Goal: Task Accomplishment & Management: Use online tool/utility

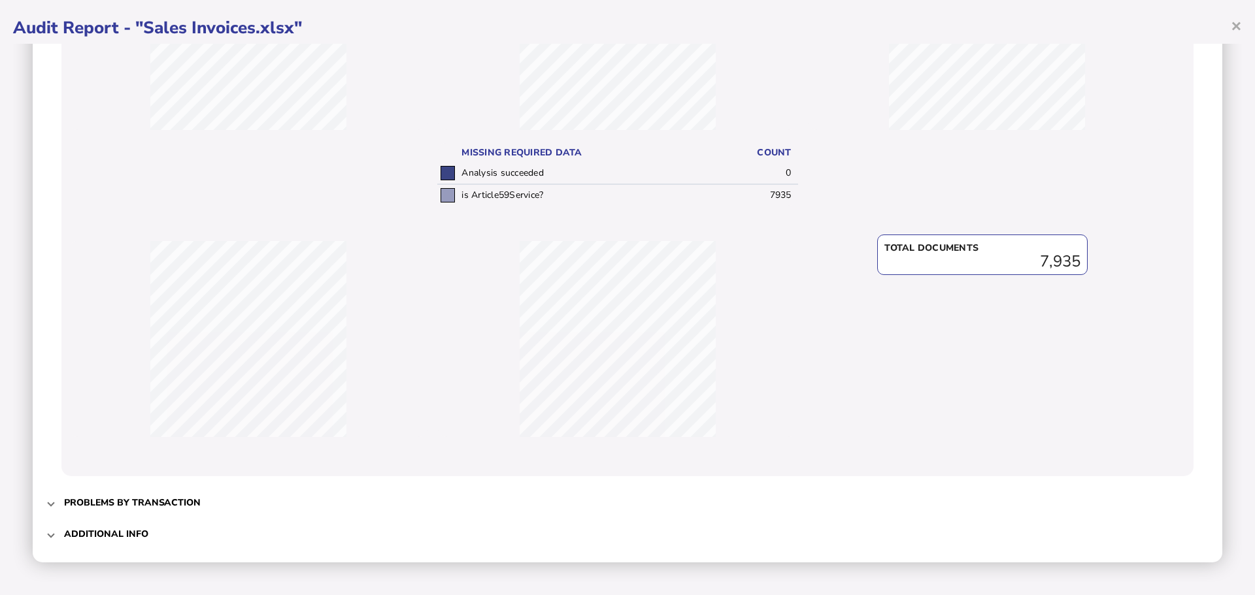
click at [53, 509] on mat-expansion-panel-header "Problems by transaction" at bounding box center [627, 502] width 1163 height 31
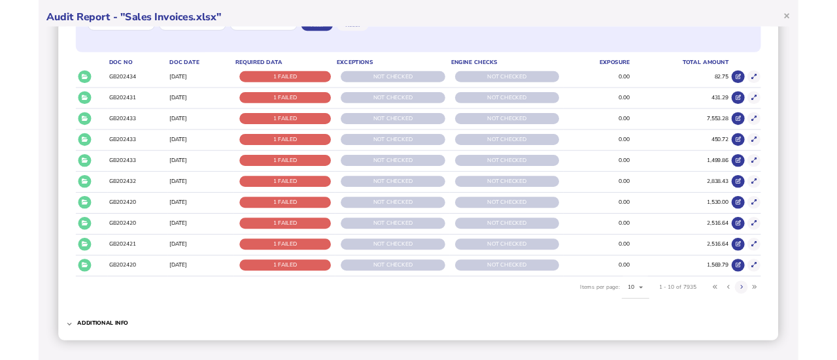
scroll to position [79, 0]
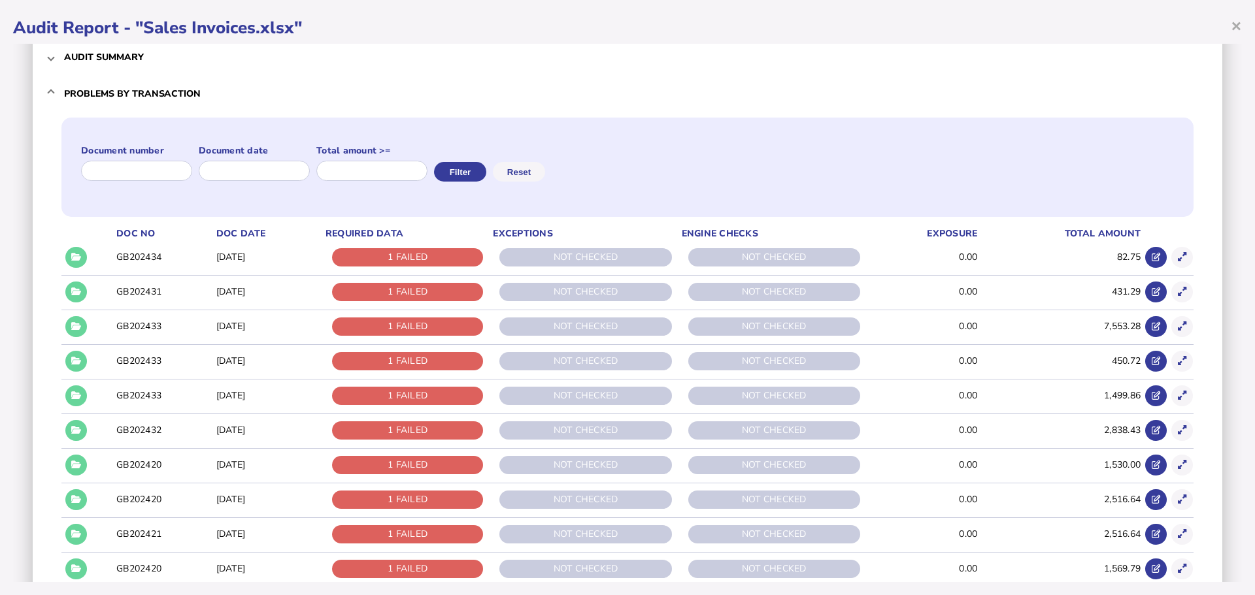
click at [82, 247] on td at bounding box center [74, 257] width 26 height 33
click at [82, 250] on button at bounding box center [76, 258] width 22 height 22
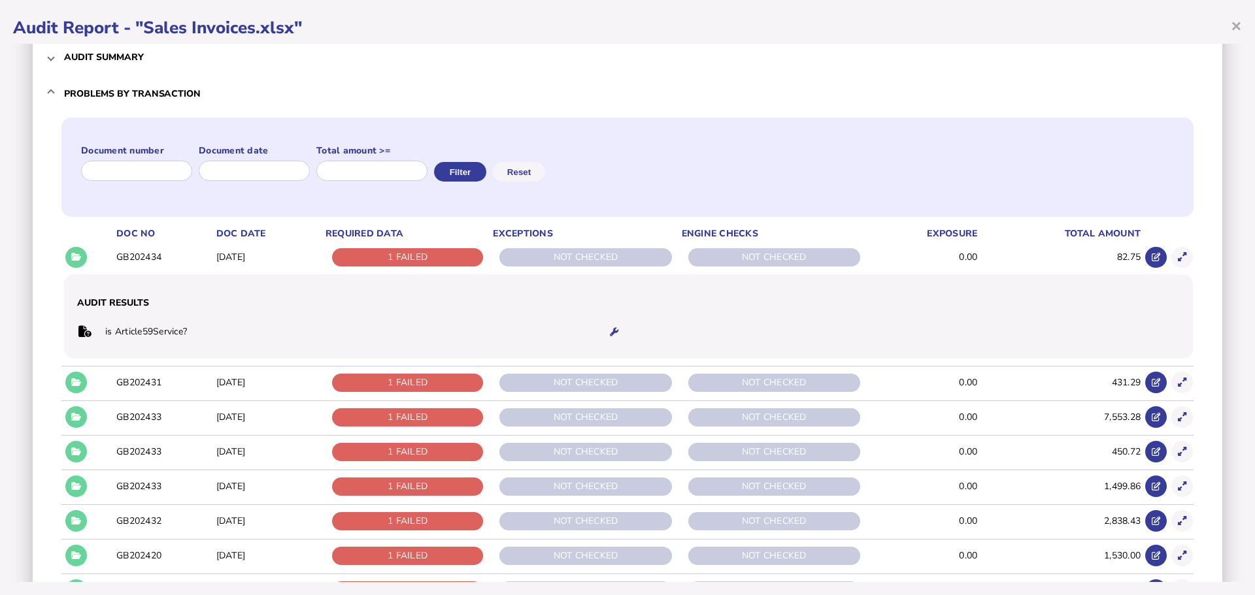
click at [82, 250] on button at bounding box center [76, 258] width 22 height 22
drag, startPoint x: 203, startPoint y: 333, endPoint x: 102, endPoint y: 344, distance: 101.3
click at [102, 344] on tr "is Article59Service?" at bounding box center [351, 332] width 548 height 27
click at [224, 327] on td "is Article59Service?" at bounding box center [348, 332] width 487 height 27
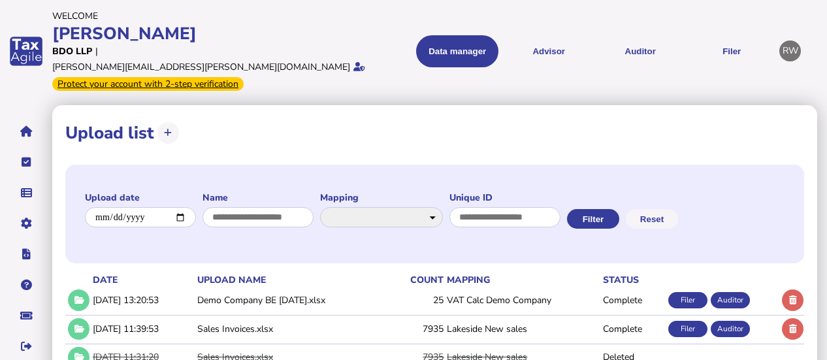
click at [646, 51] on button "Auditor" at bounding box center [640, 51] width 82 height 32
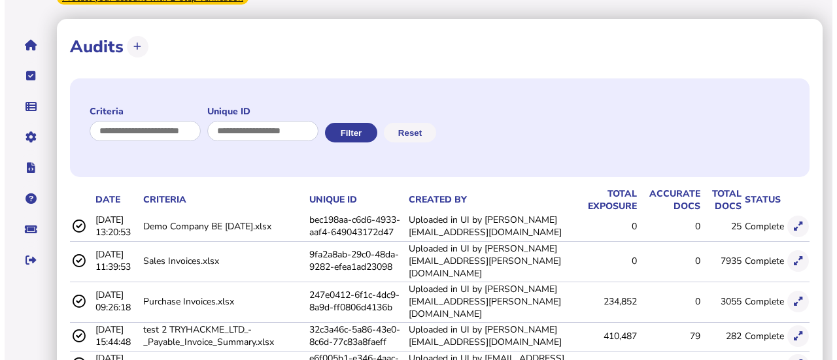
scroll to position [89, 0]
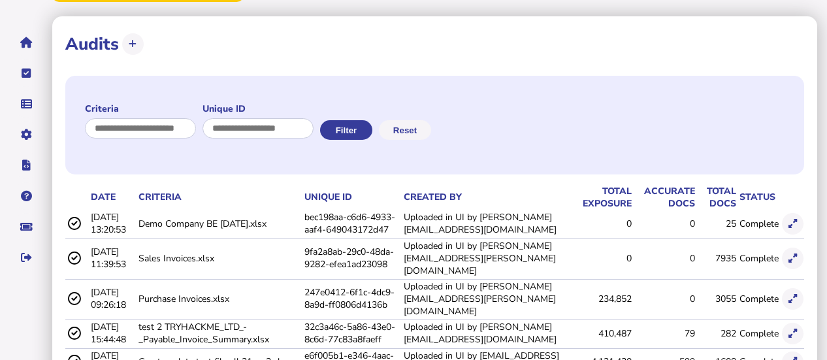
click at [796, 295] on icon at bounding box center [793, 299] width 8 height 8
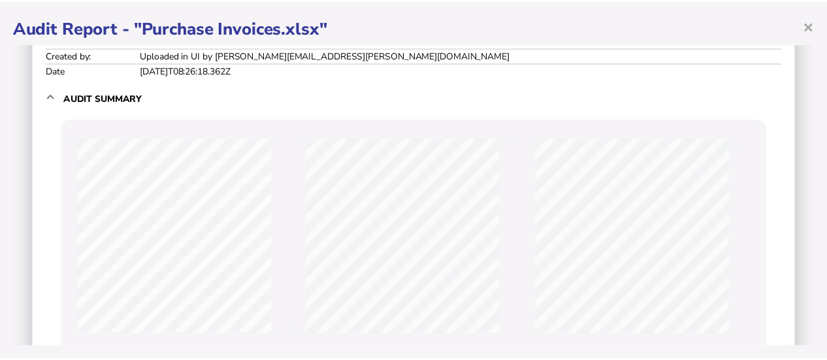
scroll to position [0, 0]
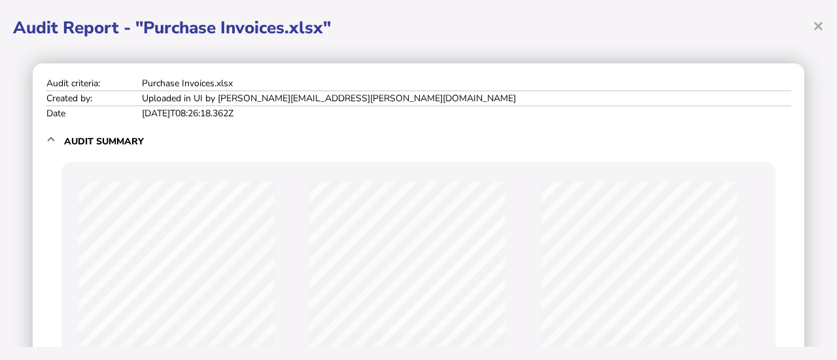
click at [819, 28] on span "×" at bounding box center [817, 25] width 11 height 25
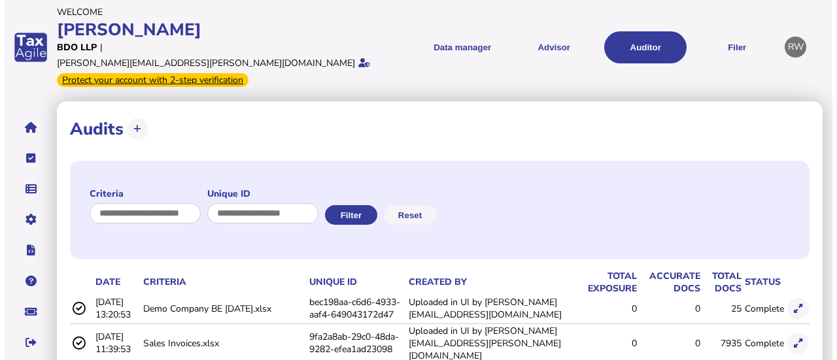
scroll to position [5, 0]
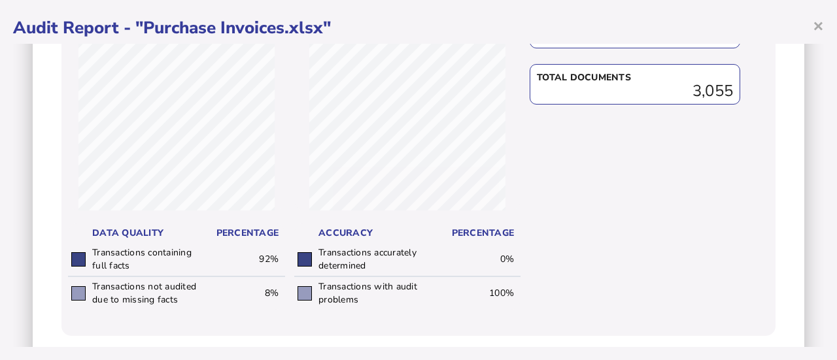
scroll to position [764, 0]
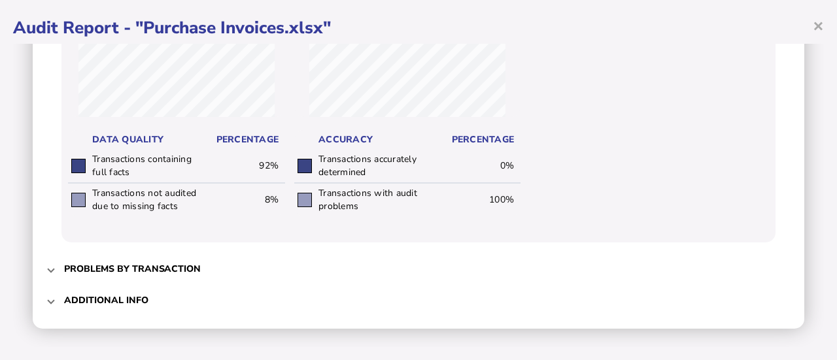
click at [821, 351] on div "× Audit Report - "Purchase Invoices.xlsx" Audit criteria: Purchase Invoices.xls…" at bounding box center [418, 180] width 837 height 360
click at [48, 273] on span at bounding box center [50, 269] width 5 height 12
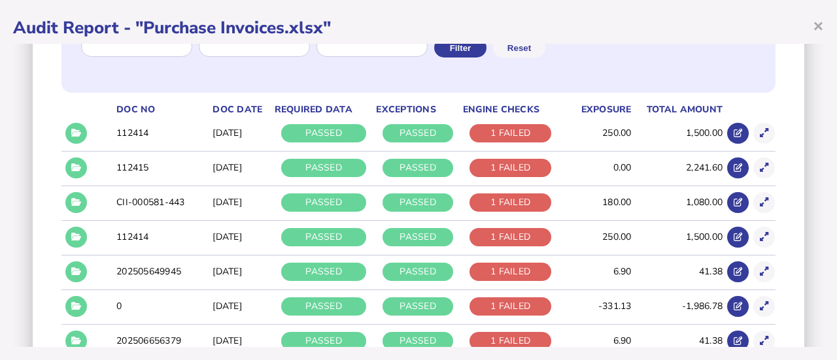
scroll to position [205, 0]
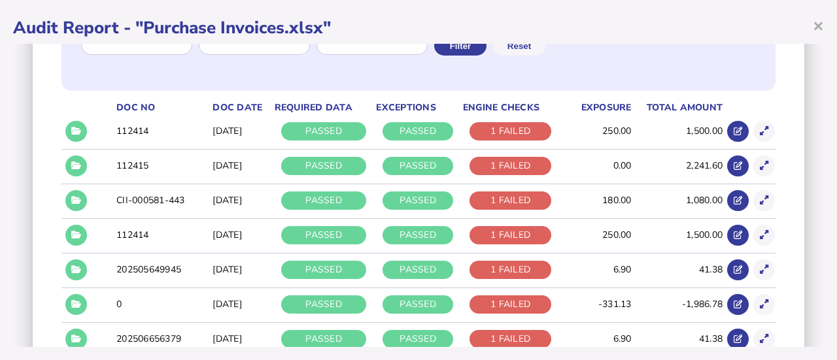
click at [75, 133] on icon at bounding box center [76, 131] width 10 height 8
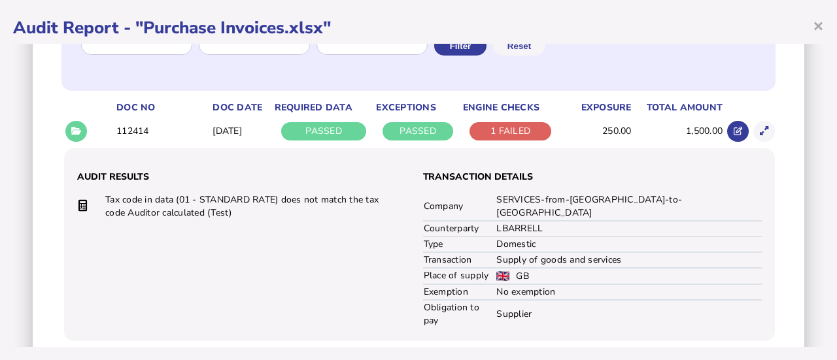
click at [733, 133] on icon at bounding box center [737, 131] width 8 height 8
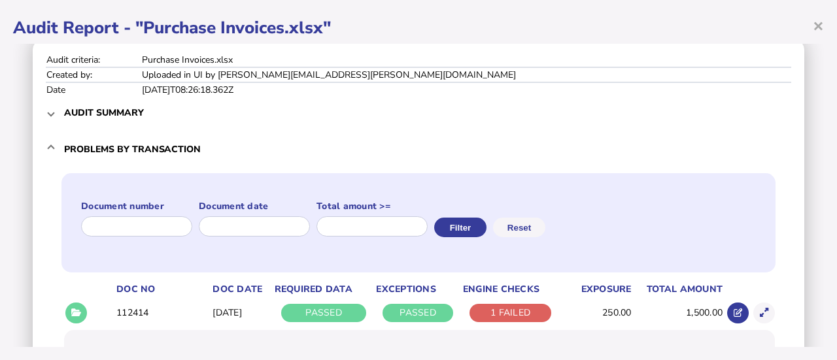
scroll to position [0, 0]
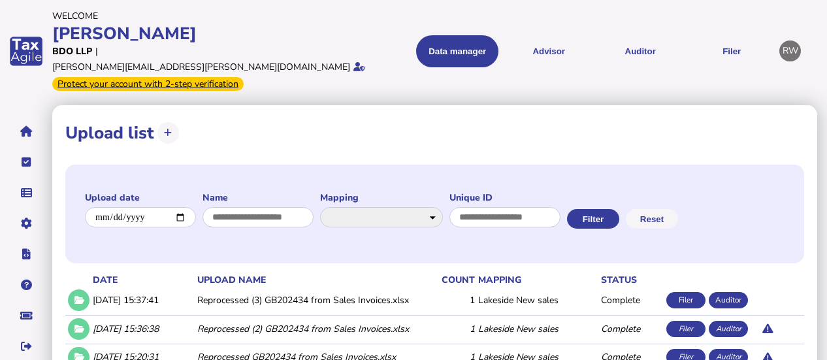
click at [0, 0] on link "Data mappings" at bounding box center [0, 0] width 0 height 0
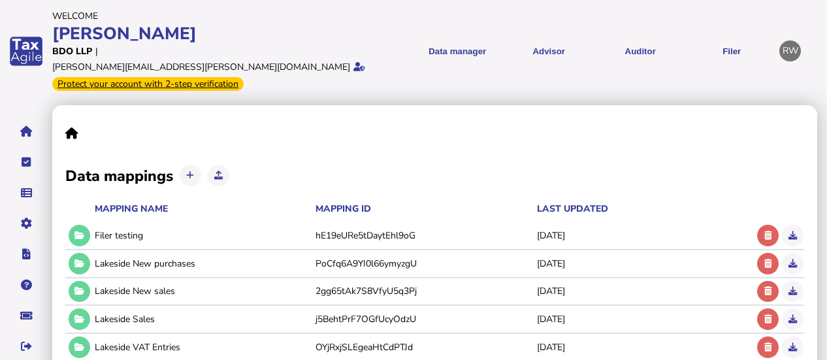
click at [77, 287] on icon at bounding box center [80, 291] width 10 height 8
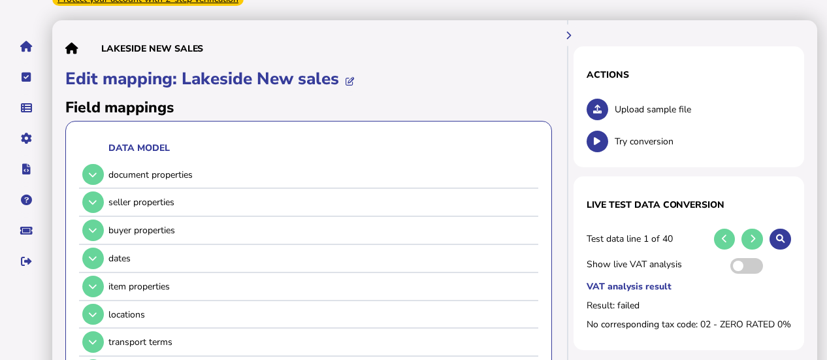
scroll to position [105, 0]
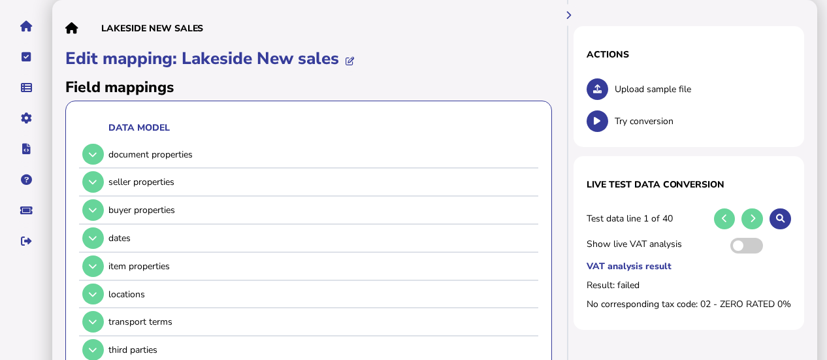
click at [599, 85] on icon at bounding box center [597, 89] width 8 height 8
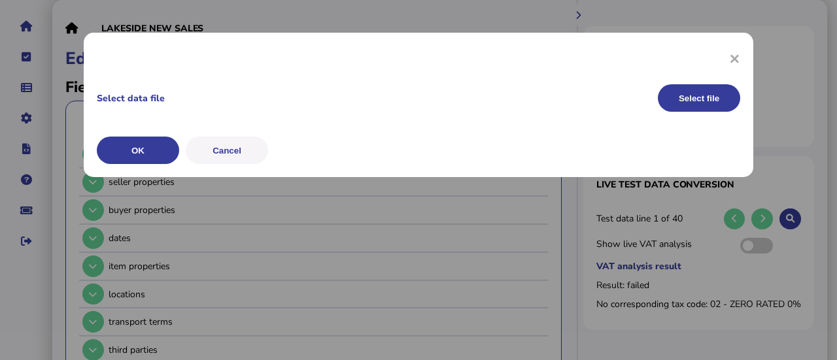
click at [712, 110] on button "Select file" at bounding box center [698, 97] width 82 height 27
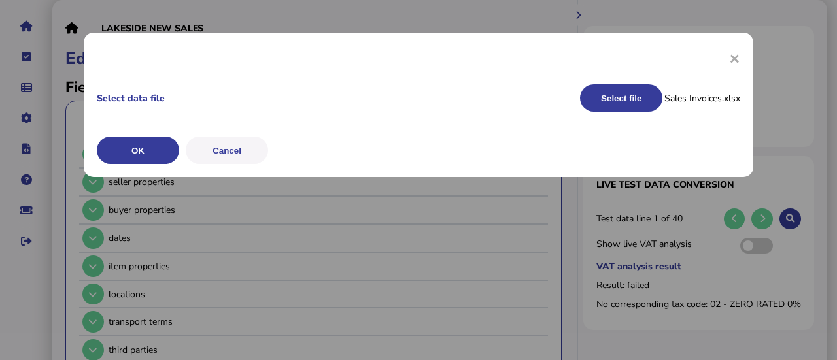
click at [0, 0] on button "OK" at bounding box center [0, 0] width 0 height 0
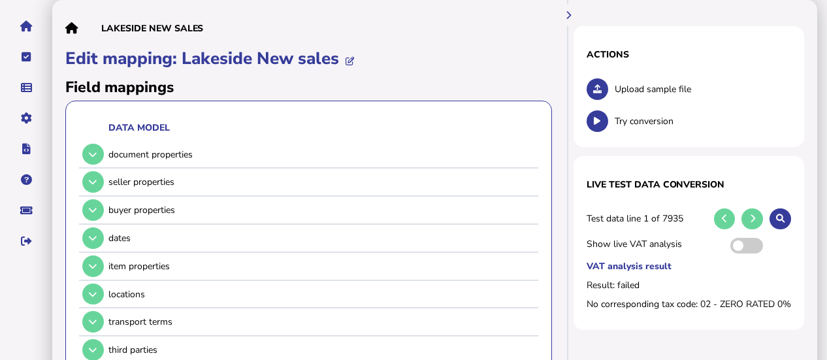
click at [784, 214] on icon at bounding box center [780, 218] width 8 height 8
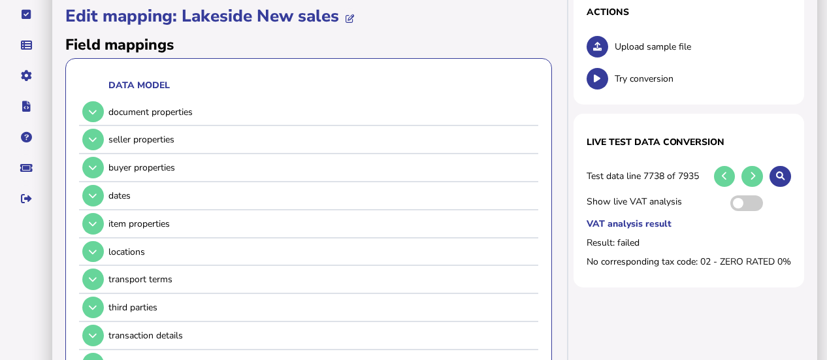
scroll to position [156, 0]
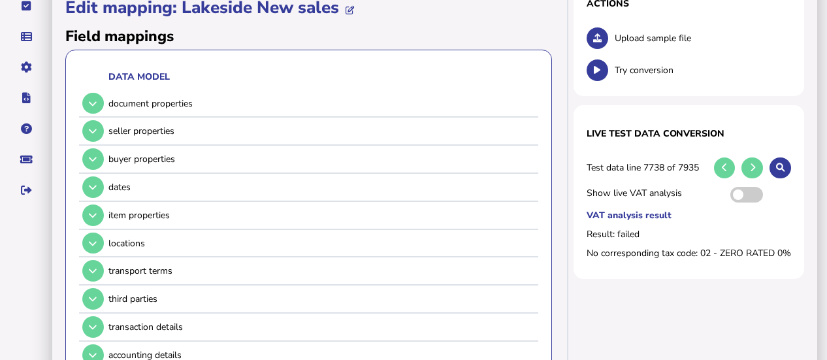
click at [98, 148] on button at bounding box center [93, 159] width 22 height 22
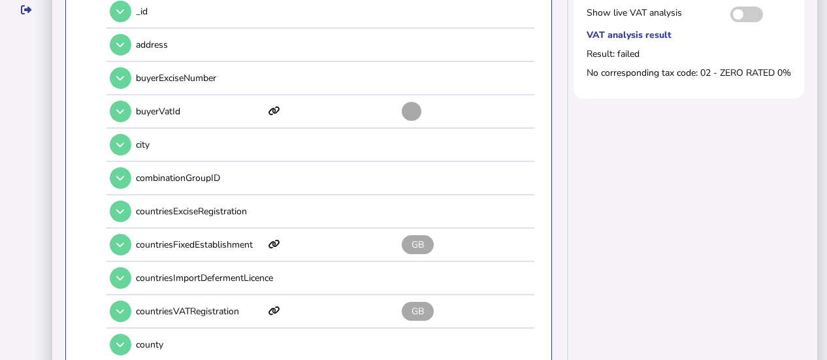
scroll to position [323, 0]
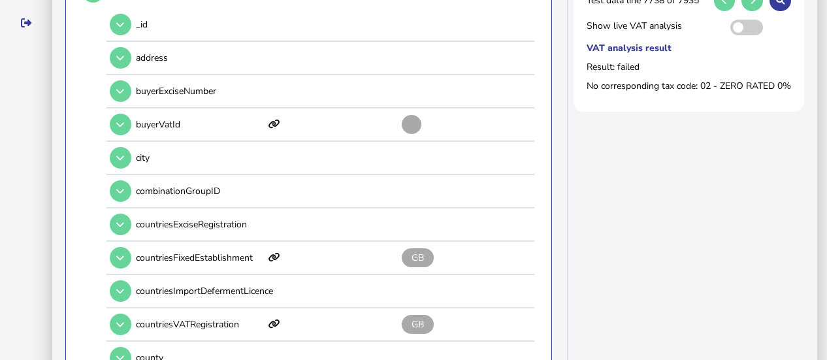
click at [121, 120] on icon at bounding box center [120, 124] width 8 height 8
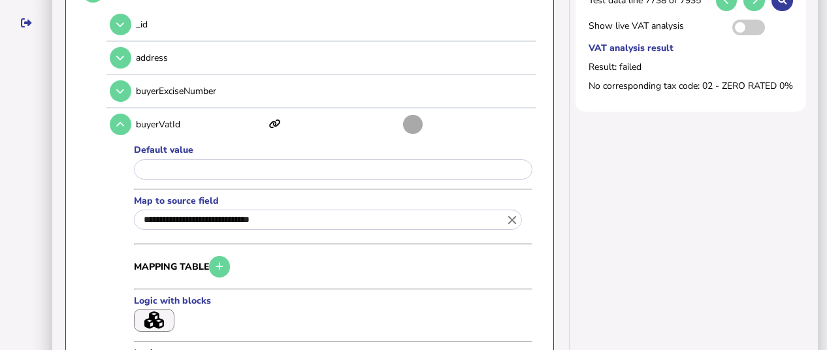
click at [119, 120] on icon at bounding box center [120, 124] width 8 height 8
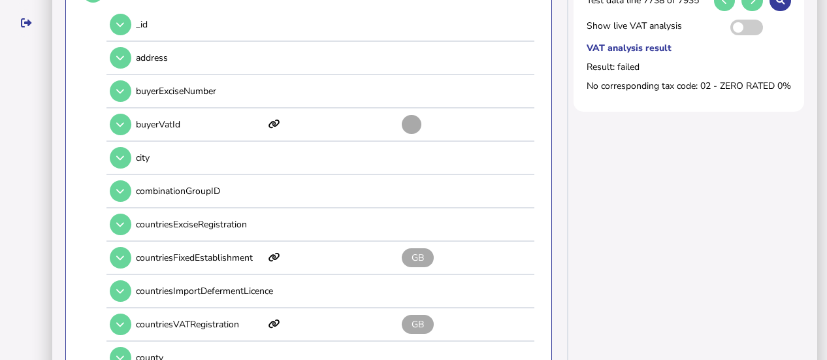
click at [122, 120] on icon at bounding box center [120, 124] width 8 height 8
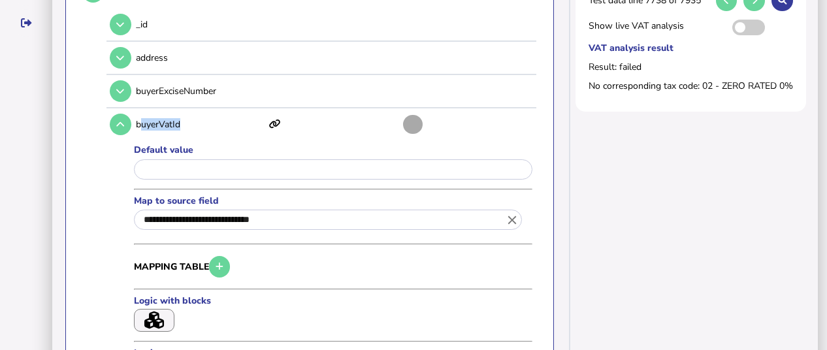
drag, startPoint x: 186, startPoint y: 108, endPoint x: 140, endPoint y: 107, distance: 46.4
click at [140, 118] on p "buyerVatId" at bounding box center [200, 124] width 129 height 12
click at [113, 114] on button at bounding box center [121, 125] width 22 height 22
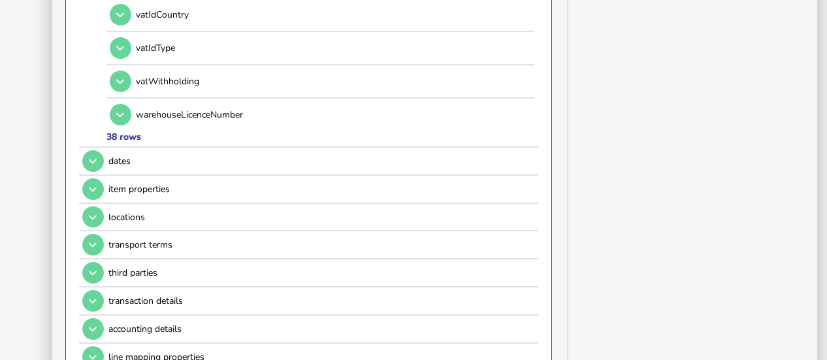
scroll to position [1487, 0]
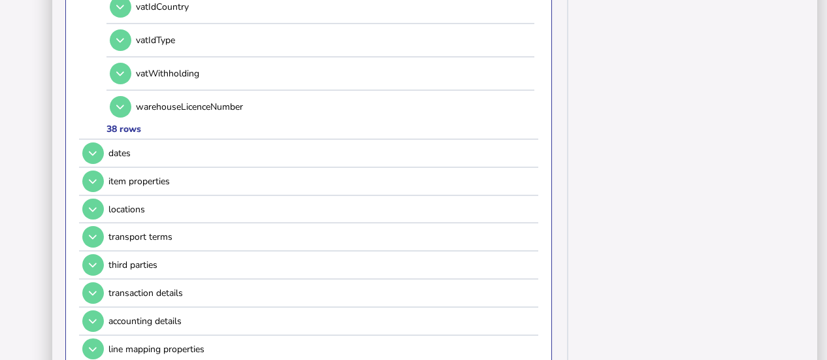
click at [101, 168] on td at bounding box center [91, 181] width 25 height 27
click at [98, 171] on button at bounding box center [93, 182] width 22 height 22
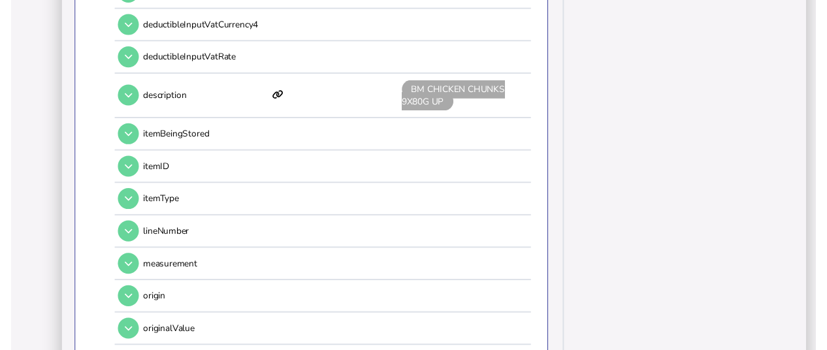
scroll to position [485, 0]
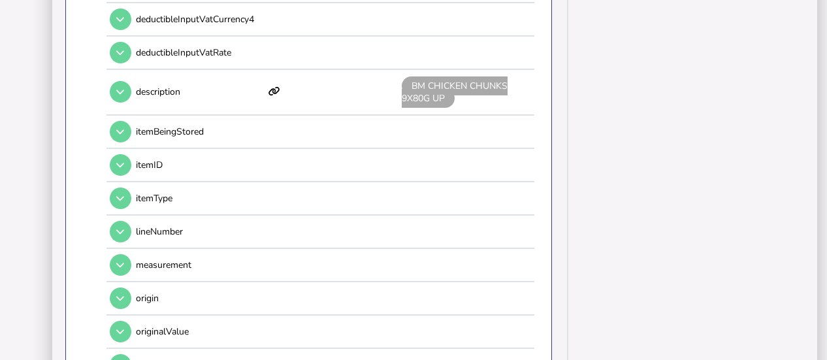
click at [124, 194] on icon at bounding box center [120, 198] width 8 height 8
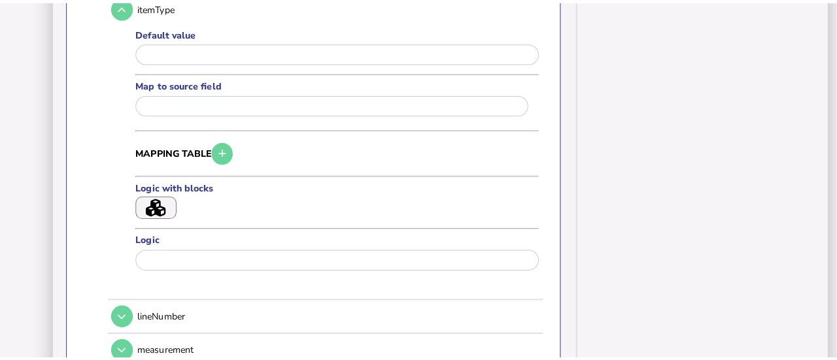
scroll to position [710, 0]
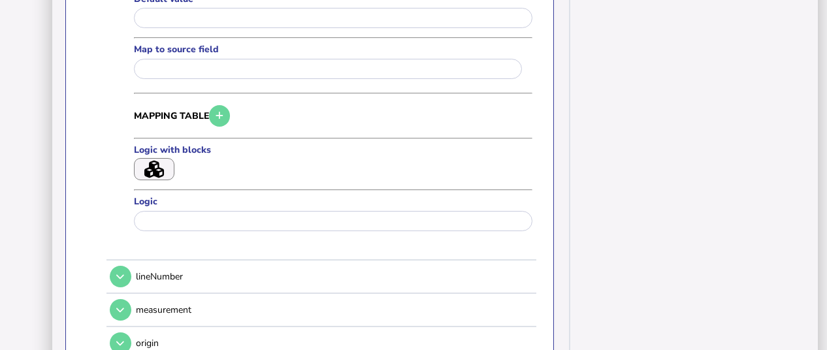
click at [150, 161] on icon "button" at bounding box center [154, 170] width 20 height 18
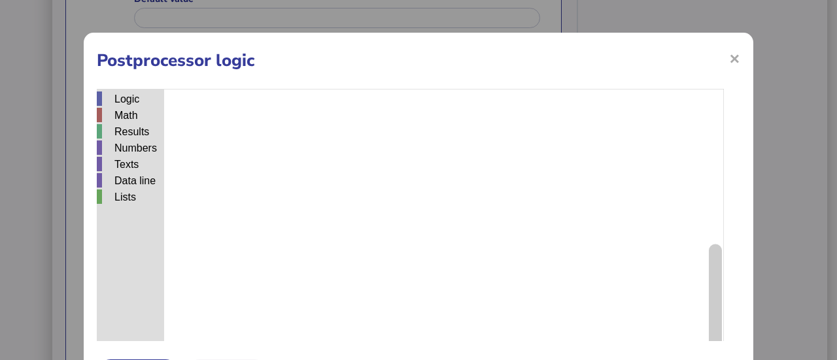
click at [136, 120] on div "Math" at bounding box center [130, 115] width 67 height 14
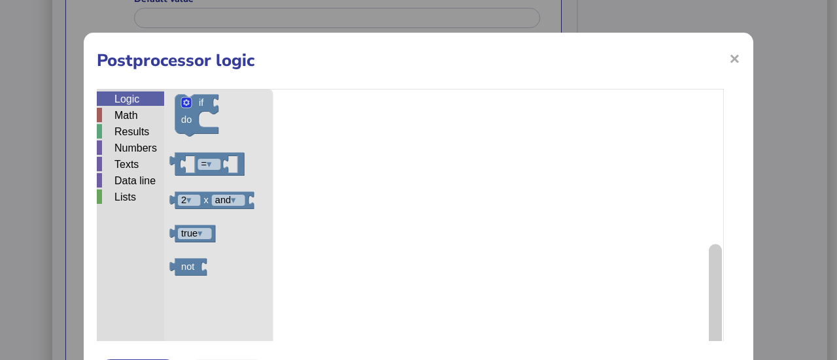
click at [134, 105] on div "Logic" at bounding box center [130, 98] width 67 height 14
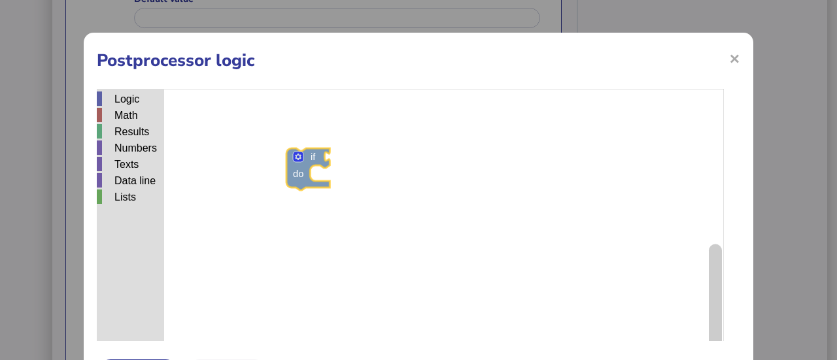
click at [323, 184] on div "Logic Math Results Numbers Texts Data line Lists if do = ▾ 2 ▾ x and ▾ true ▾ n…" at bounding box center [418, 252] width 643 height 327
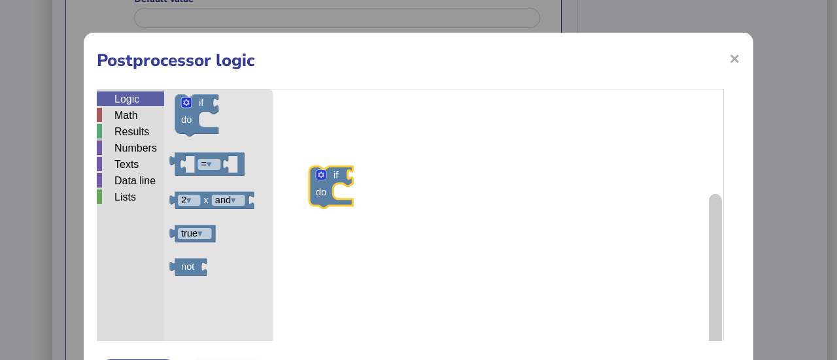
click at [133, 104] on div "Logic" at bounding box center [130, 98] width 67 height 14
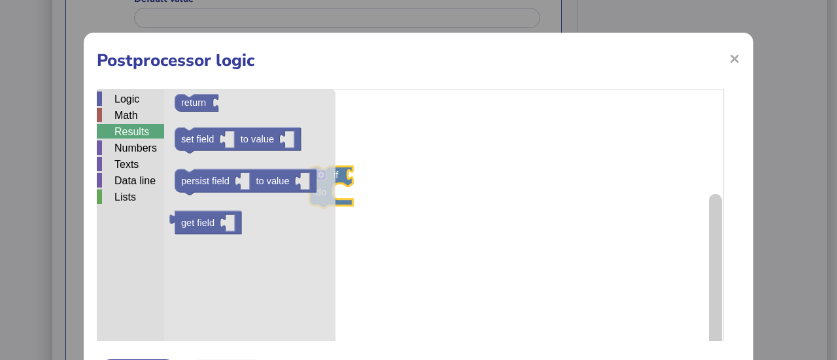
click at [142, 133] on div "Results" at bounding box center [130, 131] width 67 height 14
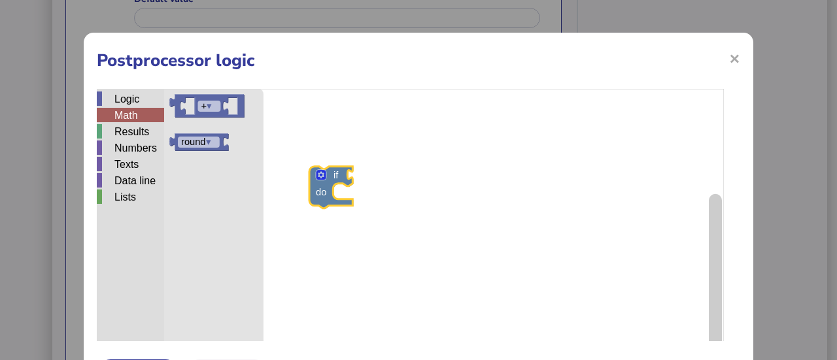
click at [136, 117] on div "Math" at bounding box center [130, 115] width 67 height 14
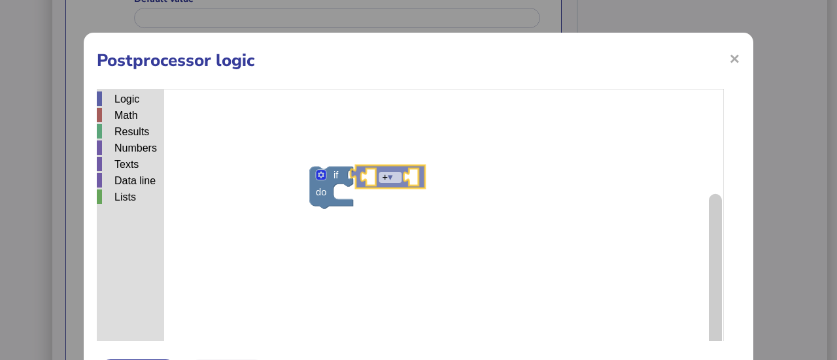
click at [406, 185] on div "Logic Math Results Numbers Texts Data line Lists if do ▾ + ▾ round ▾ + ▾" at bounding box center [418, 252] width 643 height 327
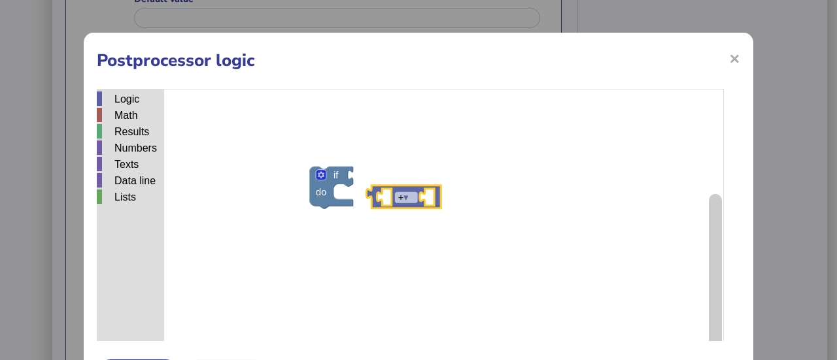
click at [406, 186] on icon "Blockly Workspace" at bounding box center [403, 197] width 75 height 23
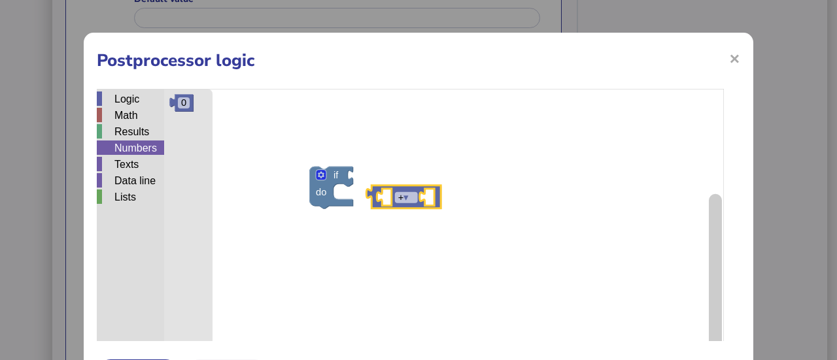
click at [123, 142] on div "Numbers" at bounding box center [130, 148] width 67 height 14
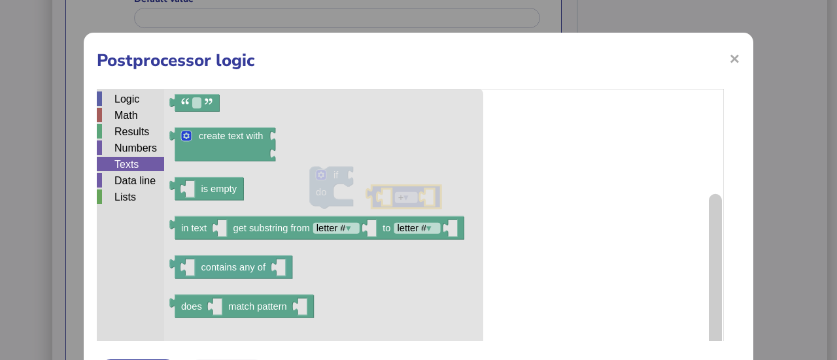
click at [125, 160] on div "Texts" at bounding box center [130, 164] width 67 height 14
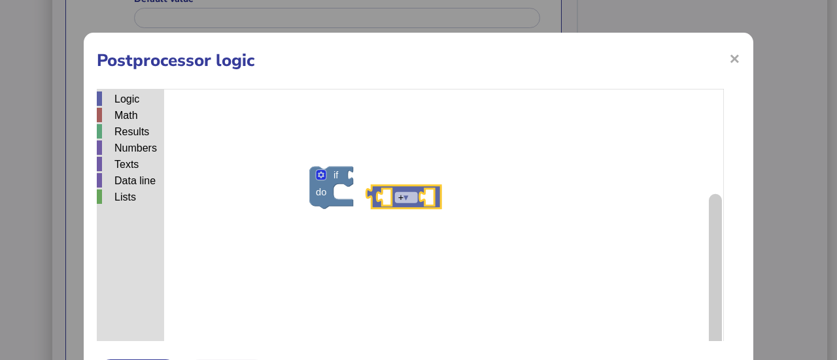
click at [128, 169] on div "Texts" at bounding box center [130, 164] width 67 height 14
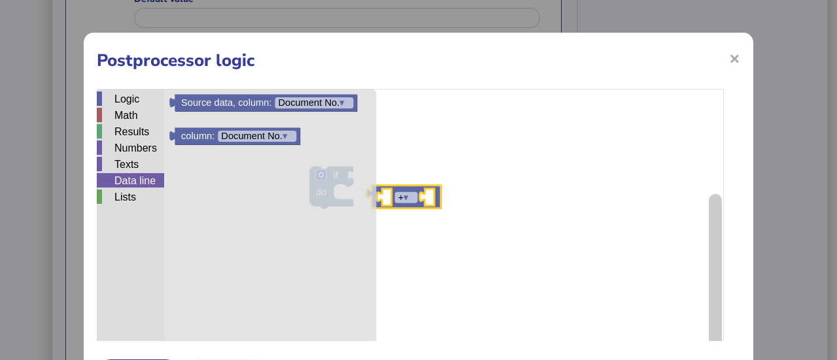
click at [128, 180] on div "Data line" at bounding box center [130, 180] width 67 height 14
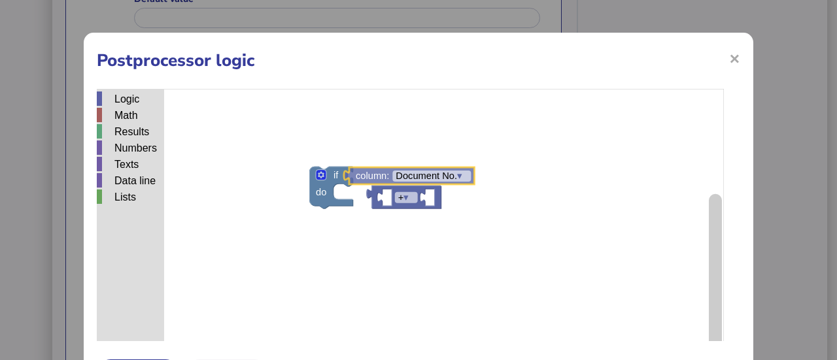
click at [380, 173] on div "Logic Math Results Numbers Texts Data line Lists if do + ▾ ▾ Source data, colum…" at bounding box center [418, 252] width 643 height 327
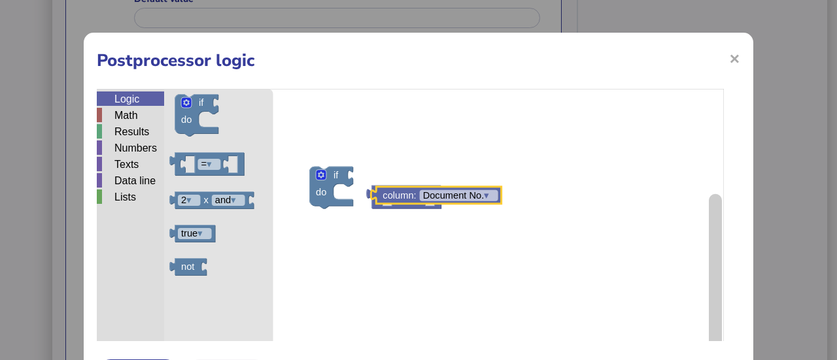
click at [147, 96] on div "Logic" at bounding box center [130, 98] width 67 height 14
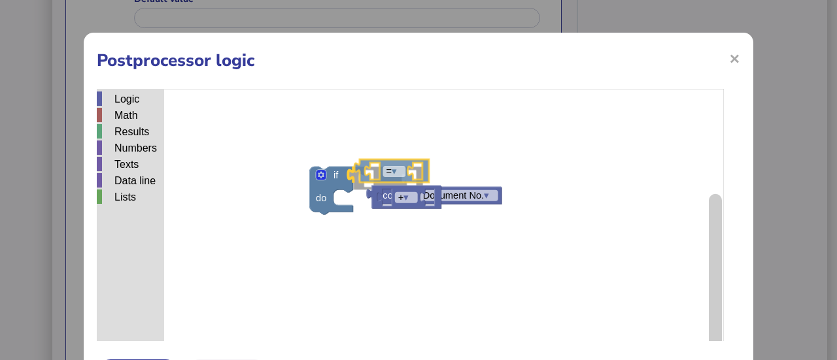
click at [384, 174] on div "Logic Math Results Numbers Texts Data line Lists if do = ▾ column: Document No.…" at bounding box center [418, 252] width 643 height 327
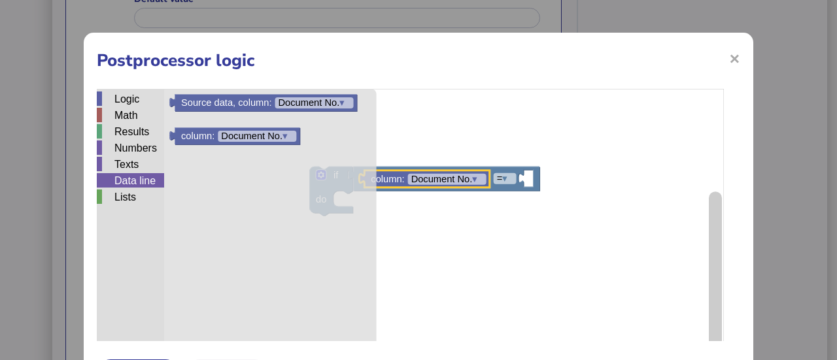
click at [115, 182] on div "Data line" at bounding box center [130, 180] width 67 height 14
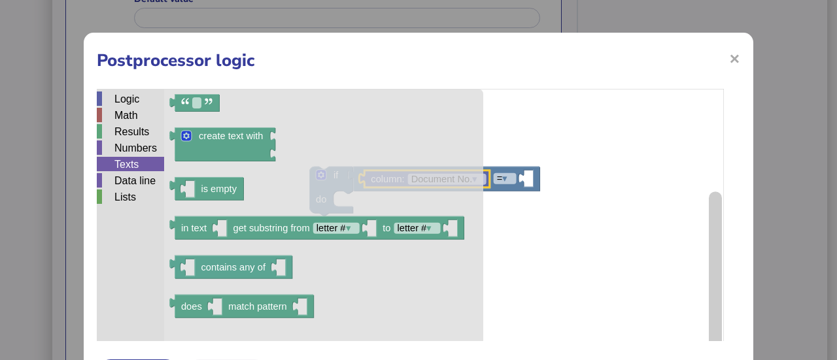
click at [122, 163] on div "Texts" at bounding box center [130, 164] width 67 height 14
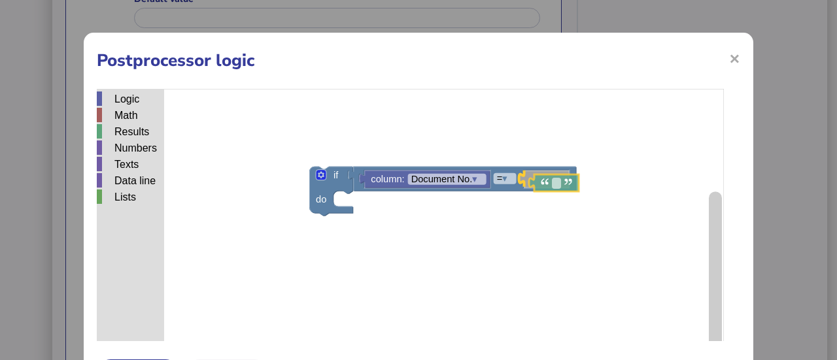
click at [538, 185] on div "Logic Math Results Numbers Texts Data line Lists if do = ▾ column: Document No.…" at bounding box center [418, 252] width 643 height 327
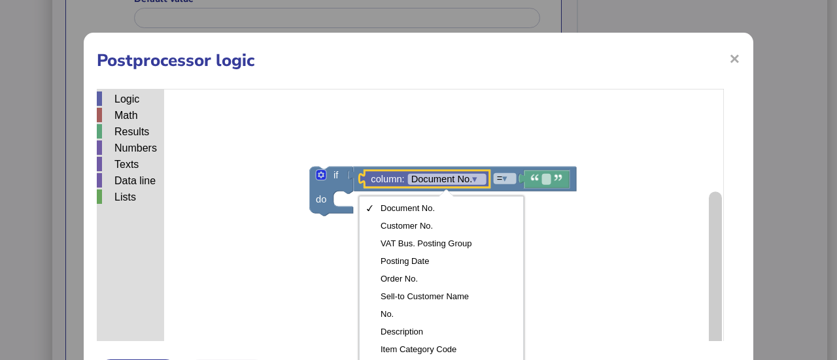
drag, startPoint x: 528, startPoint y: 249, endPoint x: 523, endPoint y: 286, distance: 37.0
click at [520, 286] on div "Document No. Customer No. VAT Bus. Posting Group Posting Date Order No. Sell-to…" at bounding box center [441, 297] width 158 height 196
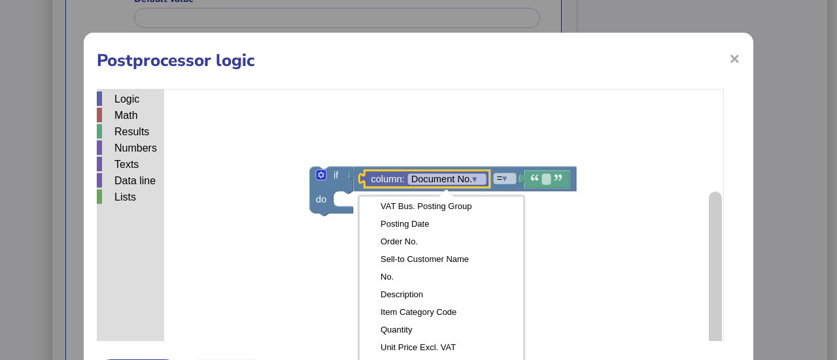
scroll to position [44, 0]
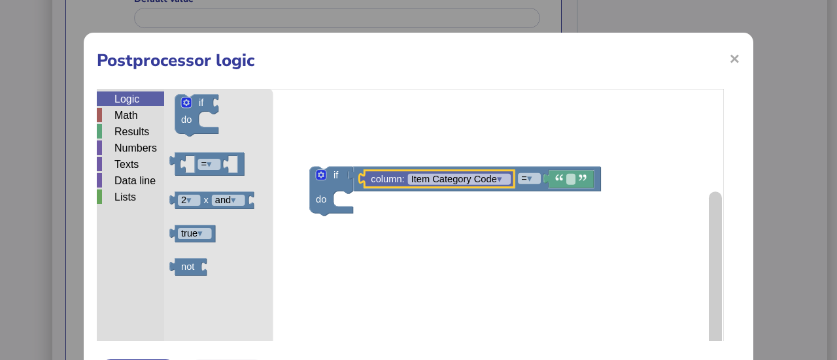
click at [122, 101] on div "Logic" at bounding box center [130, 98] width 67 height 14
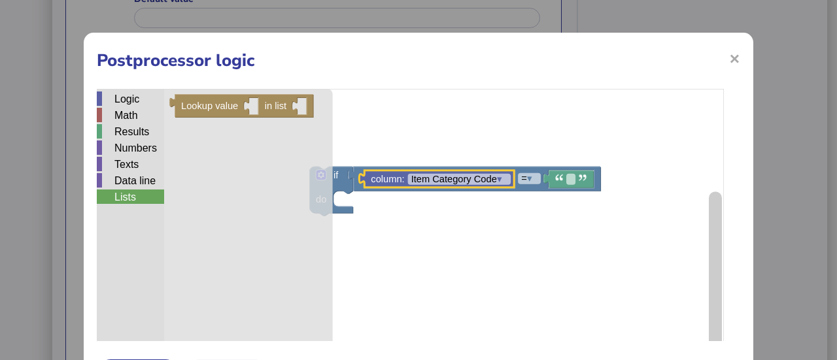
click at [116, 195] on div "Lists" at bounding box center [130, 197] width 67 height 14
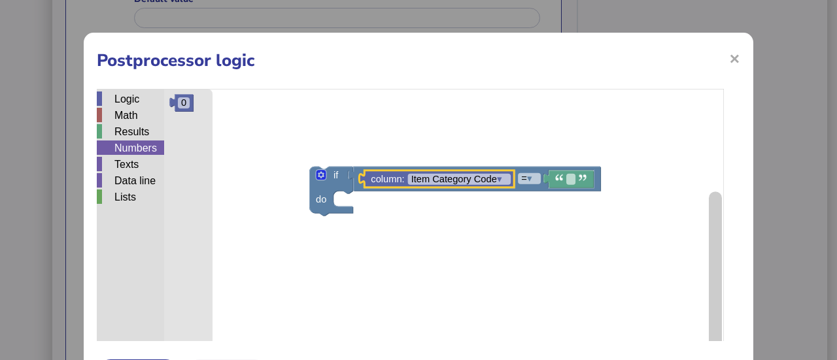
click at [131, 154] on div "Numbers" at bounding box center [130, 148] width 67 height 14
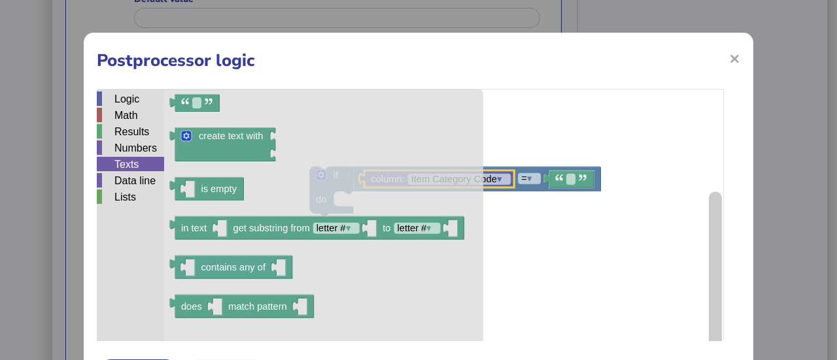
click at [131, 163] on div "Texts" at bounding box center [130, 164] width 67 height 14
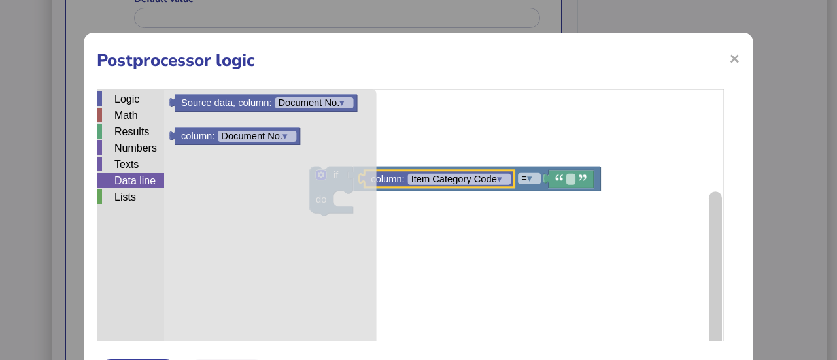
click at [130, 178] on div "Data line" at bounding box center [130, 180] width 67 height 14
click at [137, 108] on div "Logic" at bounding box center [130, 99] width 67 height 16
click at [129, 97] on div "Logic" at bounding box center [130, 98] width 67 height 14
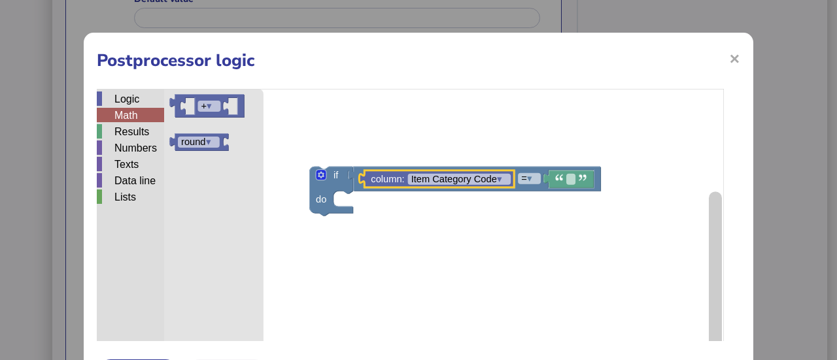
click at [137, 115] on div "Math" at bounding box center [130, 115] width 67 height 14
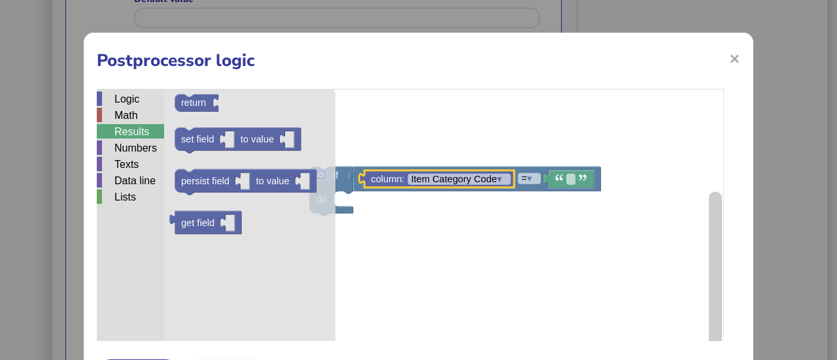
click at [139, 137] on div "Results" at bounding box center [130, 131] width 67 height 14
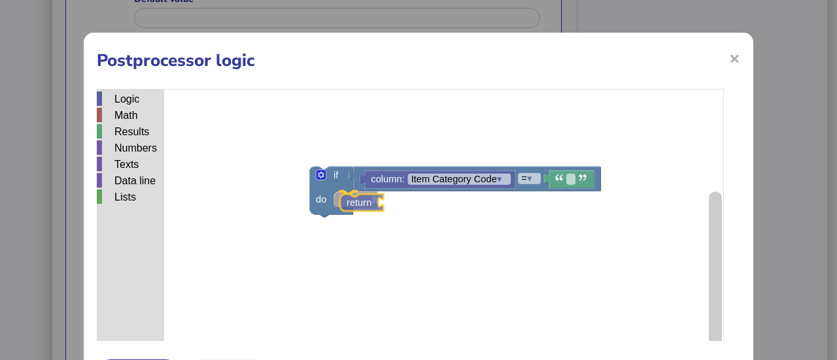
click at [367, 207] on div "Logic Math Results Numbers Texts Data line Lists if do = ▾ column: Item Categor…" at bounding box center [418, 252] width 643 height 327
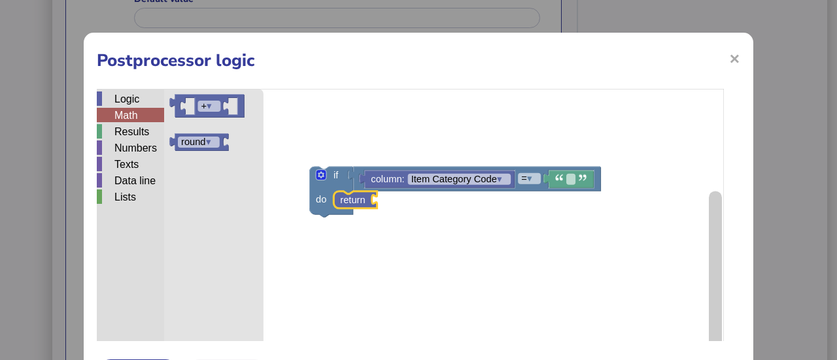
click at [139, 108] on div "Math" at bounding box center [130, 115] width 67 height 14
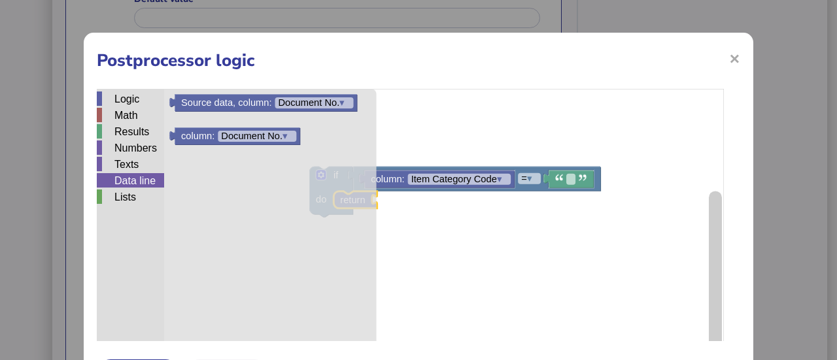
click at [125, 186] on div "Data line" at bounding box center [130, 180] width 67 height 14
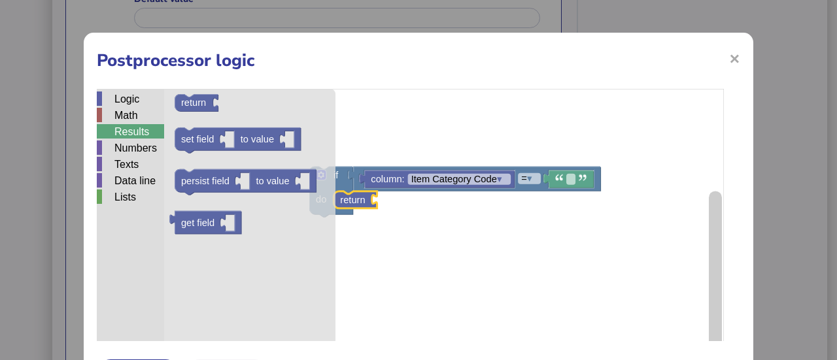
click at [135, 131] on div "Results" at bounding box center [130, 131] width 67 height 14
click at [139, 156] on div "Numbers" at bounding box center [130, 149] width 67 height 16
click at [137, 160] on div "Texts" at bounding box center [130, 164] width 67 height 14
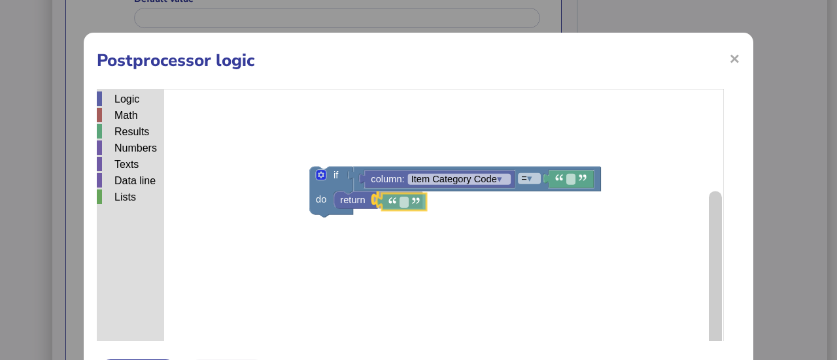
click at [405, 203] on div "Logic Math Results Numbers Texts Data line Lists if do = ▾ column: Item Categor…" at bounding box center [418, 252] width 643 height 327
click at [401, 203] on rect "Blockly Workspace" at bounding box center [399, 200] width 9 height 11
type input "*"
type input "*******"
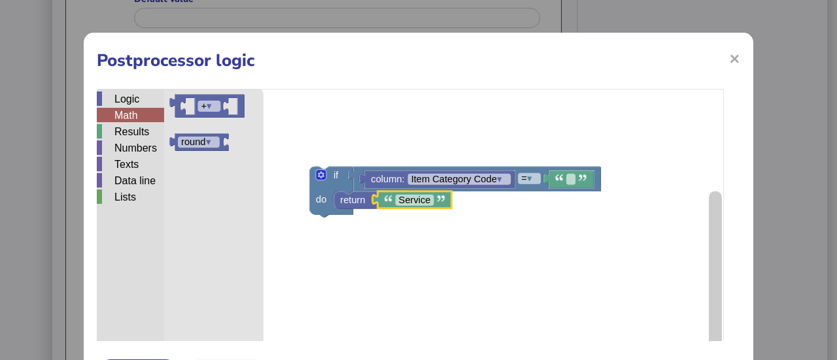
click at [133, 116] on div "Math" at bounding box center [130, 115] width 67 height 14
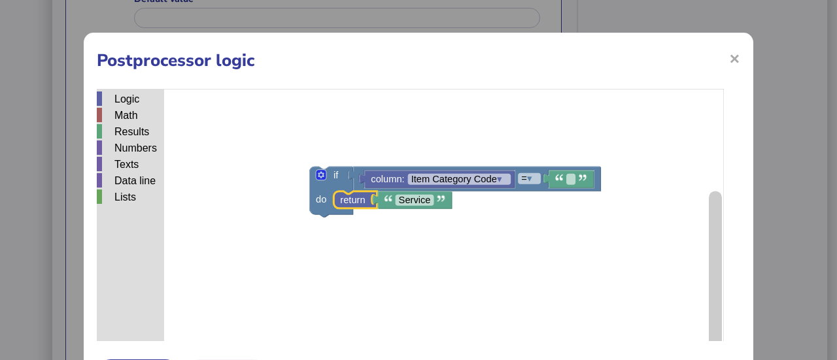
click at [367, 207] on icon "Blockly Workspace" at bounding box center [354, 199] width 43 height 17
click at [361, 242] on rect "Blockly Workspace" at bounding box center [410, 252] width 627 height 327
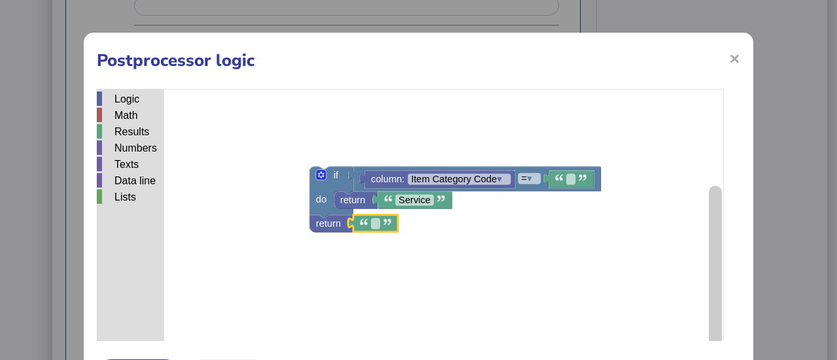
click at [393, 232] on icon "Blockly Workspace" at bounding box center [373, 223] width 50 height 17
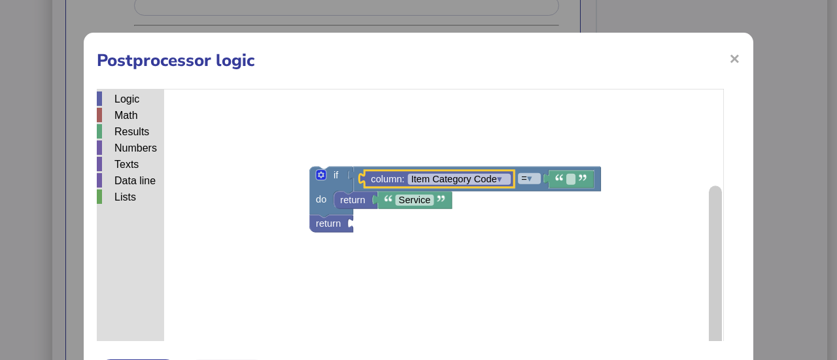
click at [384, 266] on rect "Blockly Workspace" at bounding box center [410, 252] width 627 height 327
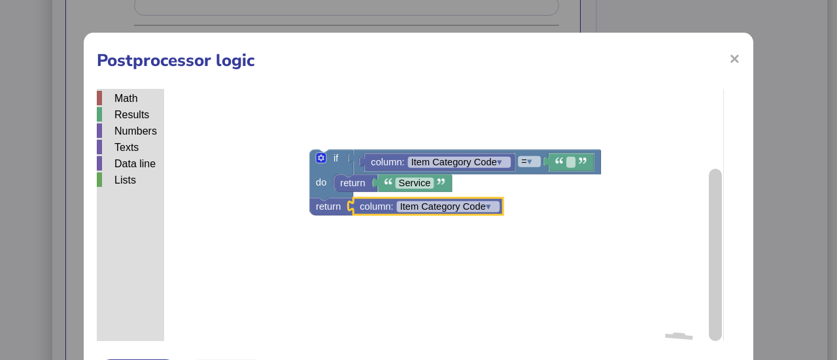
scroll to position [18, 0]
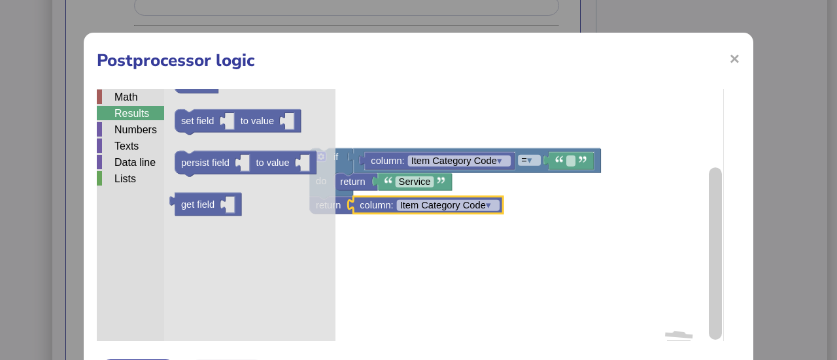
click at [125, 112] on div "Results" at bounding box center [130, 113] width 67 height 14
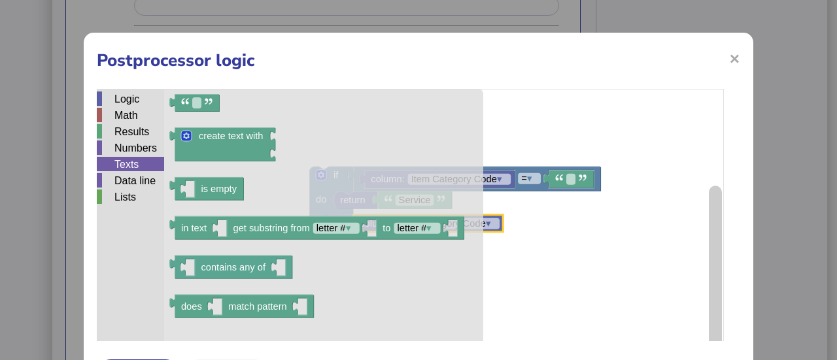
click at [136, 164] on div "Texts" at bounding box center [130, 164] width 67 height 14
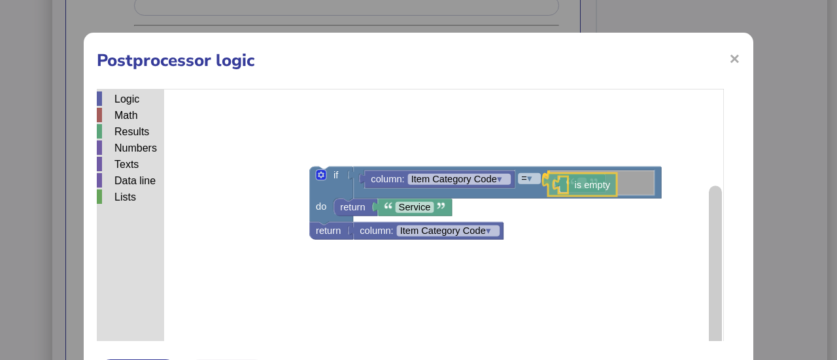
click at [576, 189] on div "Logic Math Results Numbers Texts Data line Lists if do return Service return co…" at bounding box center [418, 252] width 643 height 327
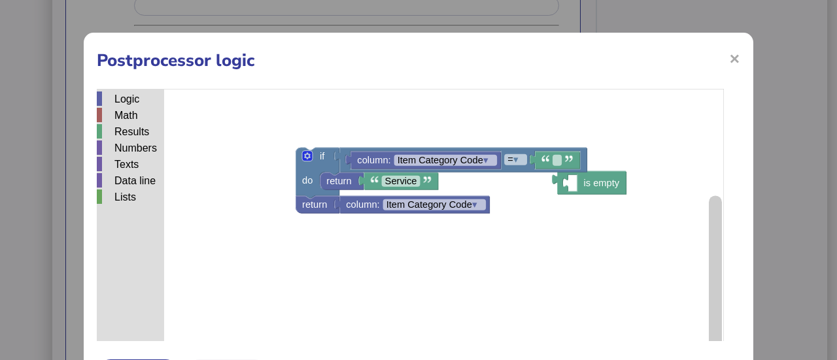
click at [574, 188] on div "Logic Math Results Numbers Texts Data line Lists create text with is empty in t…" at bounding box center [418, 252] width 643 height 327
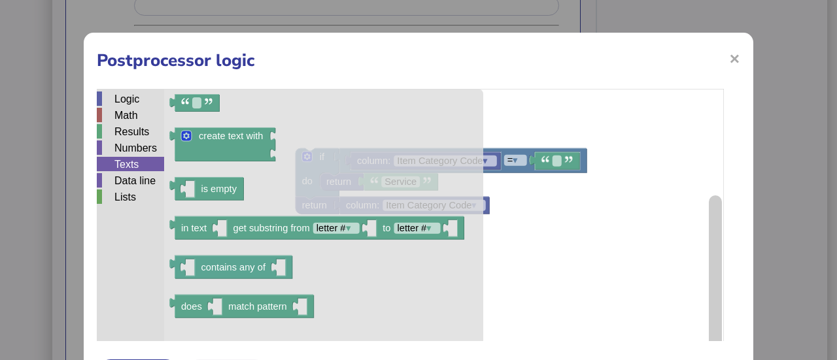
click at [125, 170] on div "Texts" at bounding box center [130, 164] width 67 height 14
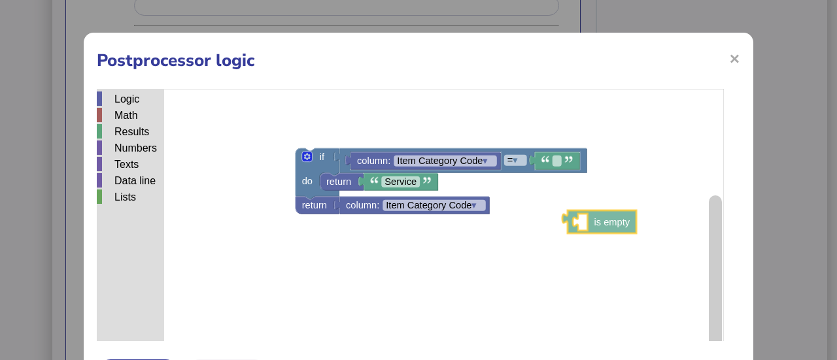
click at [606, 228] on div "Logic Math Results Numbers Texts Data line Lists if do return Service return co…" at bounding box center [418, 252] width 643 height 327
click at [729, 65] on span "×" at bounding box center [734, 58] width 11 height 25
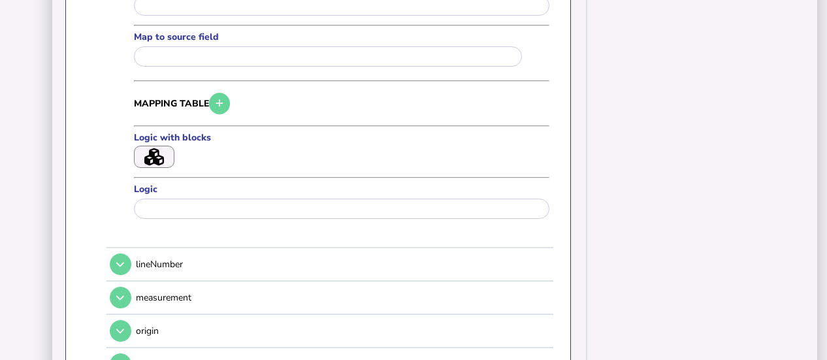
click at [150, 148] on icon "button" at bounding box center [154, 157] width 20 height 18
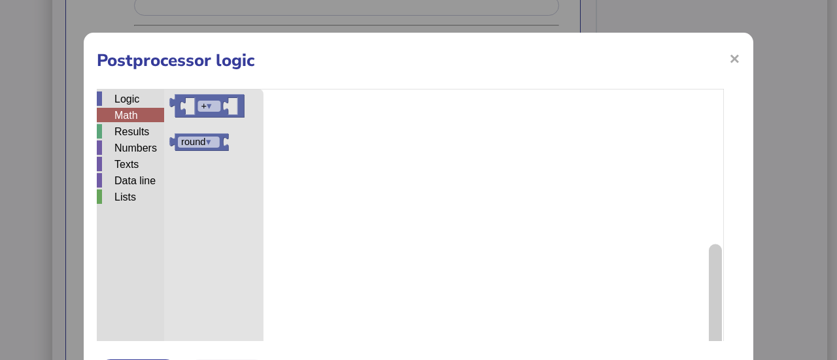
click at [142, 118] on div "Math" at bounding box center [130, 115] width 67 height 14
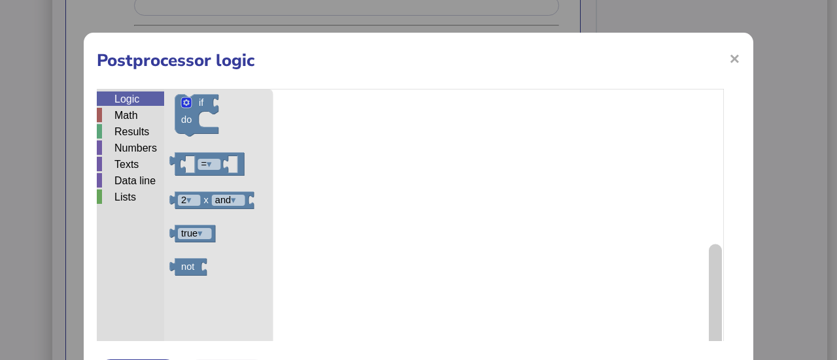
click at [135, 101] on div "Logic" at bounding box center [130, 98] width 67 height 14
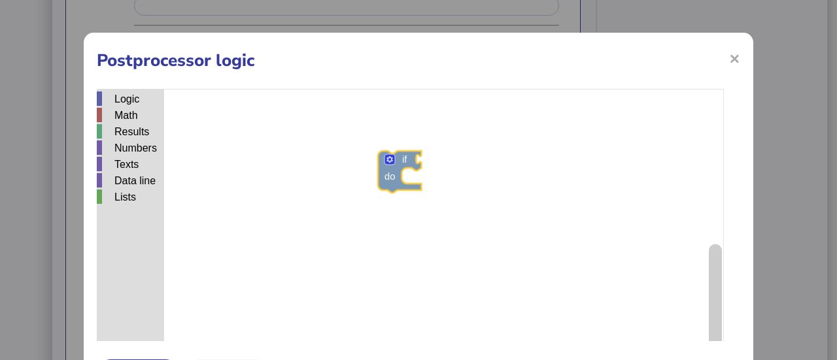
click at [395, 176] on div "Logic Math Results Numbers Texts Data line Lists if do = ▾ 2 ▾ x and ▾ true ▾ n…" at bounding box center [418, 252] width 643 height 327
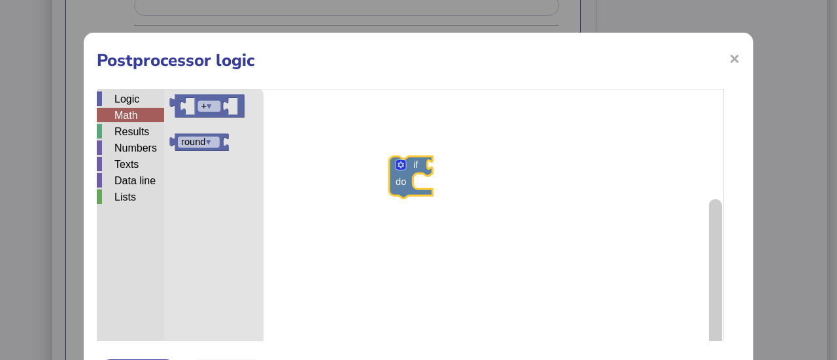
click at [137, 118] on div "Math" at bounding box center [130, 115] width 67 height 14
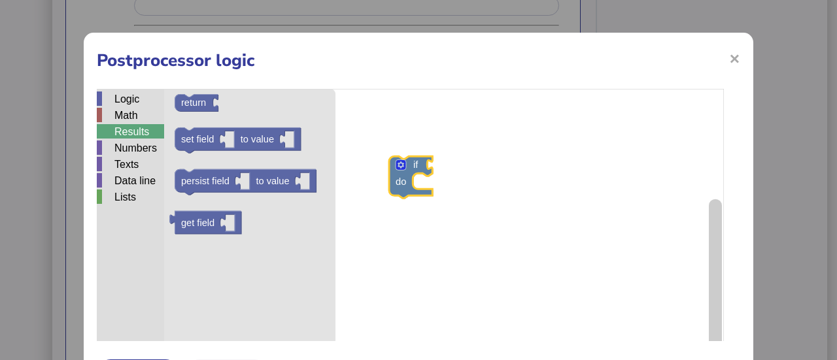
click at [138, 126] on div "Results" at bounding box center [130, 131] width 67 height 14
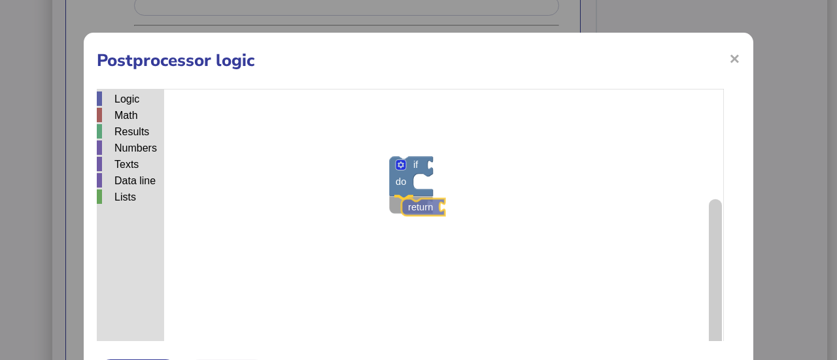
click at [433, 207] on div "Logic Math Results Numbers Texts Data line Lists if do return return set field …" at bounding box center [418, 252] width 643 height 327
click at [154, 150] on div "Numbers" at bounding box center [130, 148] width 67 height 14
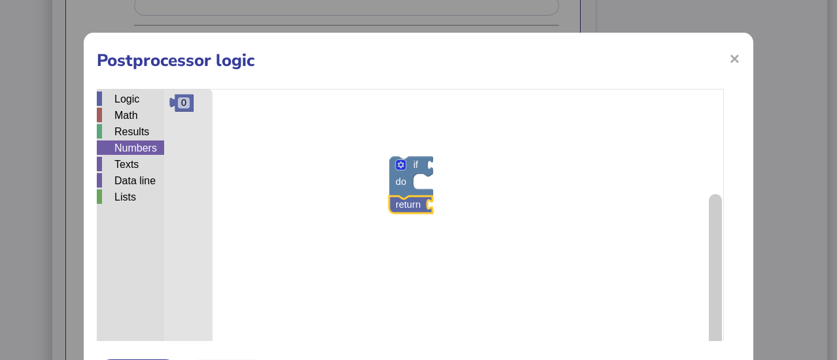
click at [148, 164] on div "Texts" at bounding box center [130, 164] width 67 height 14
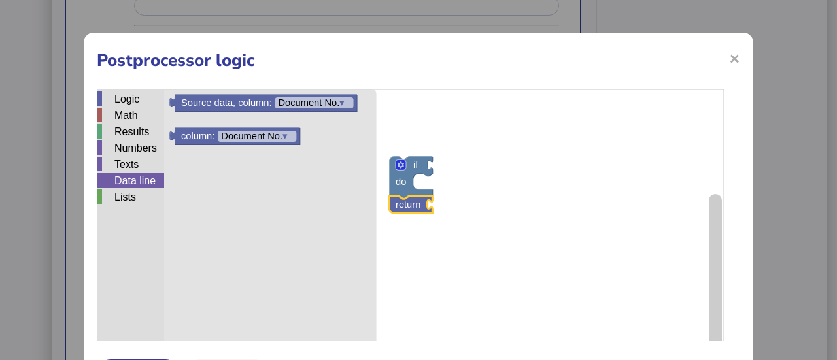
click at [148, 180] on div "Data line" at bounding box center [130, 180] width 67 height 14
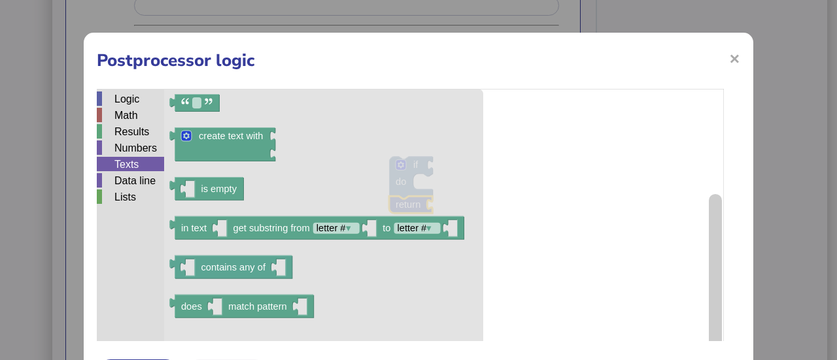
click at [148, 167] on div "Texts" at bounding box center [130, 164] width 67 height 14
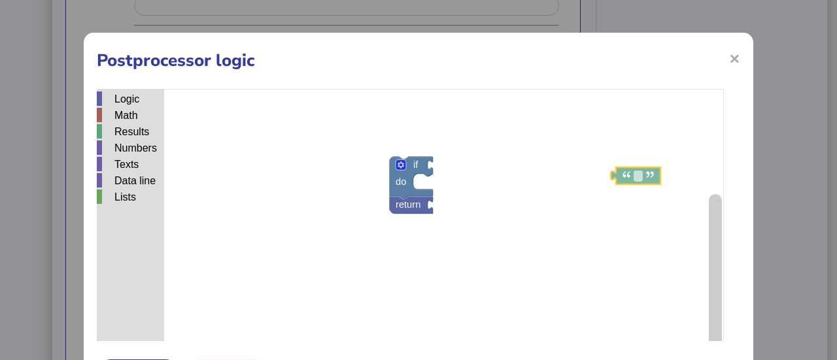
click at [653, 180] on div "Logic Math Results Numbers Texts Data line Lists if do return create text with …" at bounding box center [418, 252] width 643 height 327
click at [114, 163] on div "Texts" at bounding box center [130, 164] width 67 height 14
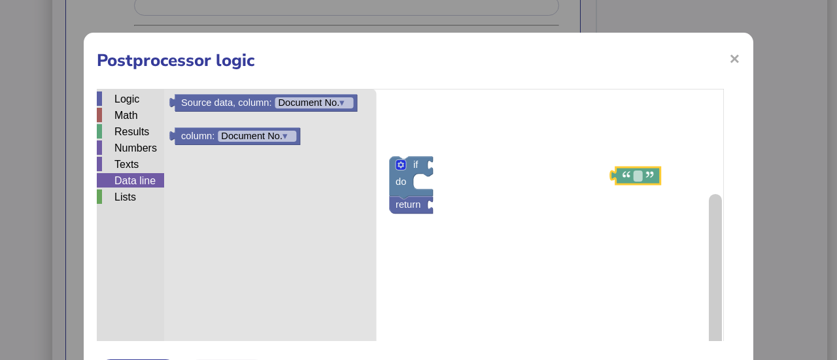
click at [137, 175] on div "Data line" at bounding box center [130, 180] width 67 height 14
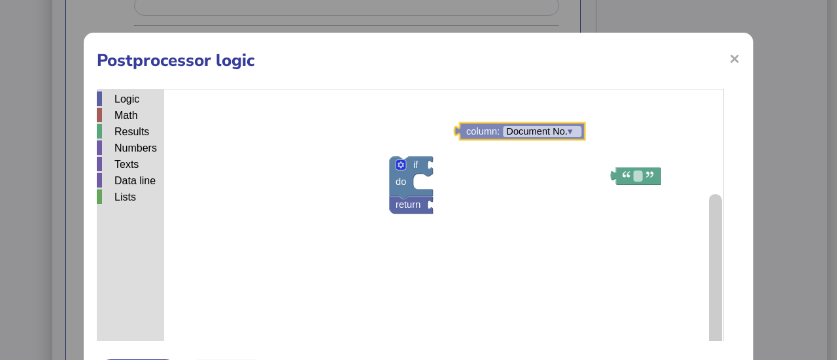
click at [482, 136] on div "Logic Math Results Numbers Texts Data line Lists if do return ▾ Source data, co…" at bounding box center [418, 252] width 643 height 327
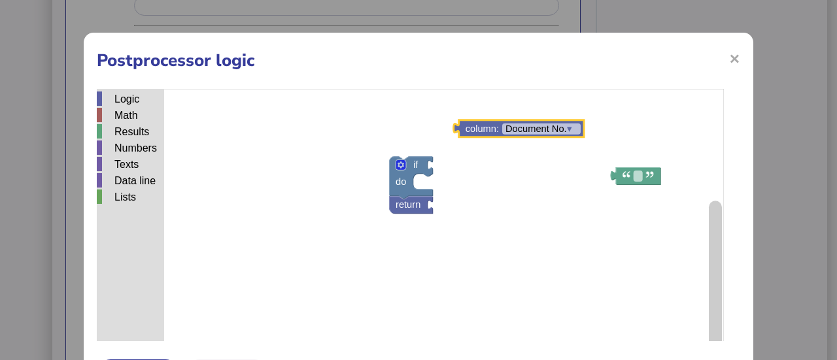
click at [128, 181] on div "Data line" at bounding box center [130, 180] width 67 height 14
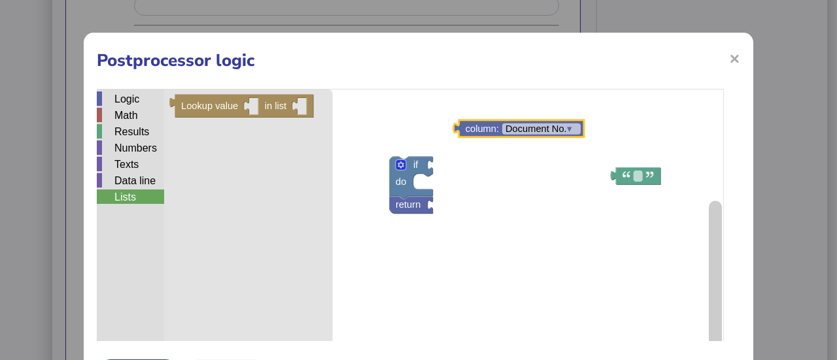
click at [128, 193] on div "Lists" at bounding box center [130, 197] width 67 height 14
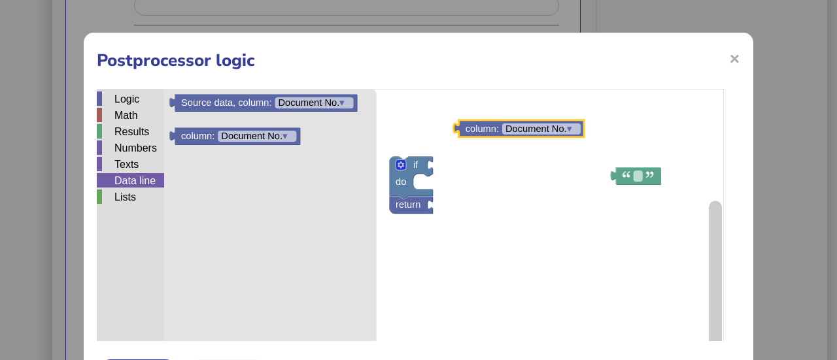
drag, startPoint x: 127, startPoint y: 173, endPoint x: 129, endPoint y: 160, distance: 13.3
click at [129, 160] on div "Logic Math Results Numbers Texts Data line Lists" at bounding box center [130, 148] width 67 height 114
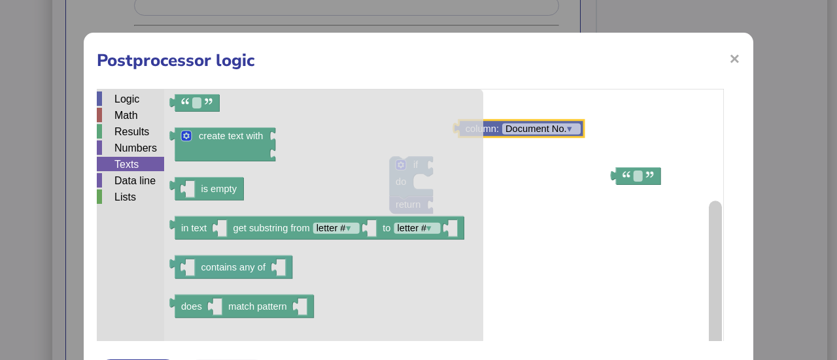
click at [129, 160] on div "Texts" at bounding box center [130, 164] width 67 height 14
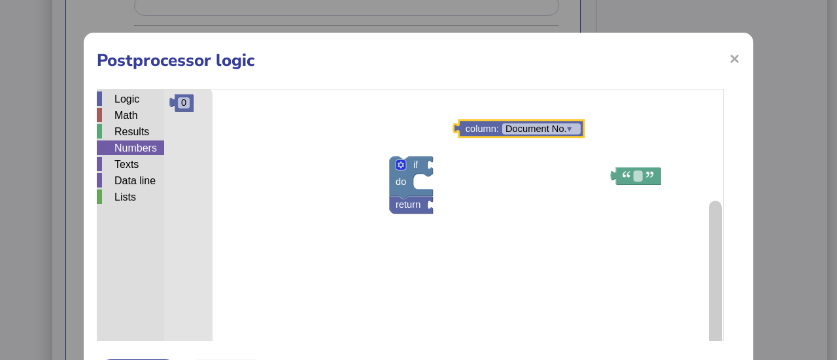
click at [131, 146] on div "Numbers" at bounding box center [130, 148] width 67 height 14
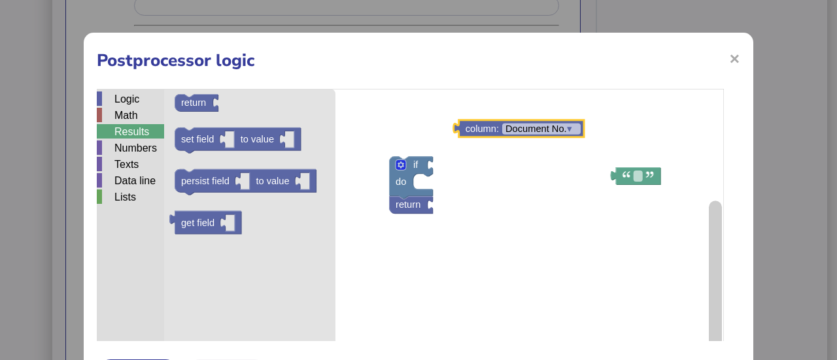
click at [133, 125] on div "Results" at bounding box center [130, 131] width 67 height 14
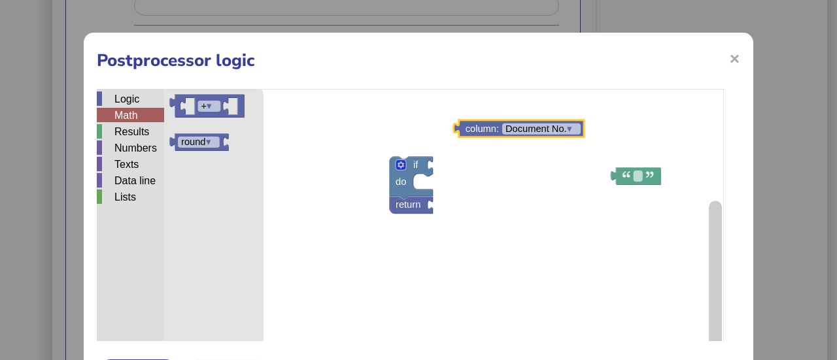
click at [134, 117] on div "Math" at bounding box center [130, 115] width 67 height 14
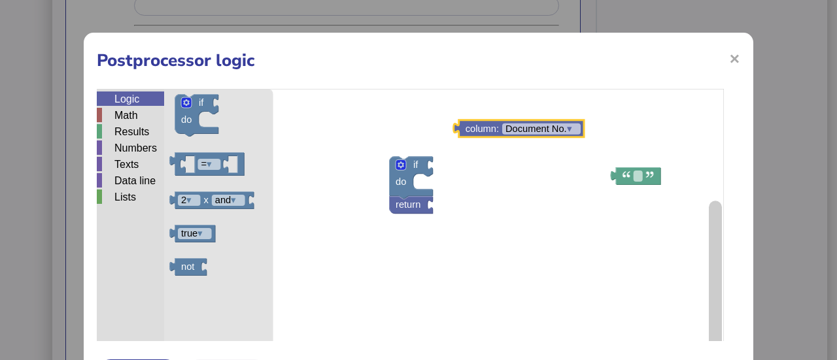
click at [135, 99] on div "Logic" at bounding box center [130, 98] width 67 height 14
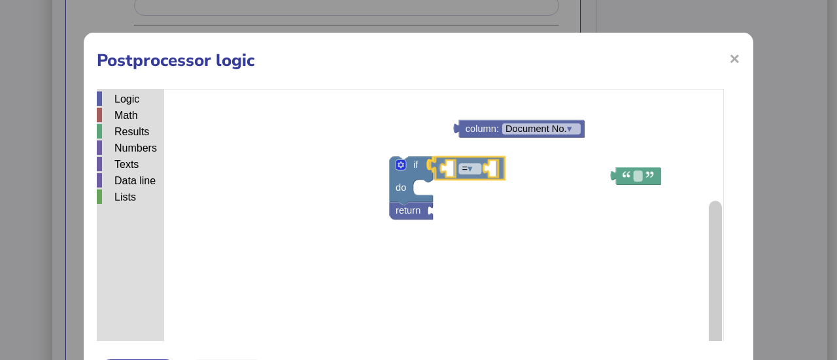
click at [477, 171] on div "Logic Math Results Numbers Texts Data line Lists if do return = ▾ column: Docum…" at bounding box center [418, 252] width 643 height 327
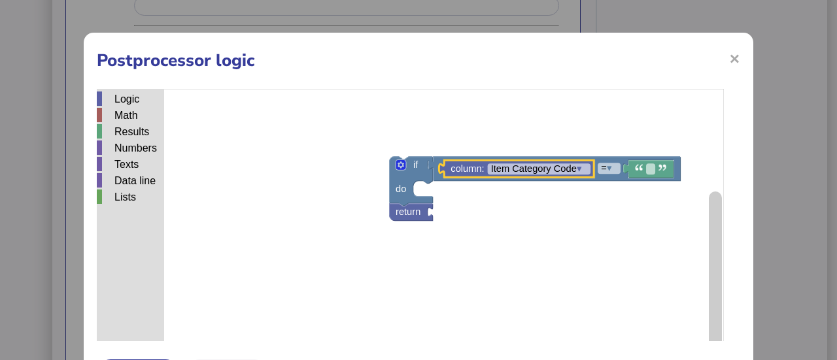
drag, startPoint x: 555, startPoint y: 344, endPoint x: 449, endPoint y: 240, distance: 148.8
click at [449, 240] on div "× Postprocessor logic Logic Math Results Numbers Texts Data line Lists if do re…" at bounding box center [418, 216] width 669 height 367
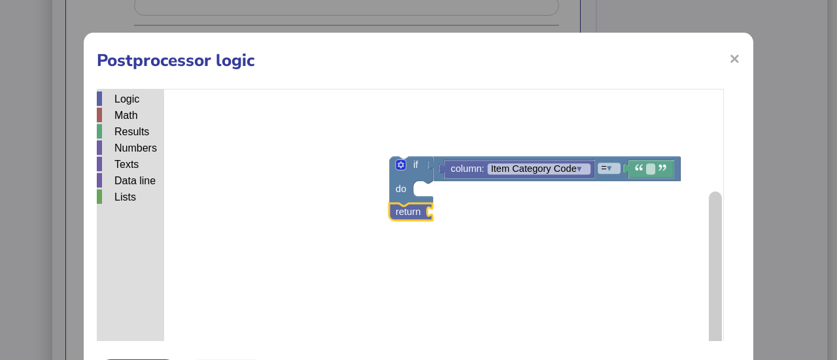
click at [461, 226] on rect "Blockly Workspace" at bounding box center [410, 252] width 627 height 327
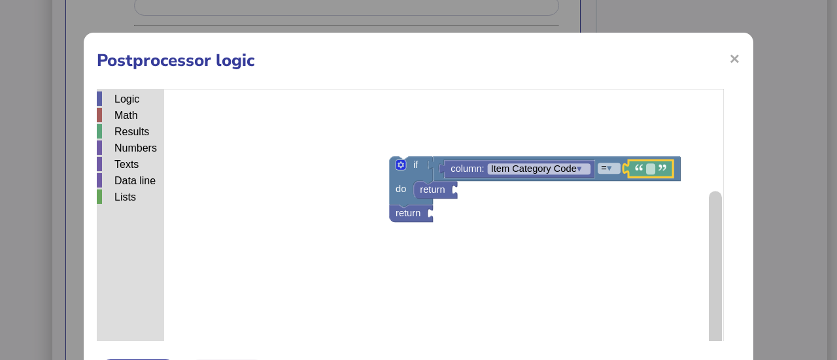
click at [583, 226] on rect "Blockly Workspace" at bounding box center [410, 252] width 627 height 327
type input "*******"
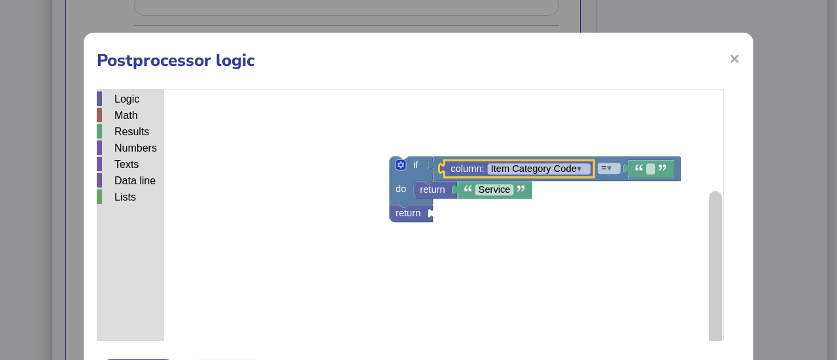
click at [483, 257] on rect "Blockly Workspace" at bounding box center [410, 252] width 627 height 327
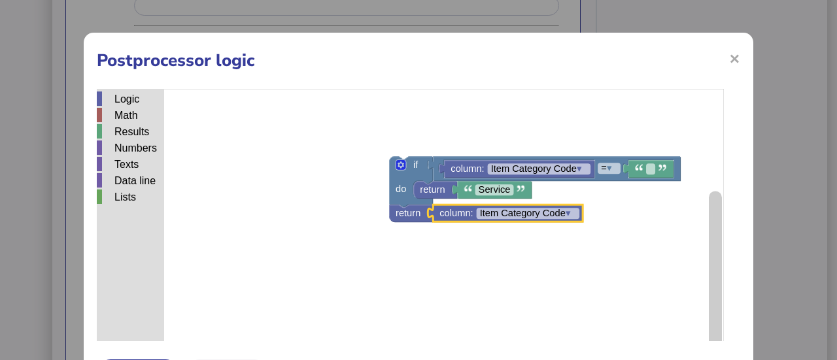
scroll to position [75, 0]
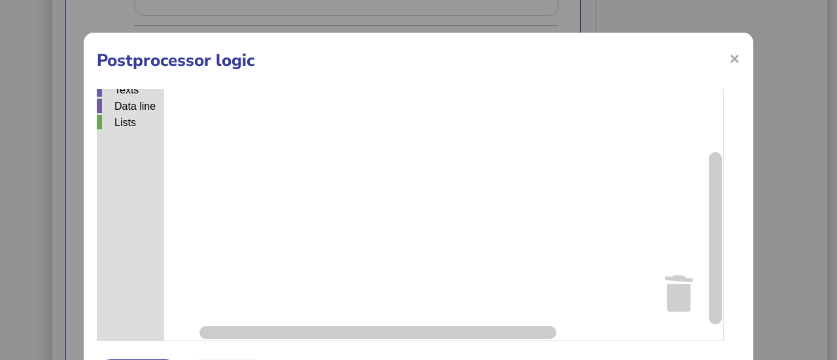
click at [708, 321] on g "Blockly Workspace" at bounding box center [715, 170] width 16 height 310
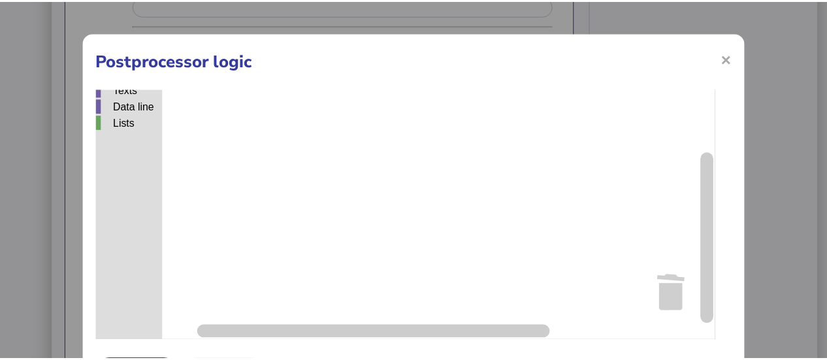
scroll to position [73, 0]
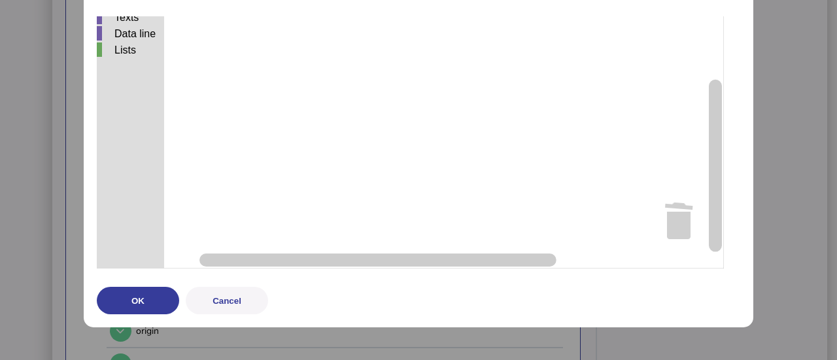
click at [164, 299] on button "OK" at bounding box center [138, 300] width 82 height 27
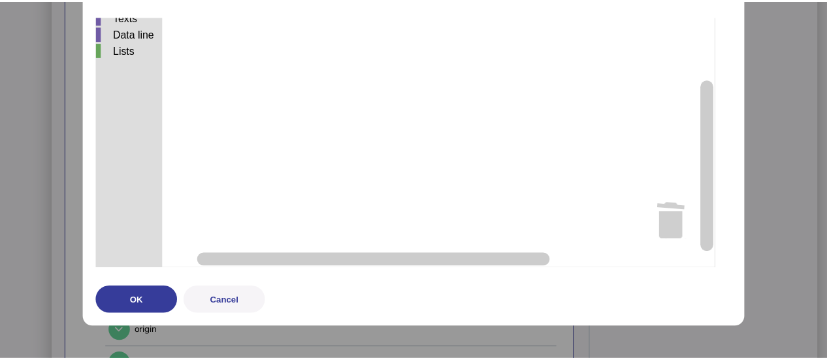
scroll to position [0, 0]
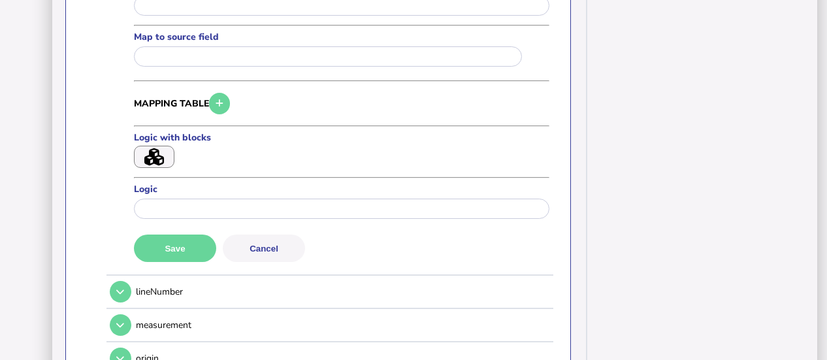
click at [187, 235] on button "Save" at bounding box center [175, 248] width 82 height 27
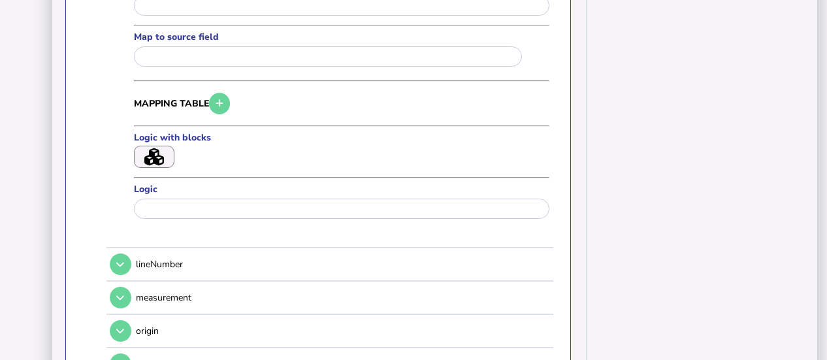
click at [159, 148] on icon "button" at bounding box center [154, 157] width 20 height 18
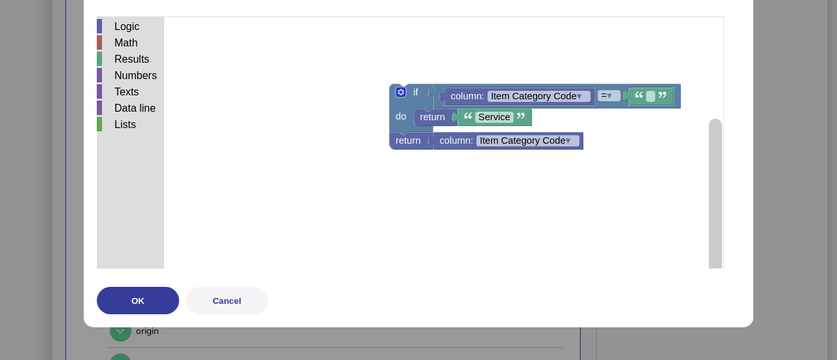
click at [116, 305] on button "OK" at bounding box center [138, 300] width 82 height 27
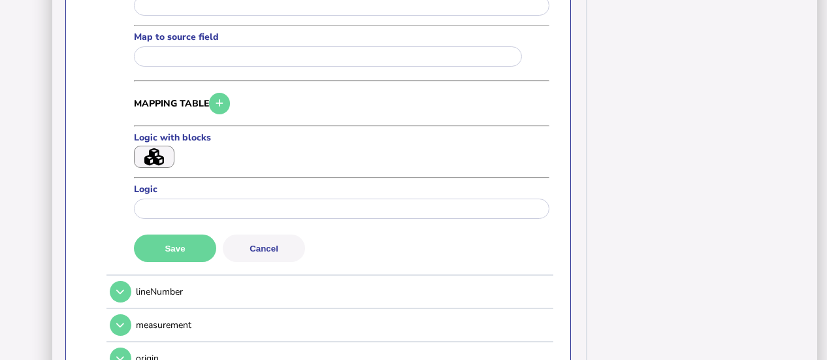
click at [194, 235] on button "Save" at bounding box center [175, 248] width 82 height 27
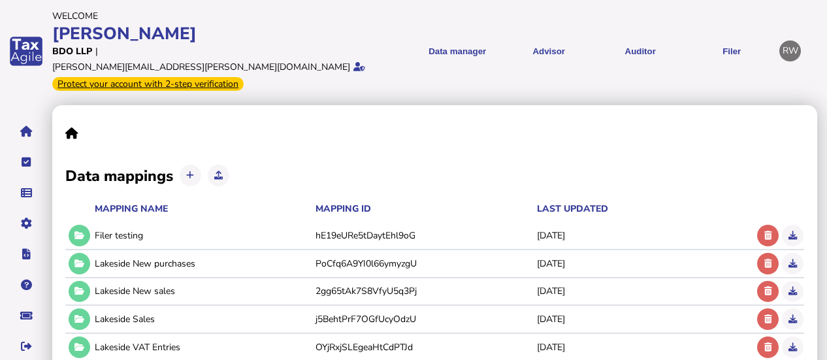
click at [0, 0] on link "Upload list" at bounding box center [0, 0] width 0 height 0
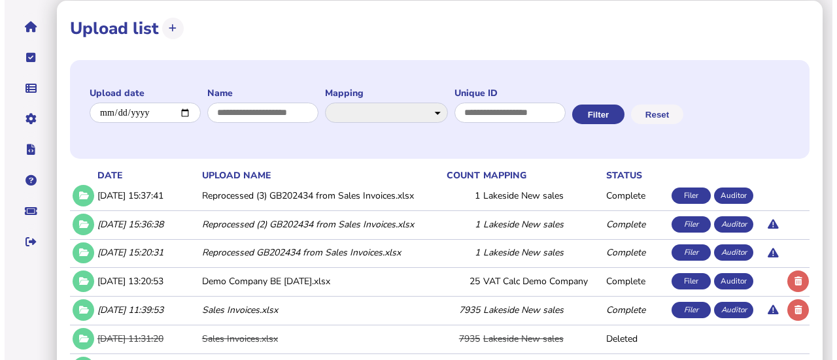
scroll to position [107, 0]
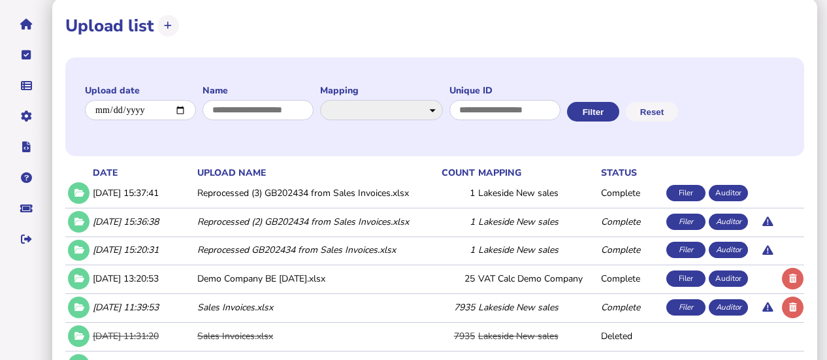
click at [797, 294] on td at bounding box center [792, 307] width 25 height 27
click at [792, 303] on icon at bounding box center [793, 307] width 8 height 8
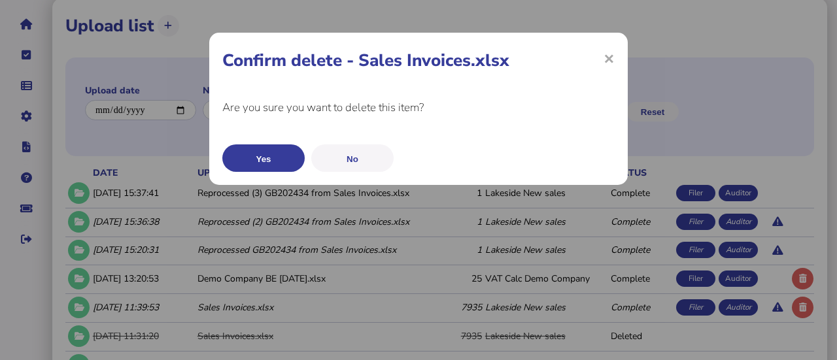
click at [273, 146] on button "Yes" at bounding box center [263, 157] width 82 height 27
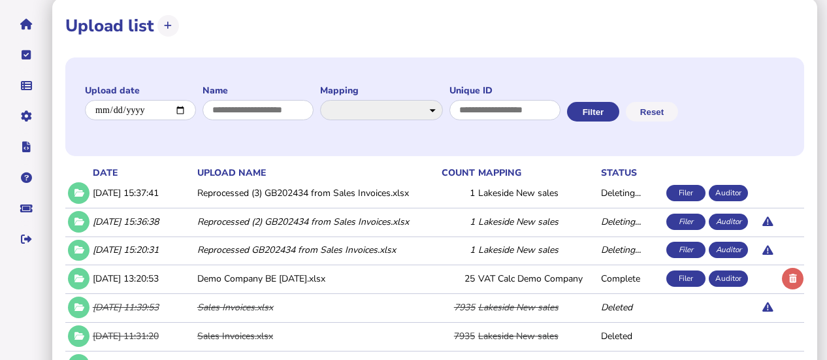
click at [171, 22] on icon at bounding box center [168, 26] width 8 height 8
select select "**********"
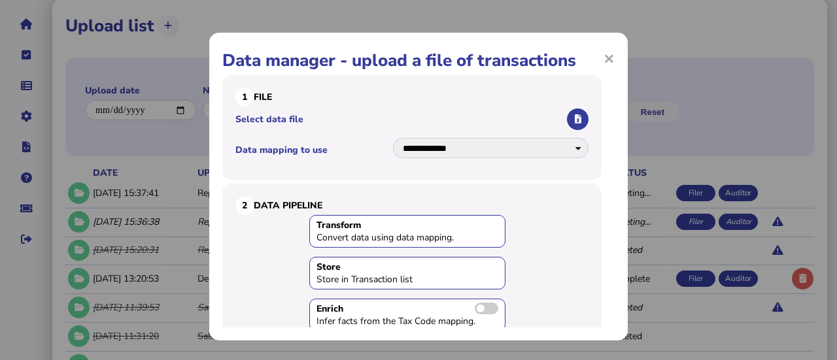
click at [574, 120] on icon "button" at bounding box center [577, 119] width 7 height 8
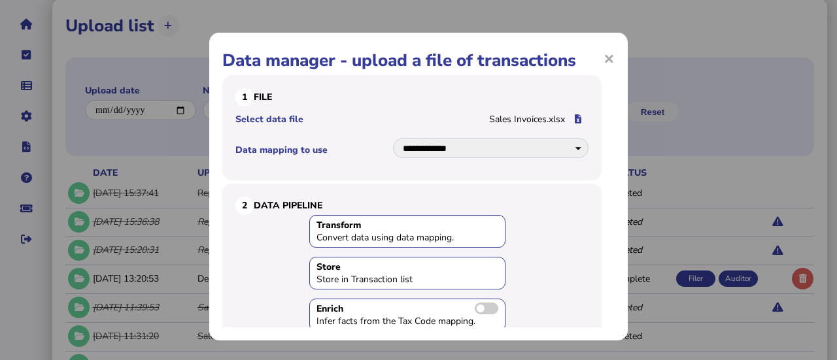
scroll to position [139, 0]
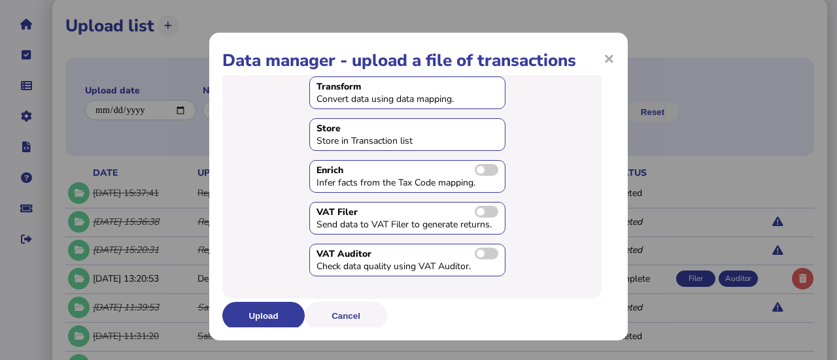
drag, startPoint x: 278, startPoint y: 304, endPoint x: 262, endPoint y: 243, distance: 62.8
click at [262, 243] on form "**********" at bounding box center [415, 133] width 386 height 393
click at [262, 303] on button "Upload" at bounding box center [263, 315] width 82 height 27
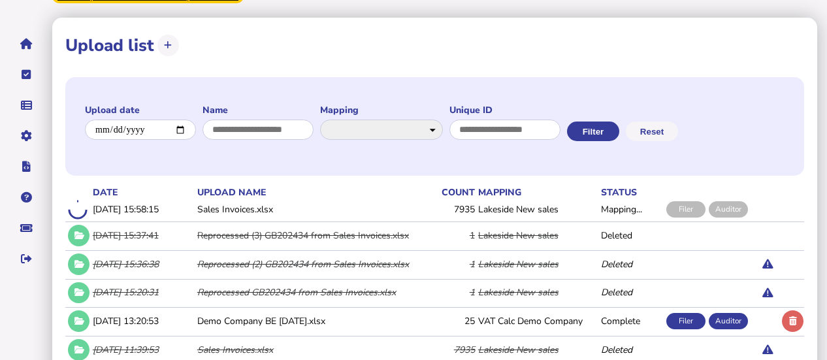
scroll to position [86, 0]
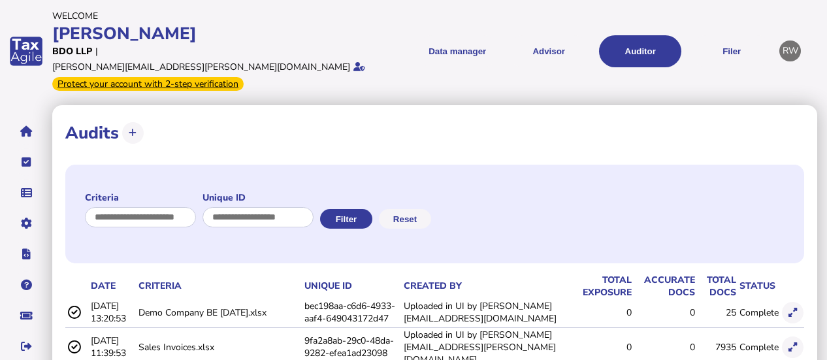
click at [0, 0] on link "Data mappings" at bounding box center [0, 0] width 0 height 0
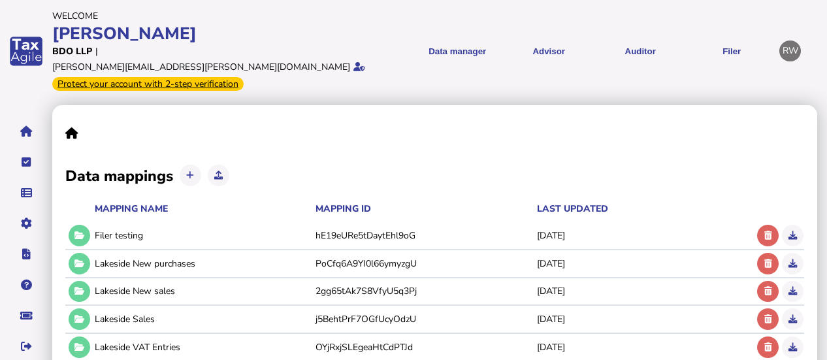
click at [85, 253] on button at bounding box center [80, 264] width 22 height 22
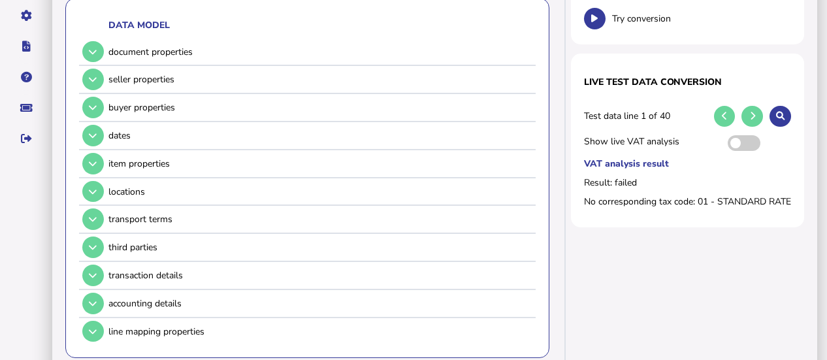
scroll to position [209, 0]
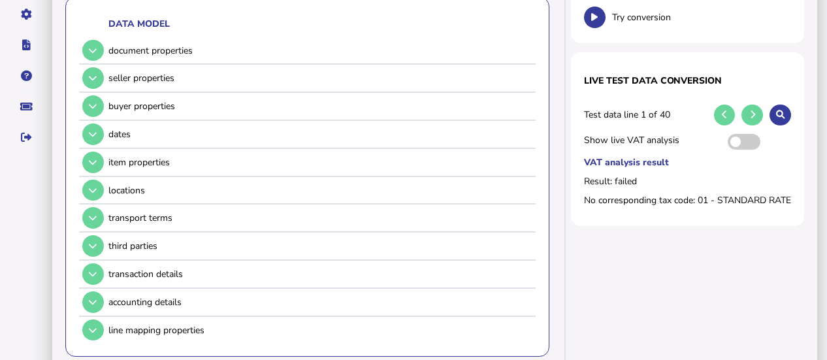
click at [90, 270] on icon at bounding box center [93, 274] width 8 height 8
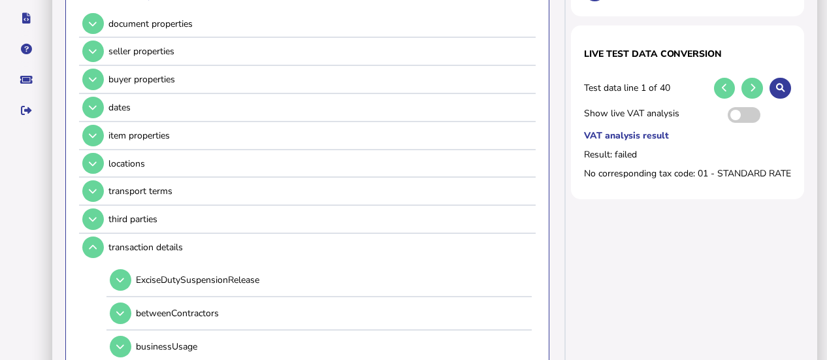
scroll to position [225, 0]
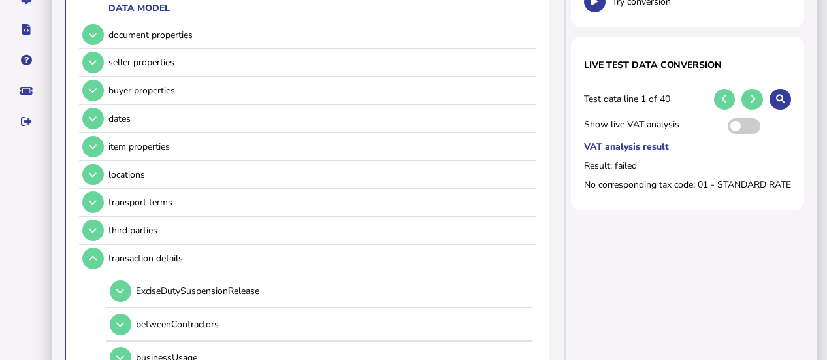
click at [95, 142] on icon at bounding box center [93, 146] width 8 height 8
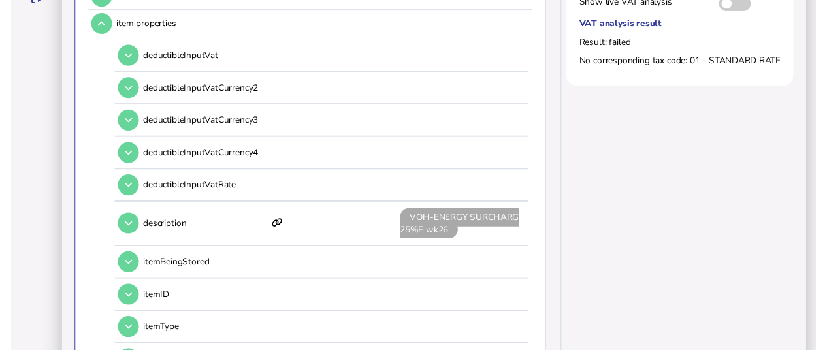
scroll to position [370, 0]
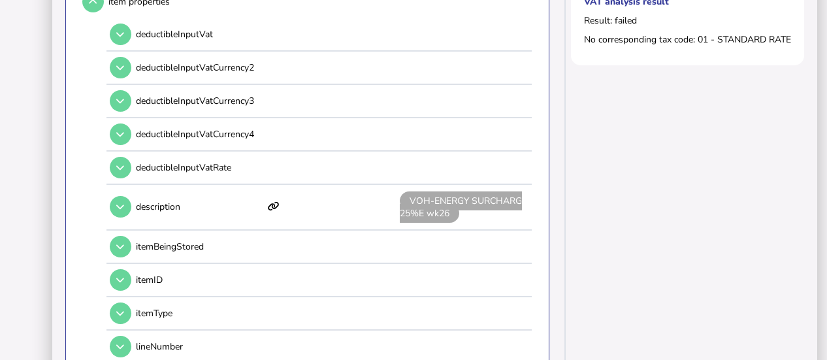
click at [125, 196] on button at bounding box center [121, 207] width 22 height 22
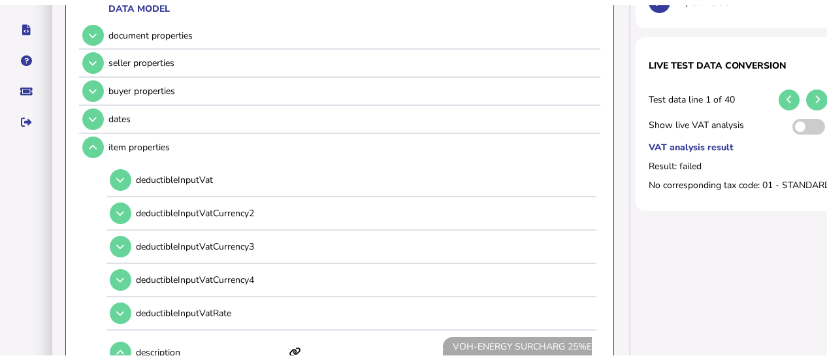
scroll to position [144, 0]
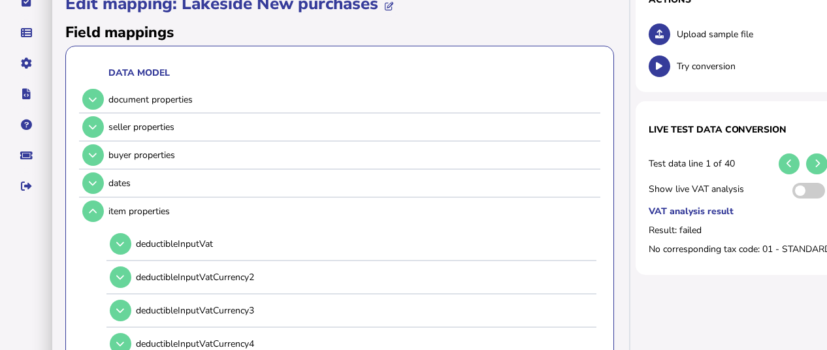
click at [95, 124] on icon at bounding box center [93, 127] width 8 height 8
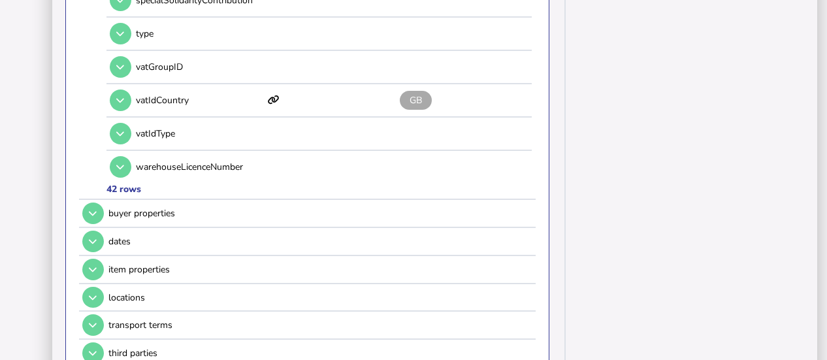
scroll to position [1574, 0]
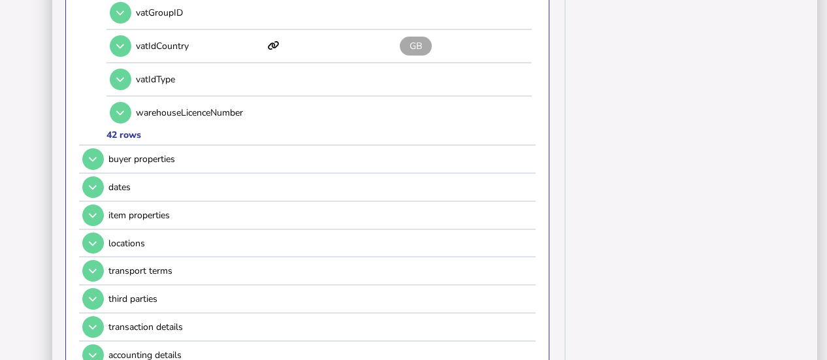
click at [92, 155] on icon at bounding box center [93, 159] width 8 height 8
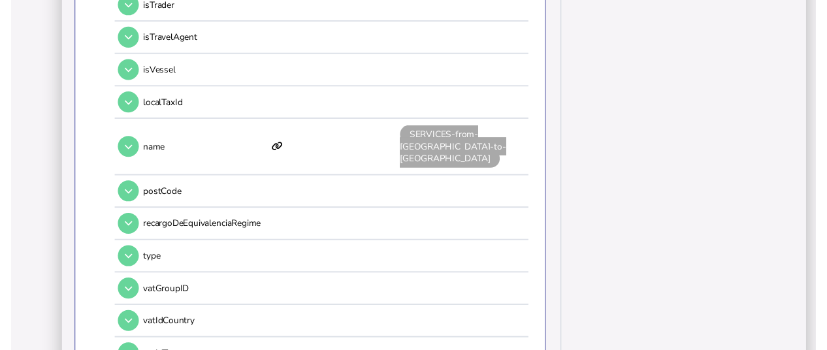
scroll to position [1150, 0]
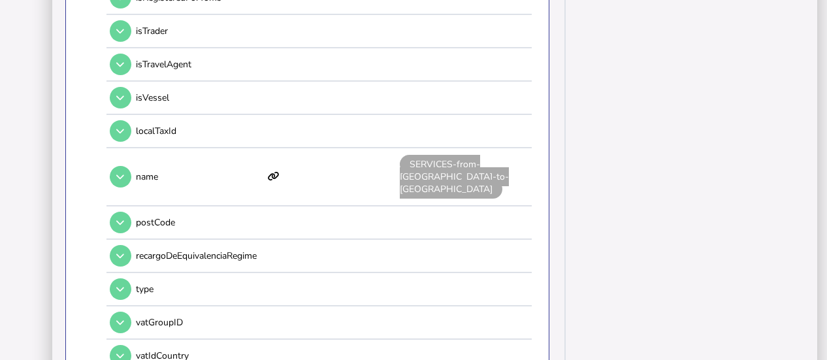
click at [125, 166] on button at bounding box center [121, 177] width 22 height 22
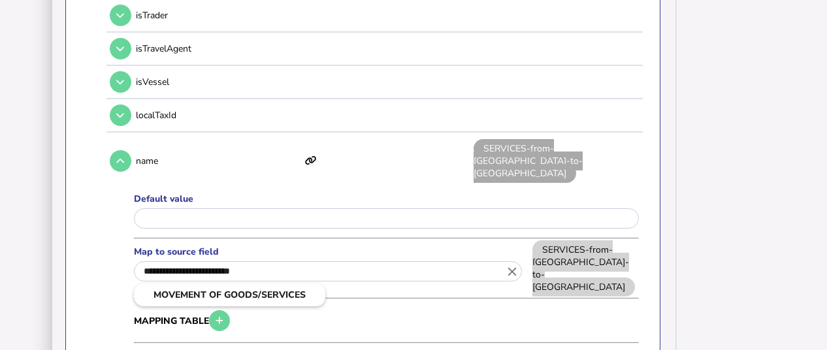
click at [309, 261] on input "**********" at bounding box center [328, 271] width 388 height 20
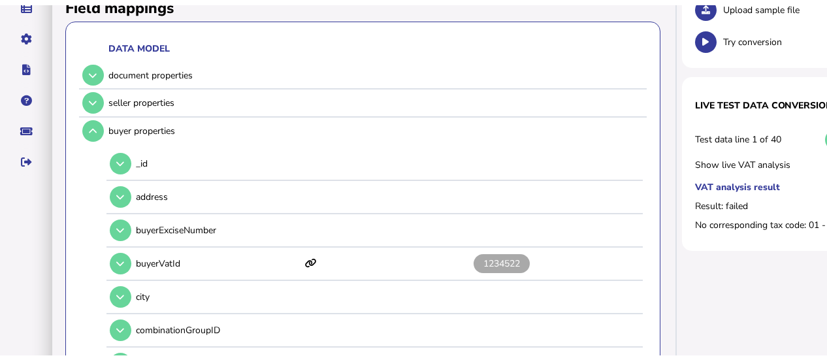
scroll to position [177, 0]
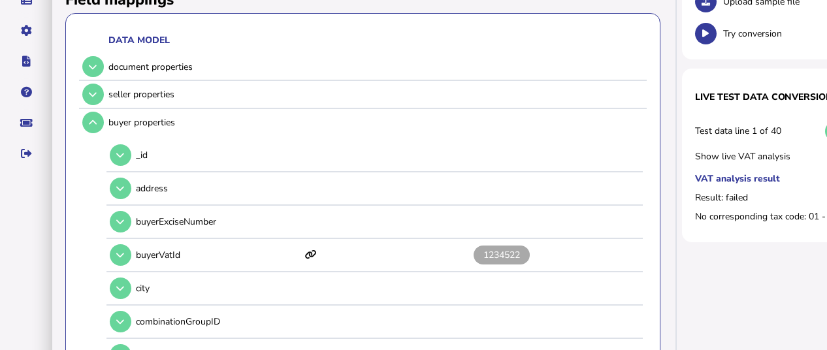
click at [96, 89] on div at bounding box center [413, 175] width 827 height 350
click at [96, 90] on icon at bounding box center [93, 94] width 8 height 8
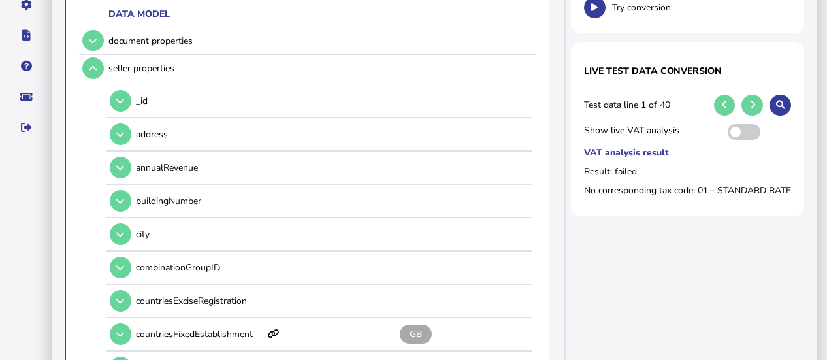
scroll to position [0, 0]
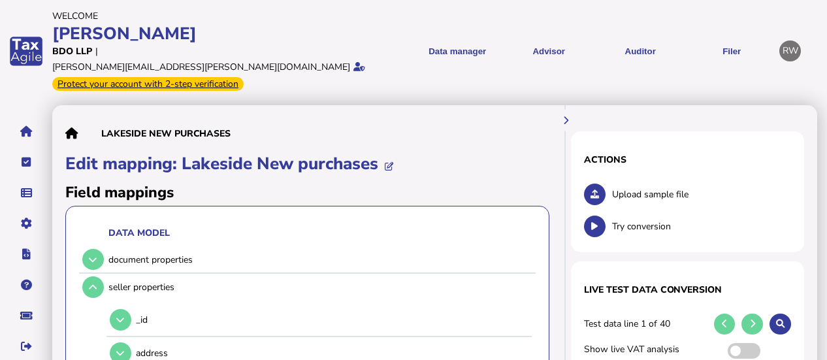
click at [0, 0] on link "Transaction list" at bounding box center [0, 0] width 0 height 0
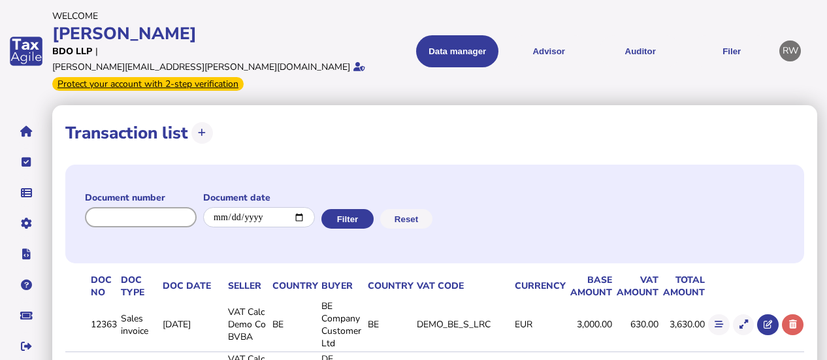
click at [178, 207] on input "input" at bounding box center [141, 217] width 112 height 20
type input "*"
paste input "******"
type input "******"
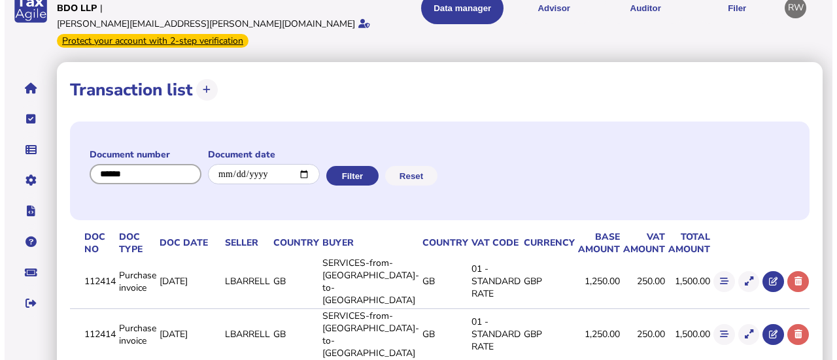
scroll to position [42, 0]
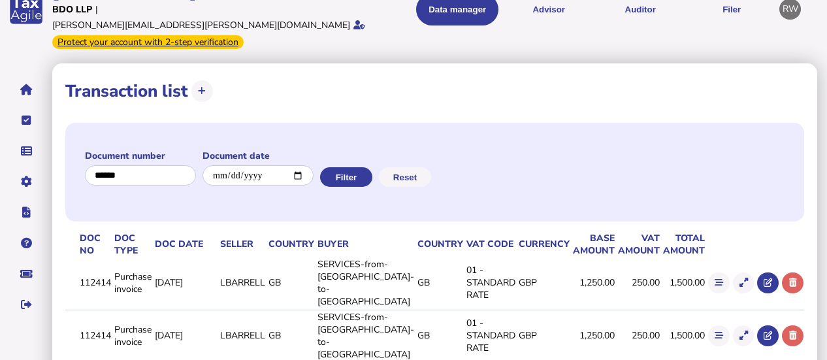
click at [744, 278] on icon at bounding box center [744, 282] width 8 height 8
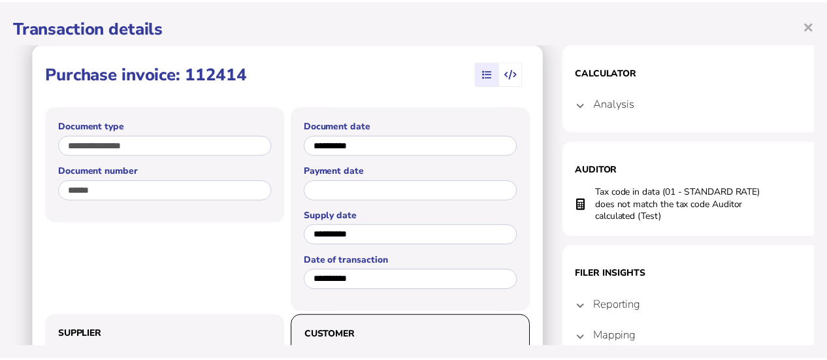
scroll to position [18, 0]
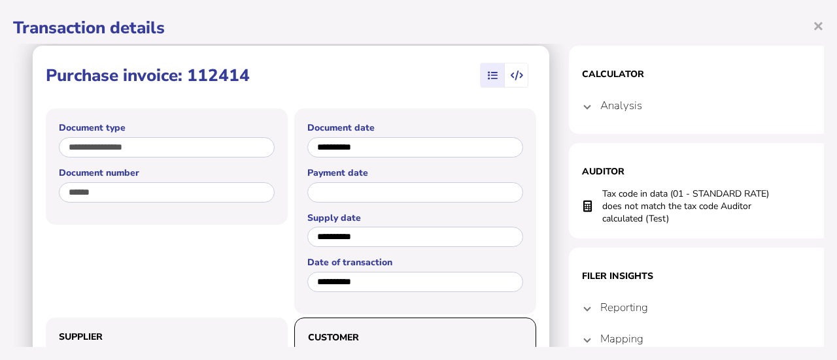
click at [822, 20] on span "×" at bounding box center [817, 25] width 11 height 25
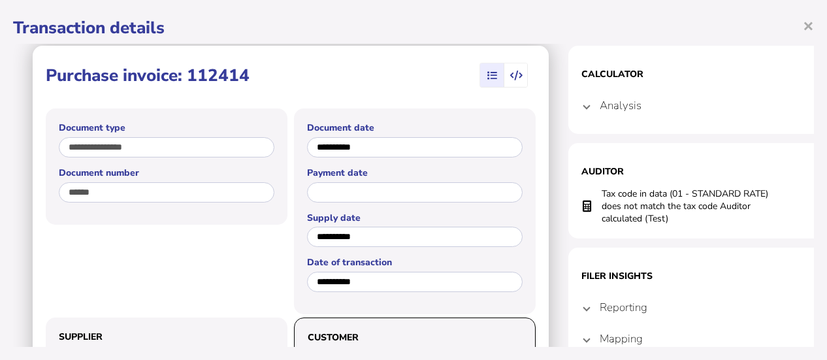
scroll to position [0, 0]
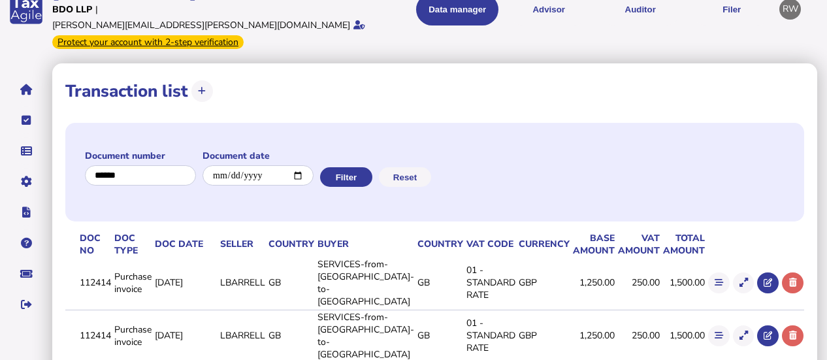
click at [431, 167] on button "Reset" at bounding box center [405, 177] width 52 height 20
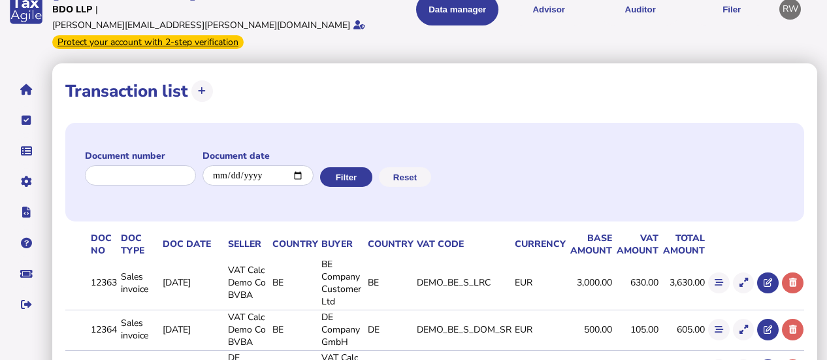
click at [631, 7] on button "Auditor" at bounding box center [640, 9] width 82 height 32
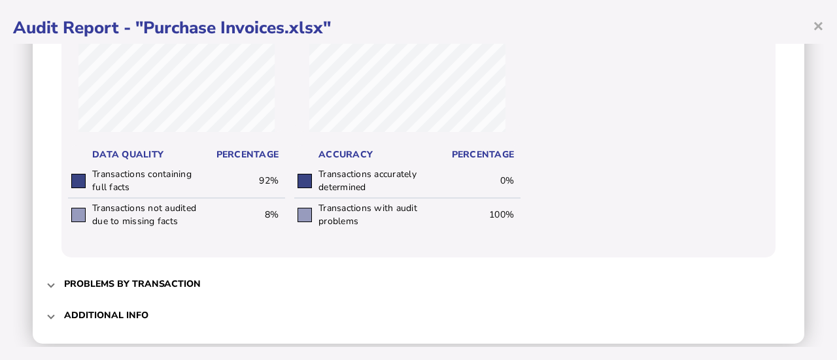
scroll to position [764, 0]
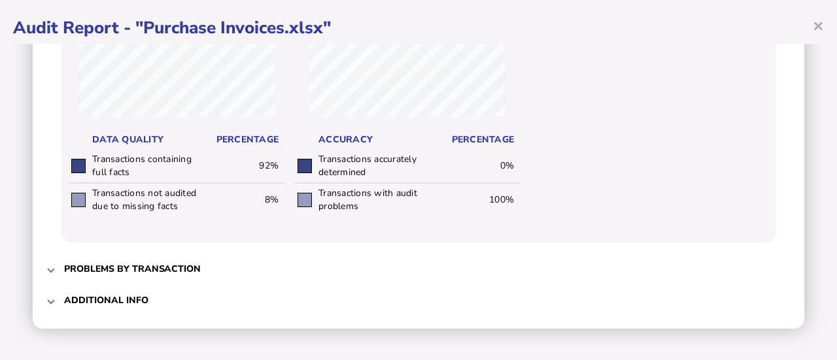
click at [192, 276] on span "Problems by transaction" at bounding box center [419, 269] width 711 height 31
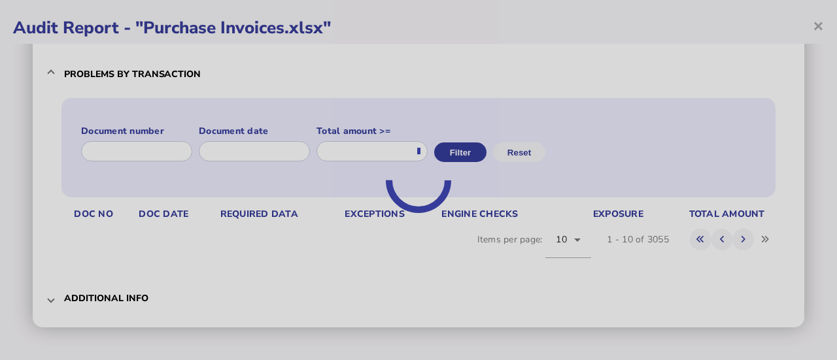
scroll to position [98, 0]
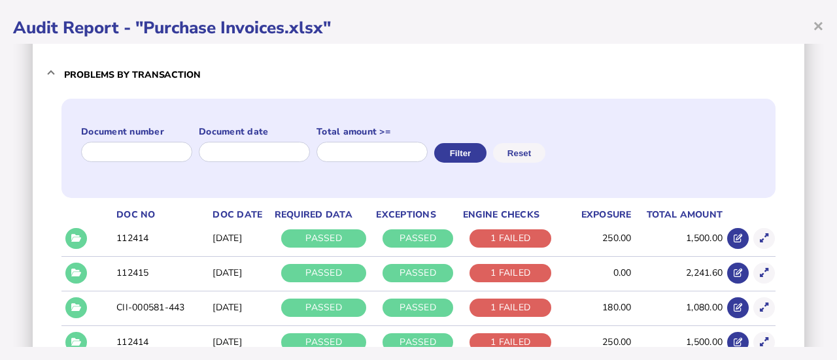
drag, startPoint x: 823, startPoint y: 159, endPoint x: 823, endPoint y: 181, distance: 22.2
click at [823, 181] on div "× Audit Report - "Purchase Invoices.xlsx" Audit criteria: Purchase Invoices.xls…" at bounding box center [418, 180] width 837 height 360
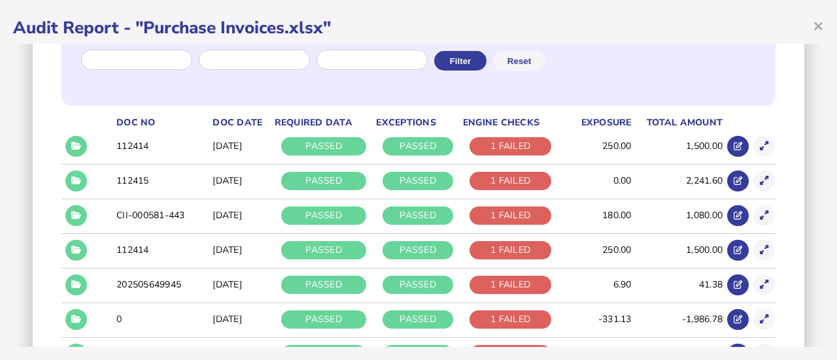
scroll to position [193, 0]
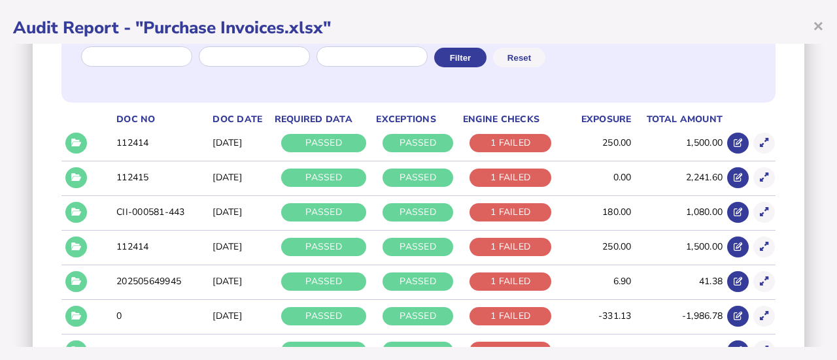
click at [73, 245] on icon at bounding box center [76, 246] width 10 height 8
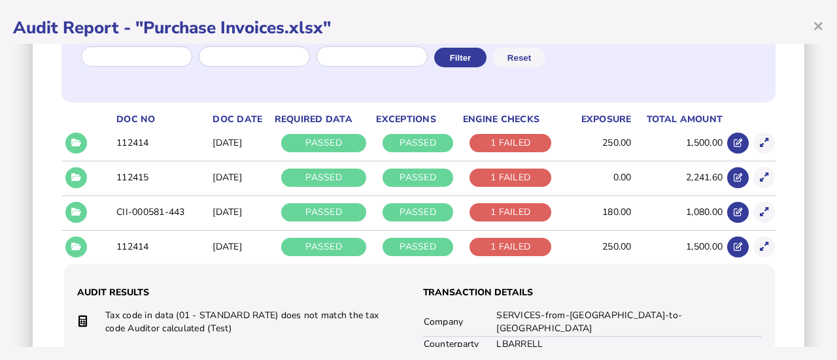
click at [86, 212] on button at bounding box center [76, 213] width 22 height 22
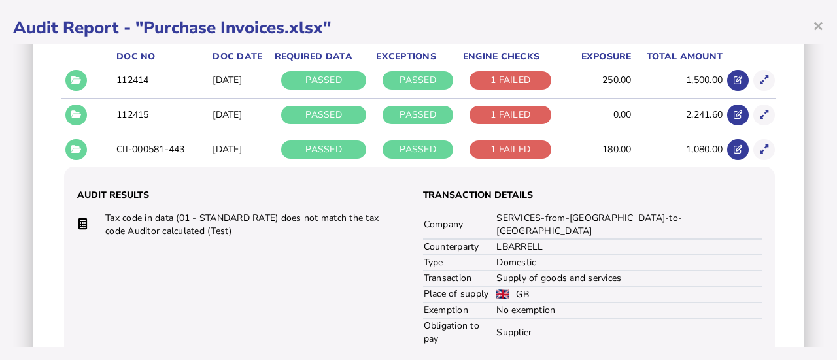
scroll to position [242, 0]
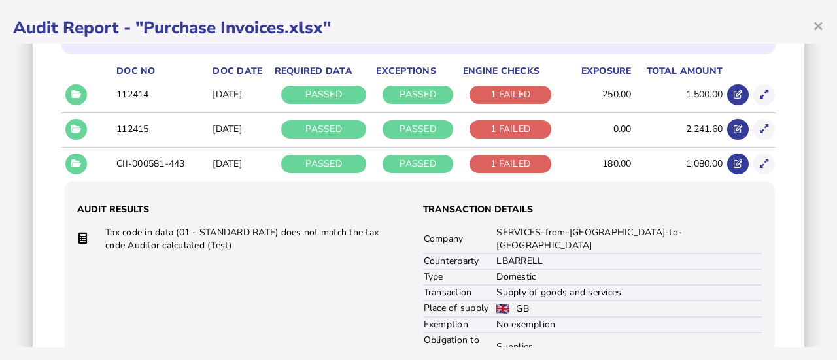
click at [76, 131] on icon at bounding box center [76, 129] width 10 height 8
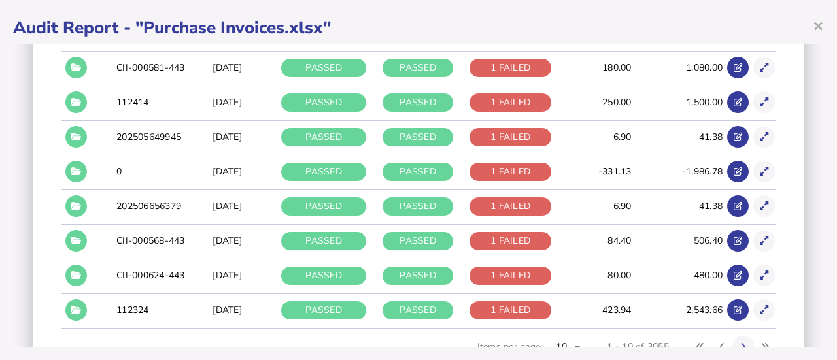
scroll to position [552, 0]
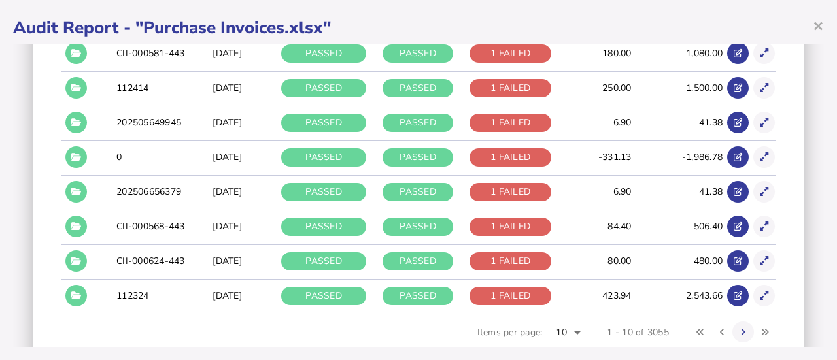
click at [80, 291] on icon at bounding box center [76, 295] width 10 height 8
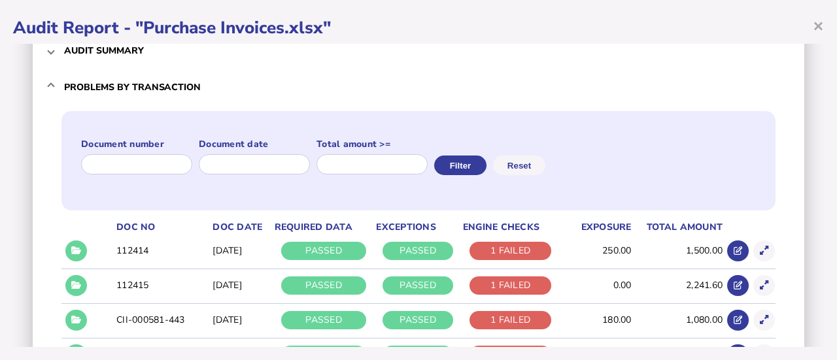
scroll to position [0, 0]
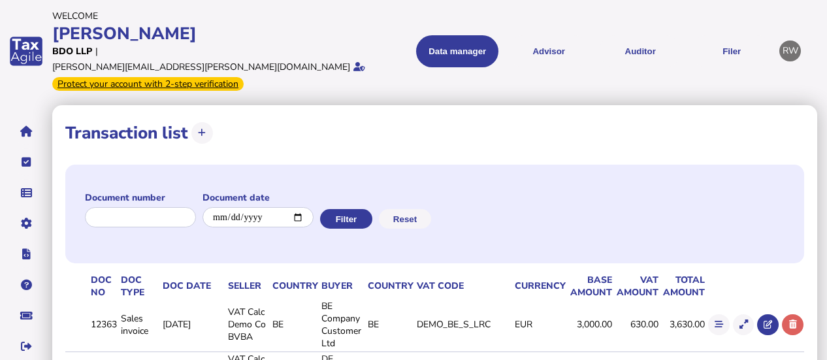
click at [631, 39] on button "Auditor" at bounding box center [640, 51] width 82 height 32
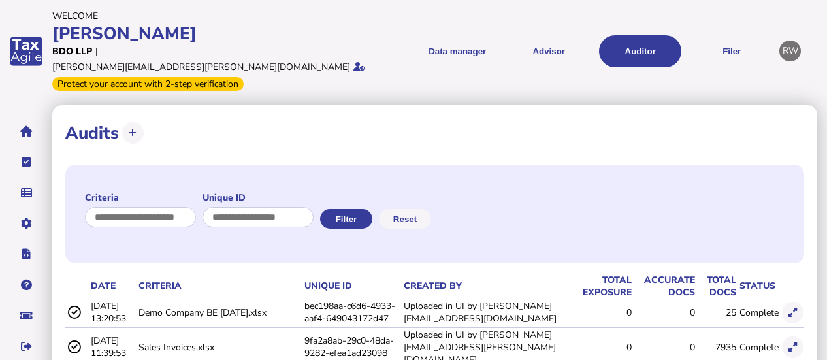
click at [801, 337] on button at bounding box center [793, 348] width 22 height 22
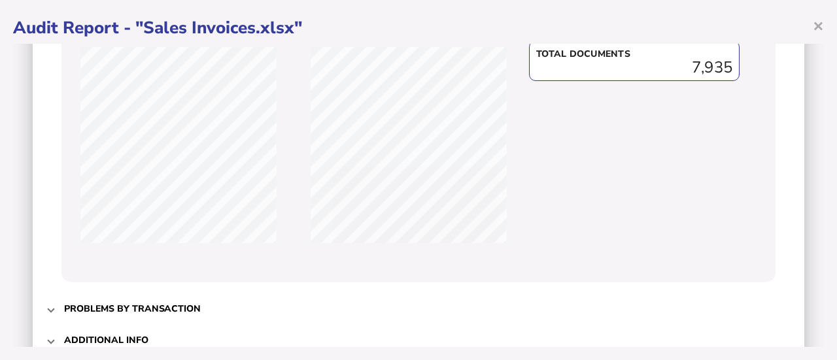
scroll to position [489, 0]
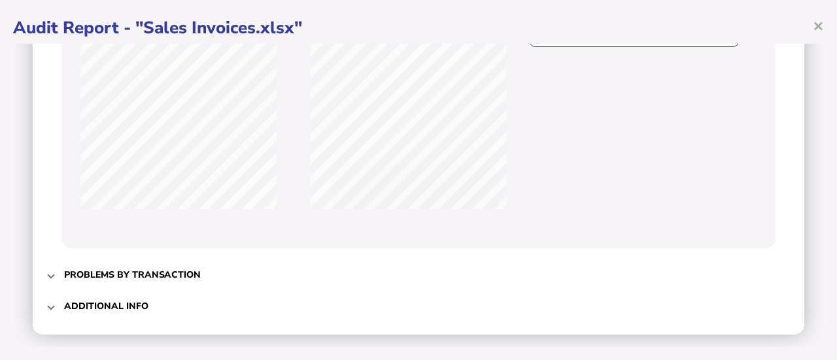
click at [174, 280] on span "Problems by transaction" at bounding box center [419, 274] width 711 height 31
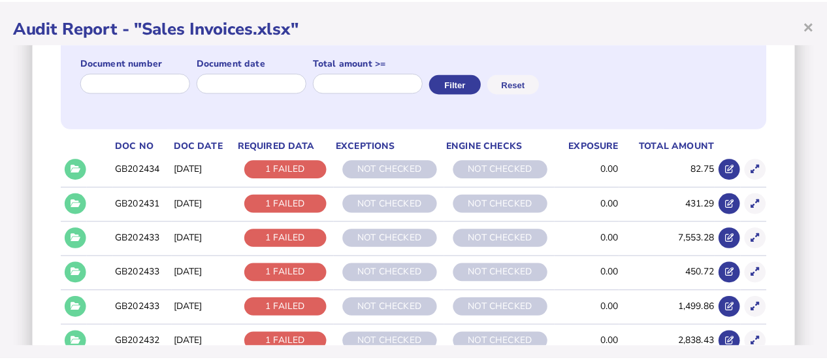
scroll to position [183, 0]
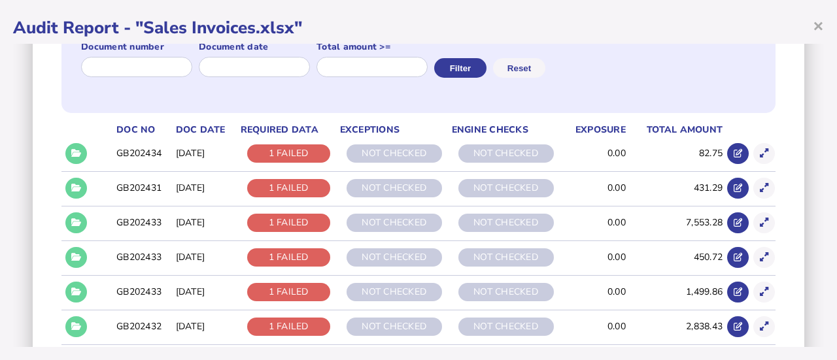
click at [70, 158] on button at bounding box center [76, 154] width 22 height 22
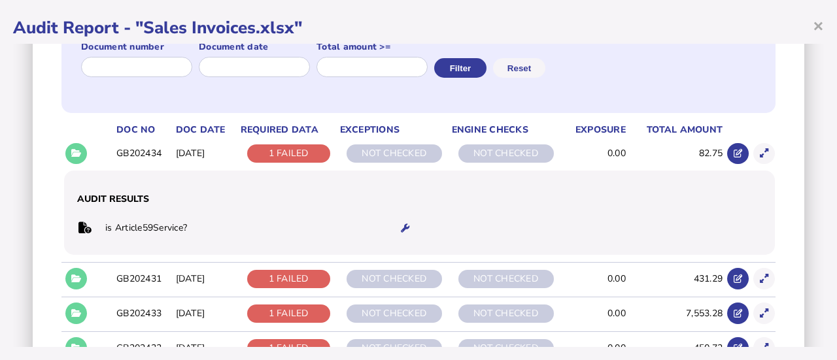
click at [401, 232] on icon at bounding box center [405, 228] width 8 height 8
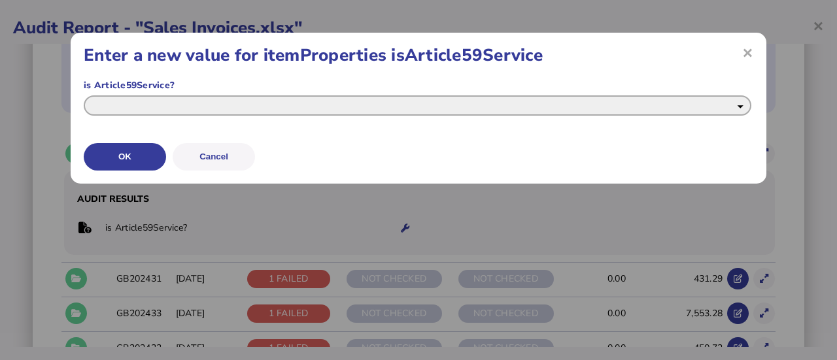
click at [434, 99] on select "*** **" at bounding box center [417, 105] width 667 height 20
select select "*****"
click at [84, 95] on select "*** **" at bounding box center [417, 105] width 667 height 20
click at [157, 150] on button "OK" at bounding box center [125, 156] width 82 height 27
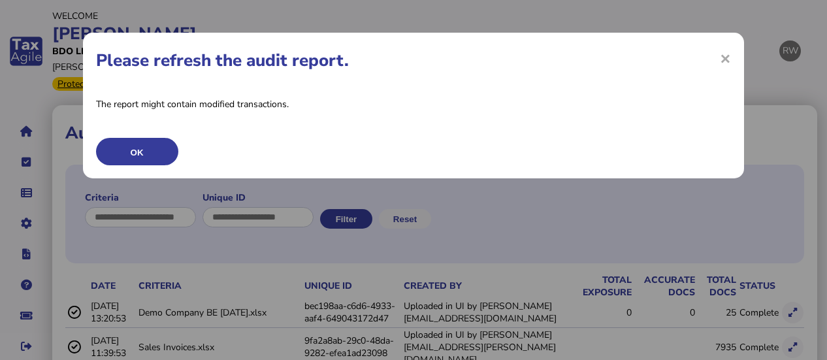
click at [157, 150] on button "OK" at bounding box center [137, 151] width 82 height 27
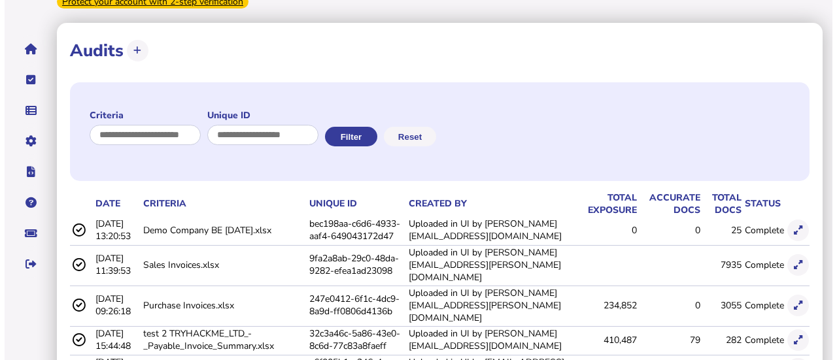
scroll to position [84, 0]
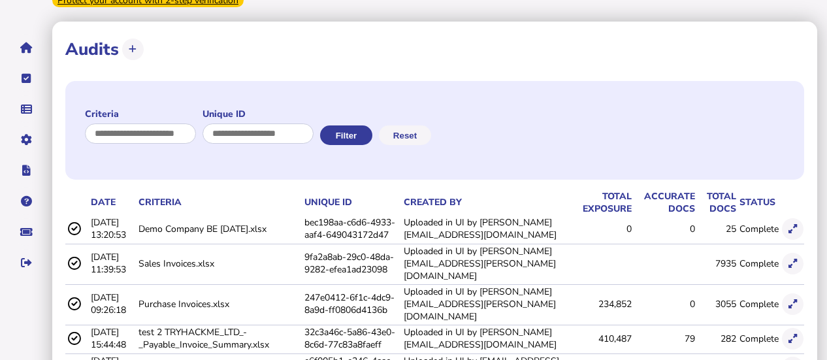
click at [794, 253] on button at bounding box center [793, 264] width 22 height 22
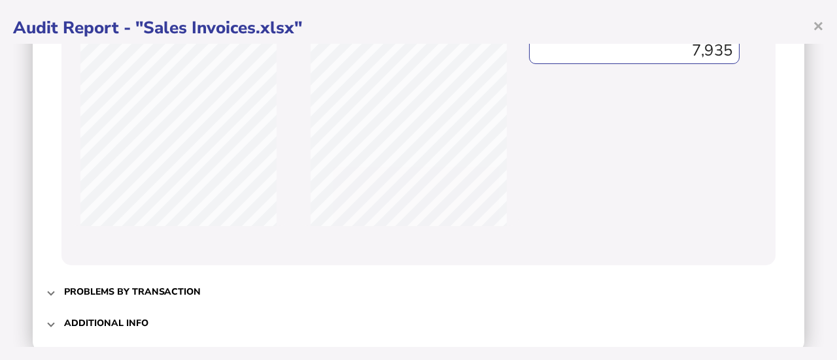
scroll to position [516, 0]
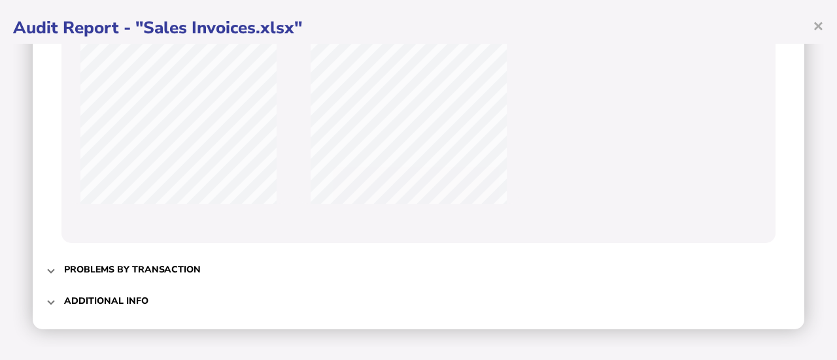
click at [621, 254] on span "Problems by transaction" at bounding box center [419, 269] width 711 height 31
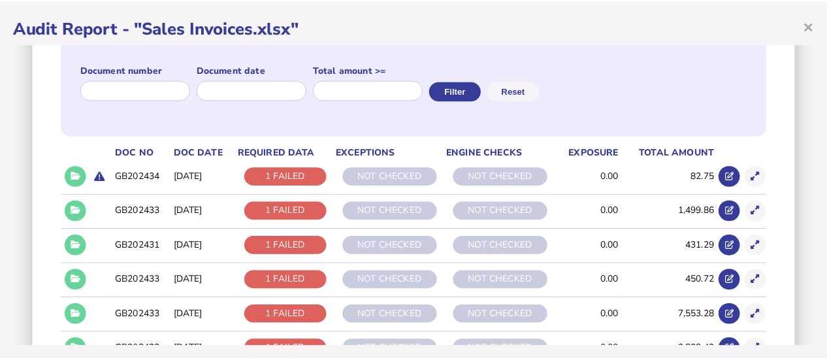
scroll to position [174, 0]
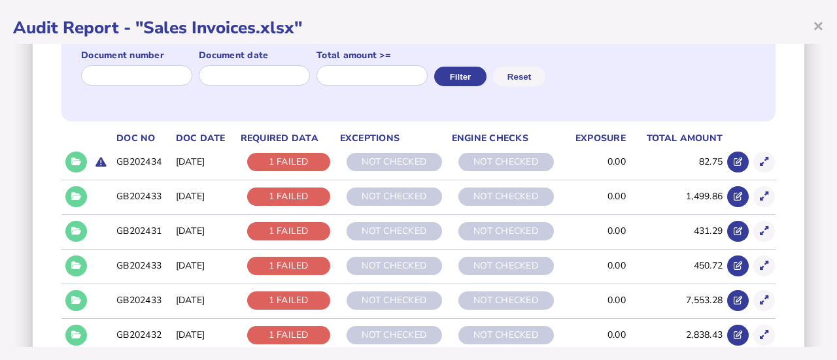
click at [85, 159] on button at bounding box center [76, 163] width 22 height 22
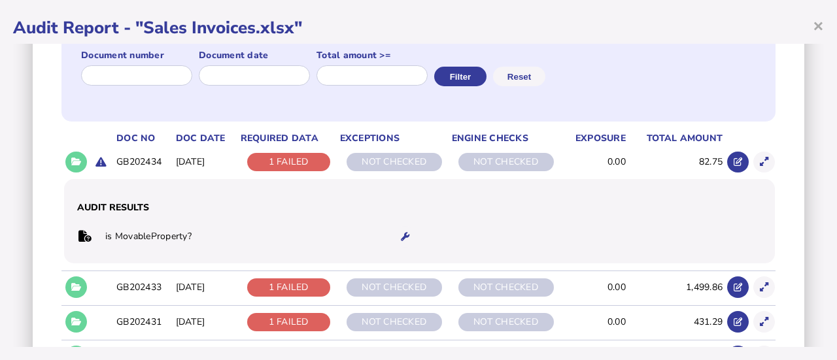
click at [401, 238] on icon at bounding box center [405, 237] width 8 height 8
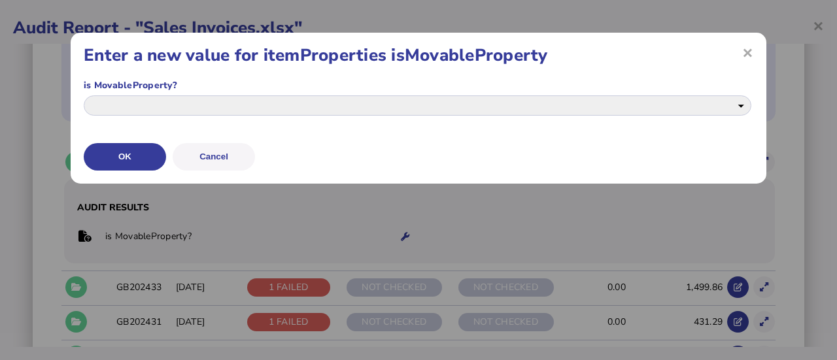
click at [749, 51] on span "×" at bounding box center [747, 52] width 11 height 13
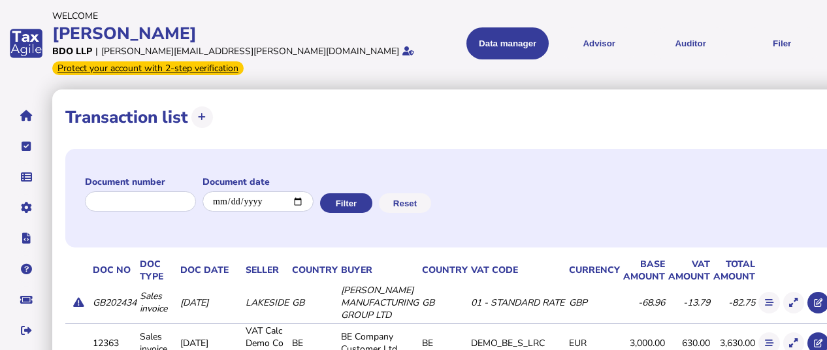
click at [0, 0] on link "Data mappings" at bounding box center [0, 0] width 0 height 0
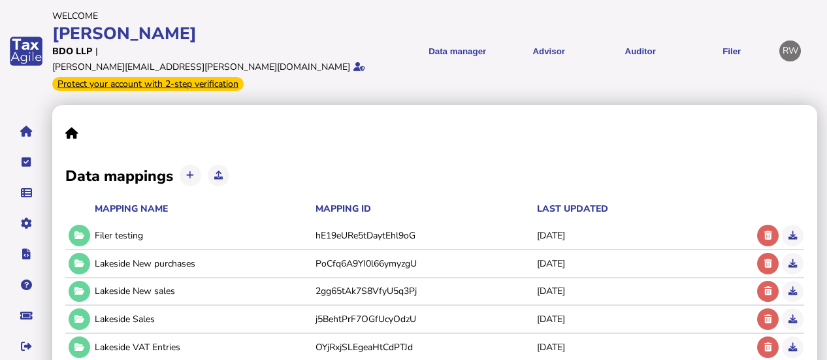
click at [78, 287] on icon at bounding box center [80, 291] width 10 height 8
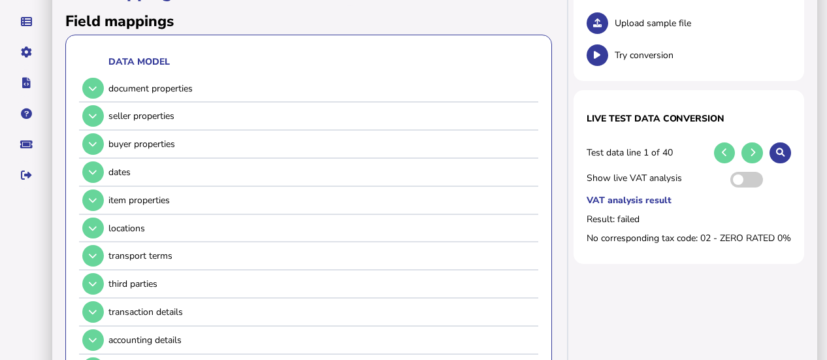
scroll to position [174, 0]
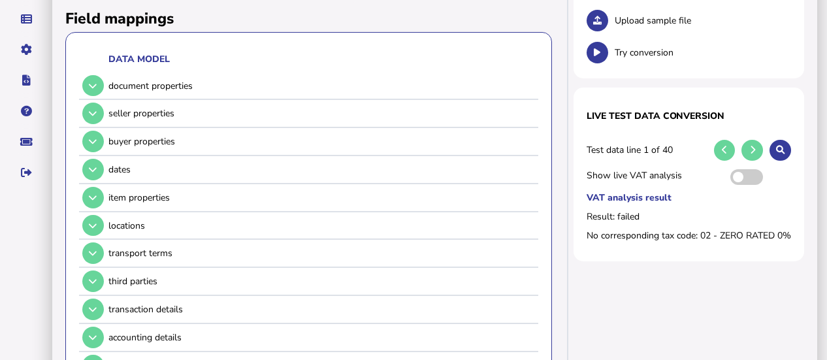
click at [91, 131] on button at bounding box center [93, 142] width 22 height 22
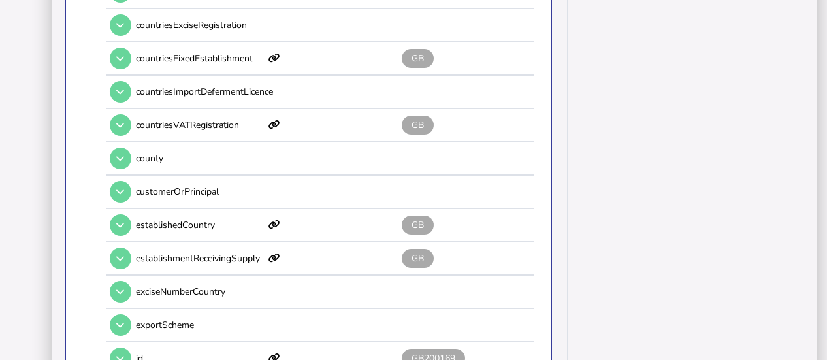
scroll to position [510, 0]
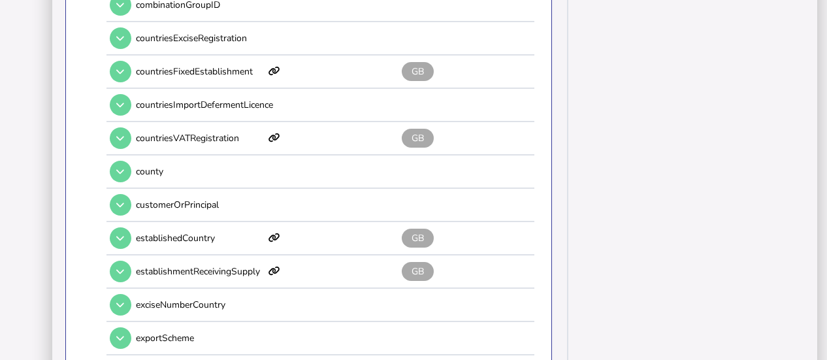
click at [122, 67] on icon at bounding box center [120, 71] width 8 height 8
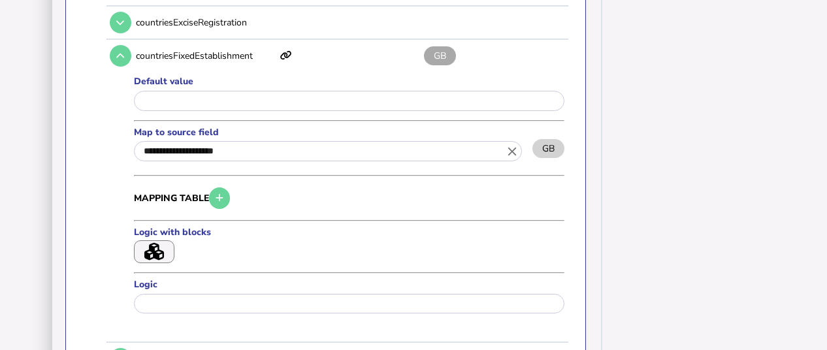
click at [122, 52] on icon at bounding box center [120, 56] width 8 height 8
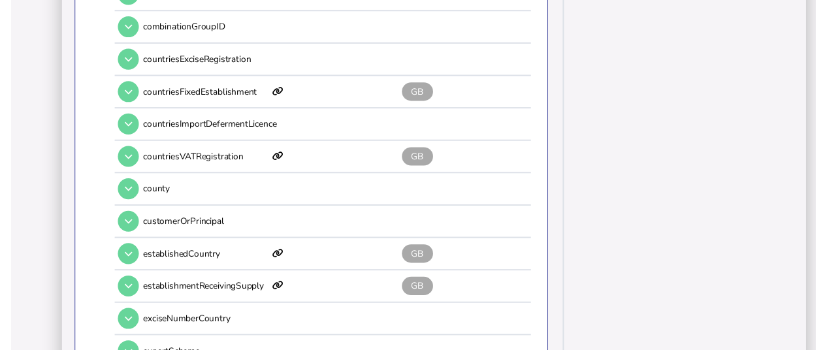
scroll to position [484, 0]
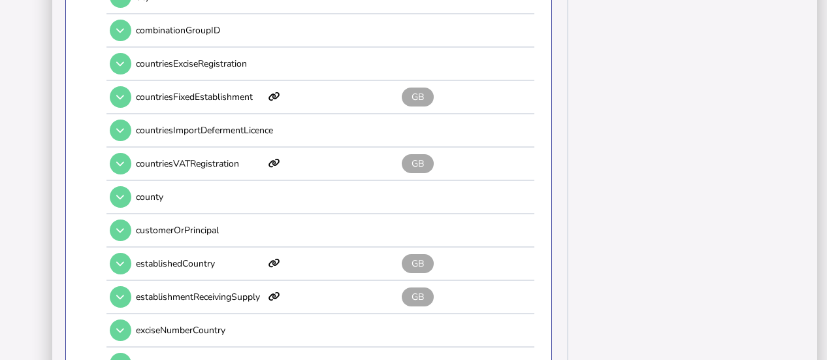
click at [112, 253] on button at bounding box center [121, 264] width 22 height 22
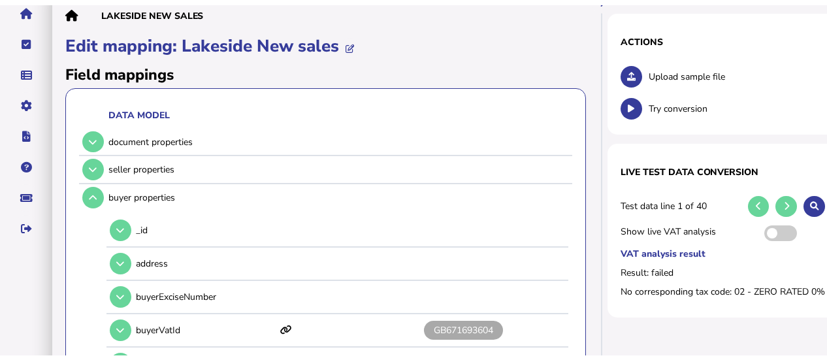
scroll to position [110, 0]
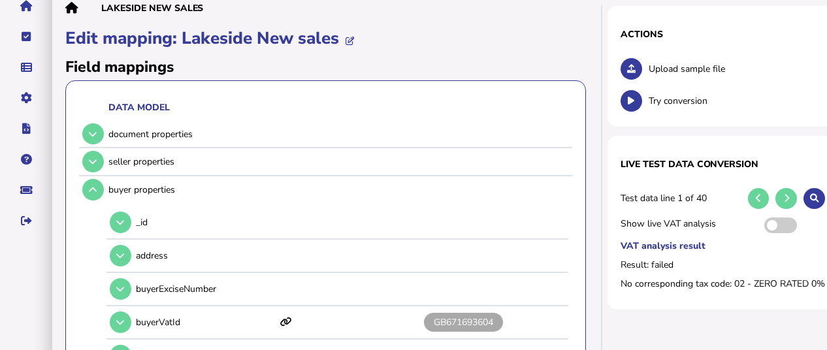
click at [93, 187] on icon at bounding box center [93, 190] width 8 height 8
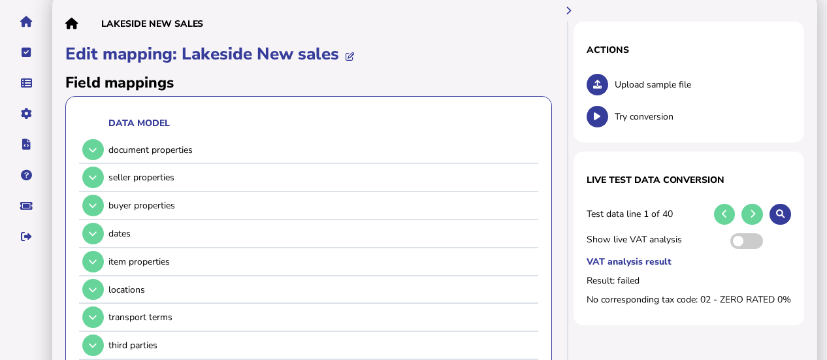
click at [91, 173] on icon at bounding box center [93, 177] width 8 height 8
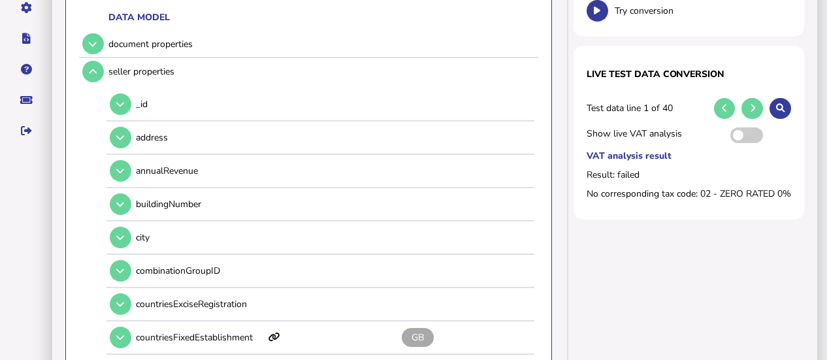
scroll to position [178, 0]
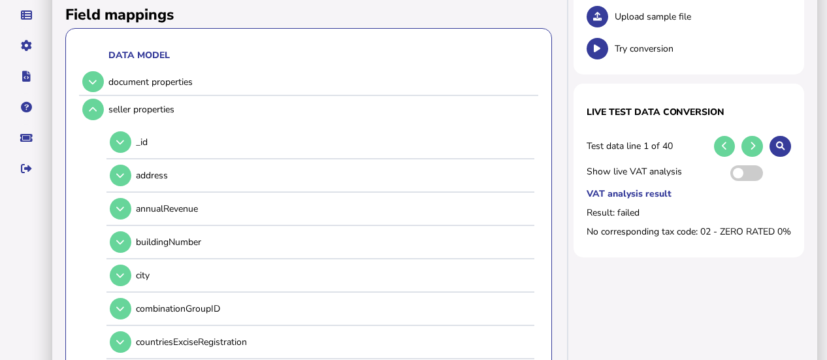
click at [86, 99] on button at bounding box center [93, 110] width 22 height 22
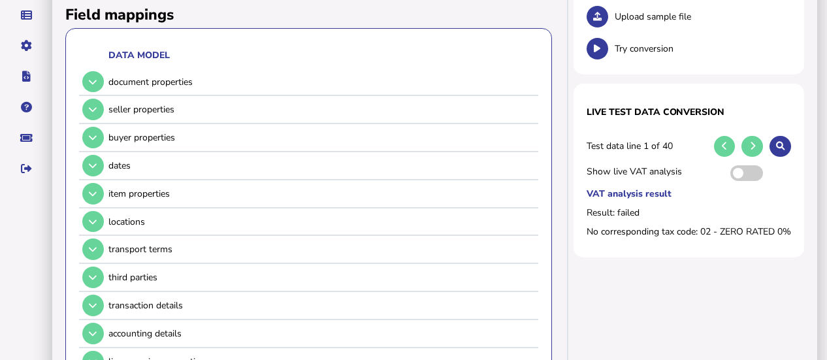
click at [94, 133] on icon at bounding box center [93, 137] width 8 height 8
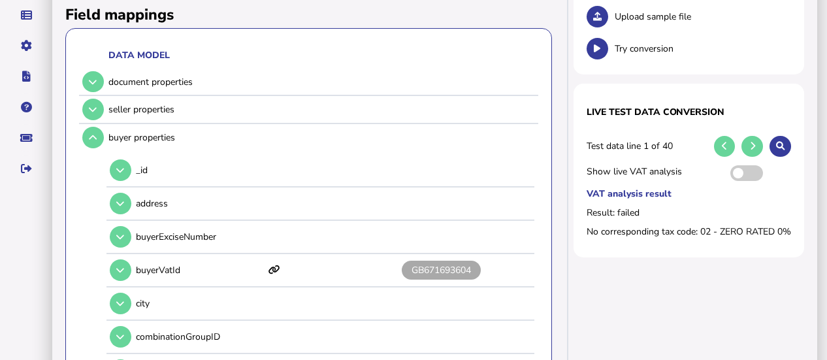
click at [750, 136] on button at bounding box center [753, 147] width 22 height 22
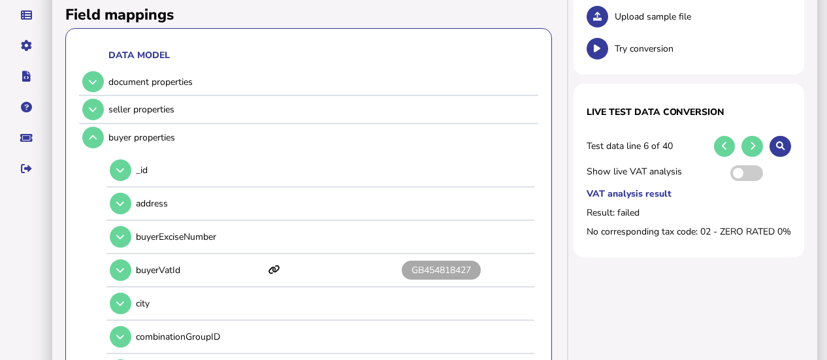
click at [750, 136] on button at bounding box center [753, 147] width 22 height 22
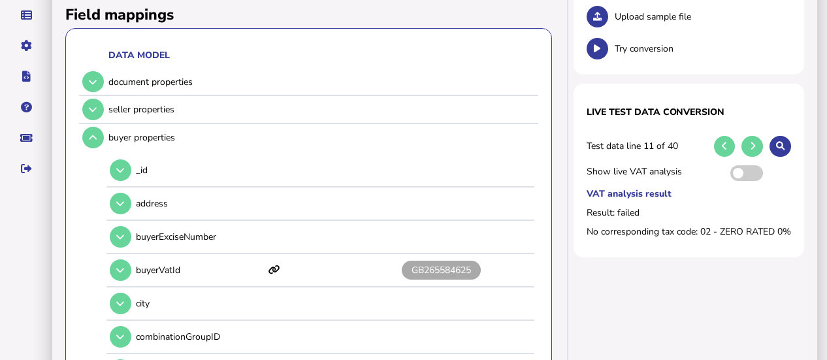
click at [750, 136] on button at bounding box center [753, 147] width 22 height 22
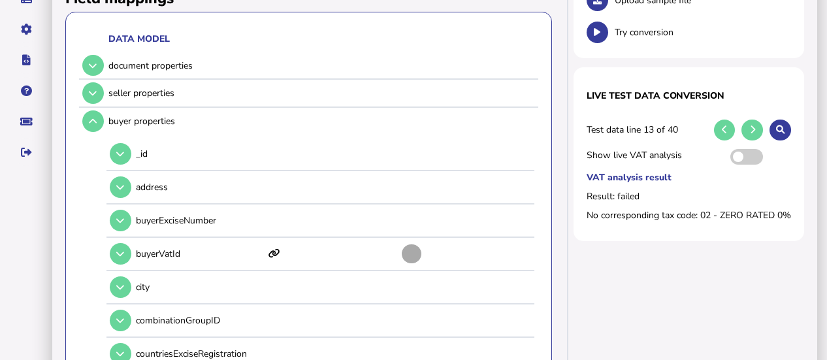
scroll to position [181, 0]
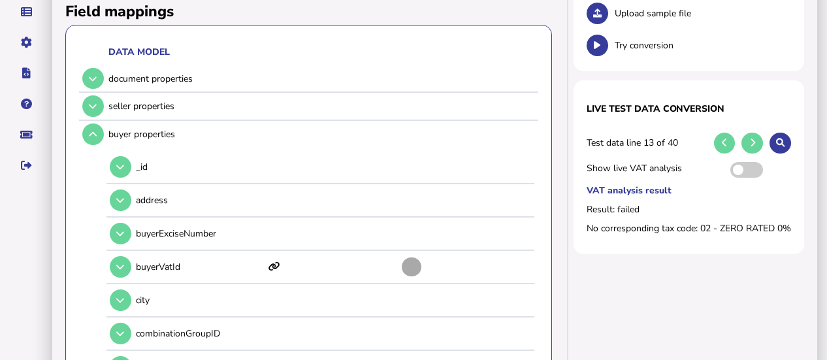
click at [88, 124] on button at bounding box center [93, 135] width 22 height 22
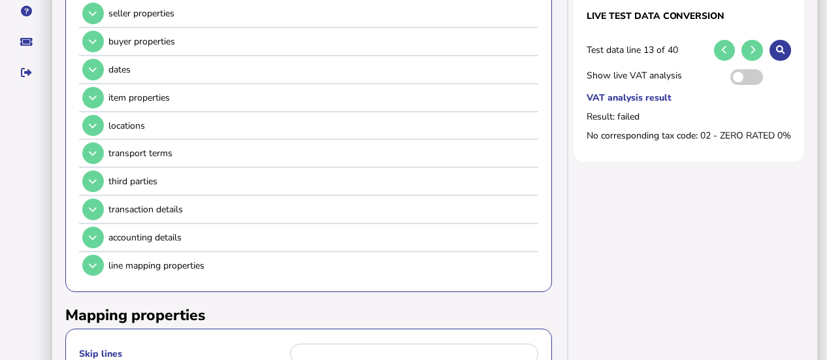
scroll to position [272, 0]
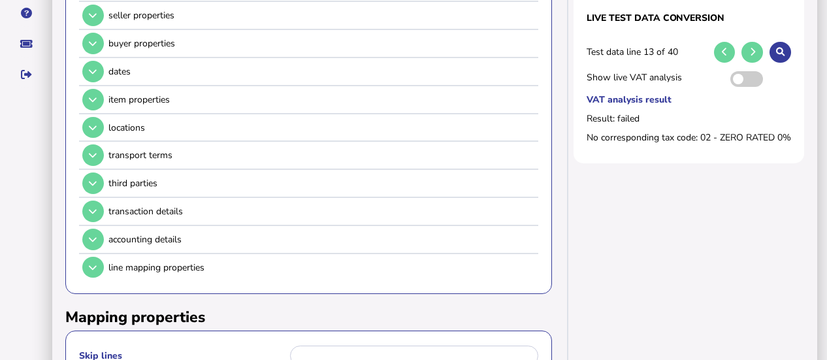
click at [84, 201] on button at bounding box center [93, 212] width 22 height 22
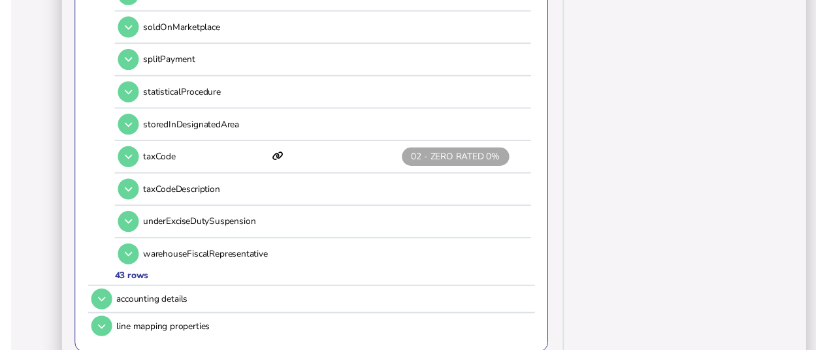
scroll to position [1661, 0]
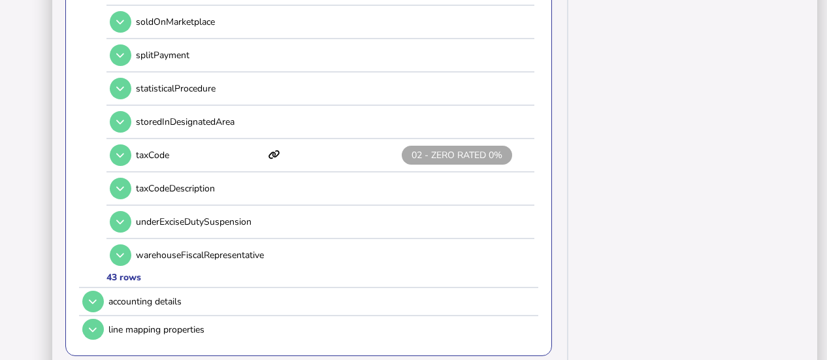
click at [122, 151] on icon at bounding box center [120, 155] width 8 height 8
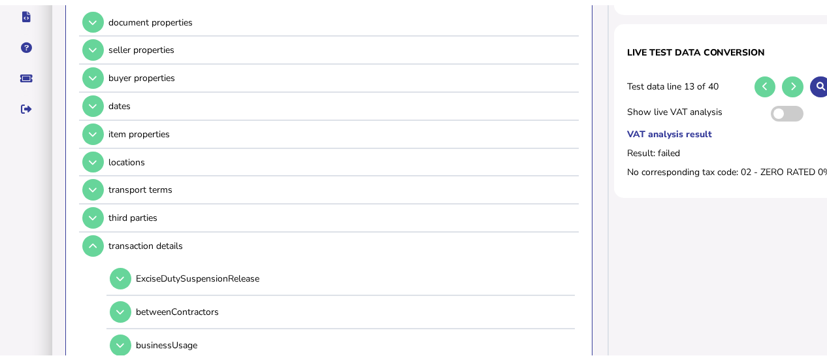
scroll to position [0, 0]
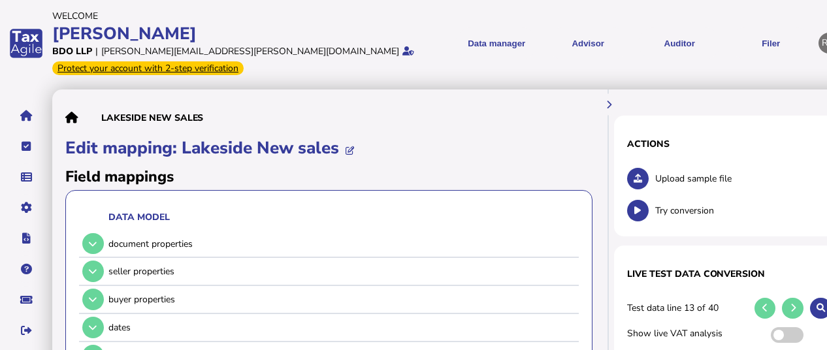
click at [0, 0] on link "Tax codes" at bounding box center [0, 0] width 0 height 0
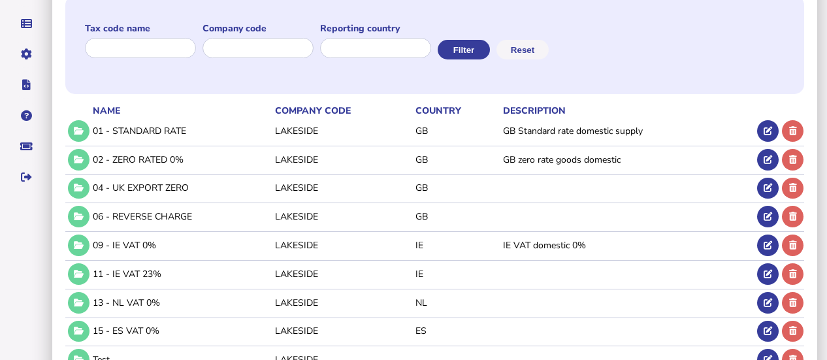
scroll to position [171, 0]
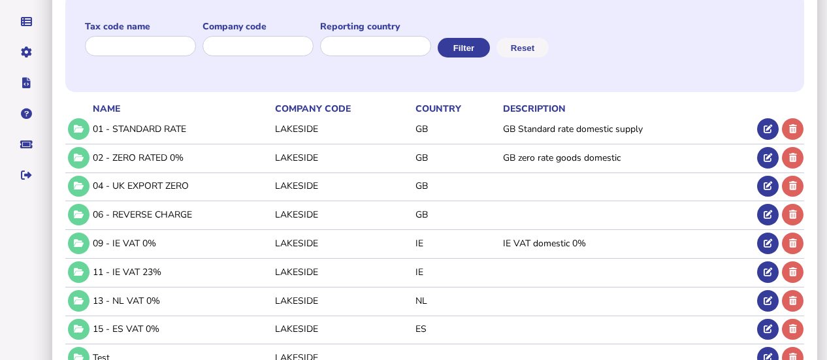
click at [78, 147] on button at bounding box center [79, 158] width 22 height 22
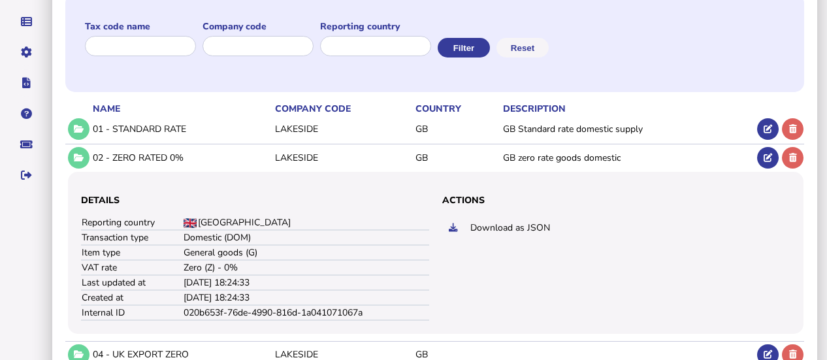
click at [0, 0] on link "Companies" at bounding box center [0, 0] width 0 height 0
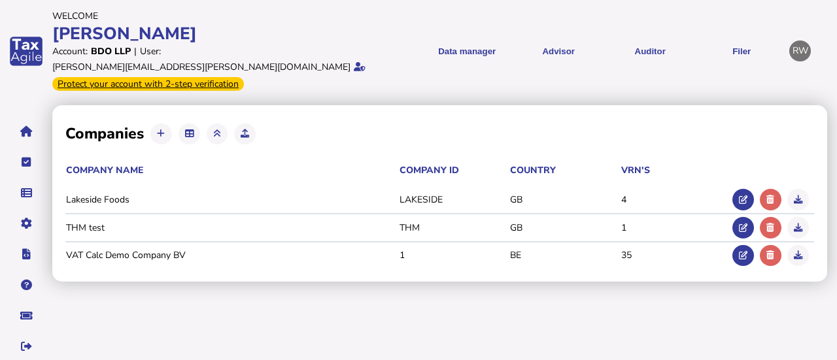
click at [741, 195] on icon at bounding box center [742, 199] width 8 height 8
type input "**********"
type input "********"
type input "**********"
select select "**"
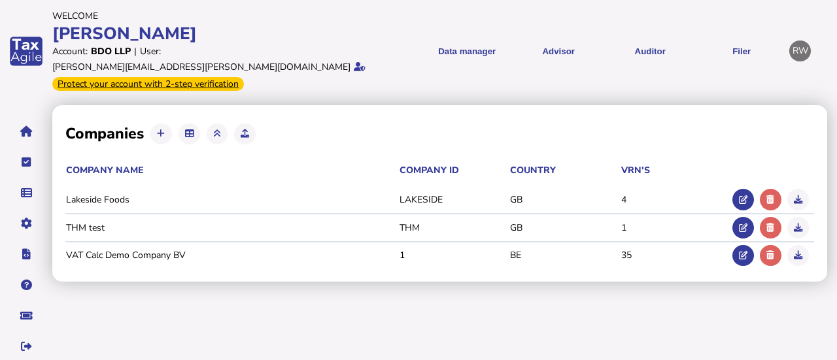
select select "**********"
type input "**********"
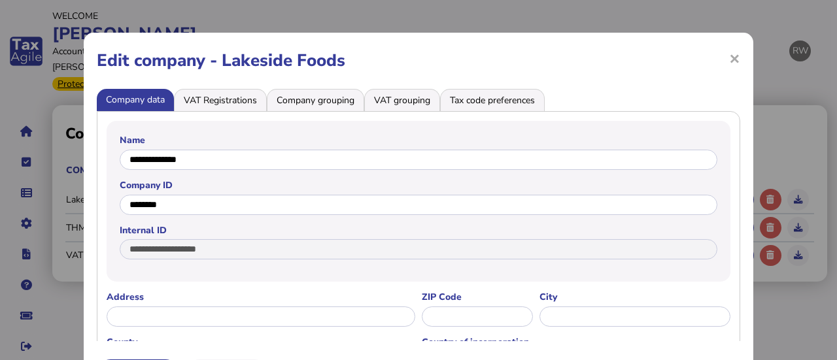
click at [249, 97] on li "VAT Registrations" at bounding box center [220, 100] width 93 height 22
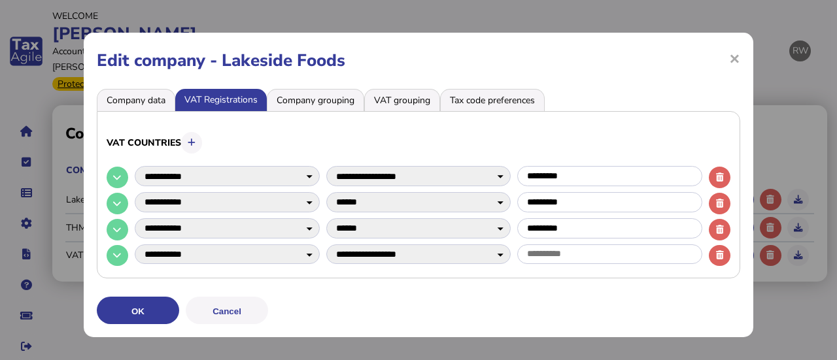
click at [120, 181] on button at bounding box center [118, 178] width 22 height 22
select select
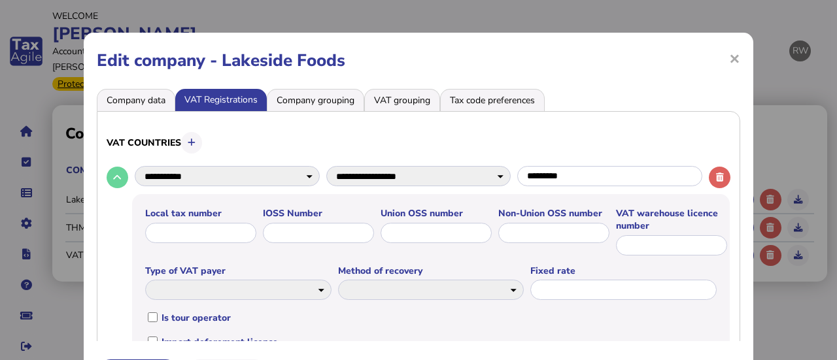
click at [148, 98] on li "Company data" at bounding box center [136, 100] width 78 height 22
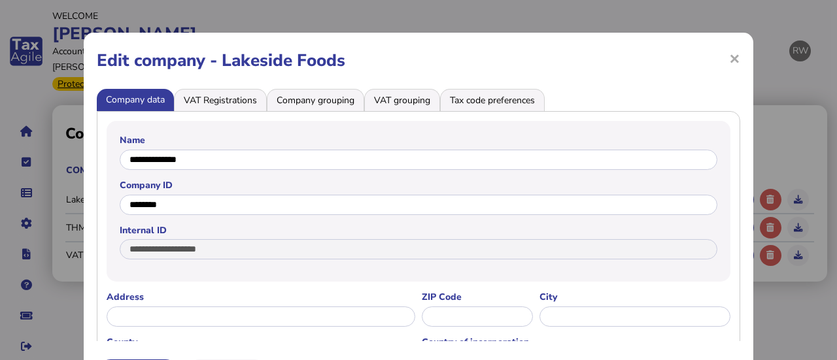
click at [741, 51] on div "**********" at bounding box center [418, 216] width 669 height 367
click at [737, 53] on div "**********" at bounding box center [418, 216] width 669 height 367
click at [731, 56] on span "×" at bounding box center [734, 58] width 11 height 25
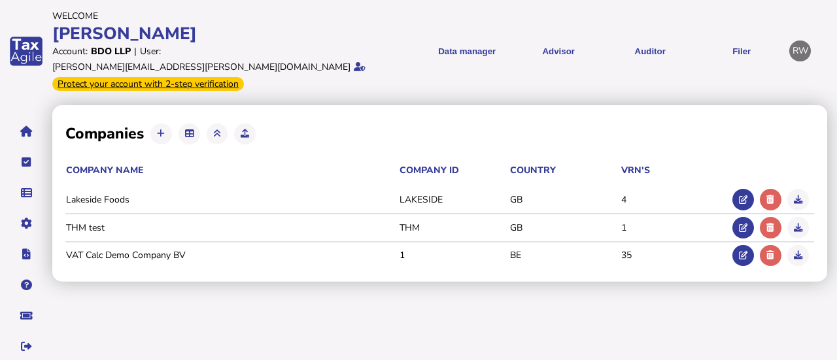
click at [0, 0] on link "Tax codes" at bounding box center [0, 0] width 0 height 0
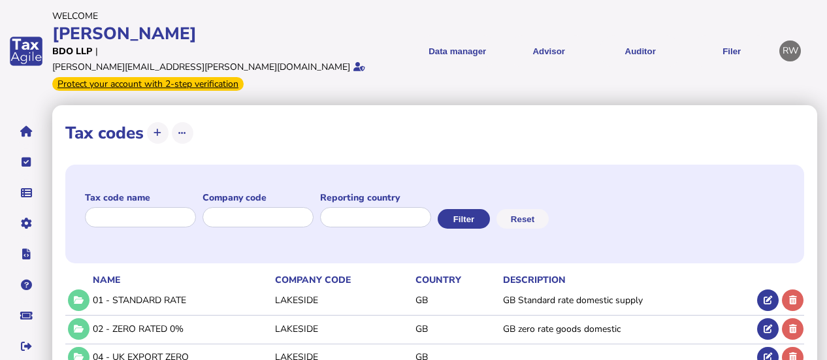
click at [158, 129] on icon at bounding box center [158, 133] width 8 height 8
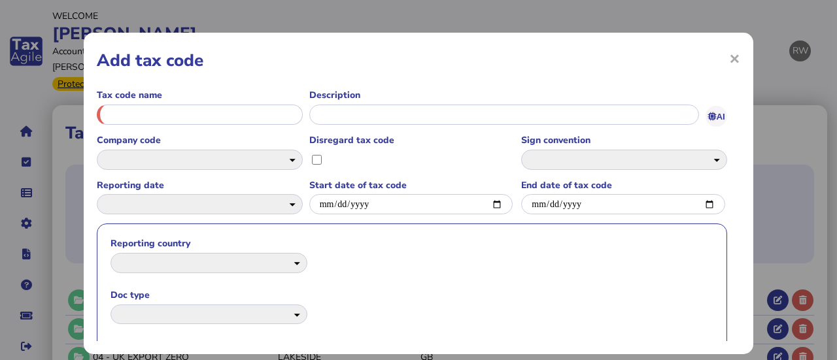
click at [234, 126] on div at bounding box center [200, 116] width 206 height 26
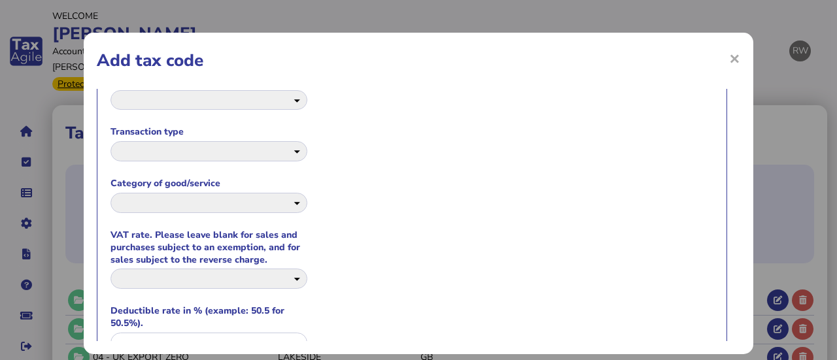
scroll to position [216, 0]
select select
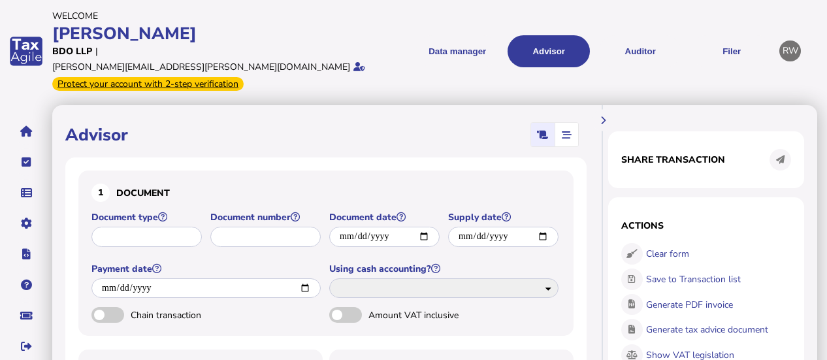
type input "**********"
type input "******"
type input "**********"
type input "********"
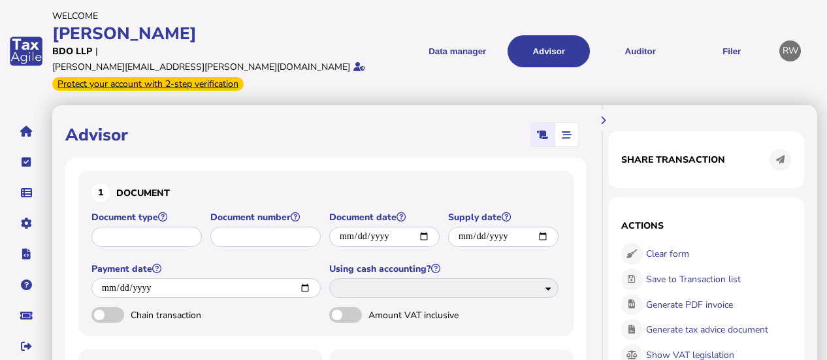
select select "**"
type input "**"
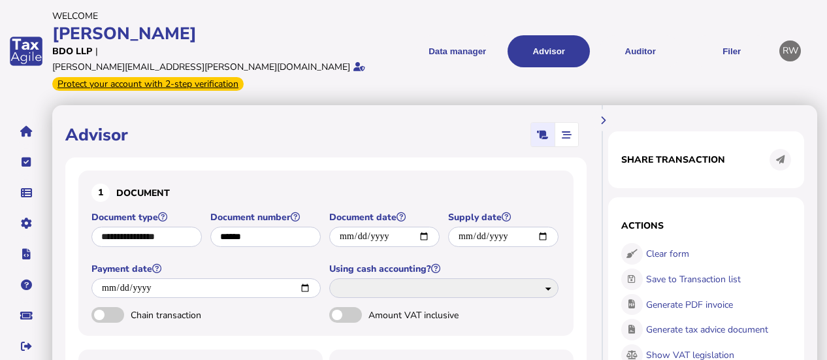
type input "**********"
select select "**"
type input "**"
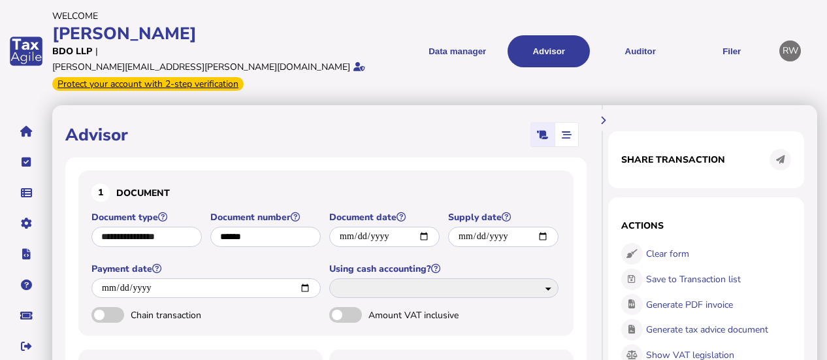
type input "***"
type input "****"
select select "**********"
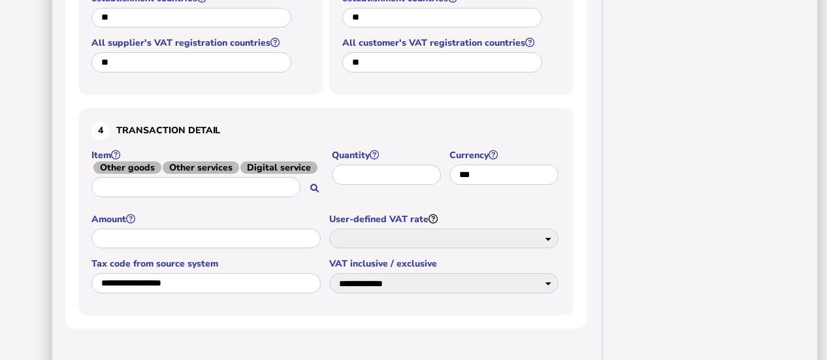
scroll to position [611, 0]
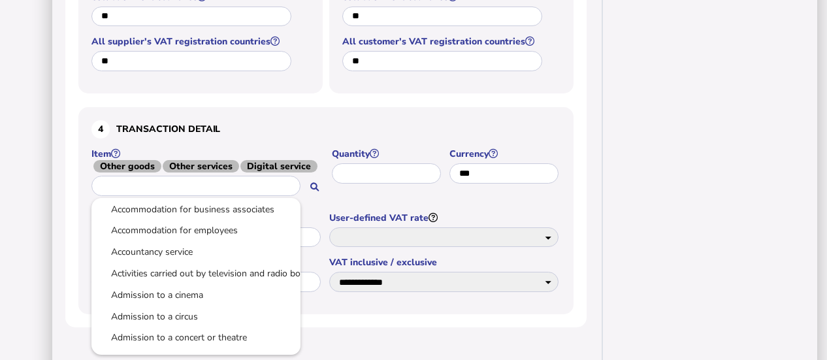
click at [159, 176] on input "text" at bounding box center [195, 186] width 209 height 20
click at [69, 133] on div at bounding box center [413, 180] width 827 height 360
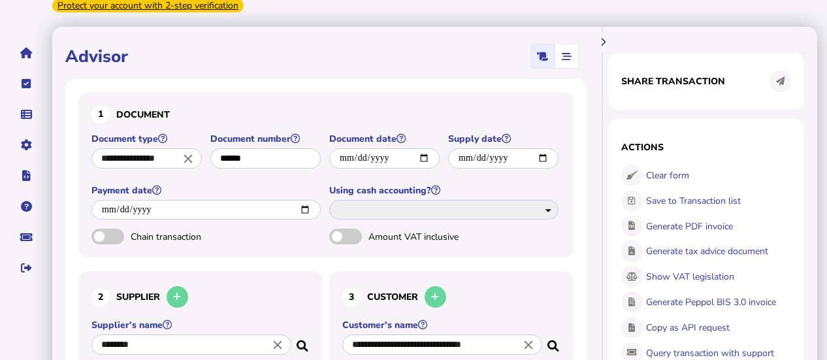
scroll to position [88, 0]
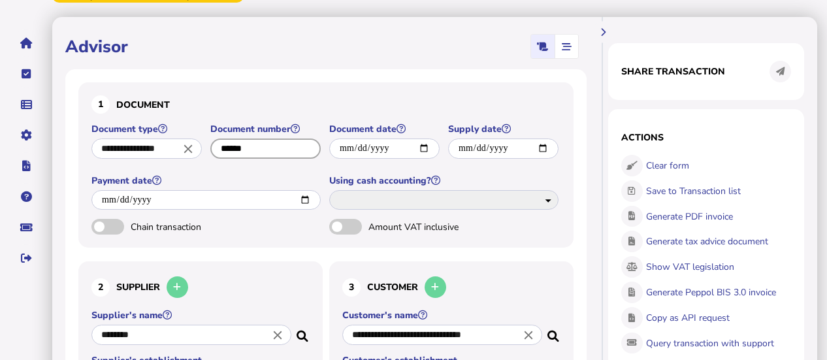
drag, startPoint x: 262, startPoint y: 134, endPoint x: 196, endPoint y: 131, distance: 66.1
click at [196, 131] on div "**********" at bounding box center [325, 171] width 469 height 96
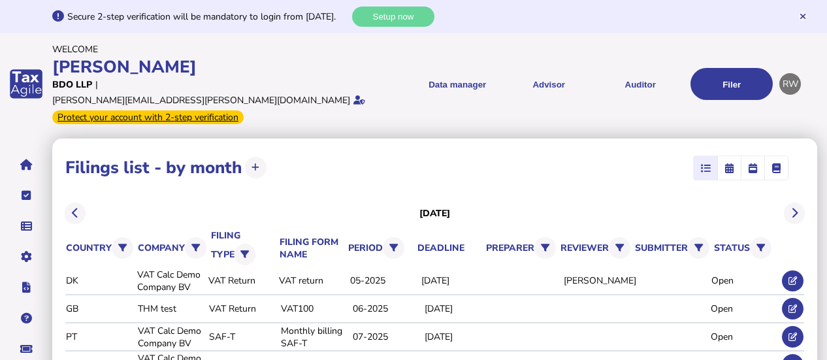
click at [0, 0] on link "Data mappings" at bounding box center [0, 0] width 0 height 0
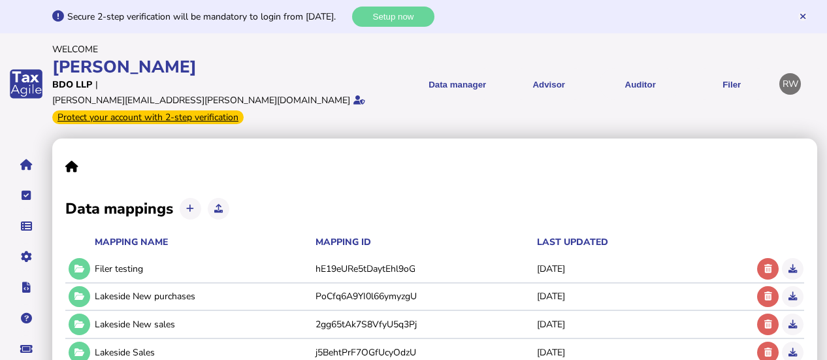
click at [76, 320] on icon at bounding box center [80, 324] width 10 height 8
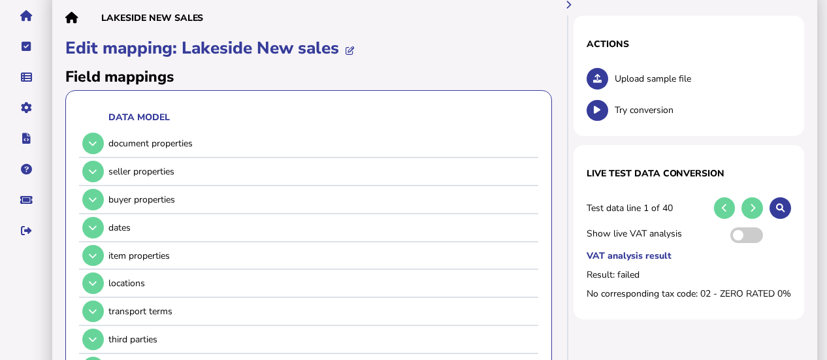
scroll to position [162, 0]
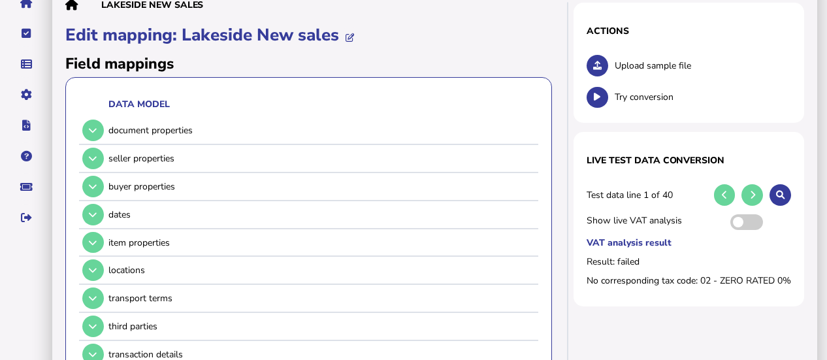
click at [90, 176] on button at bounding box center [93, 187] width 22 height 22
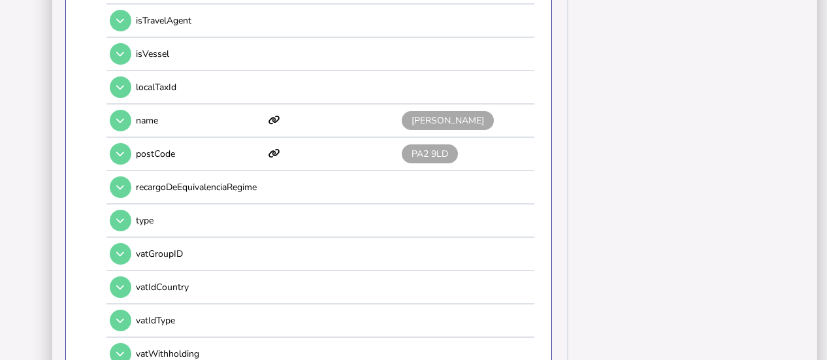
scroll to position [1235, 0]
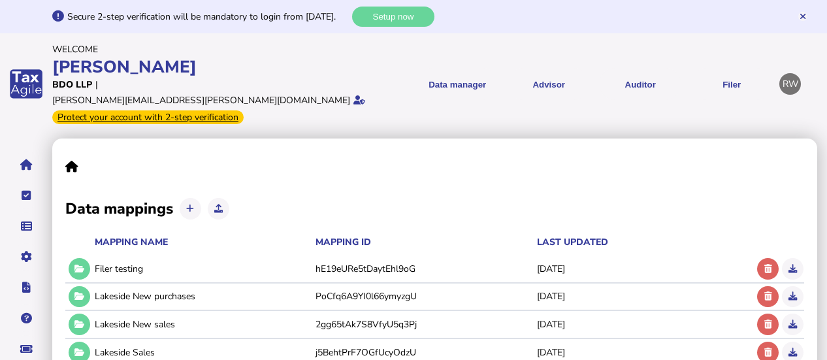
click at [82, 292] on icon at bounding box center [80, 296] width 10 height 8
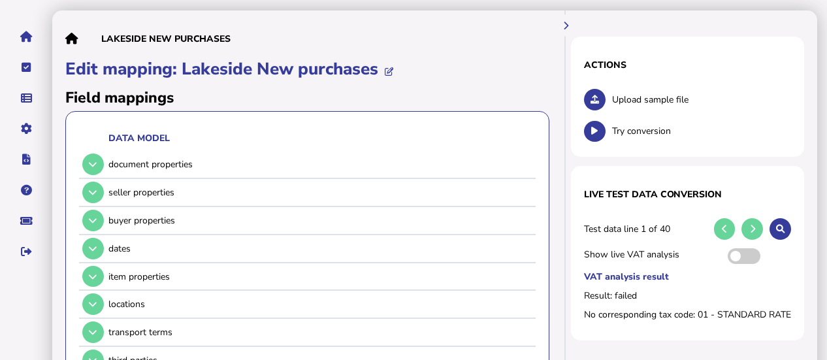
scroll to position [151, 0]
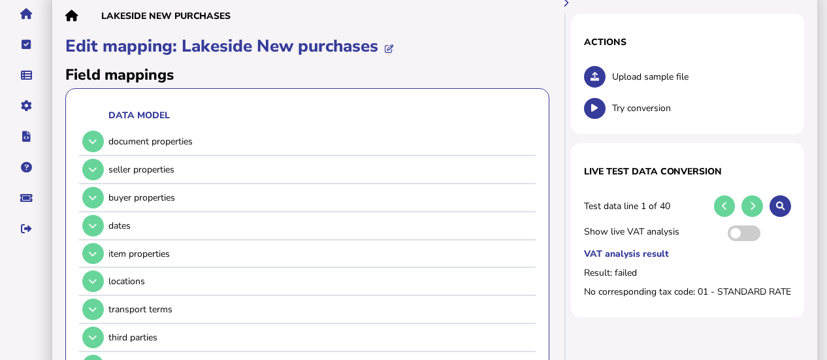
click at [89, 187] on button at bounding box center [93, 198] width 22 height 22
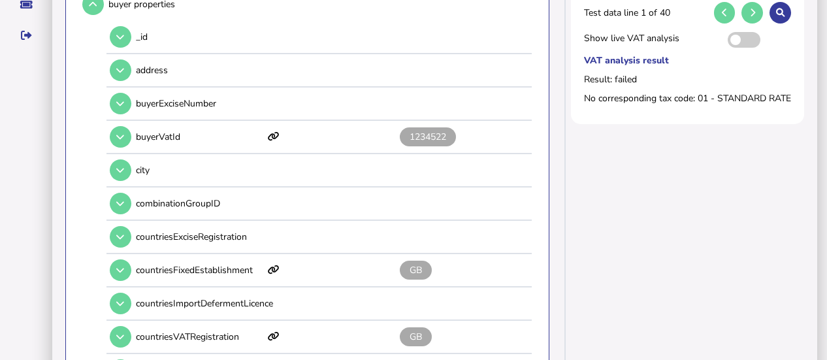
scroll to position [326, 0]
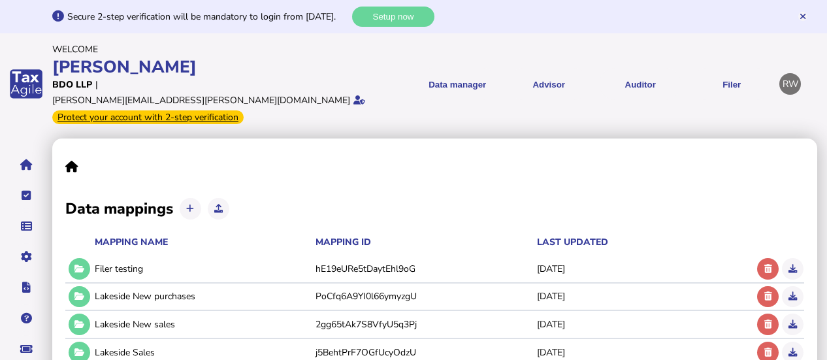
click at [81, 314] on button at bounding box center [80, 325] width 22 height 22
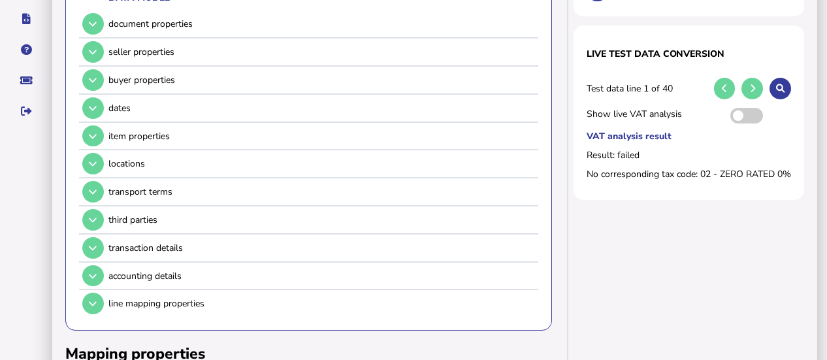
scroll to position [264, 0]
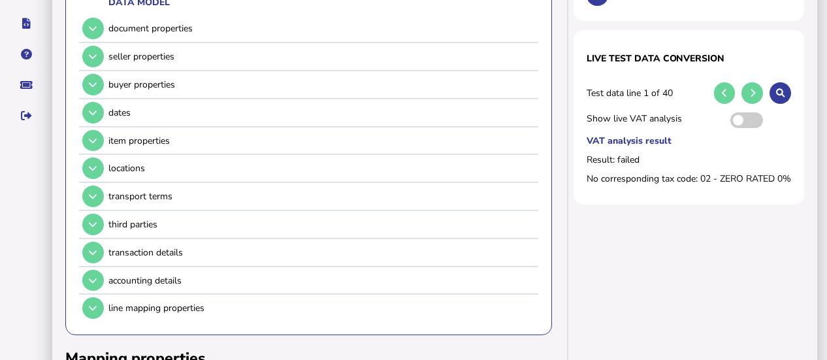
click at [824, 182] on app-mapping-editor "Lakeside New sales Edit mapping: Lakeside New sales Field mappings Data model d…" at bounding box center [439, 247] width 775 height 745
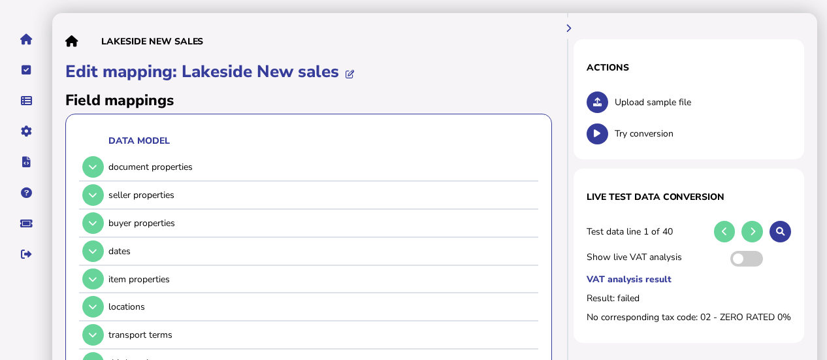
scroll to position [131, 0]
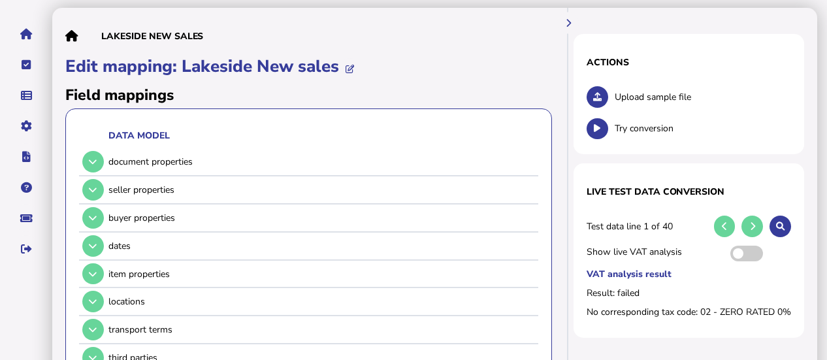
click at [95, 214] on icon at bounding box center [93, 218] width 8 height 8
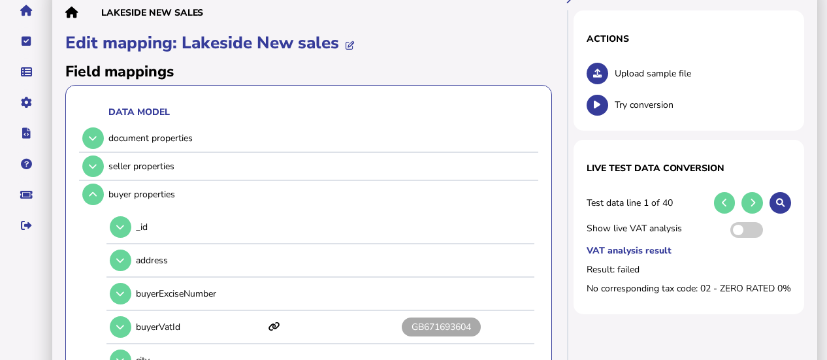
scroll to position [149, 0]
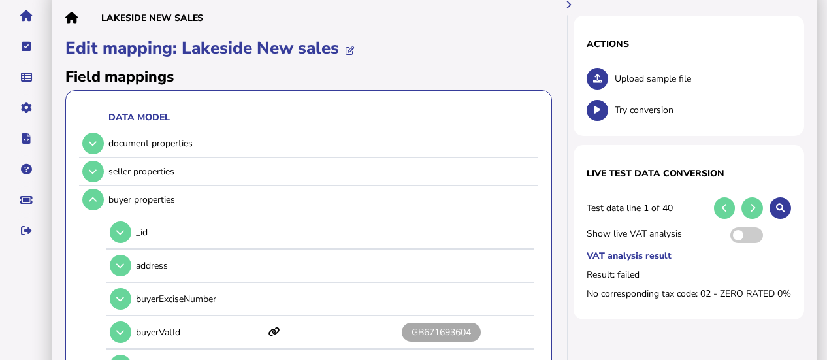
click at [599, 75] on icon at bounding box center [597, 79] width 8 height 8
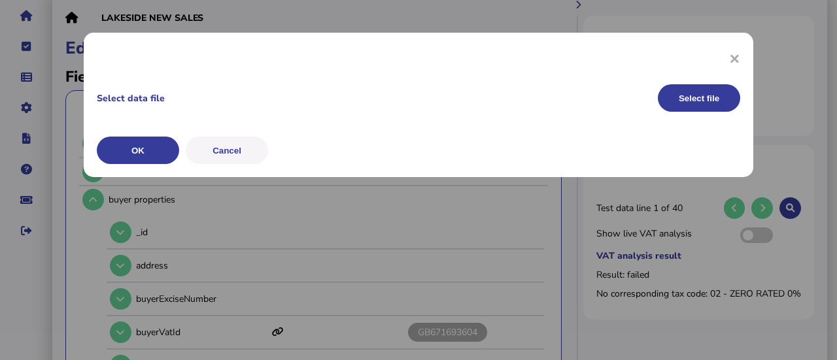
click at [664, 101] on button "Select file" at bounding box center [698, 97] width 82 height 27
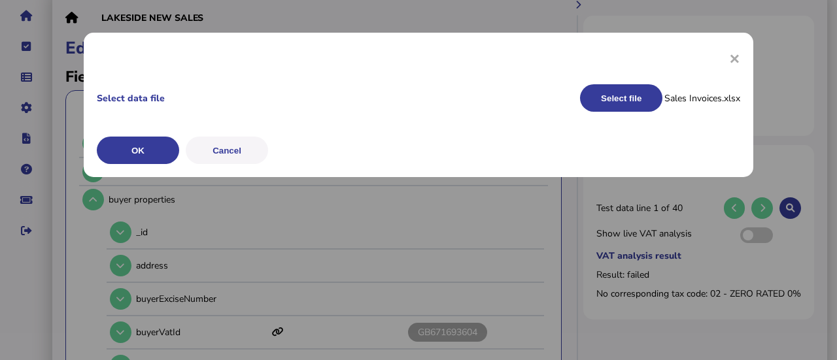
click at [0, 0] on button "OK" at bounding box center [0, 0] width 0 height 0
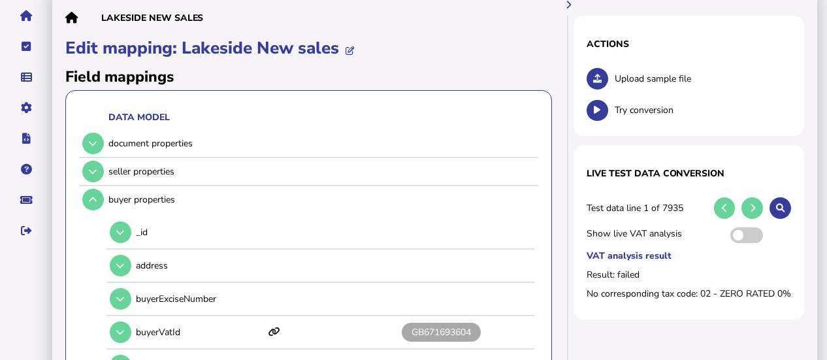
click at [596, 100] on button at bounding box center [598, 111] width 22 height 22
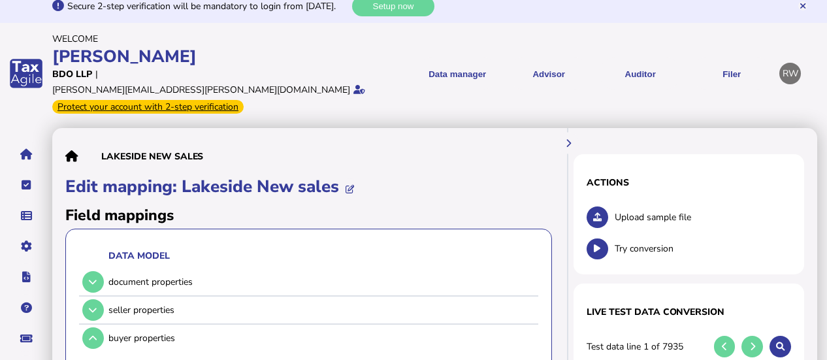
scroll to position [0, 0]
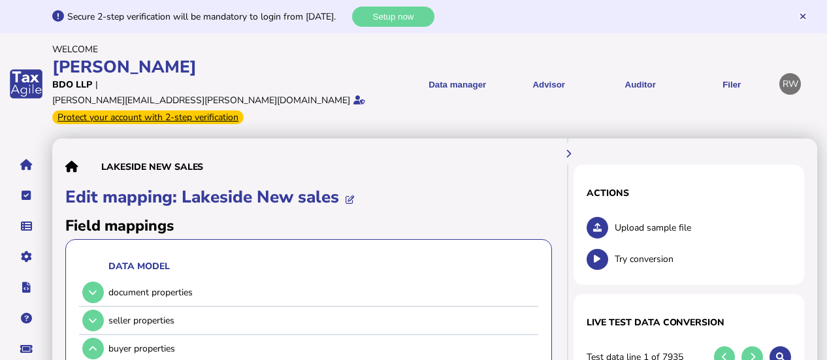
click at [0, 0] on link "Filings - calendar" at bounding box center [0, 0] width 0 height 0
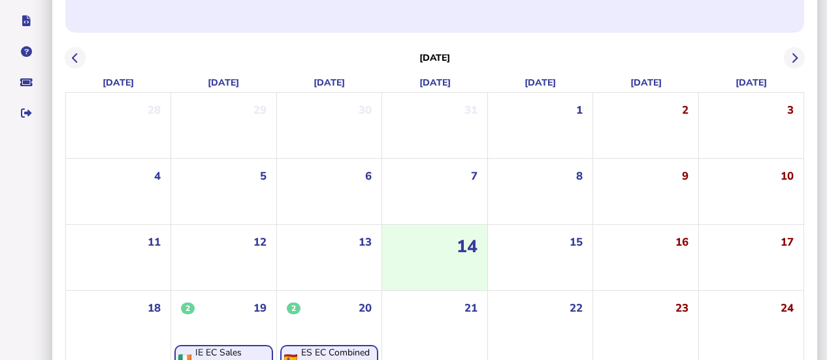
scroll to position [261, 0]
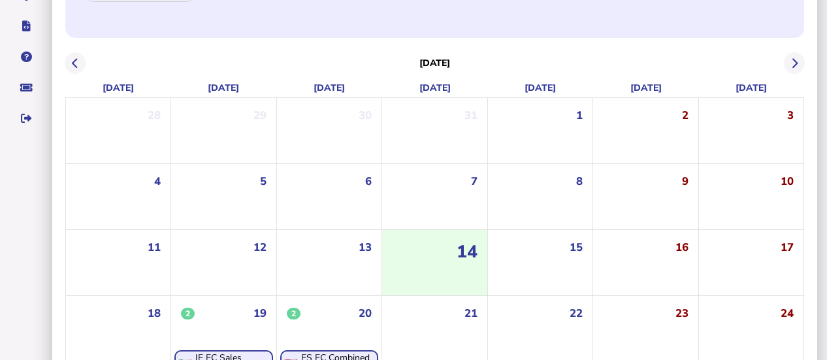
click at [82, 52] on button at bounding box center [76, 63] width 22 height 22
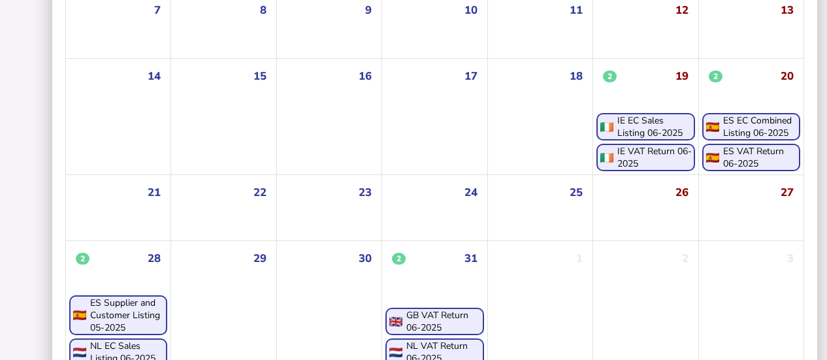
scroll to position [435, 0]
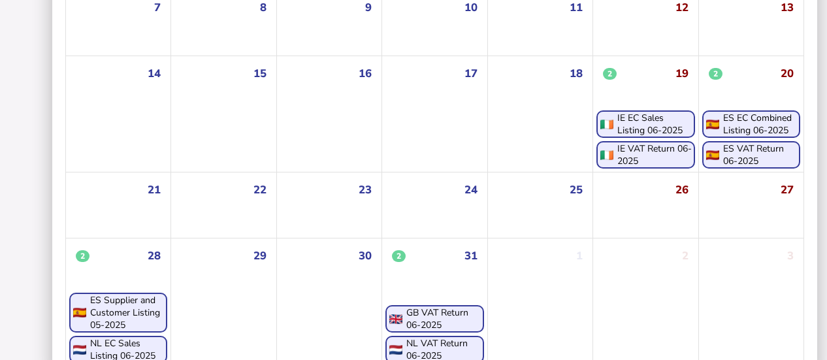
click at [454, 306] on div "GB VAT Return 06-2025" at bounding box center [444, 318] width 76 height 25
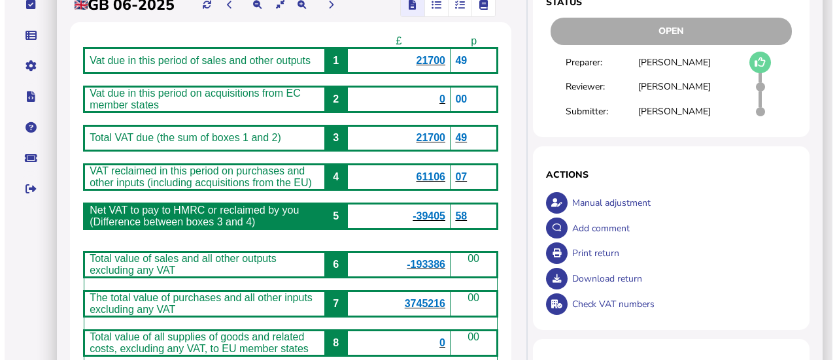
scroll to position [184, 0]
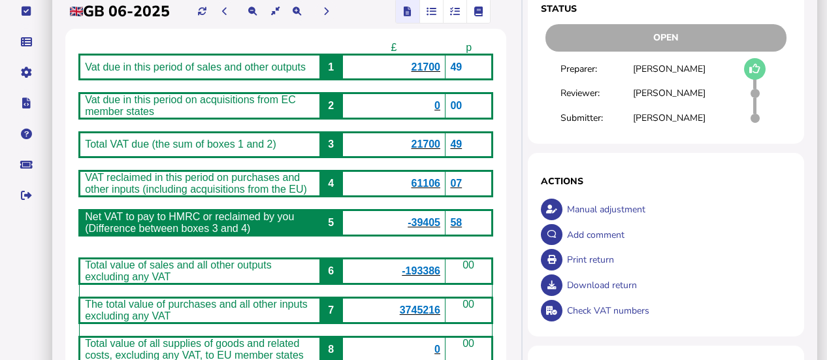
click at [441, 178] on span "61106" at bounding box center [426, 183] width 29 height 11
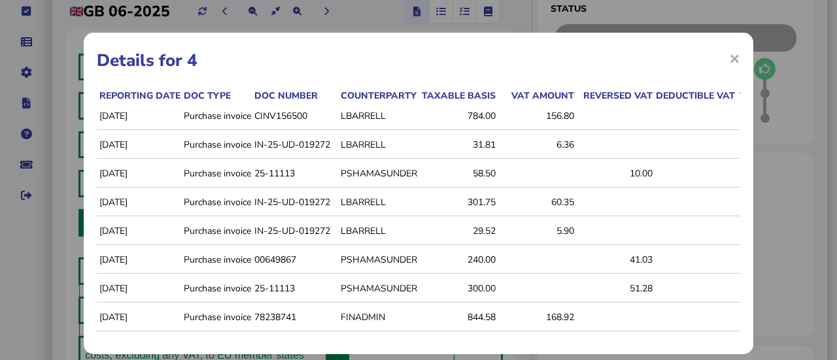
click at [729, 66] on span "×" at bounding box center [734, 58] width 11 height 25
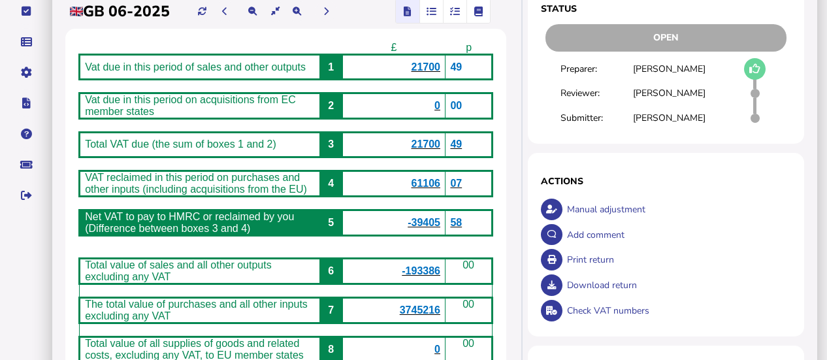
click at [432, 139] on b "21700" at bounding box center [426, 144] width 29 height 11
click at [431, 265] on span "-193386" at bounding box center [421, 270] width 39 height 11
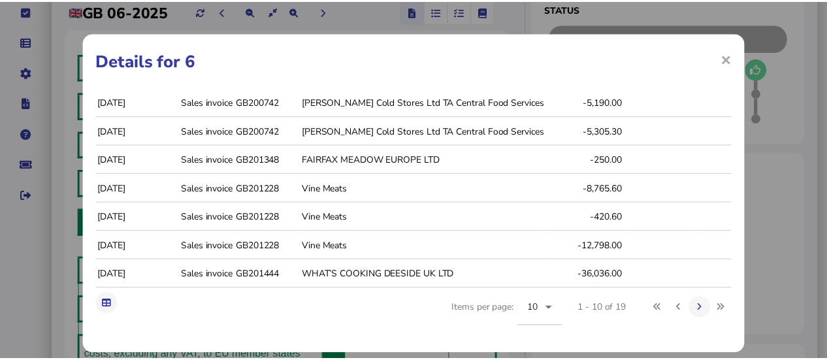
scroll to position [0, 0]
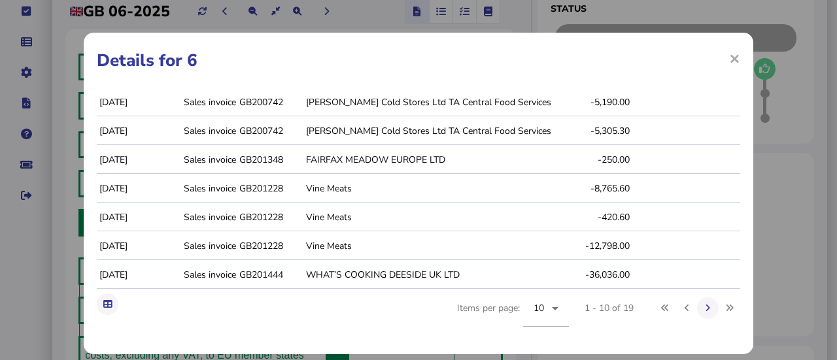
click at [264, 269] on td "GB201444" at bounding box center [270, 274] width 67 height 27
copy td "GB201444"
click at [731, 61] on span "×" at bounding box center [734, 58] width 11 height 25
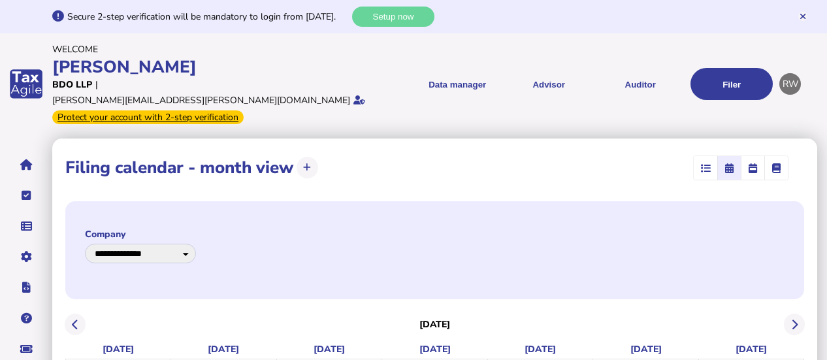
click at [0, 0] on link "Upload list" at bounding box center [0, 0] width 0 height 0
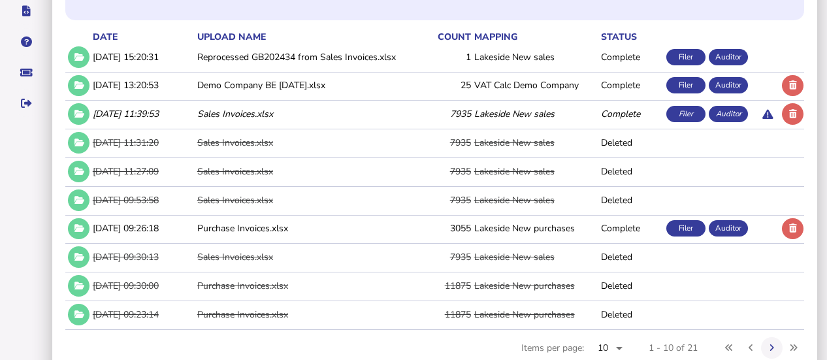
scroll to position [291, 0]
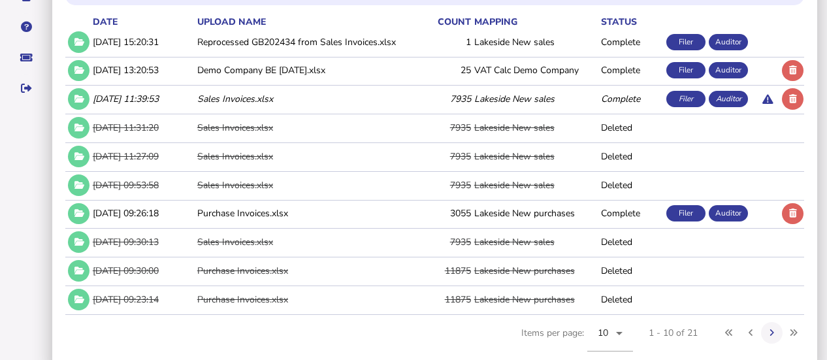
click at [774, 322] on button at bounding box center [772, 333] width 22 height 22
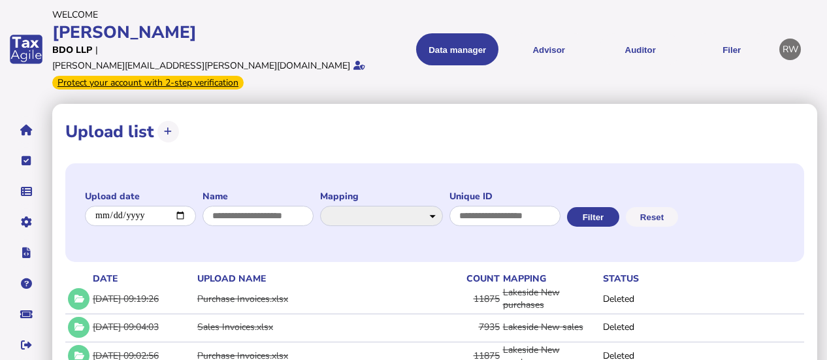
scroll to position [35, 0]
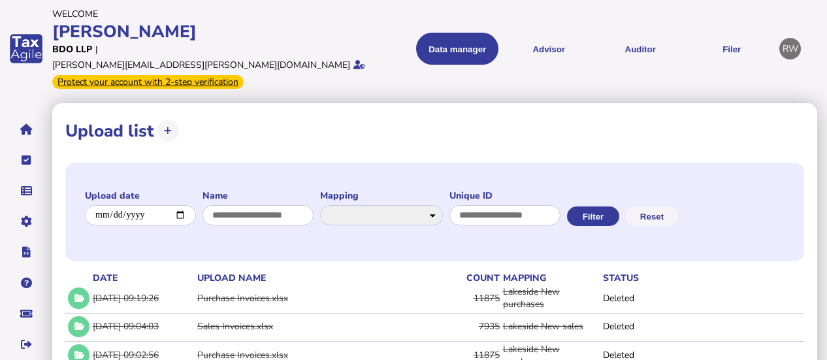
click at [0, 0] on link "Companies" at bounding box center [0, 0] width 0 height 0
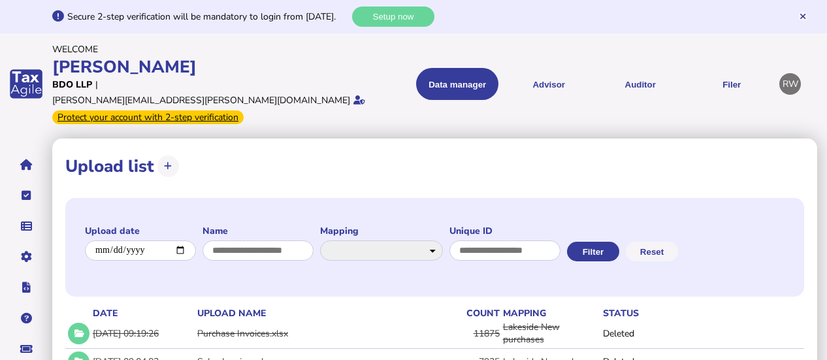
select select
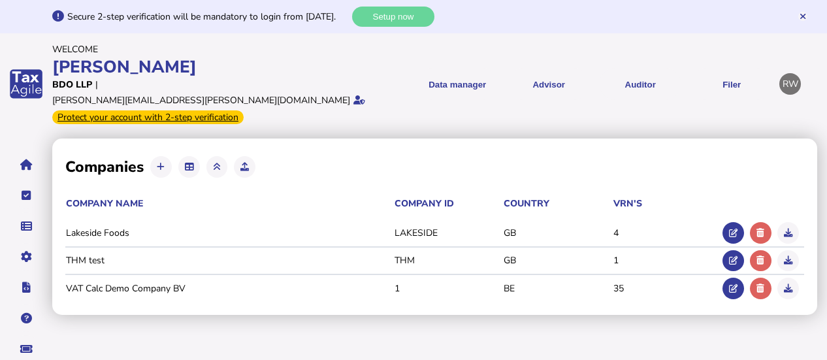
click at [729, 229] on icon at bounding box center [733, 233] width 8 height 8
type input "**********"
type input "********"
type input "**********"
select select "**"
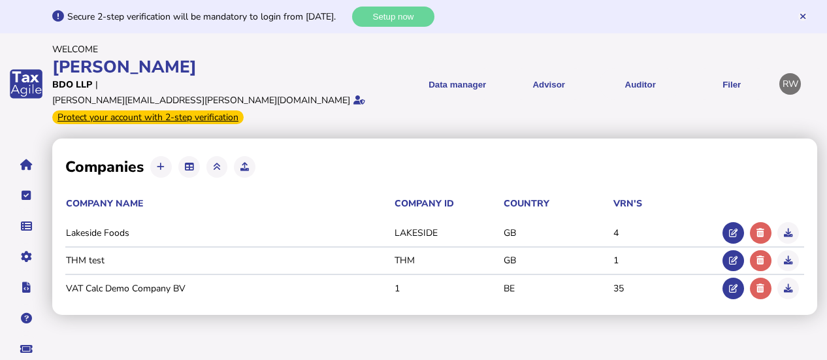
select select "**********"
type input "**********"
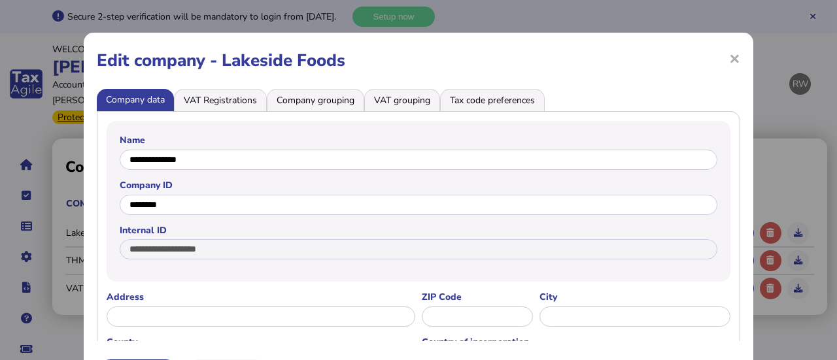
click at [250, 93] on li "VAT Registrations" at bounding box center [220, 100] width 93 height 22
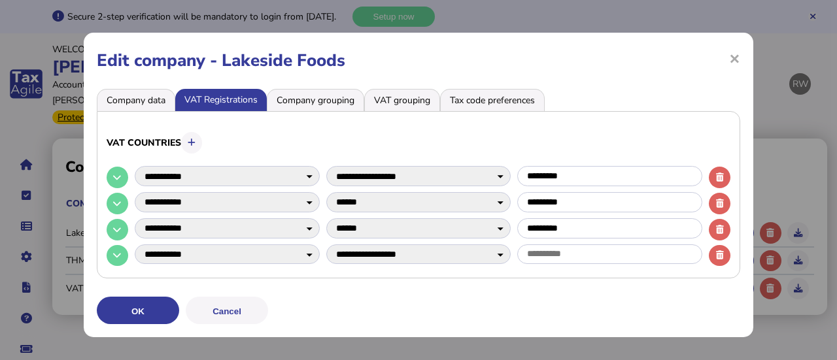
click at [114, 176] on icon at bounding box center [117, 177] width 8 height 8
select select
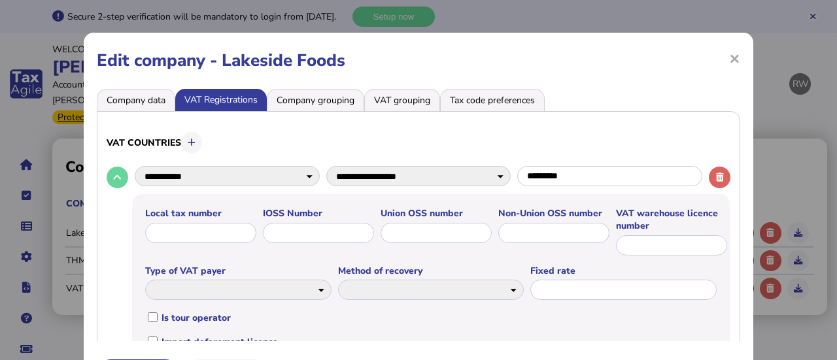
click at [326, 99] on li "Company grouping" at bounding box center [315, 100] width 97 height 22
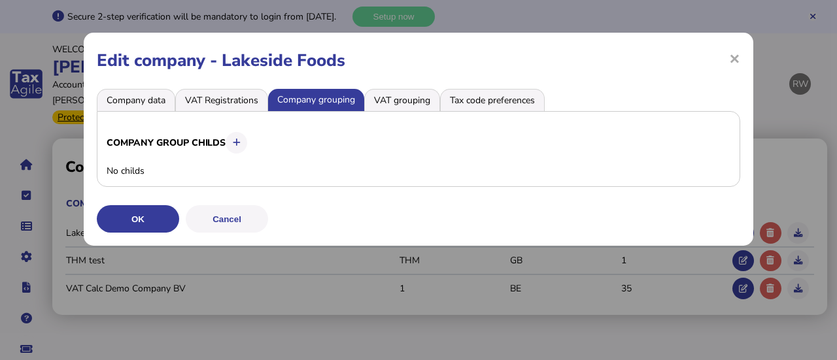
click at [422, 99] on li "VAT grouping" at bounding box center [402, 100] width 76 height 22
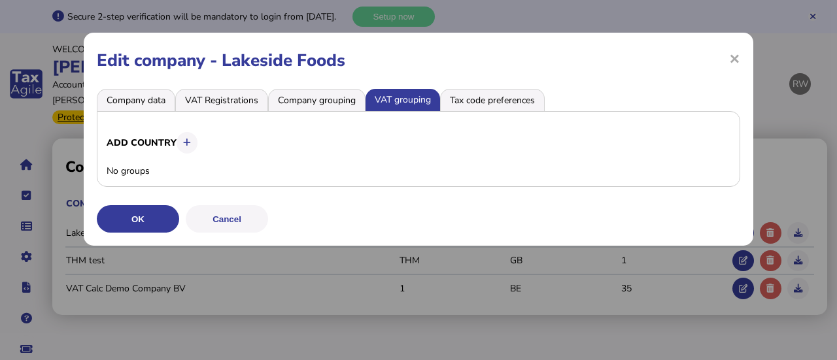
click at [469, 95] on li "Tax code preferences" at bounding box center [492, 100] width 105 height 22
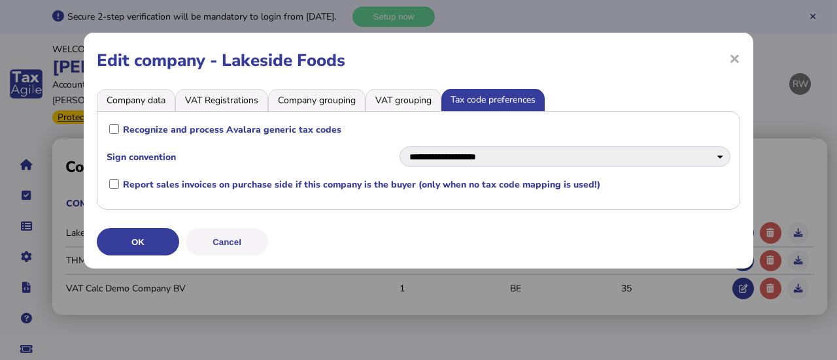
click at [733, 61] on span "×" at bounding box center [734, 58] width 11 height 25
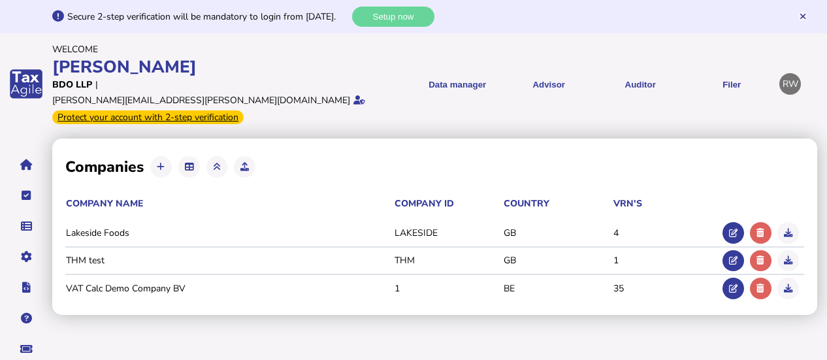
click at [0, 0] on link "Data mappings" at bounding box center [0, 0] width 0 height 0
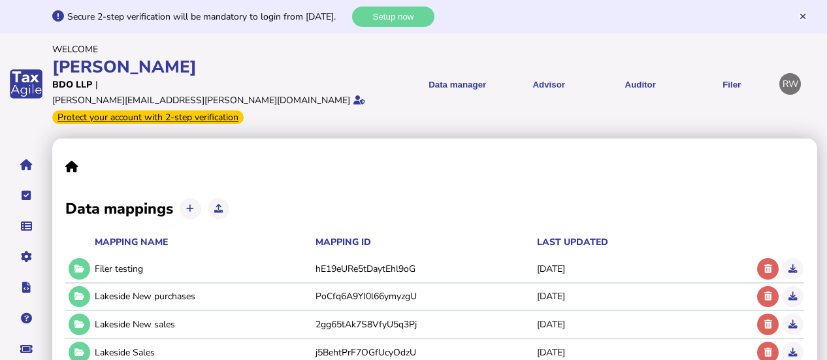
click at [71, 314] on button at bounding box center [80, 325] width 22 height 22
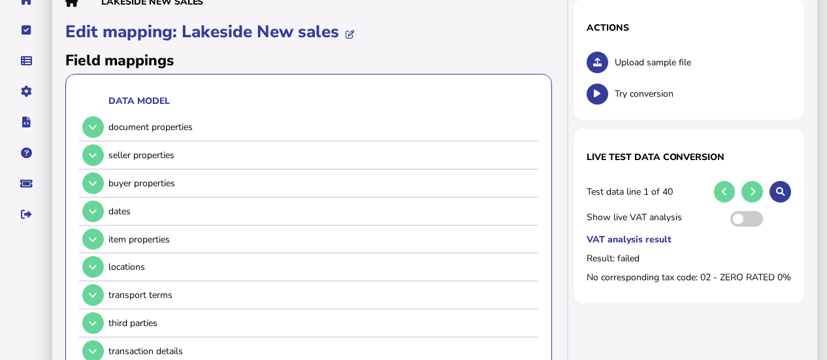
scroll to position [171, 0]
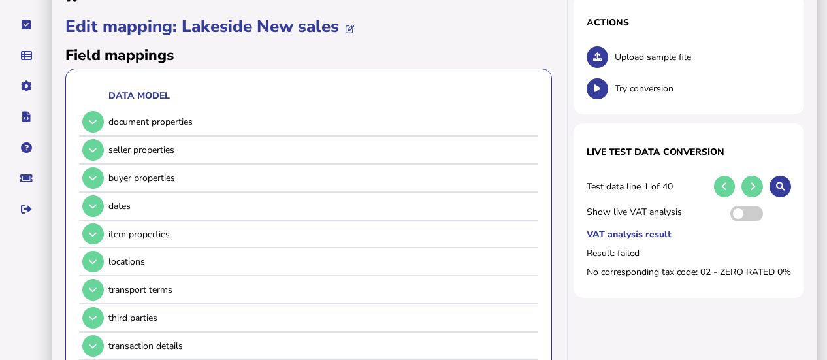
click at [84, 111] on button at bounding box center [93, 122] width 22 height 22
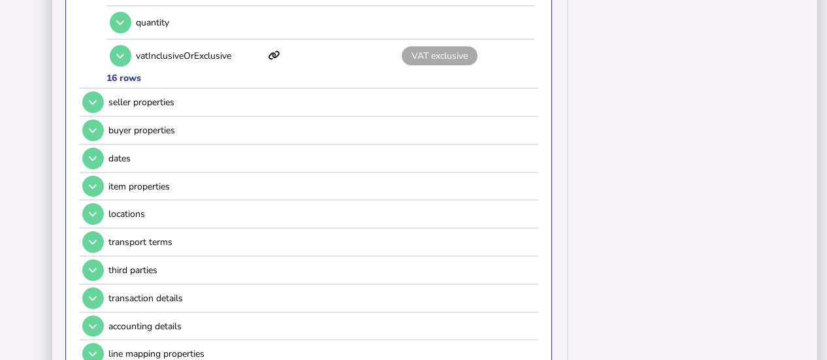
scroll to position [767, 0]
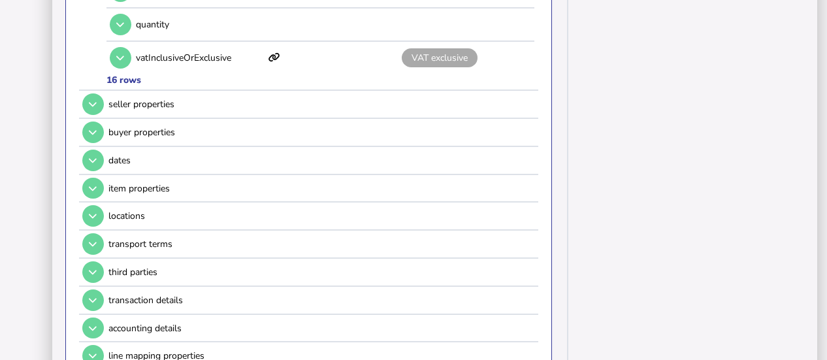
click at [95, 100] on icon at bounding box center [93, 104] width 8 height 8
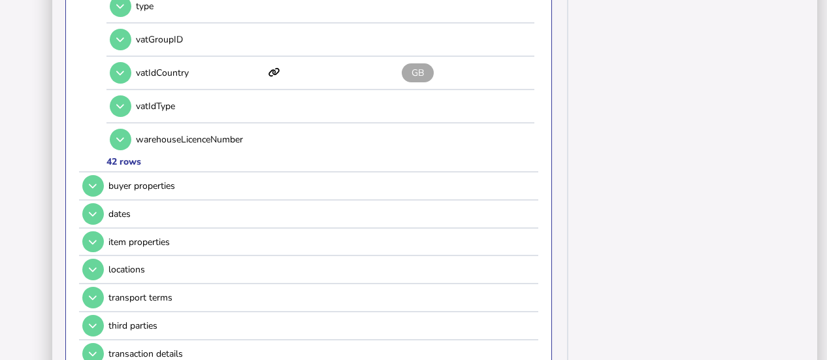
scroll to position [1638, 0]
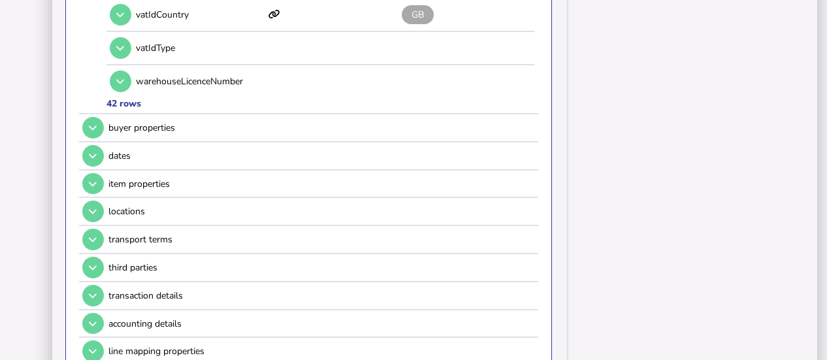
click at [91, 180] on icon at bounding box center [93, 184] width 8 height 8
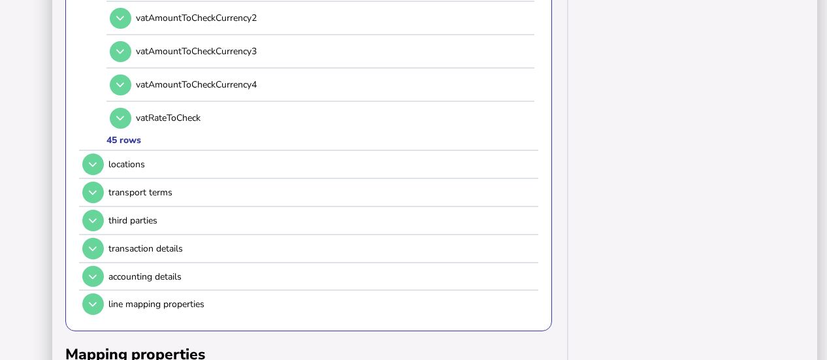
scroll to position [1797, 0]
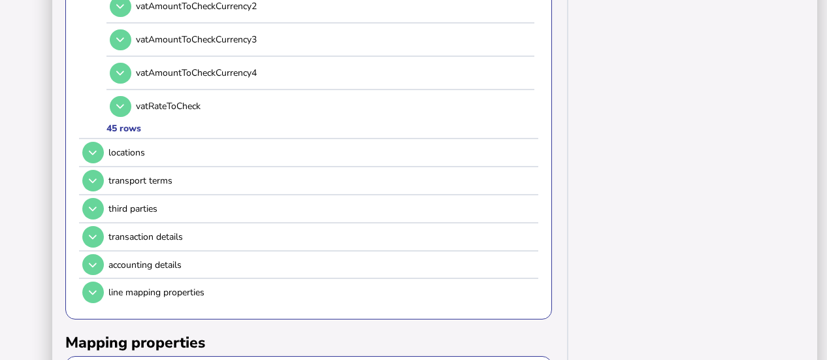
click at [89, 226] on button at bounding box center [93, 237] width 22 height 22
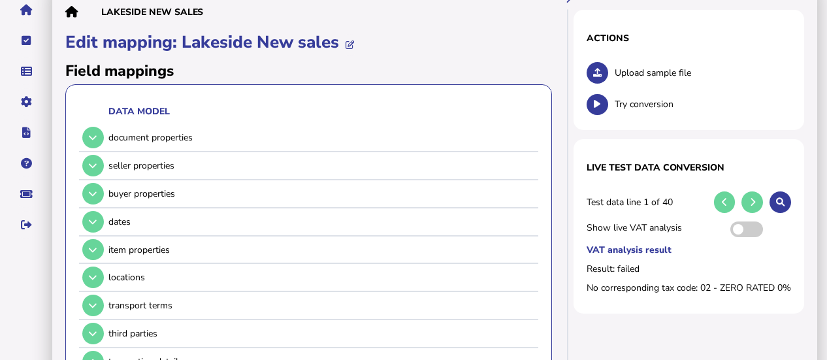
scroll to position [0, 0]
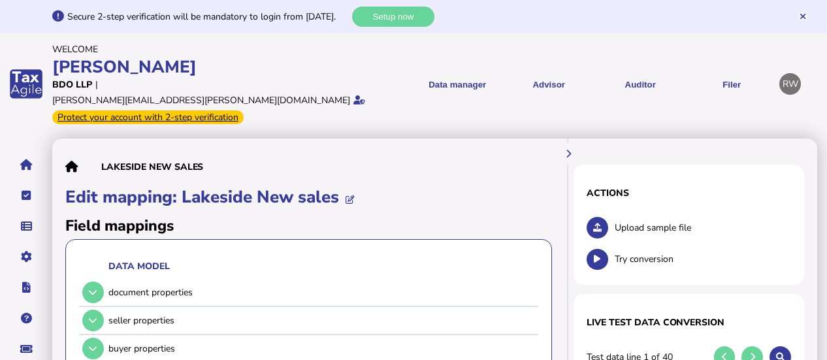
click at [657, 72] on button "Auditor" at bounding box center [640, 84] width 82 height 32
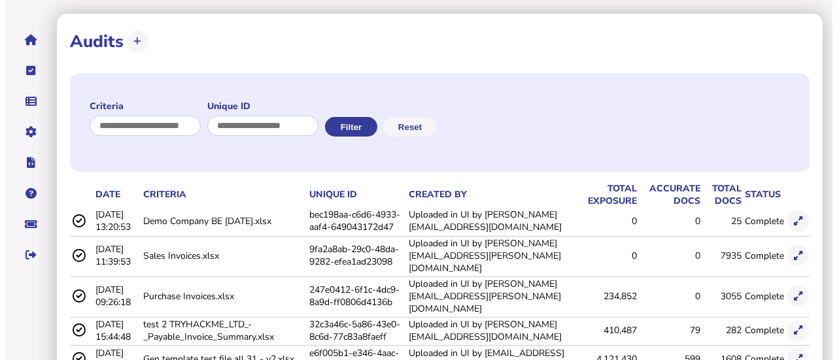
scroll to position [128, 0]
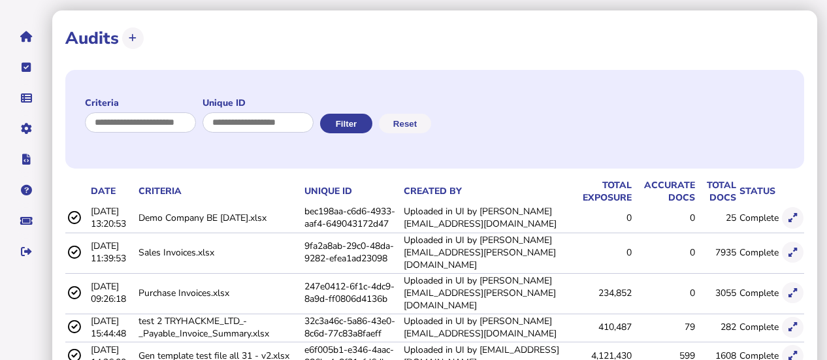
click at [789, 242] on button at bounding box center [793, 253] width 22 height 22
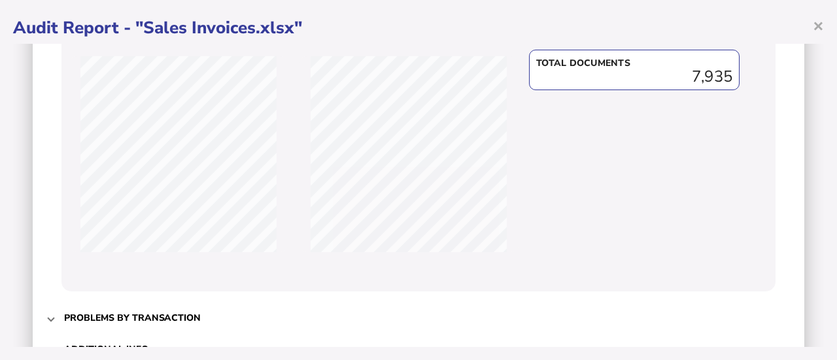
scroll to position [501, 0]
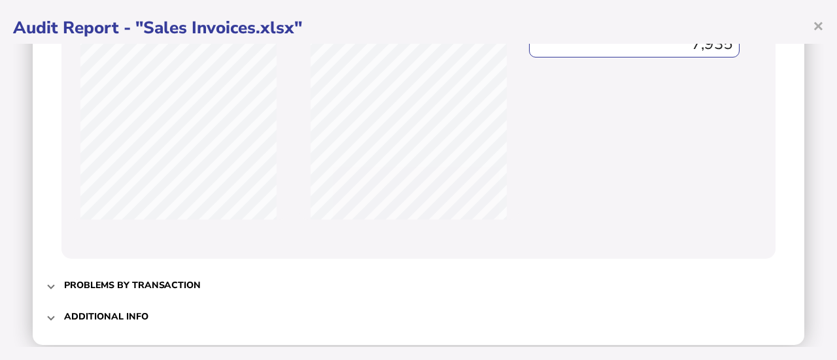
click at [216, 274] on span "Problems by transaction" at bounding box center [419, 285] width 711 height 31
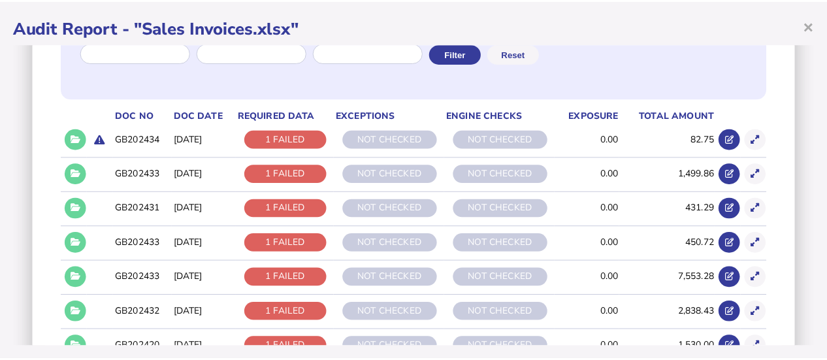
scroll to position [199, 0]
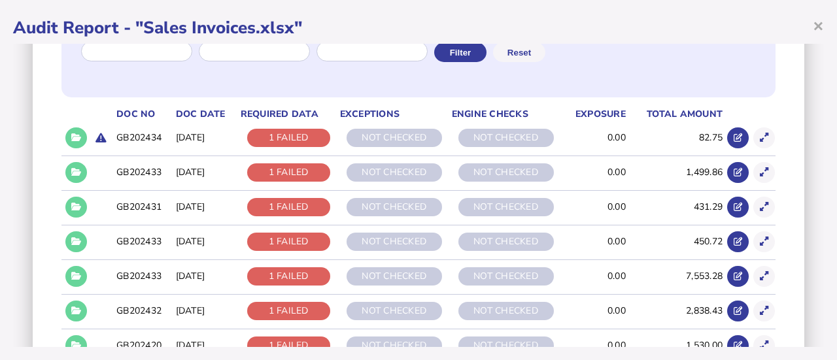
click at [90, 146] on td at bounding box center [101, 138] width 26 height 33
click at [81, 142] on button at bounding box center [76, 138] width 22 height 22
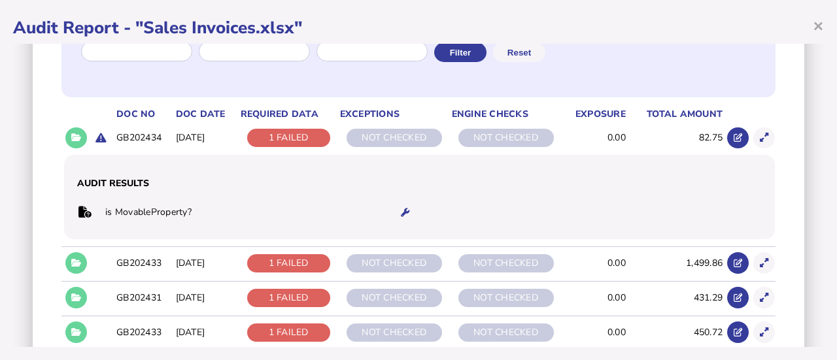
click at [69, 256] on button at bounding box center [76, 263] width 22 height 22
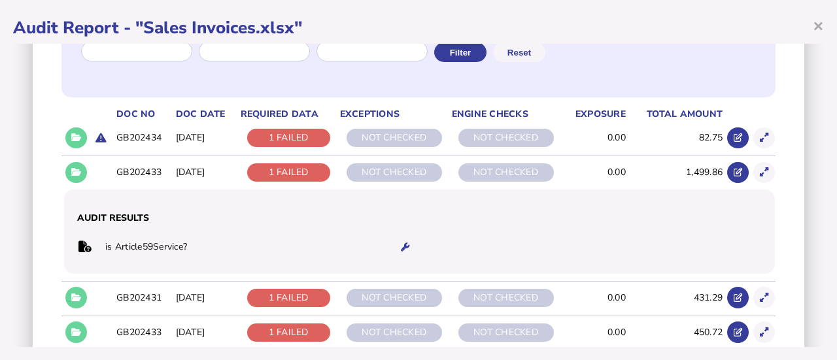
click at [72, 138] on icon at bounding box center [76, 137] width 10 height 8
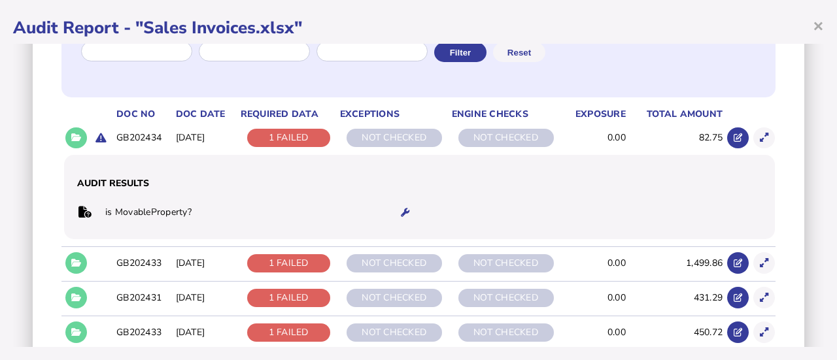
click at [69, 266] on button at bounding box center [76, 263] width 22 height 22
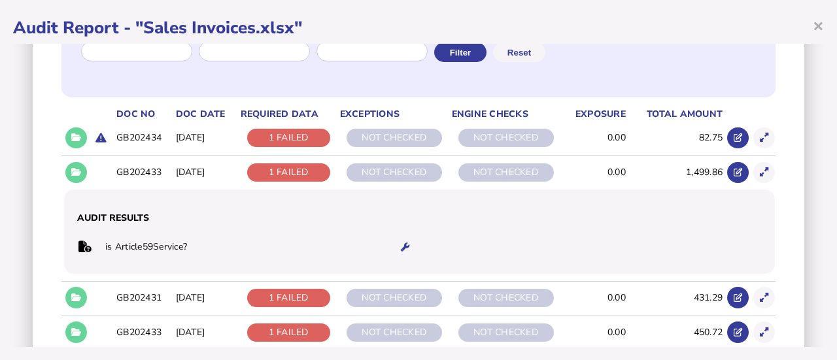
click at [402, 249] on icon at bounding box center [405, 247] width 8 height 8
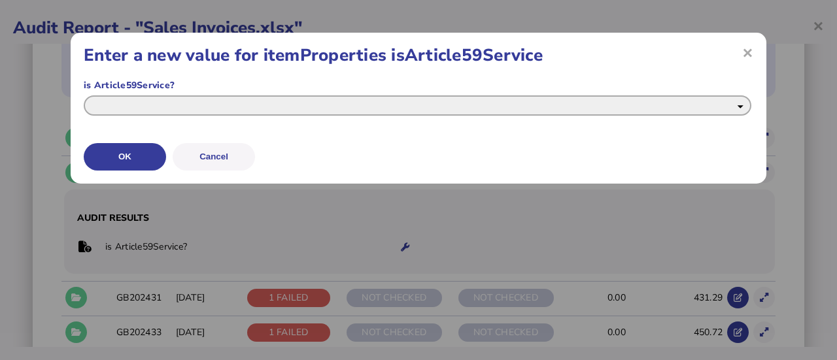
click at [469, 113] on select "*** **" at bounding box center [417, 105] width 667 height 20
select select "****"
click at [84, 95] on select "*** **" at bounding box center [417, 105] width 667 height 20
click at [0, 0] on span "×" at bounding box center [0, 0] width 0 height 0
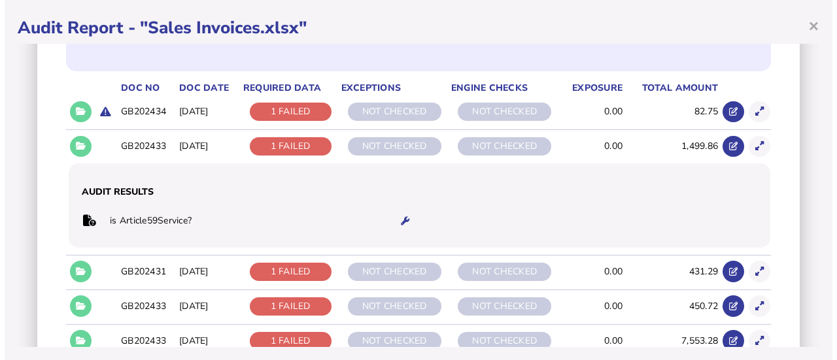
scroll to position [226, 0]
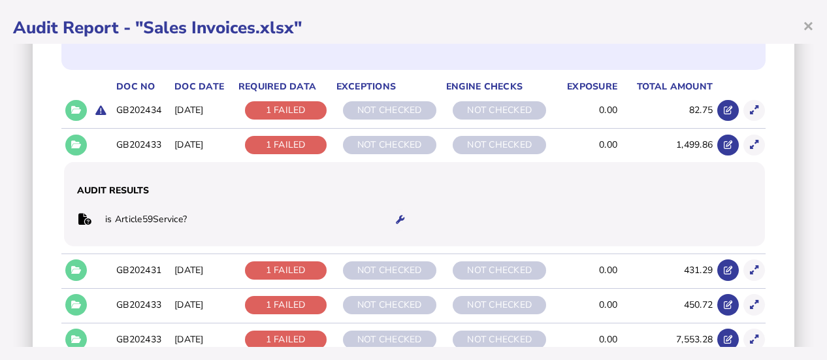
click at [77, 116] on button at bounding box center [76, 111] width 22 height 22
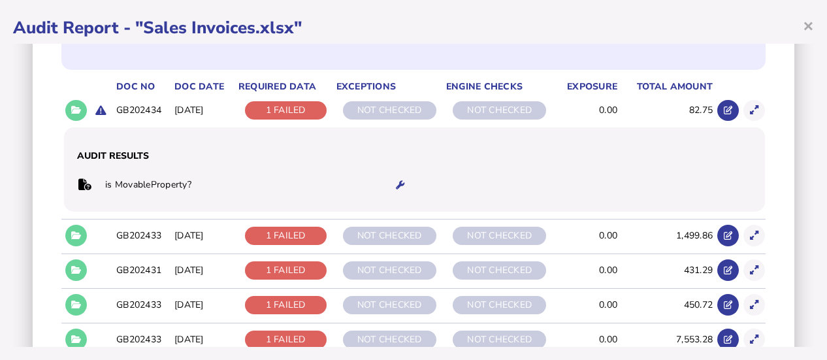
click at [396, 182] on icon at bounding box center [400, 185] width 8 height 8
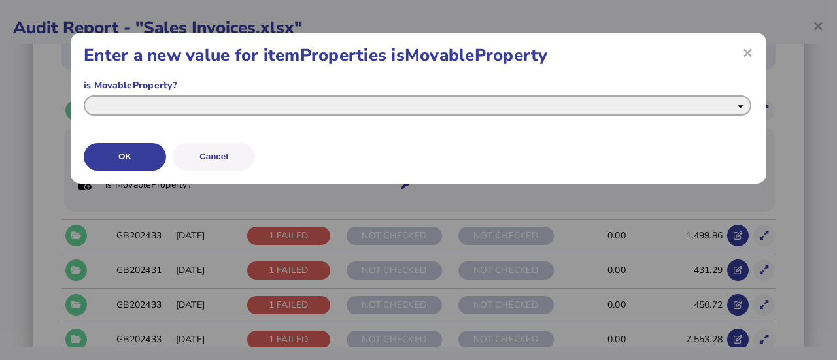
click at [446, 111] on select "*** **" at bounding box center [417, 105] width 667 height 20
select select "*****"
click at [84, 95] on select "*** **" at bounding box center [417, 105] width 667 height 20
click at [141, 160] on button "OK" at bounding box center [125, 156] width 82 height 27
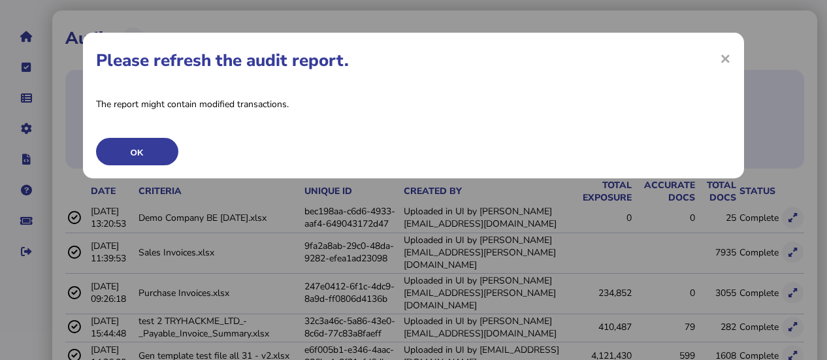
click at [141, 160] on button "OK" at bounding box center [137, 151] width 82 height 27
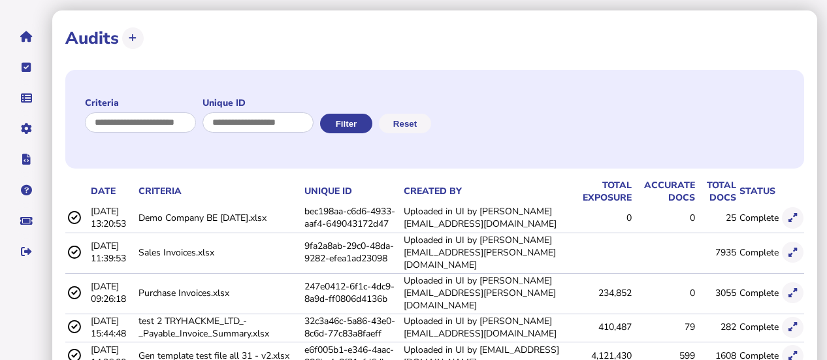
click at [789, 248] on icon at bounding box center [793, 252] width 8 height 8
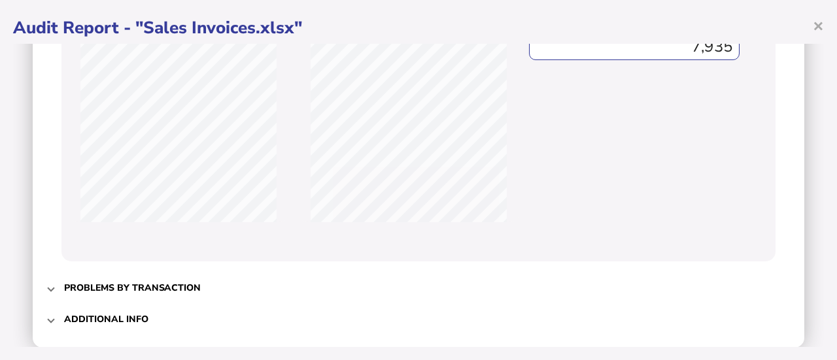
scroll to position [512, 0]
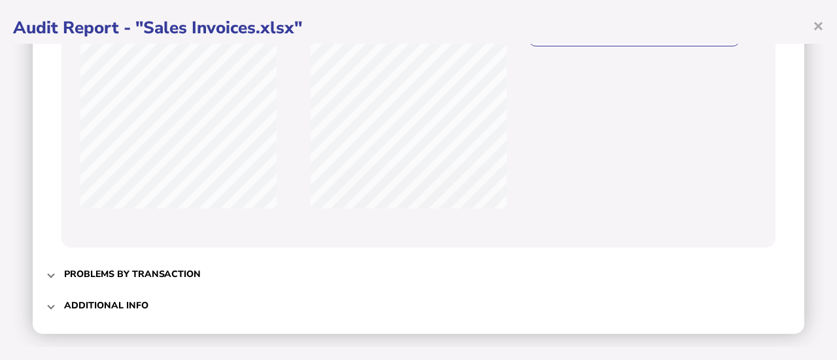
click at [205, 281] on span "Problems by transaction" at bounding box center [419, 274] width 711 height 31
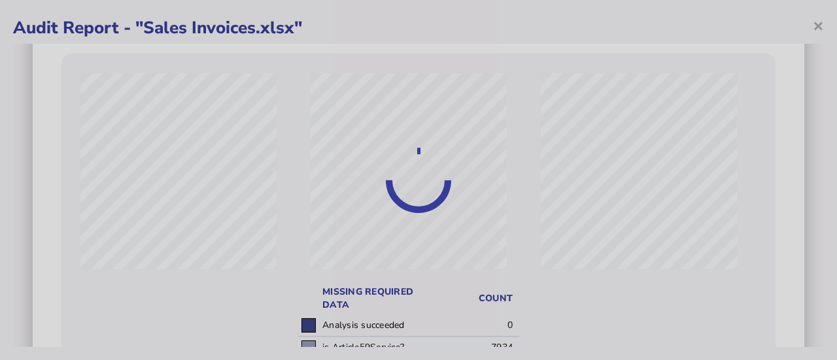
scroll to position [98, 0]
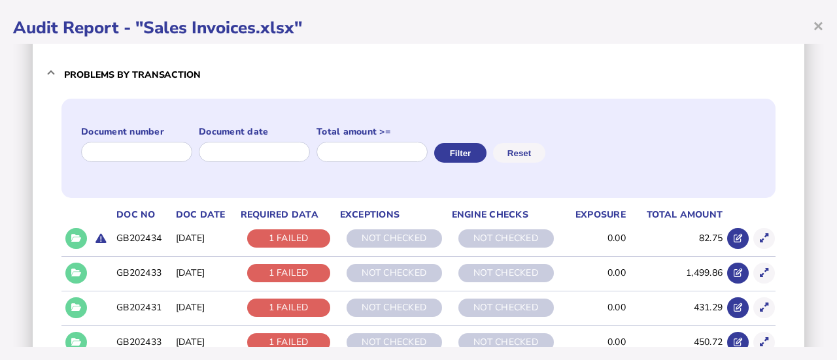
click at [77, 240] on icon at bounding box center [76, 238] width 10 height 8
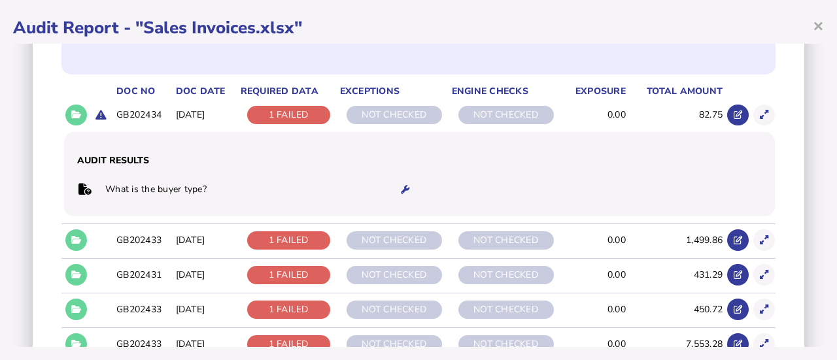
scroll to position [227, 0]
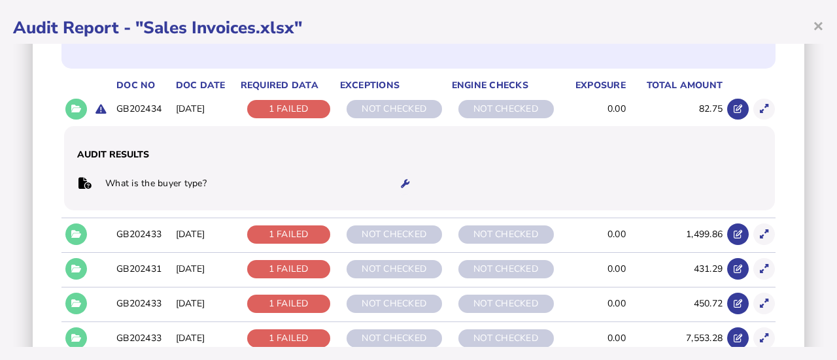
click at [401, 180] on icon at bounding box center [405, 184] width 8 height 8
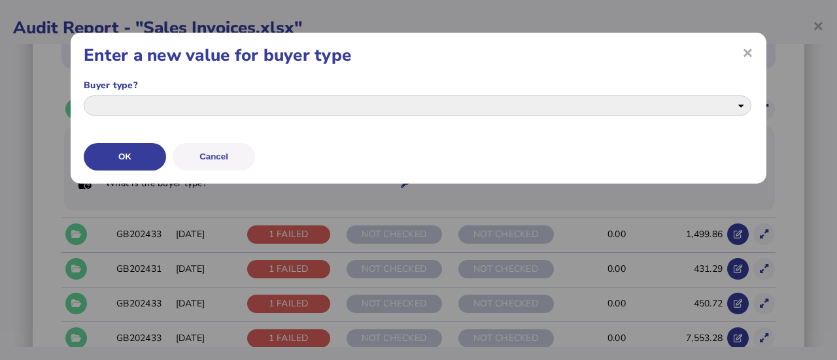
click at [753, 54] on div "**********" at bounding box center [418, 108] width 695 height 151
click at [752, 54] on span "×" at bounding box center [747, 52] width 11 height 13
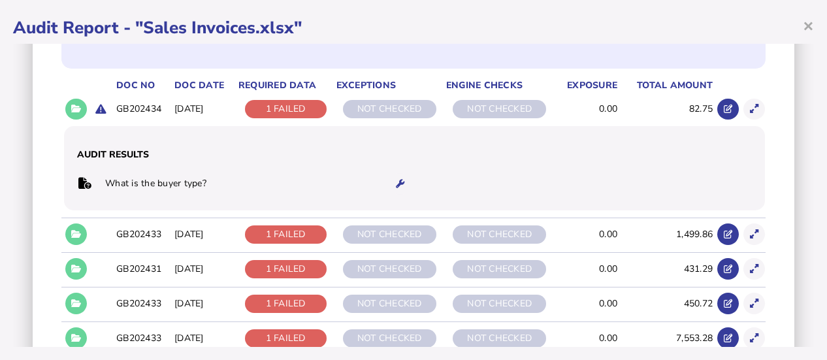
click at [399, 181] on icon at bounding box center [400, 184] width 8 height 8
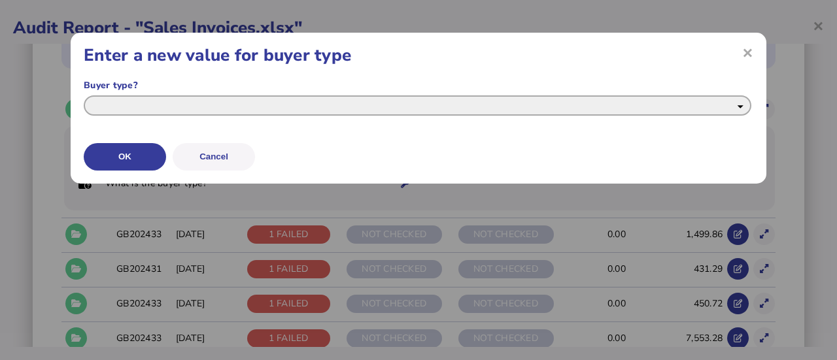
click at [430, 108] on select "**********" at bounding box center [417, 105] width 667 height 20
select select "**********"
click at [84, 95] on select "**********" at bounding box center [417, 105] width 667 height 20
click at [161, 154] on button "OK" at bounding box center [125, 156] width 82 height 27
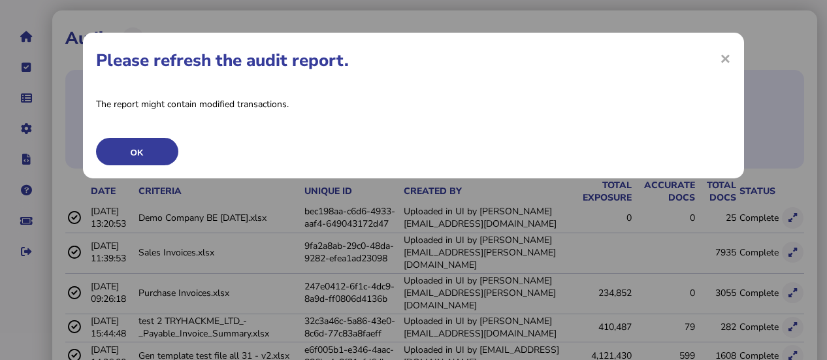
click at [161, 154] on button "OK" at bounding box center [137, 151] width 82 height 27
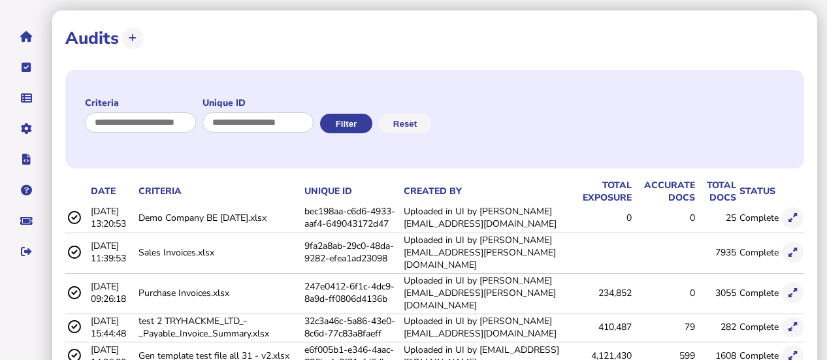
click at [796, 248] on icon at bounding box center [793, 252] width 8 height 8
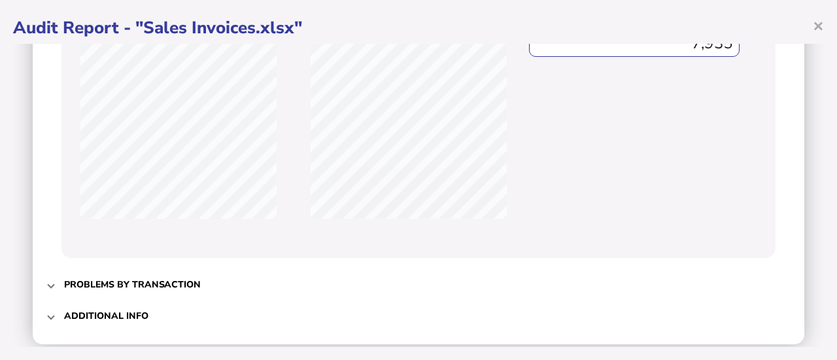
scroll to position [516, 0]
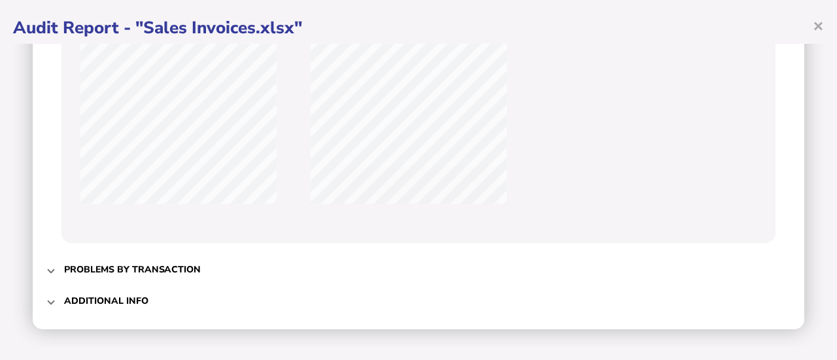
click at [158, 273] on h3 "Problems by transaction" at bounding box center [132, 269] width 137 height 12
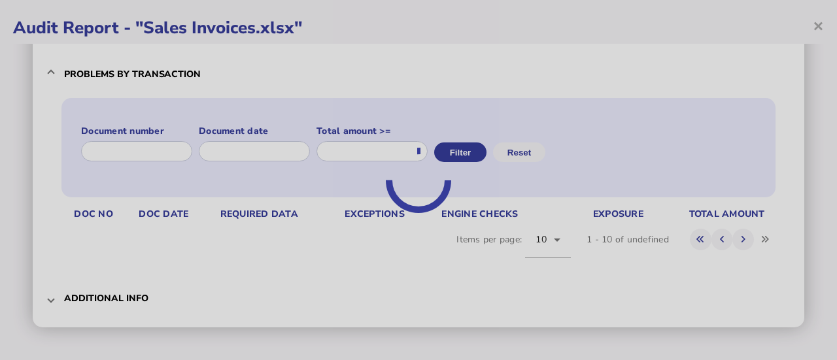
scroll to position [98, 0]
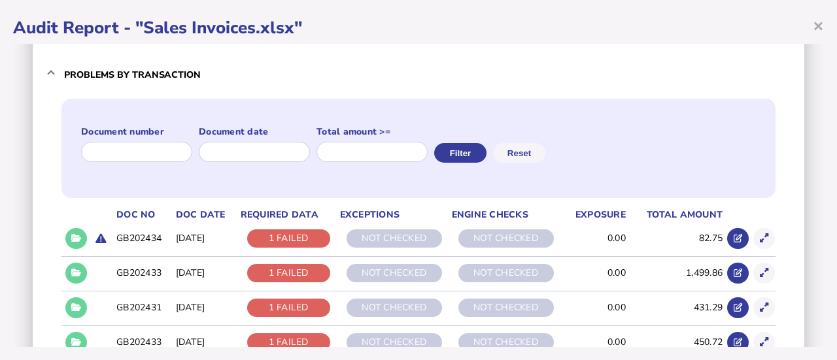
click at [71, 240] on icon at bounding box center [76, 238] width 10 height 8
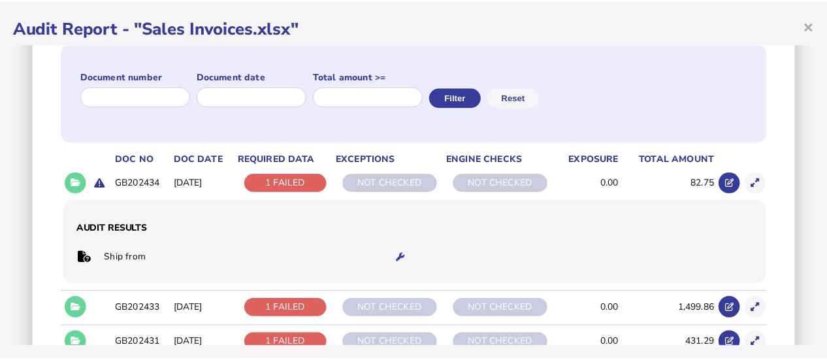
scroll to position [162, 0]
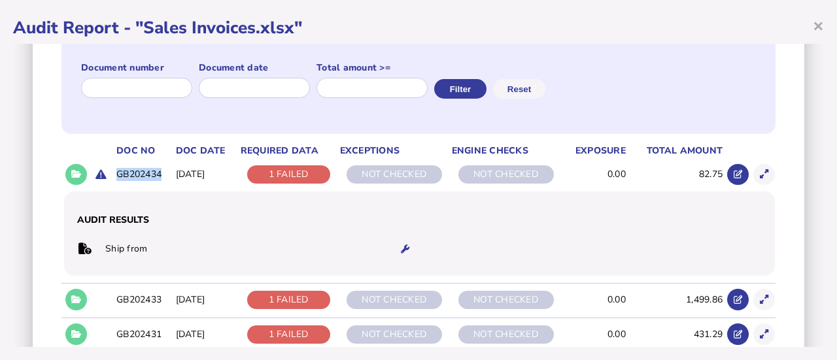
drag, startPoint x: 165, startPoint y: 173, endPoint x: 114, endPoint y: 180, distance: 51.4
click at [114, 180] on td "GB202434" at bounding box center [143, 174] width 59 height 33
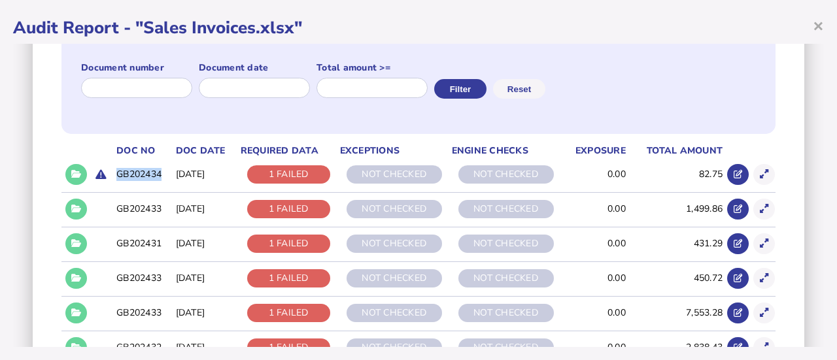
copy td "GB202434"
click at [184, 88] on input "input" at bounding box center [137, 88] width 112 height 20
paste input "********"
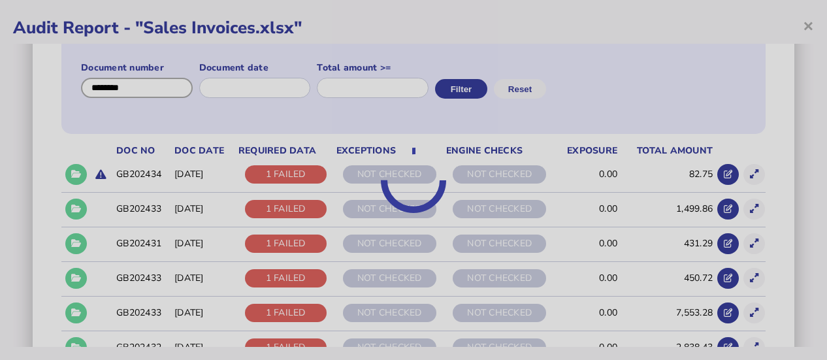
scroll to position [98, 0]
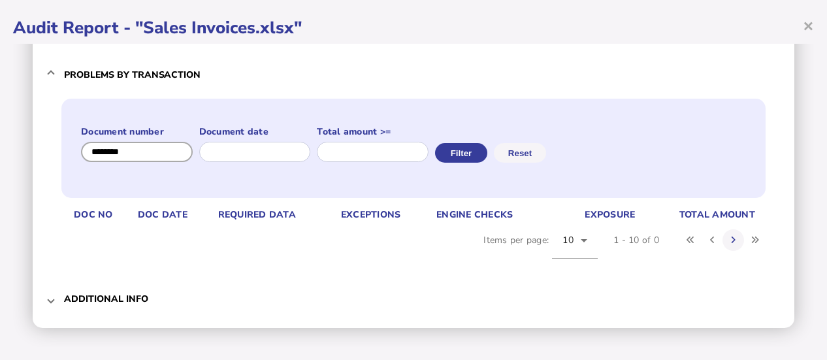
click at [170, 147] on input "input" at bounding box center [137, 152] width 112 height 20
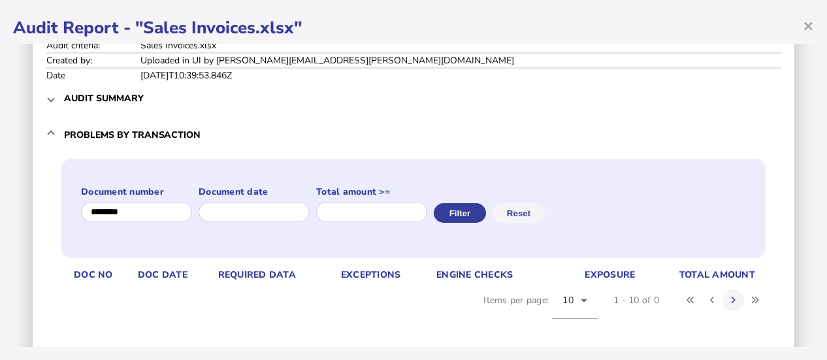
scroll to position [0, 0]
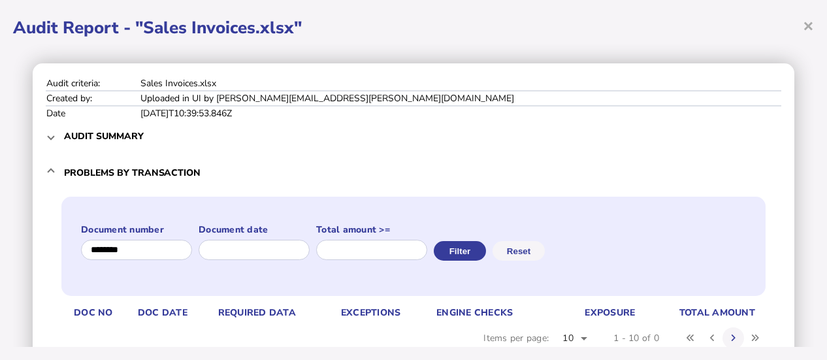
click at [120, 136] on h3 "Audit summary" at bounding box center [104, 136] width 80 height 12
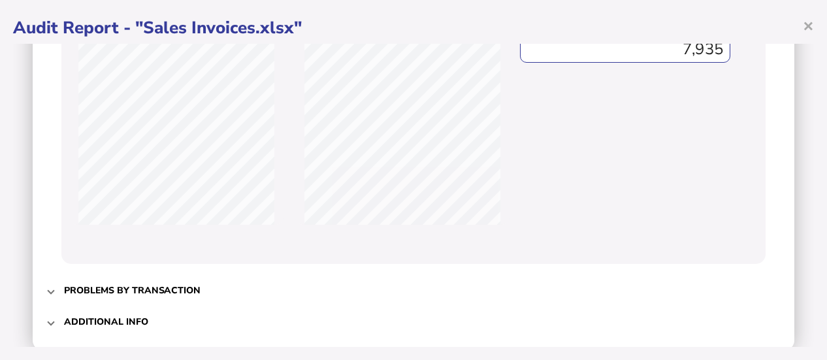
scroll to position [516, 0]
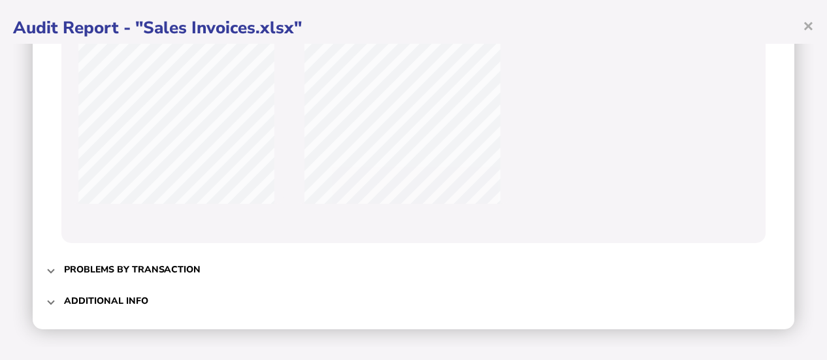
click at [222, 267] on span "Problems by transaction" at bounding box center [415, 269] width 702 height 31
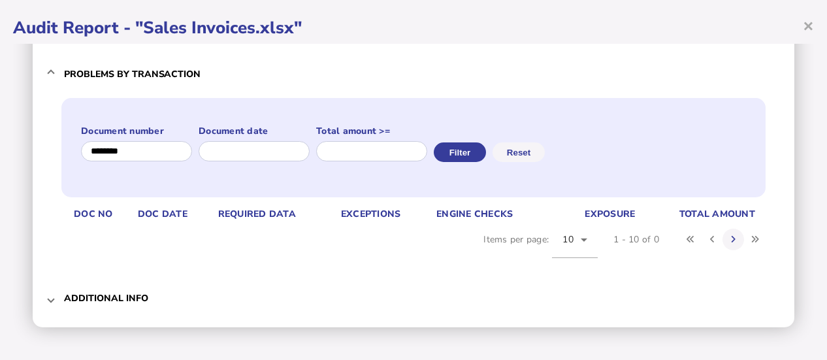
scroll to position [98, 0]
click at [169, 160] on input "input" at bounding box center [137, 152] width 112 height 20
type input "*****"
click at [545, 154] on button "Reset" at bounding box center [519, 153] width 52 height 20
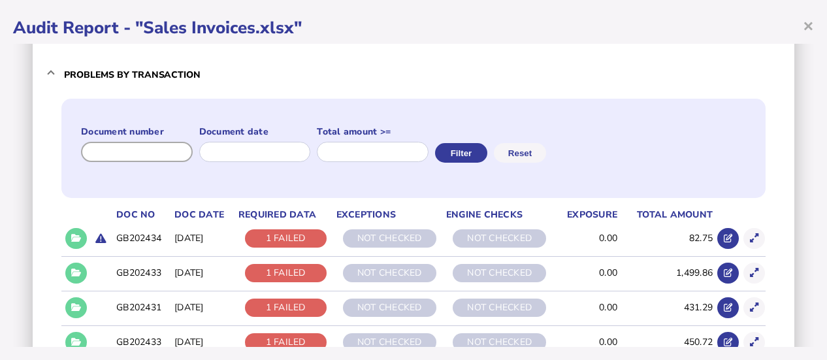
click at [135, 154] on input "input" at bounding box center [137, 152] width 112 height 20
paste input "********"
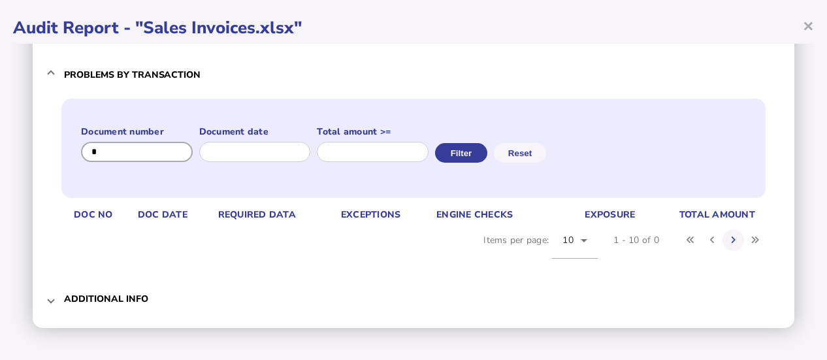
type input "*"
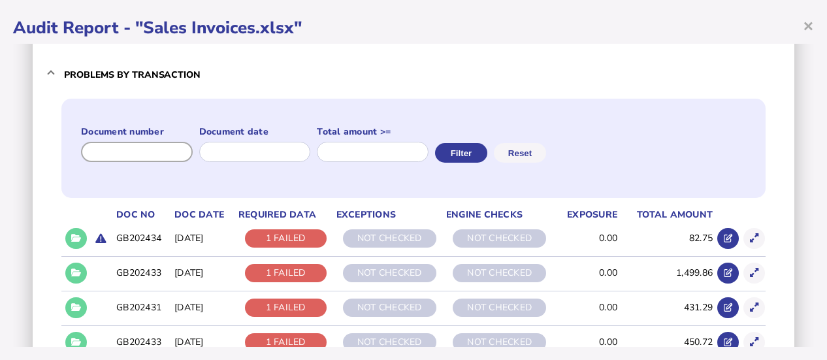
click at [174, 144] on input "input" at bounding box center [137, 152] width 112 height 20
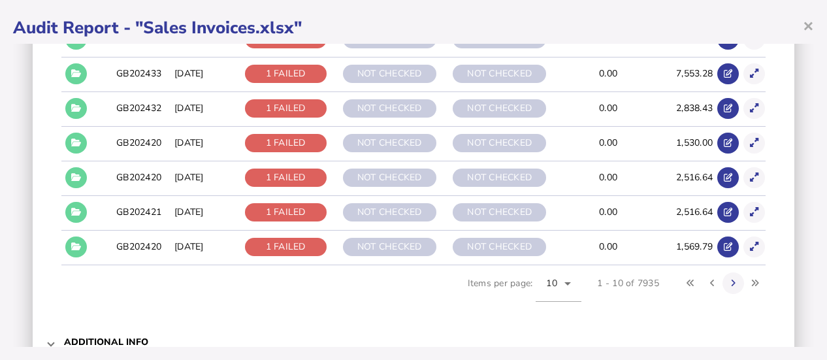
scroll to position [403, 0]
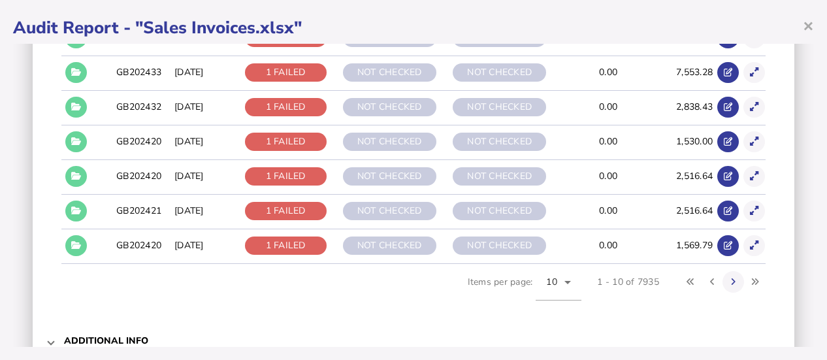
click at [560, 283] on icon at bounding box center [568, 282] width 16 height 16
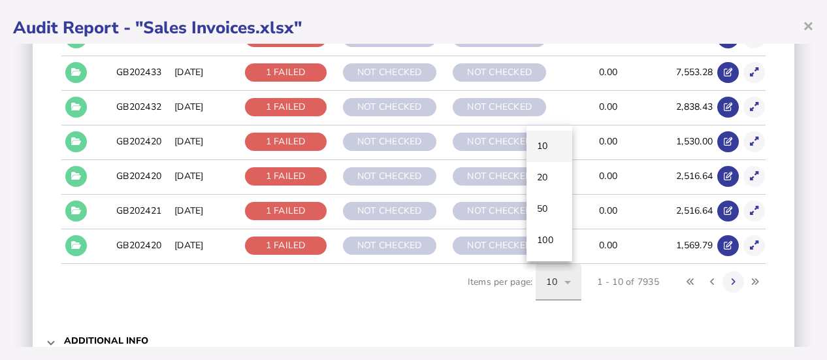
click at [559, 241] on mat-option "100" at bounding box center [550, 240] width 46 height 31
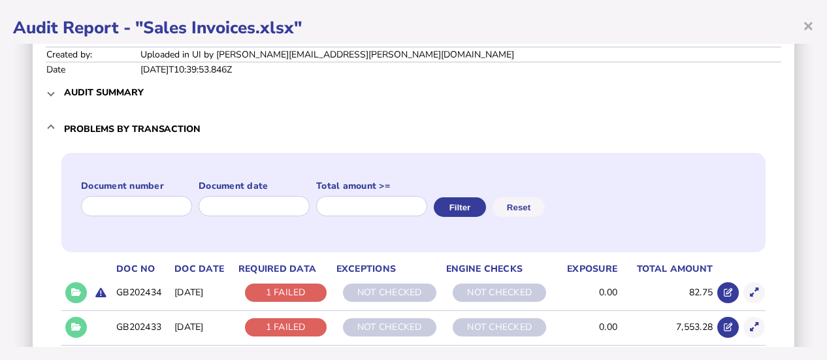
scroll to position [0, 0]
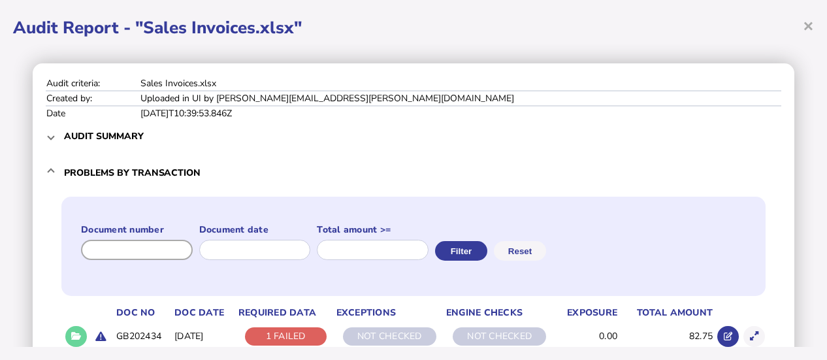
click at [139, 246] on input "input" at bounding box center [137, 250] width 112 height 20
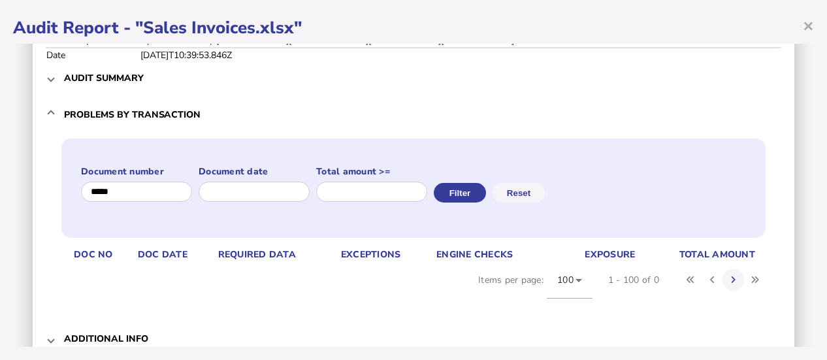
scroll to position [59, 0]
click at [128, 196] on input "input" at bounding box center [137, 191] width 112 height 20
type input "*"
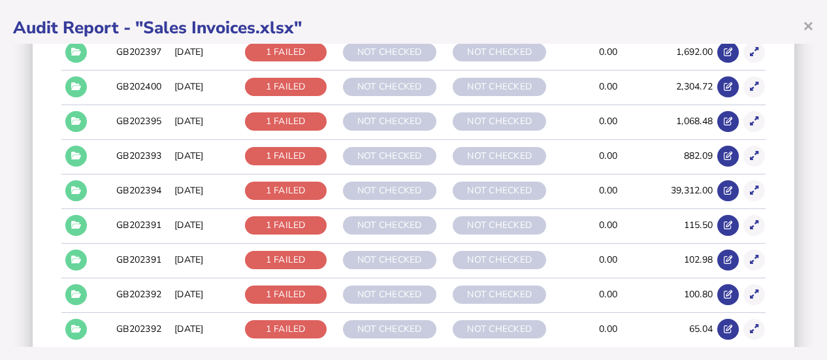
scroll to position [3539, 0]
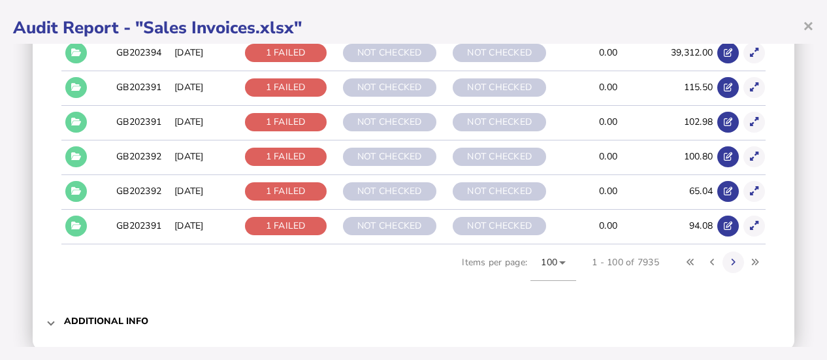
click at [728, 252] on button at bounding box center [734, 263] width 22 height 22
click at [133, 209] on td "GB202374" at bounding box center [143, 225] width 58 height 33
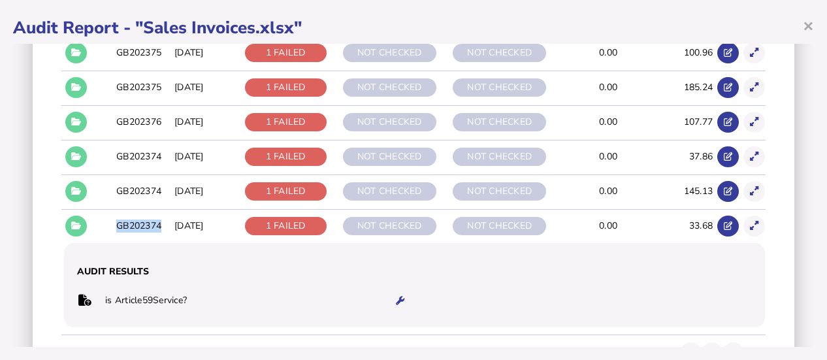
click at [133, 209] on td "GB202374" at bounding box center [143, 225] width 58 height 33
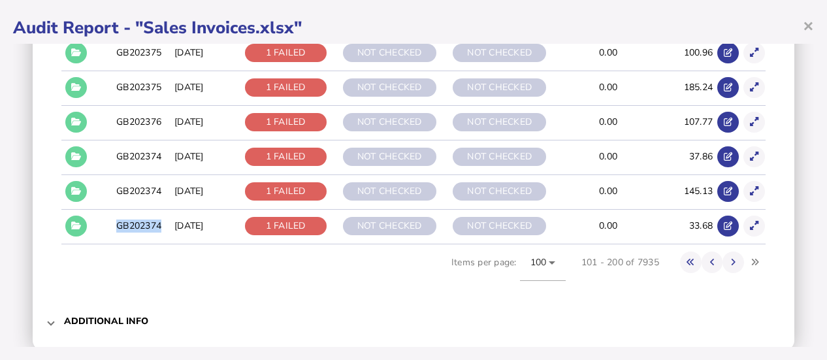
copy td "GB202374"
click at [72, 222] on icon at bounding box center [76, 226] width 10 height 8
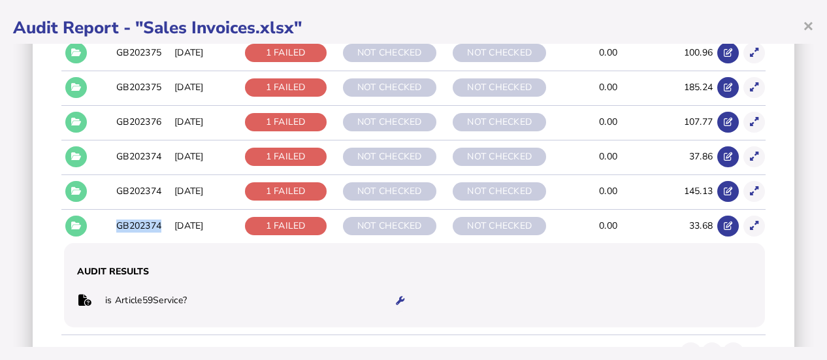
scroll to position [5, 0]
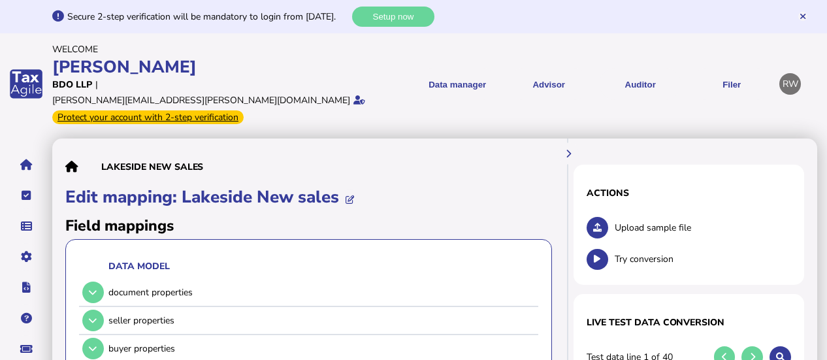
click at [0, 0] on link "Upload list" at bounding box center [0, 0] width 0 height 0
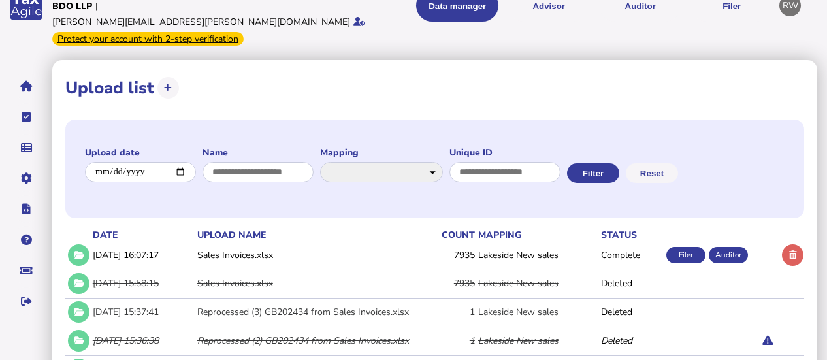
scroll to position [71, 0]
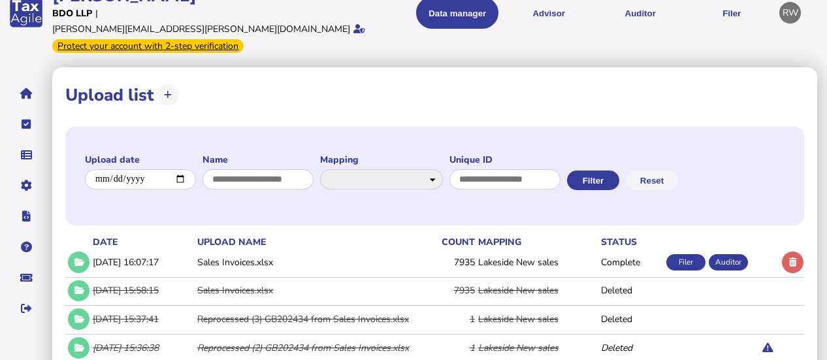
click at [642, 12] on button "Auditor" at bounding box center [640, 13] width 82 height 32
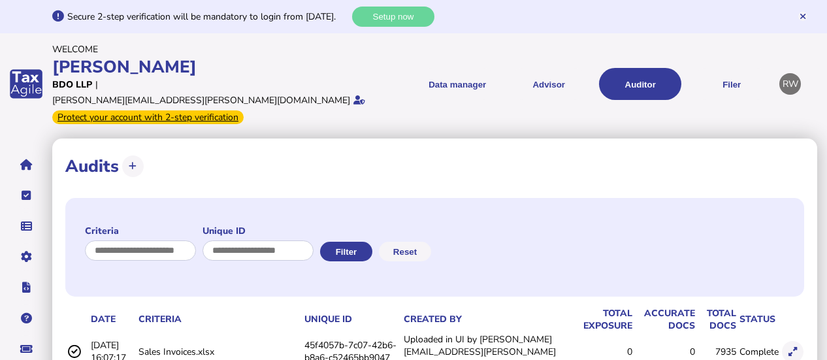
click at [0, 0] on link "Upload list" at bounding box center [0, 0] width 0 height 0
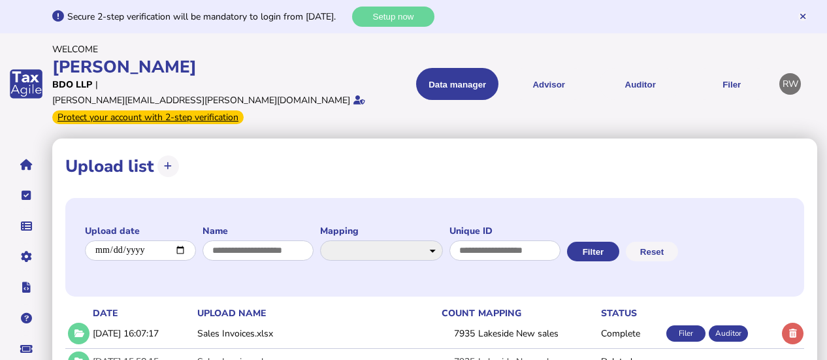
click at [789, 329] on icon at bounding box center [793, 333] width 8 height 8
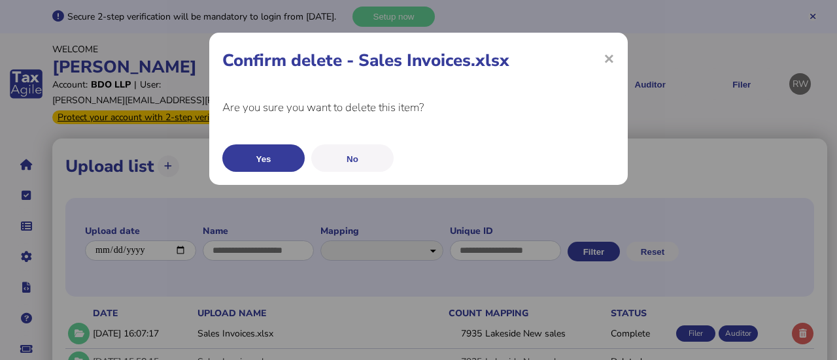
click at [266, 162] on button "Yes" at bounding box center [263, 157] width 82 height 27
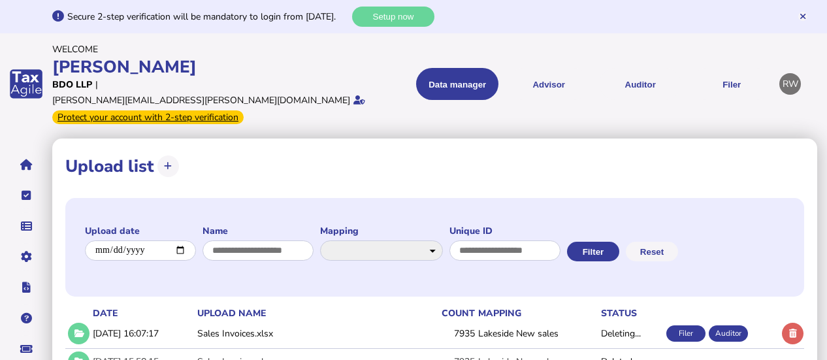
click at [170, 162] on icon at bounding box center [168, 166] width 8 height 8
select select "**********"
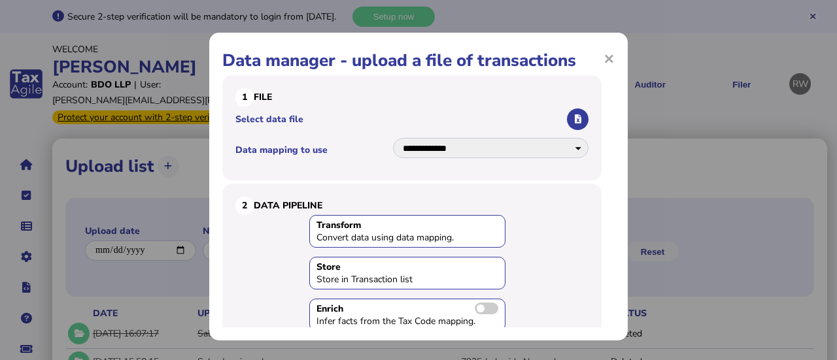
click at [574, 120] on icon "button" at bounding box center [577, 119] width 7 height 8
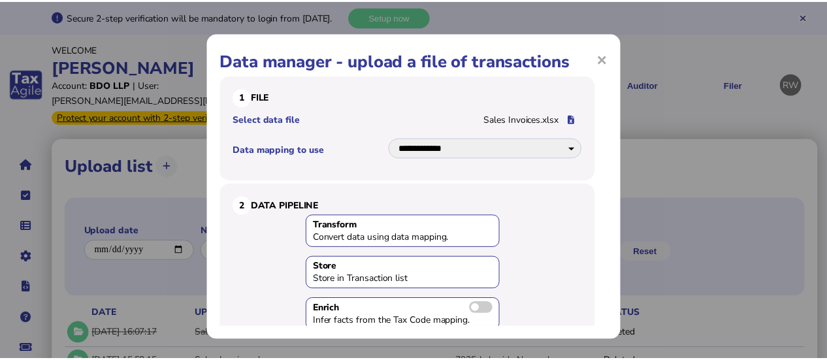
scroll to position [139, 0]
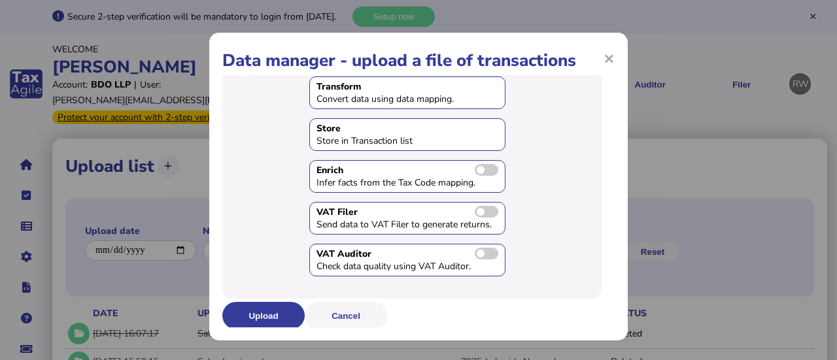
click at [256, 308] on button "Upload" at bounding box center [263, 315] width 82 height 27
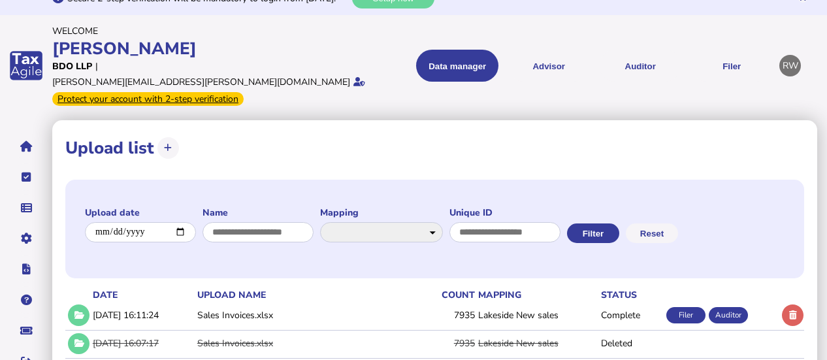
scroll to position [14, 0]
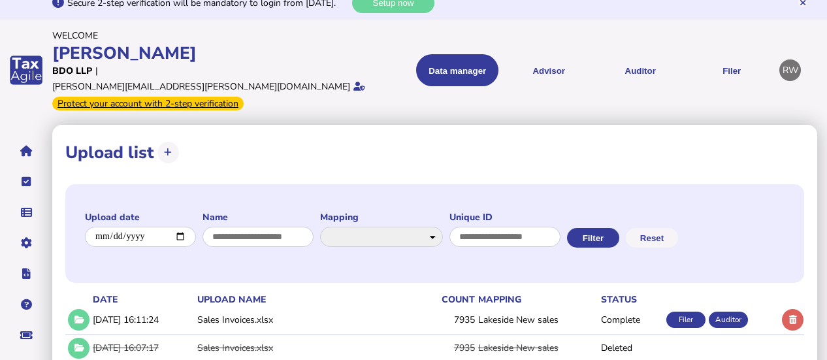
click at [648, 56] on button "Auditor" at bounding box center [640, 70] width 82 height 32
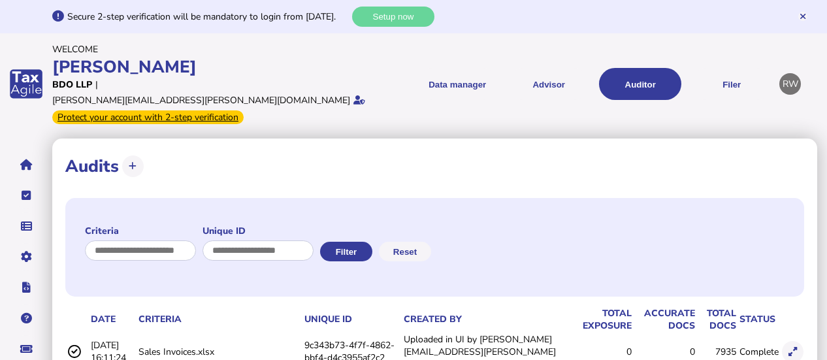
drag, startPoint x: 820, startPoint y: 125, endPoint x: 829, endPoint y: 127, distance: 9.4
click at [827, 127] on html "**********" at bounding box center [413, 261] width 827 height 523
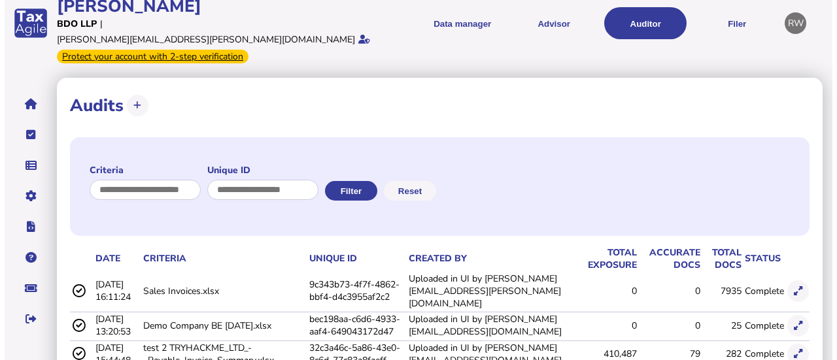
scroll to position [61, 0]
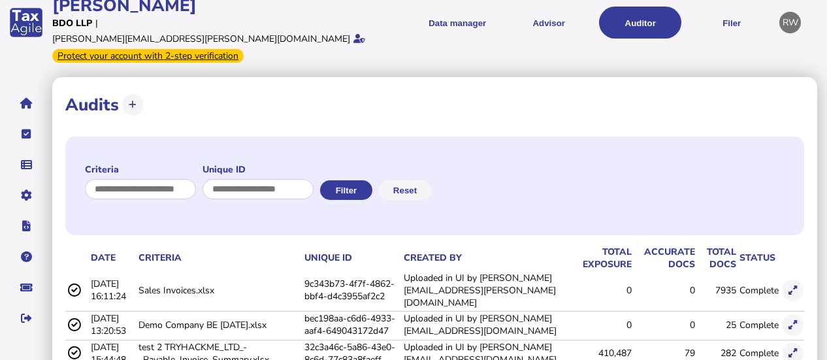
click at [784, 276] on td at bounding box center [792, 290] width 25 height 39
click at [790, 280] on button at bounding box center [793, 291] width 22 height 22
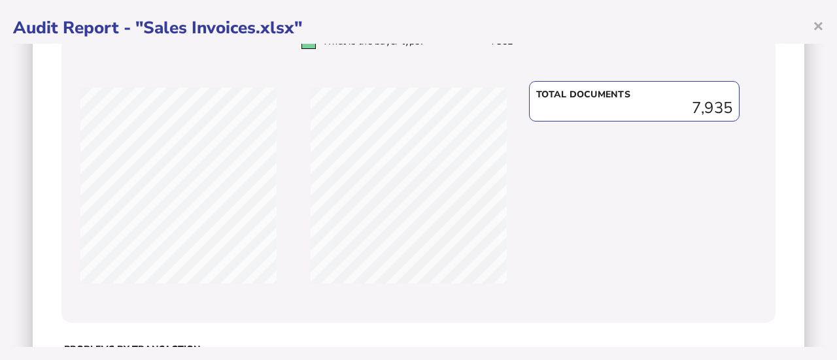
scroll to position [516, 0]
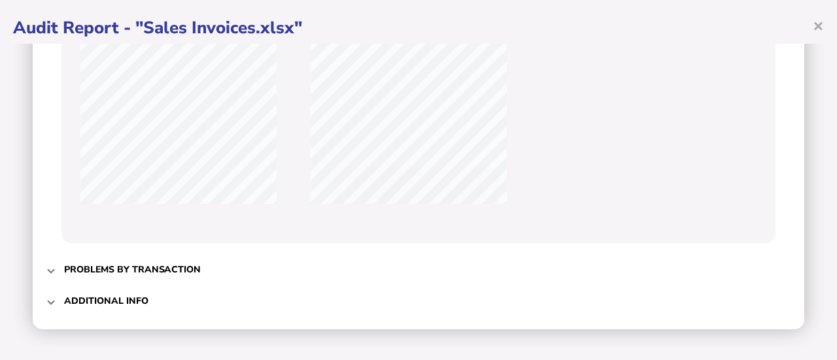
click at [48, 267] on span at bounding box center [50, 269] width 5 height 12
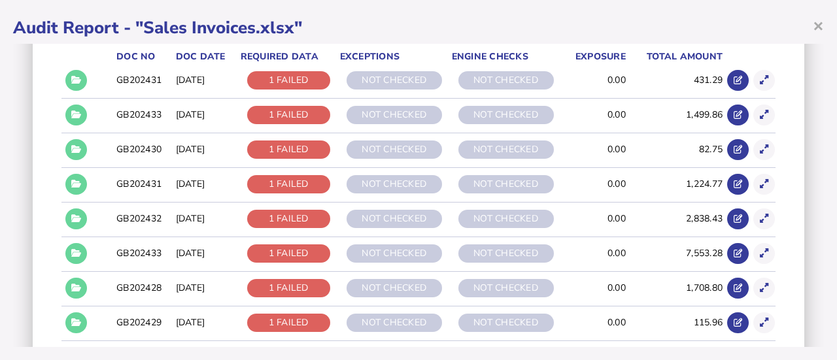
scroll to position [250, 0]
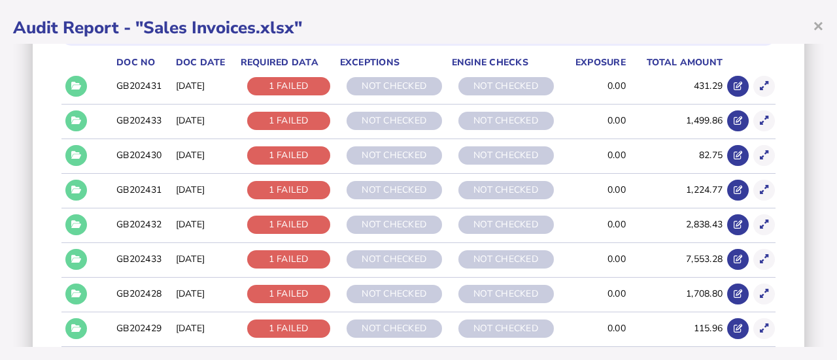
click at [81, 81] on button at bounding box center [76, 87] width 22 height 22
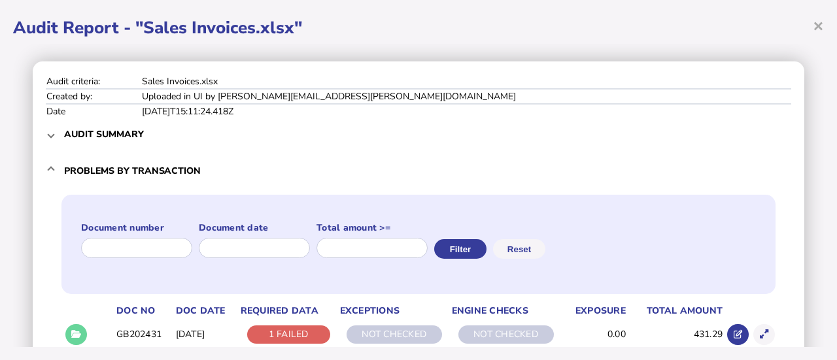
scroll to position [0, 0]
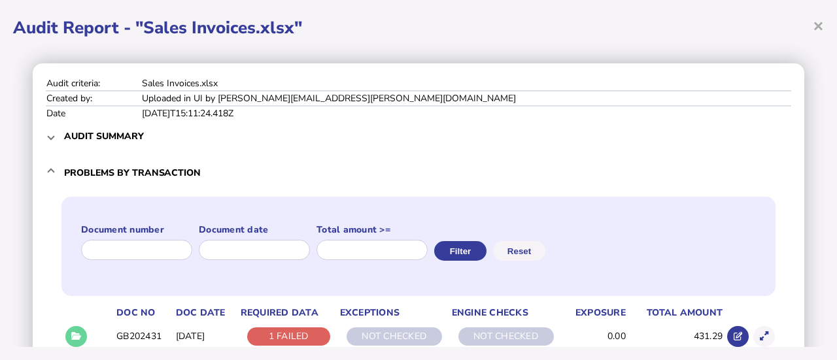
click at [129, 133] on h3 "Audit summary" at bounding box center [104, 136] width 80 height 12
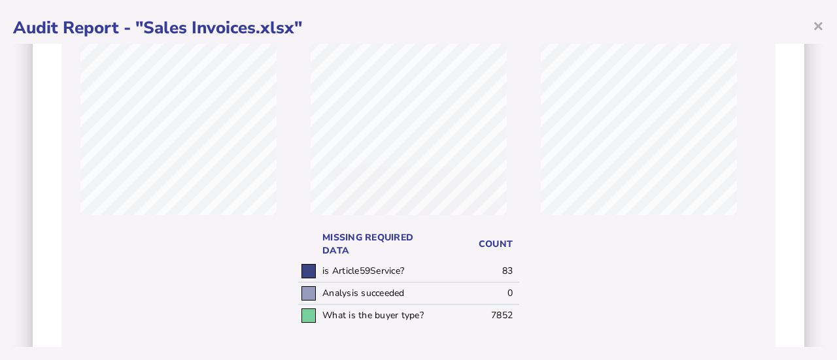
scroll to position [165, 0]
drag, startPoint x: 505, startPoint y: 267, endPoint x: 493, endPoint y: 267, distance: 11.8
click at [493, 267] on td "83" at bounding box center [481, 270] width 75 height 22
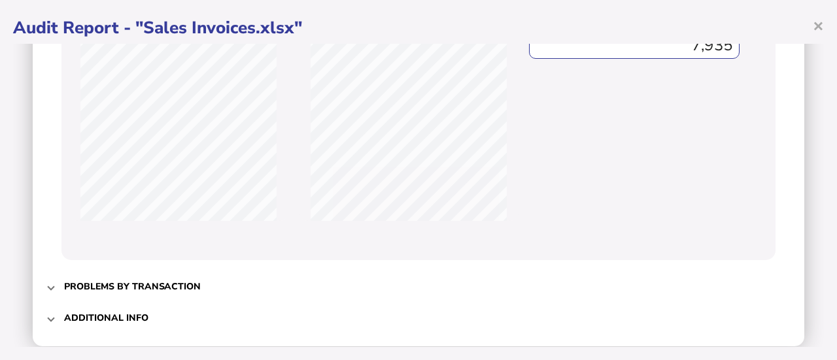
scroll to position [503, 0]
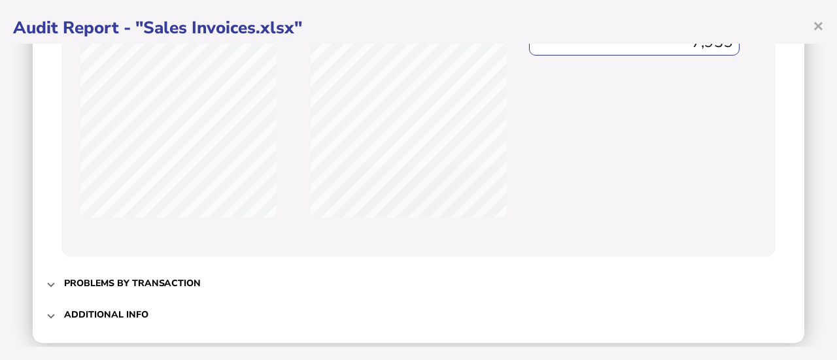
click at [116, 277] on h3 "Problems by transaction" at bounding box center [132, 283] width 137 height 12
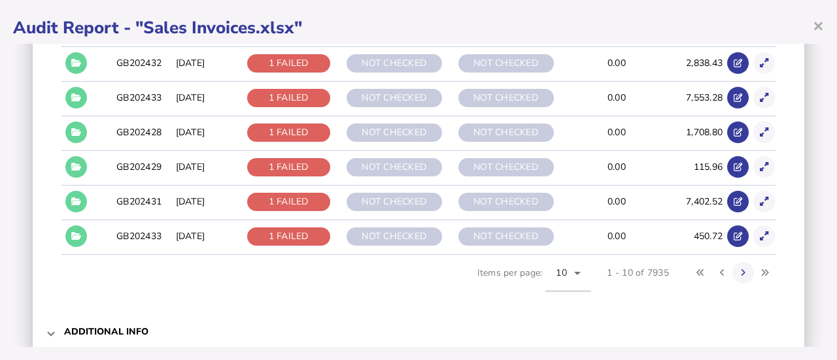
click at [77, 232] on icon at bounding box center [76, 236] width 10 height 8
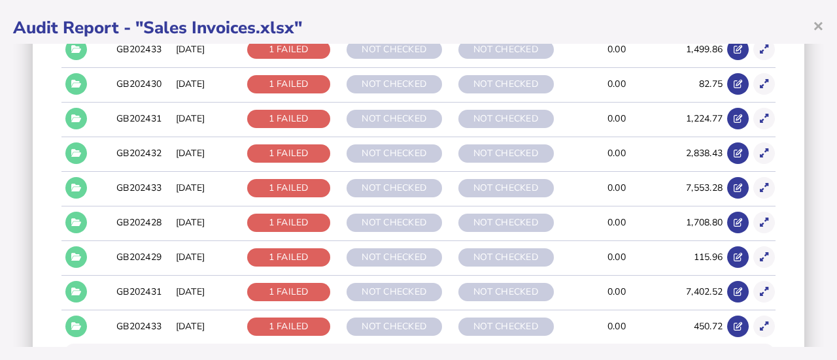
scroll to position [412, 0]
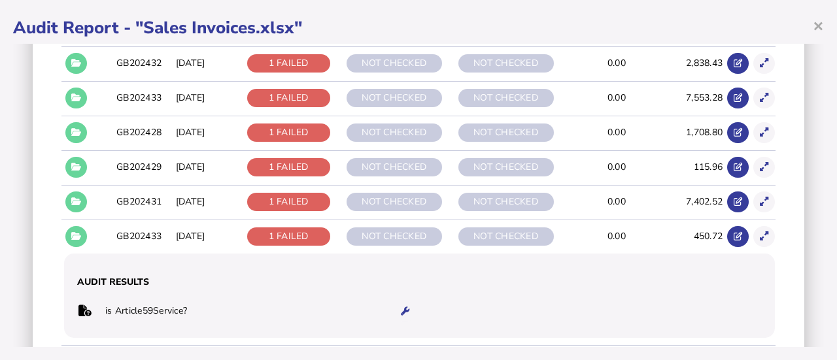
click at [75, 193] on button at bounding box center [76, 202] width 22 height 22
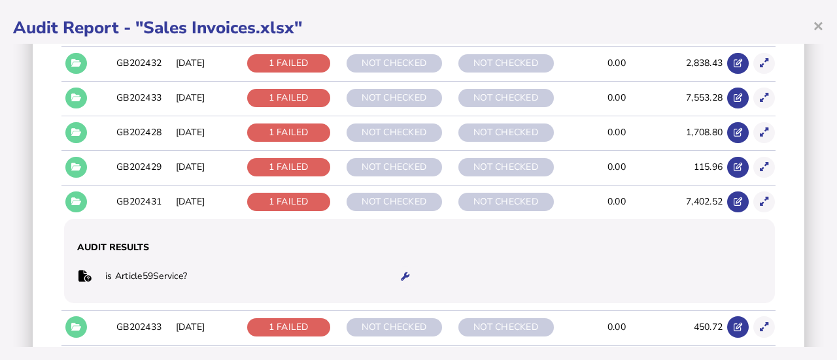
click at [75, 168] on icon at bounding box center [76, 167] width 10 height 8
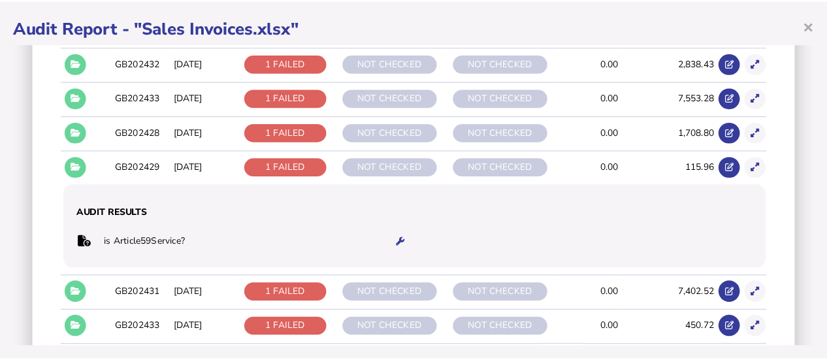
scroll to position [533, 0]
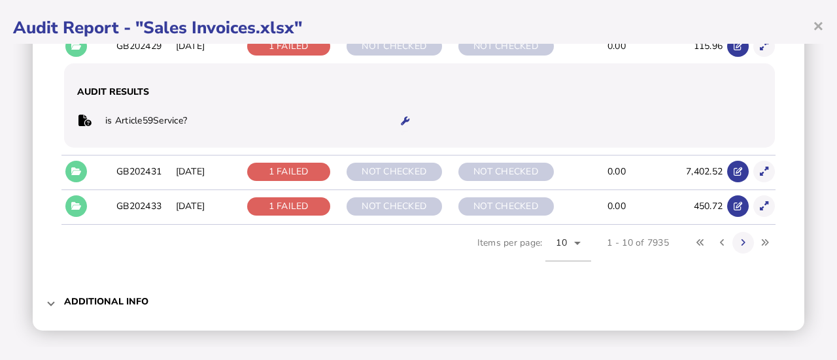
click at [740, 236] on button at bounding box center [743, 243] width 22 height 22
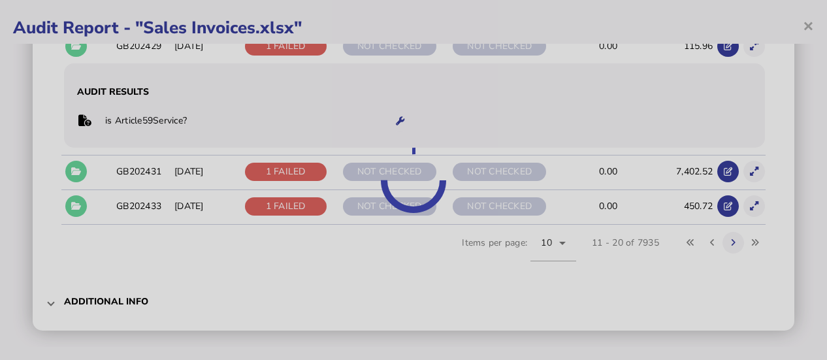
scroll to position [442, 0]
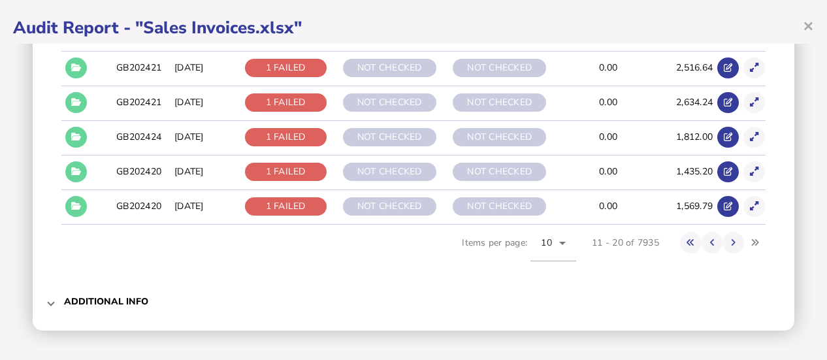
click at [728, 242] on button at bounding box center [734, 243] width 22 height 22
click at [69, 105] on button at bounding box center [76, 103] width 22 height 22
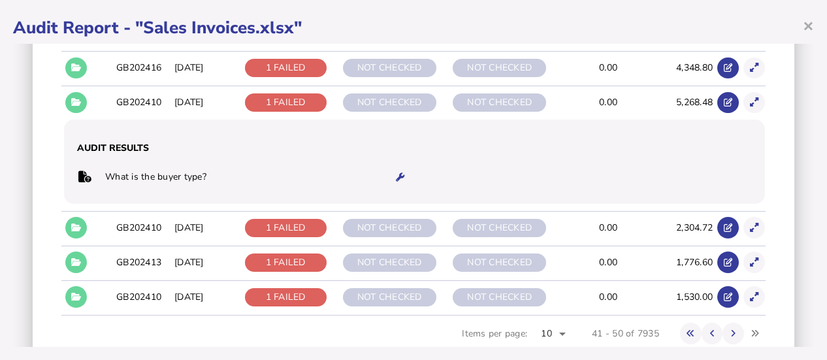
click at [389, 176] on button at bounding box center [400, 178] width 22 height 22
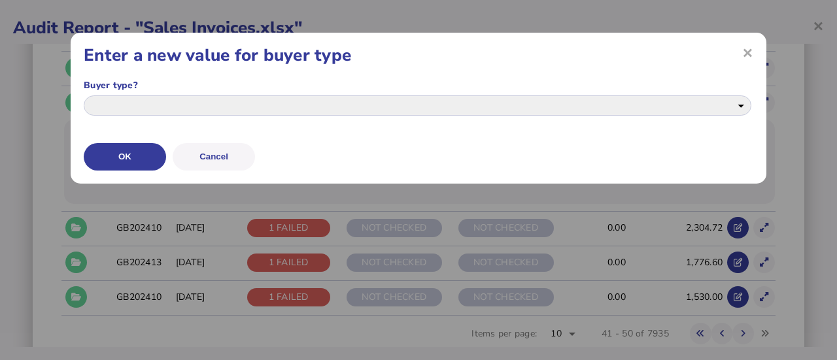
click at [398, 119] on div "**********" at bounding box center [417, 107] width 667 height 26
click at [398, 111] on select "**********" at bounding box center [417, 105] width 667 height 20
click at [0, 0] on div "**********" at bounding box center [0, 0] width 0 height 0
click at [0, 0] on span "×" at bounding box center [0, 0] width 0 height 0
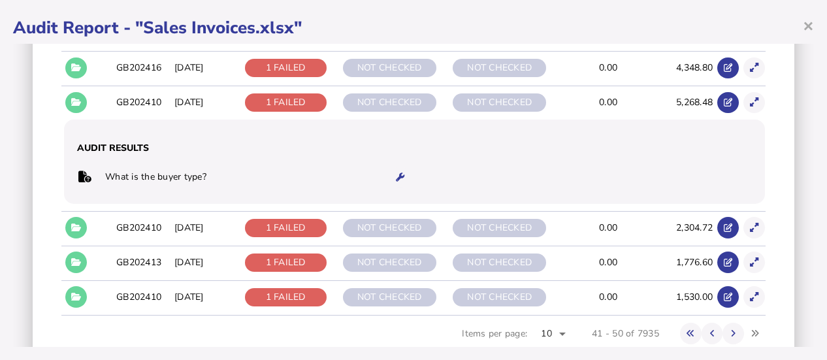
click at [813, 29] on span "×" at bounding box center [808, 25] width 11 height 25
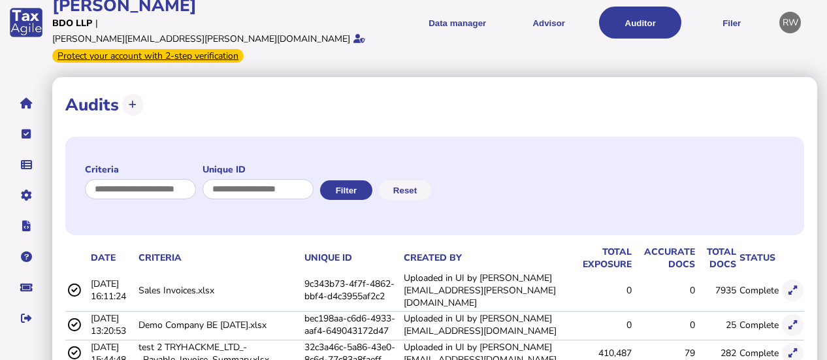
click at [0, 0] on link "Companies" at bounding box center [0, 0] width 0 height 0
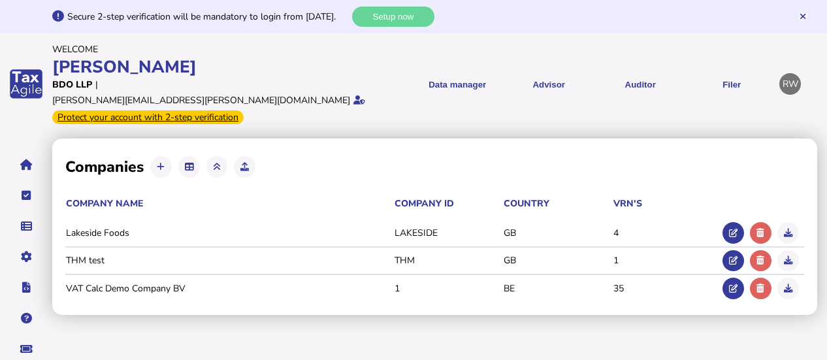
click at [0, 0] on link "Tax codes" at bounding box center [0, 0] width 0 height 0
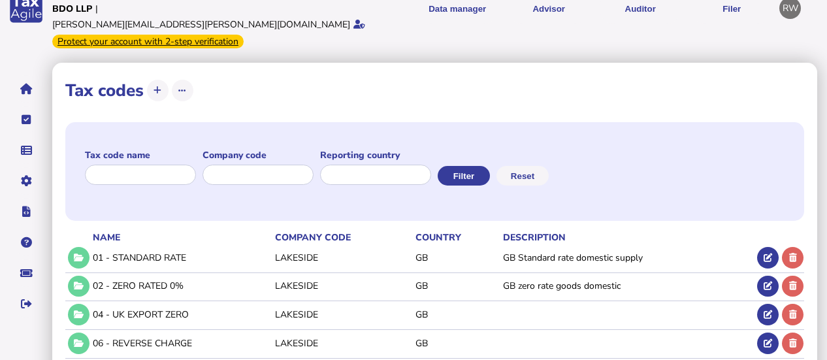
scroll to position [101, 0]
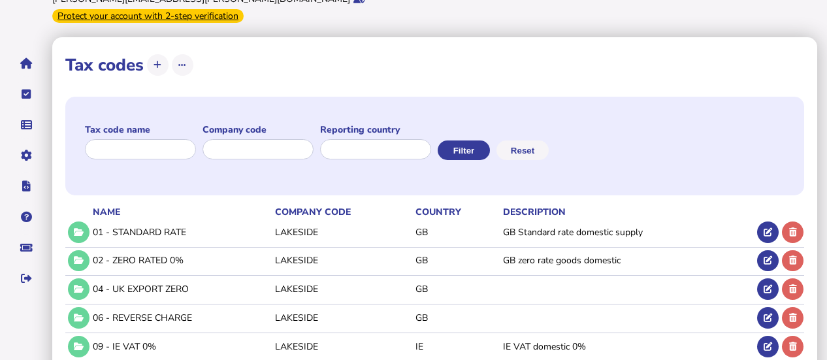
click at [88, 222] on button at bounding box center [79, 233] width 22 height 22
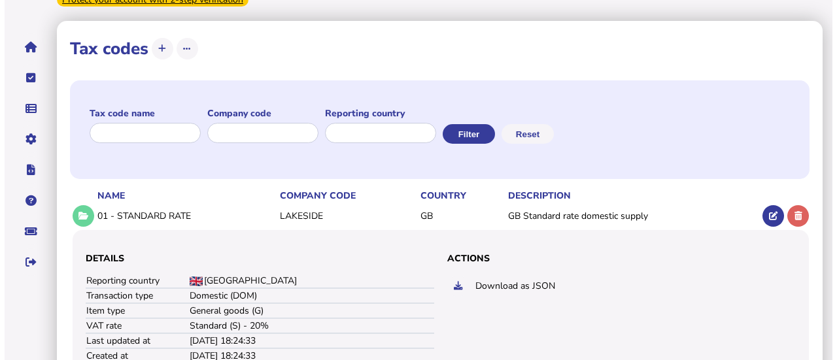
scroll to position [140, 0]
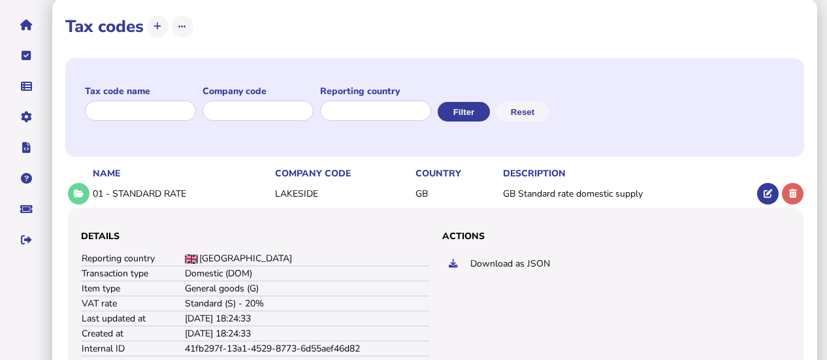
click at [771, 190] on icon at bounding box center [768, 194] width 8 height 8
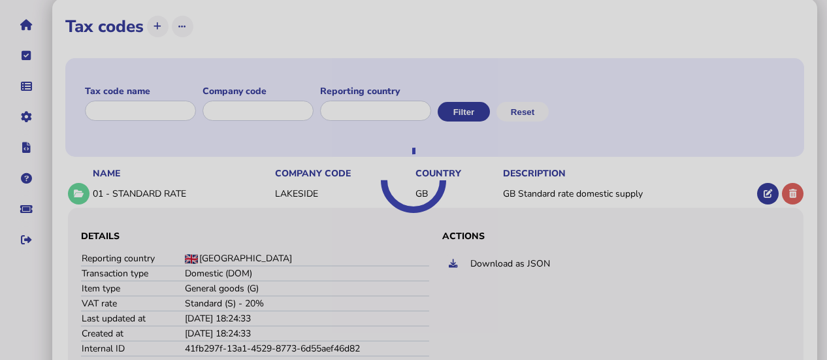
select select "**********"
select select "**"
select select "******"
select select "****"
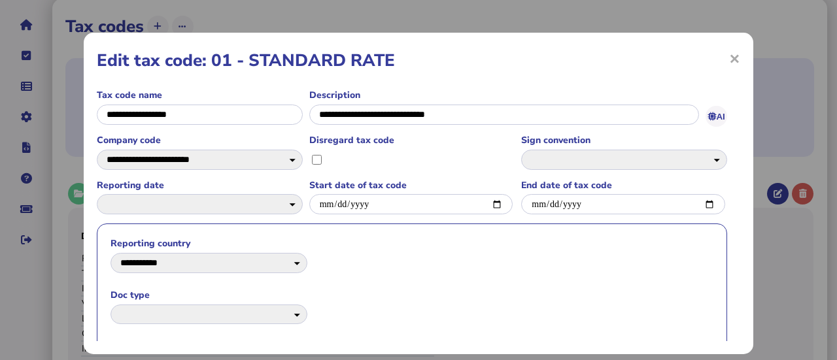
drag, startPoint x: 836, startPoint y: 129, endPoint x: 834, endPoint y: 144, distance: 15.8
click at [827, 144] on html "Secure 2-step verification will be mandatory to login from Oct 1, 2025. Setup n…" at bounding box center [418, 279] width 837 height 839
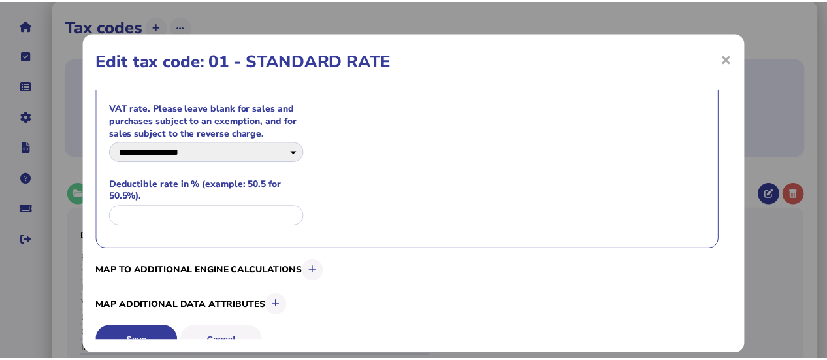
scroll to position [351, 0]
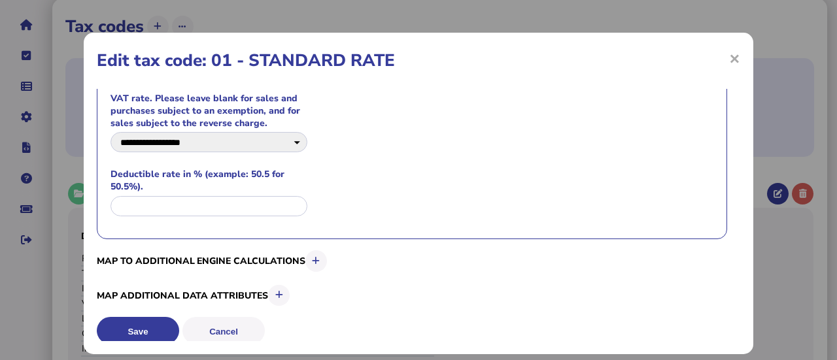
click at [220, 317] on button "Cancel" at bounding box center [223, 330] width 82 height 27
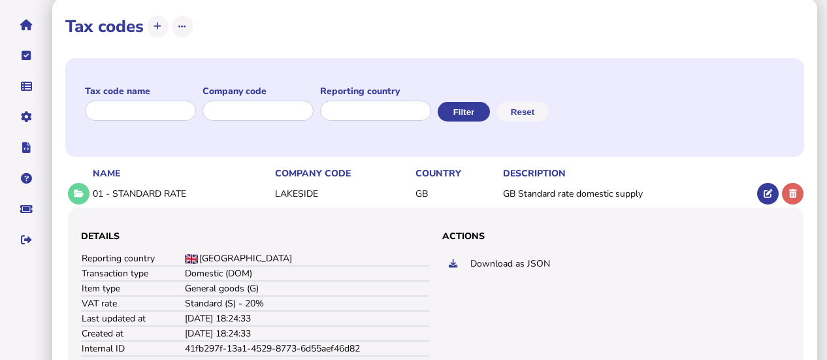
click at [0, 0] on link "Upload list" at bounding box center [0, 0] width 0 height 0
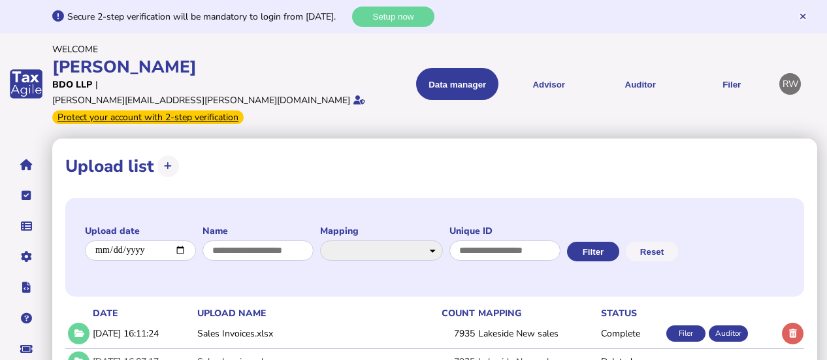
click at [0, 0] on link "Data mappings" at bounding box center [0, 0] width 0 height 0
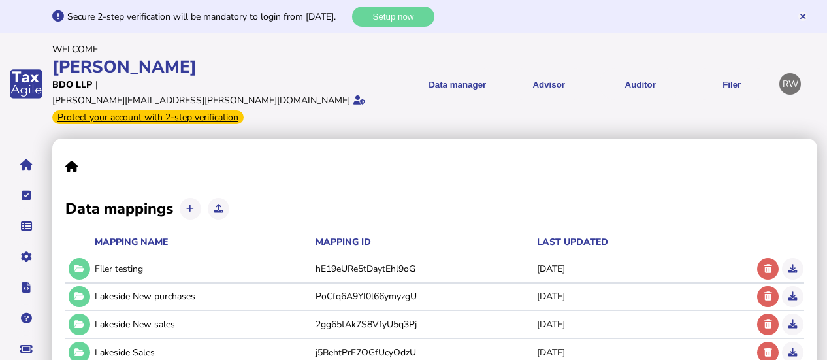
click at [88, 258] on button at bounding box center [80, 269] width 22 height 22
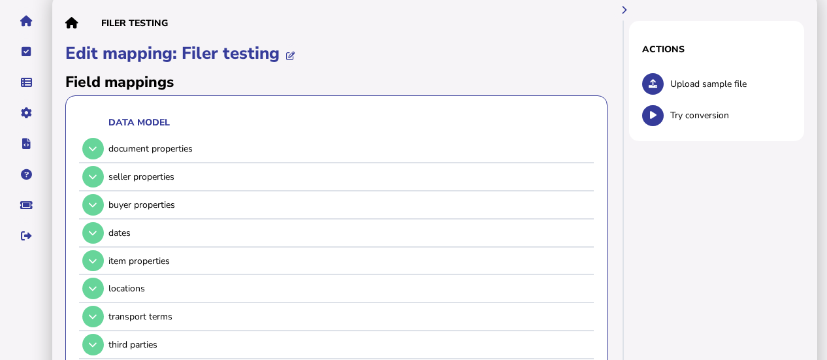
scroll to position [142, 0]
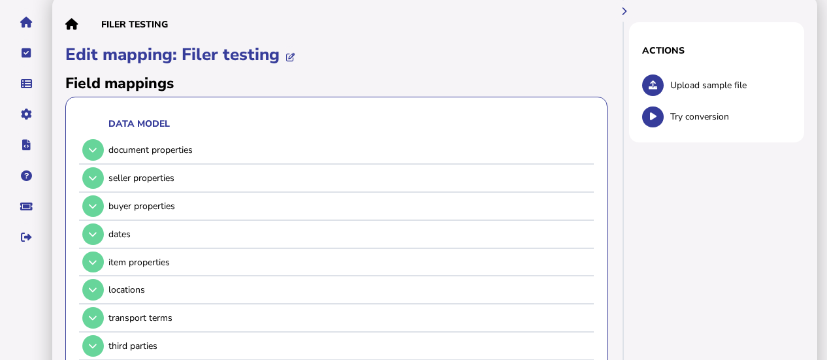
click at [94, 202] on icon at bounding box center [93, 206] width 8 height 8
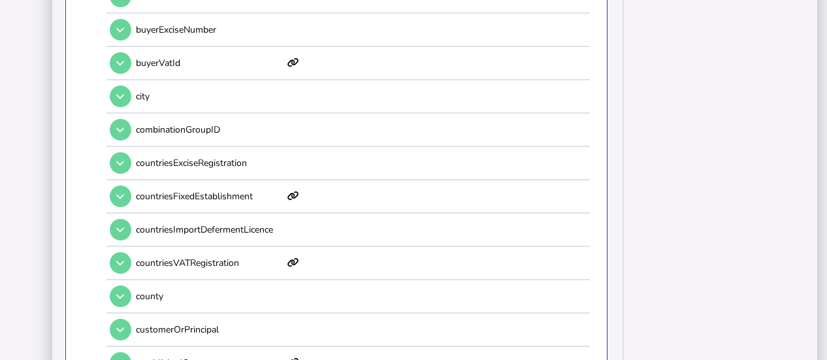
scroll to position [413, 0]
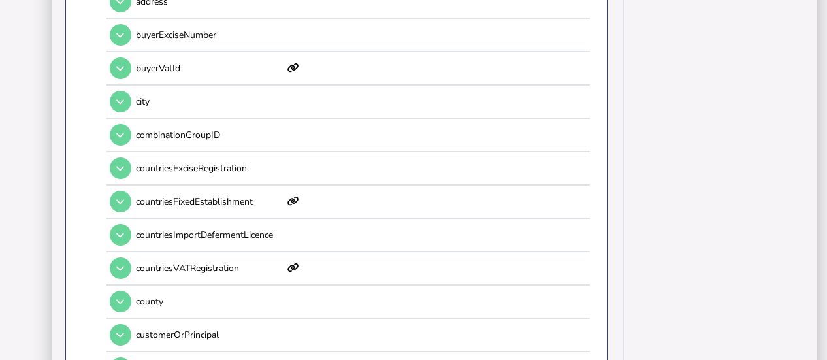
click at [127, 58] on button at bounding box center [121, 69] width 22 height 22
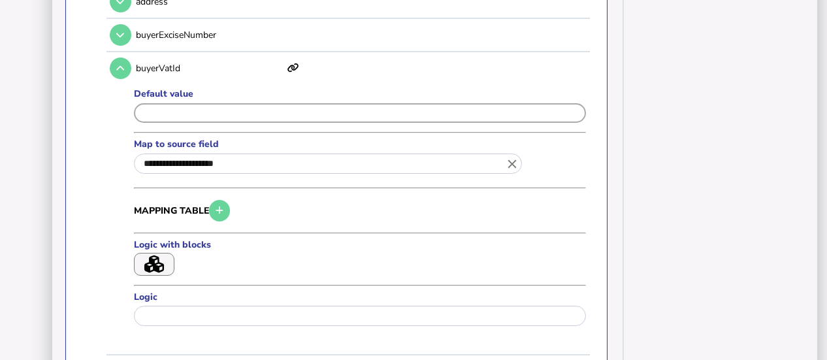
click at [323, 103] on input "input" at bounding box center [360, 113] width 452 height 20
type input "**********"
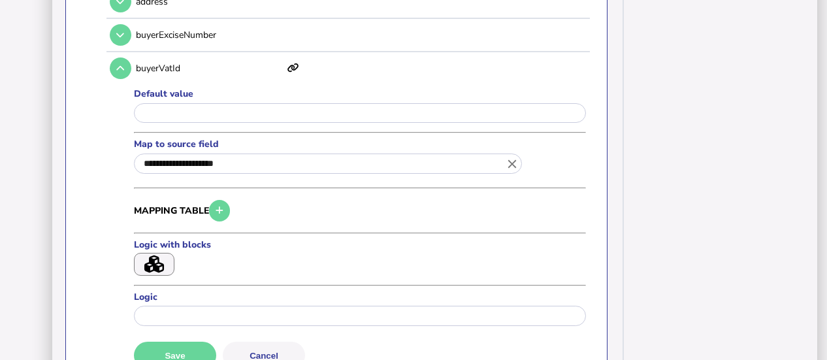
click at [122, 64] on icon at bounding box center [120, 68] width 8 height 8
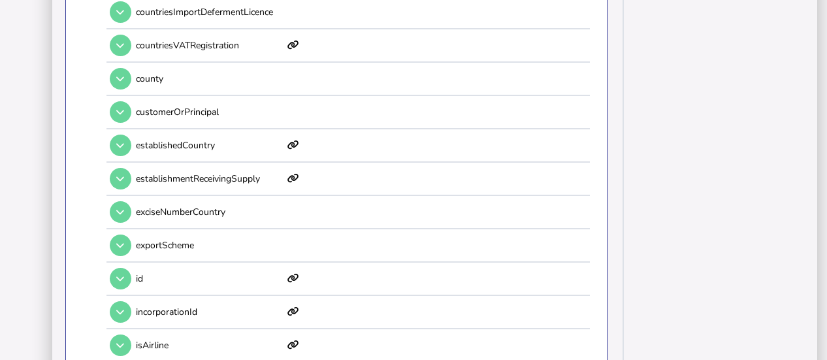
scroll to position [643, 0]
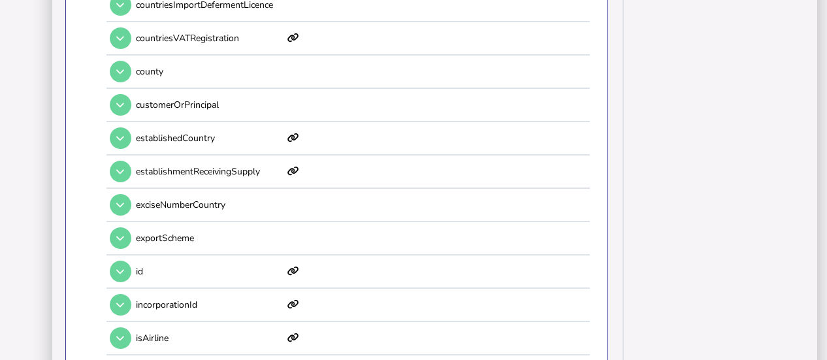
click at [132, 256] on div "id" at bounding box center [347, 272] width 480 height 32
click at [120, 267] on icon at bounding box center [120, 271] width 8 height 8
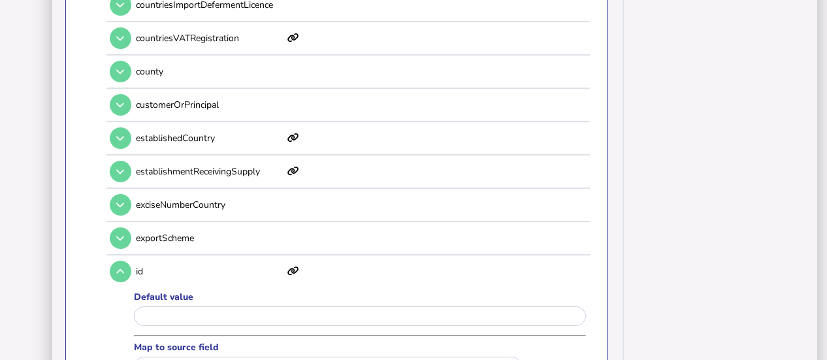
click at [120, 267] on icon at bounding box center [120, 271] width 8 height 8
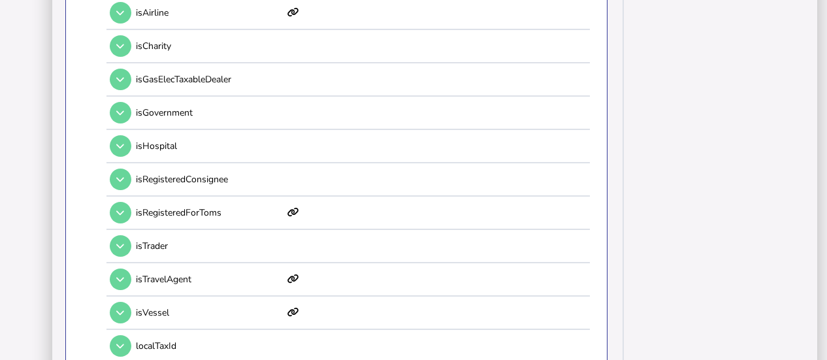
scroll to position [974, 0]
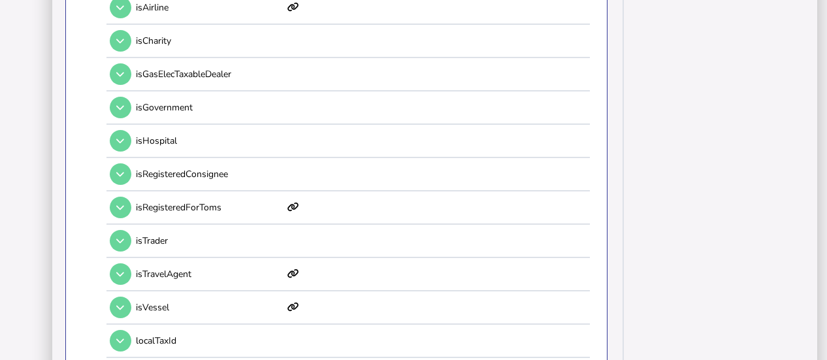
click at [122, 203] on icon at bounding box center [120, 207] width 8 height 8
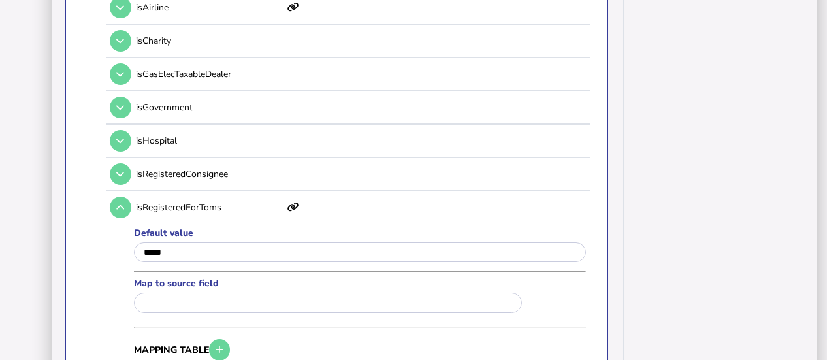
click at [122, 203] on icon at bounding box center [120, 207] width 8 height 8
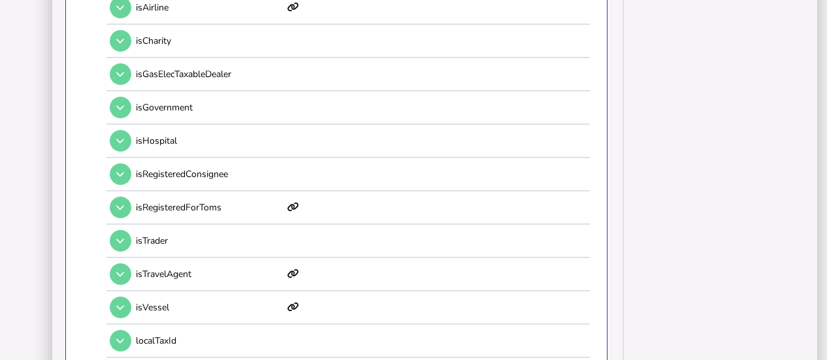
click at [121, 270] on icon at bounding box center [120, 274] width 8 height 8
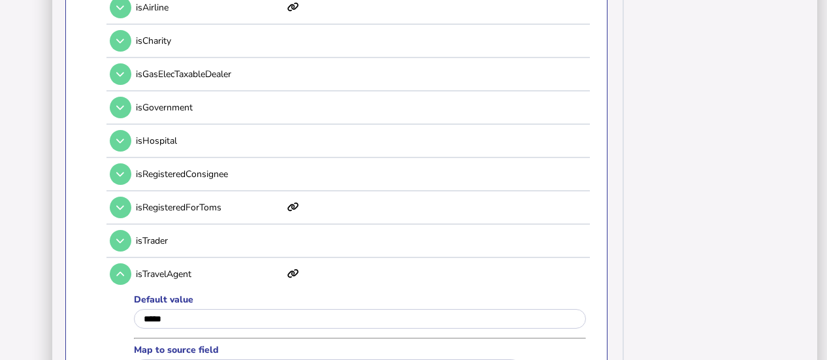
click at [121, 270] on icon at bounding box center [120, 274] width 8 height 8
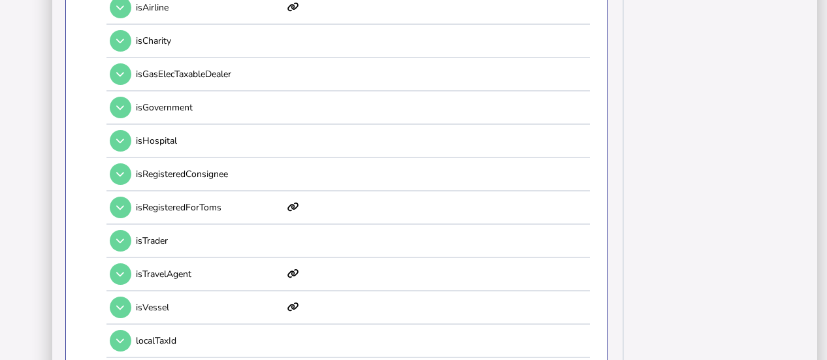
click at [120, 237] on icon at bounding box center [120, 241] width 8 height 8
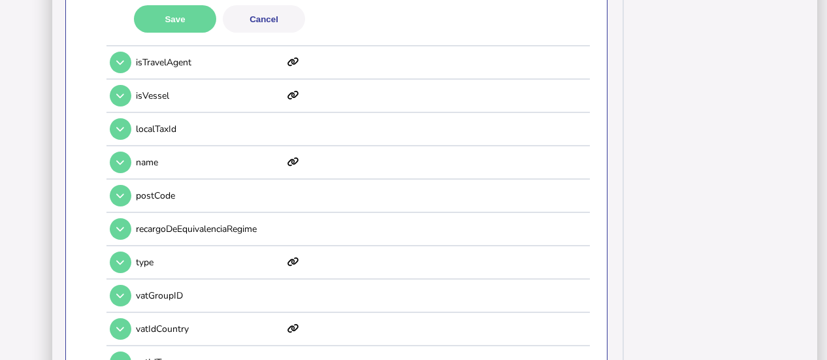
scroll to position [1498, 0]
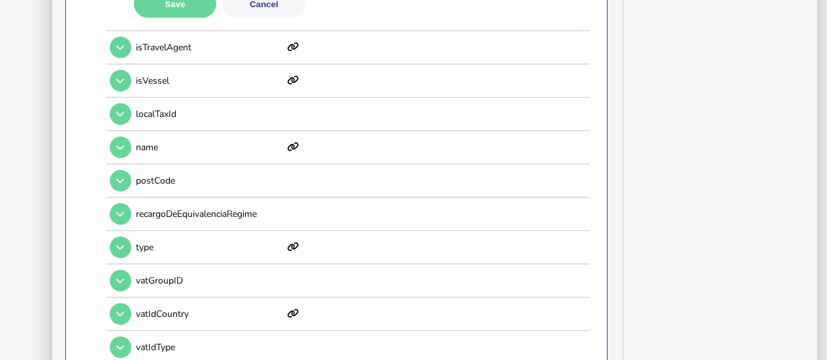
click at [122, 243] on icon at bounding box center [120, 247] width 8 height 8
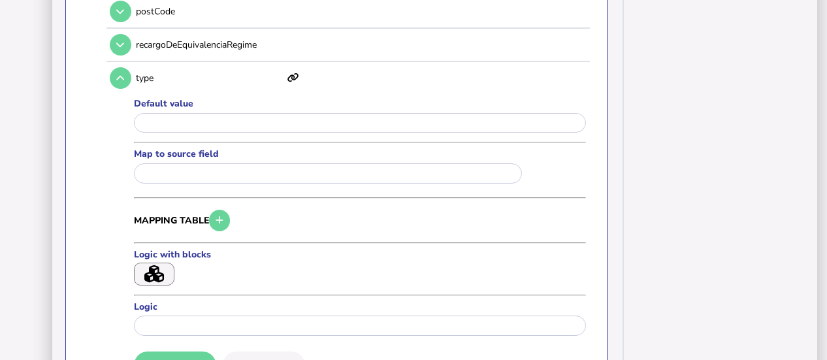
scroll to position [1363, 0]
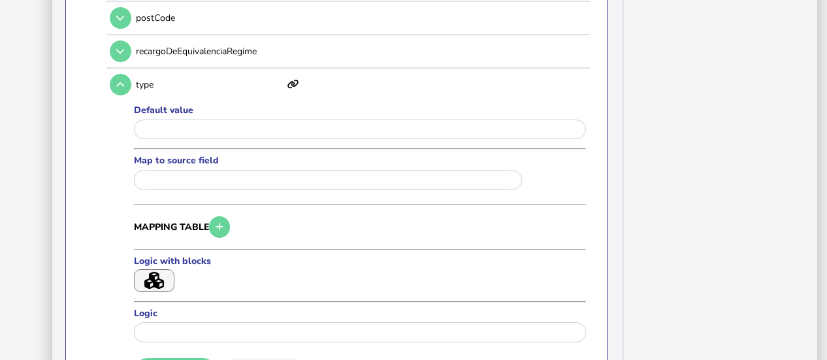
click at [165, 269] on button "button" at bounding box center [154, 280] width 41 height 23
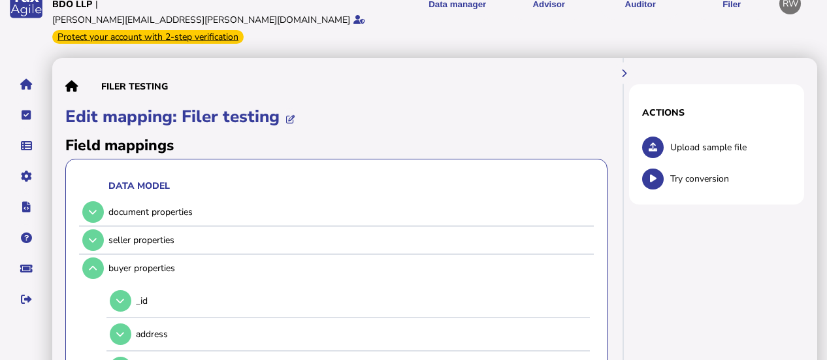
scroll to position [89, 0]
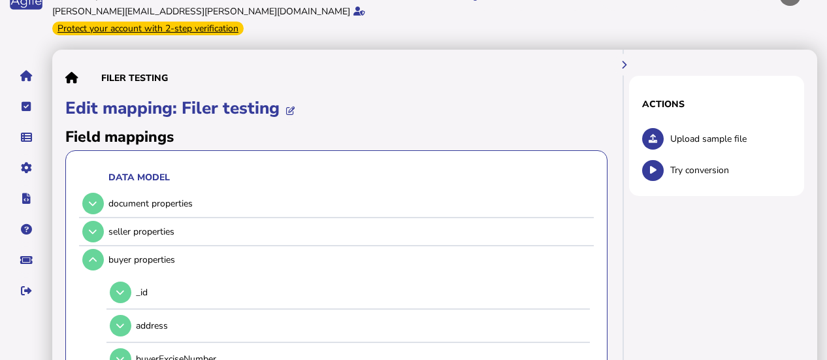
click at [654, 128] on button at bounding box center [653, 139] width 22 height 22
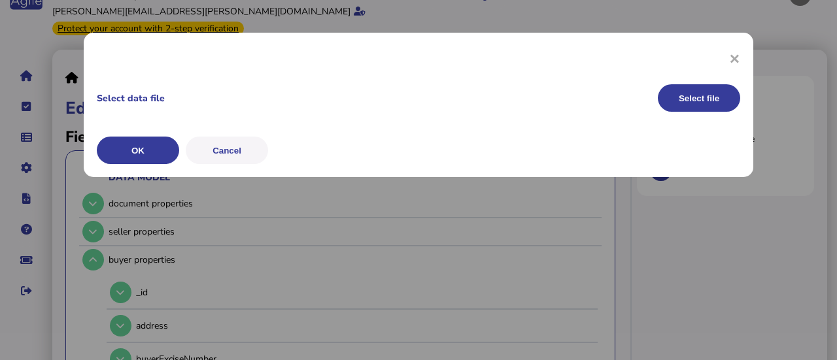
click at [0, 0] on div "Select data file Select file" at bounding box center [0, 0] width 0 height 0
click at [687, 105] on button "Select file" at bounding box center [698, 97] width 82 height 27
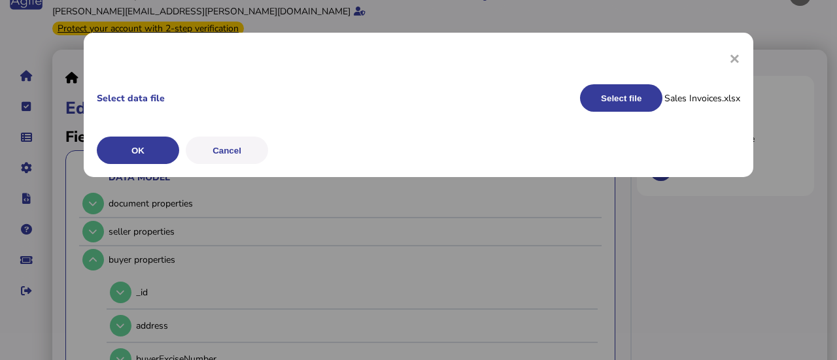
click at [0, 0] on button "OK" at bounding box center [0, 0] width 0 height 0
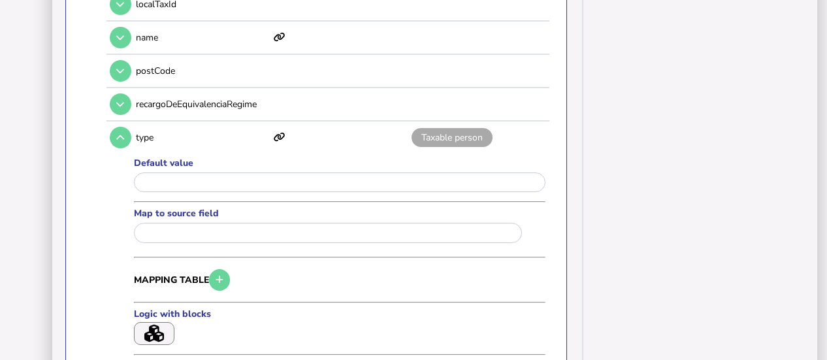
scroll to position [1313, 0]
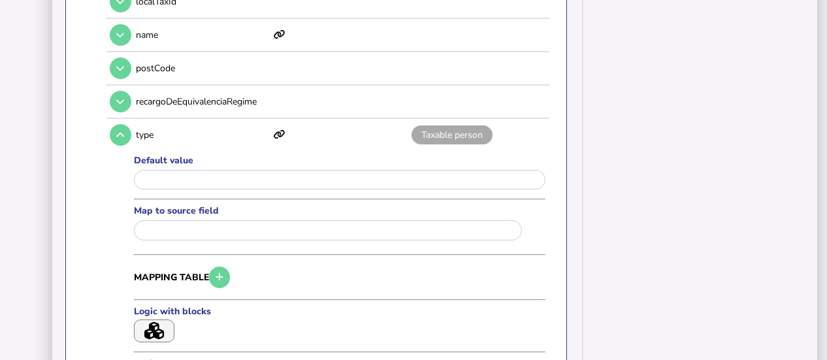
click at [157, 322] on icon "button" at bounding box center [154, 331] width 20 height 18
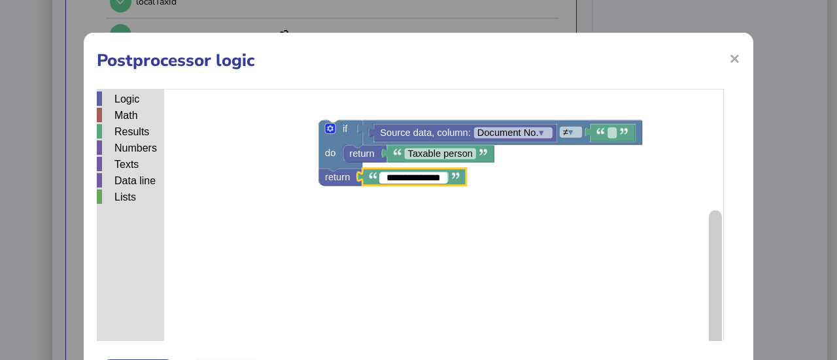
click at [729, 61] on span "×" at bounding box center [734, 58] width 11 height 25
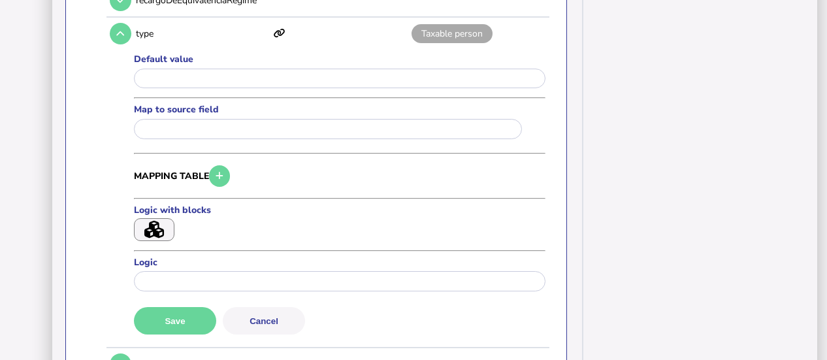
scroll to position [1476, 0]
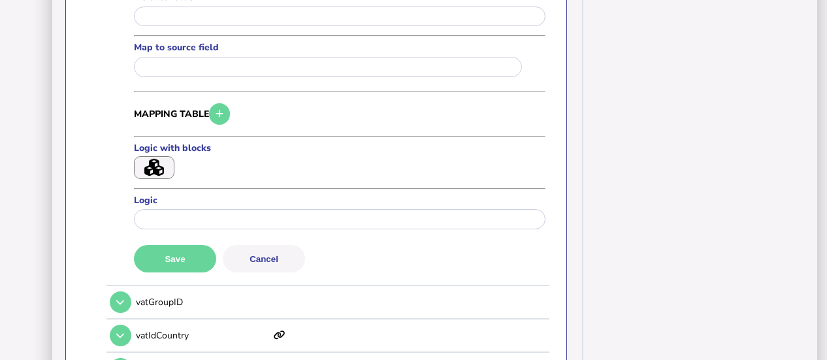
click at [191, 245] on button "Save" at bounding box center [175, 258] width 82 height 27
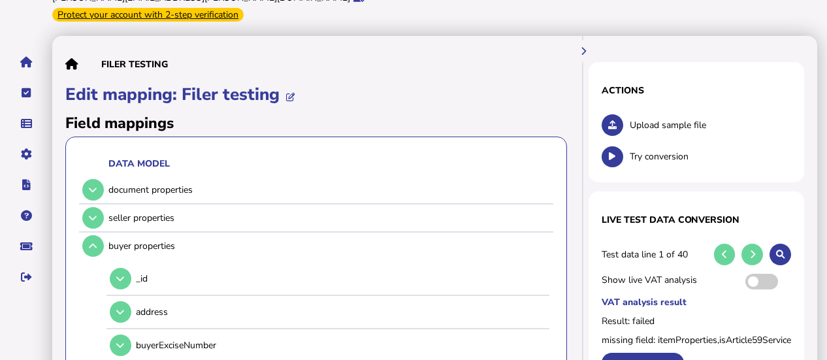
scroll to position [94, 0]
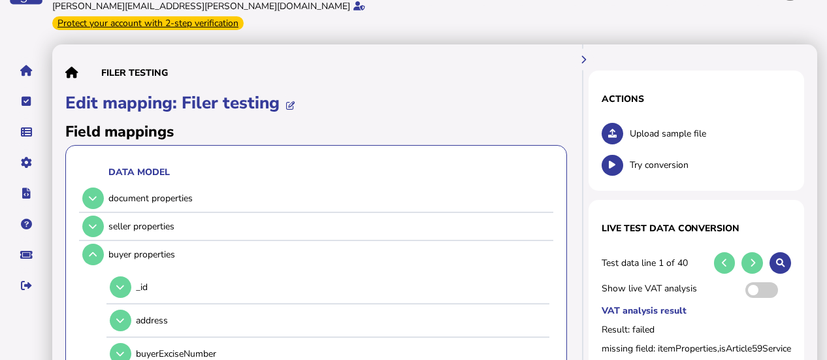
click at [0, 0] on link "Upload list" at bounding box center [0, 0] width 0 height 0
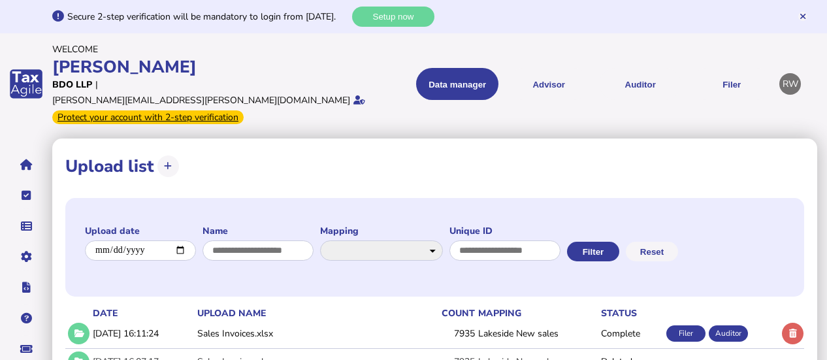
click at [800, 323] on button at bounding box center [793, 334] width 22 height 22
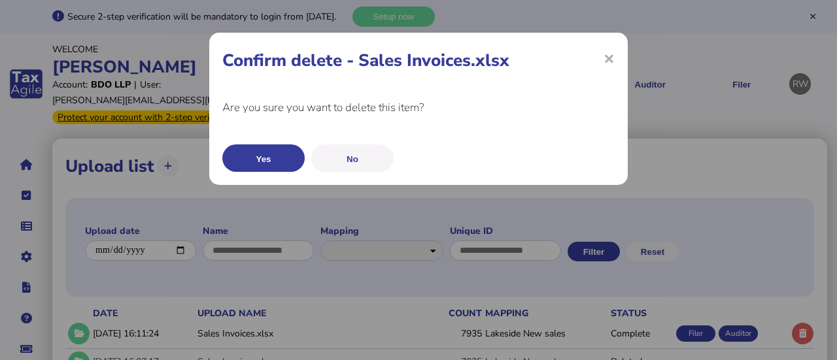
click at [264, 146] on button "Yes" at bounding box center [263, 157] width 82 height 27
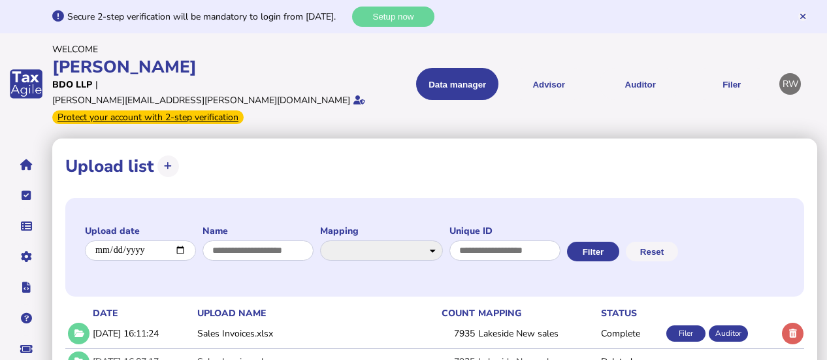
click at [264, 152] on div "**********" at bounding box center [434, 166] width 739 height 29
click at [171, 162] on icon at bounding box center [168, 166] width 8 height 8
select select "**********"
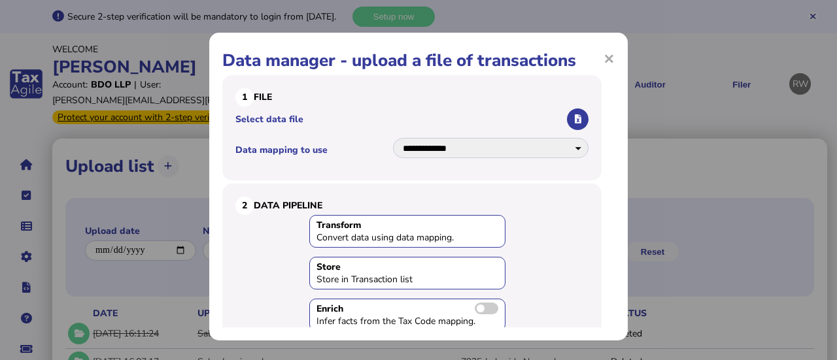
click at [574, 122] on icon "button" at bounding box center [577, 119] width 7 height 8
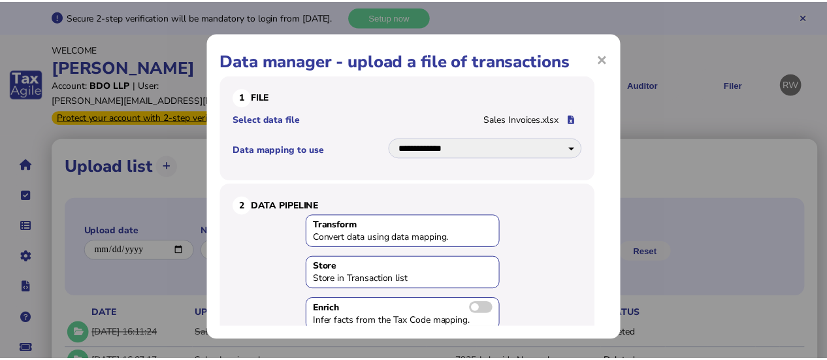
scroll to position [139, 0]
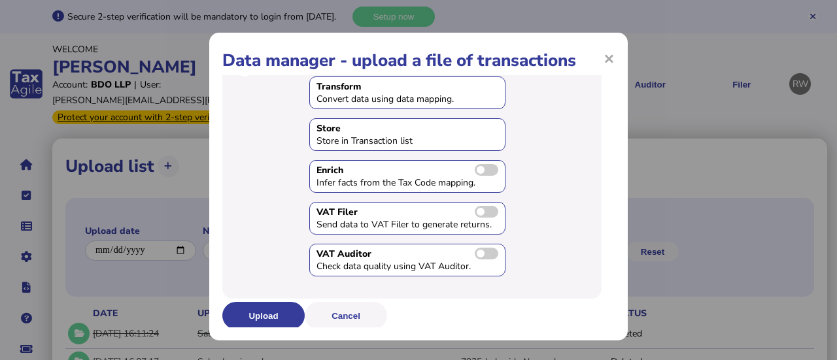
click at [249, 309] on button "Upload" at bounding box center [263, 315] width 82 height 27
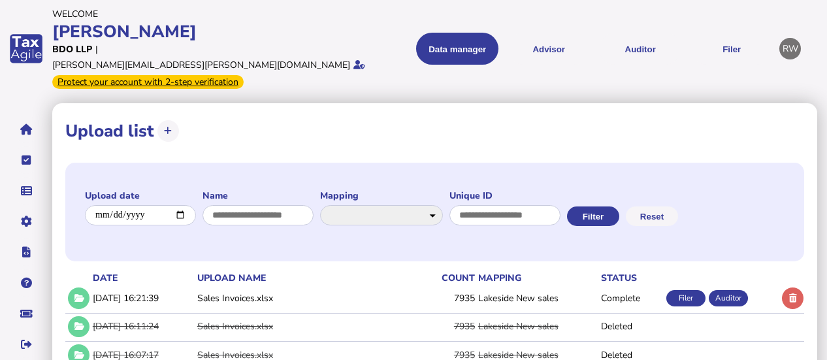
scroll to position [16, 0]
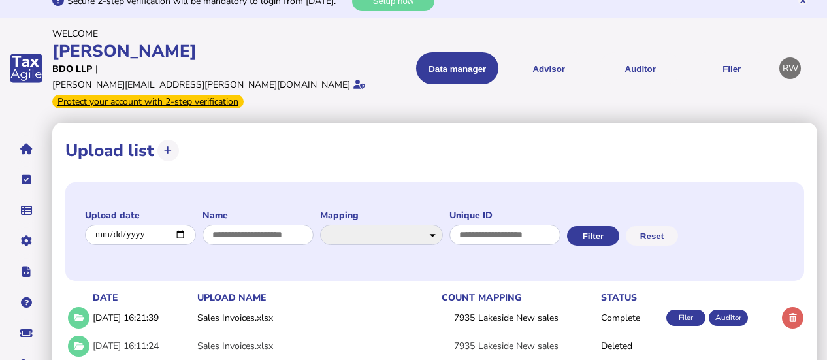
click at [627, 63] on button "Auditor" at bounding box center [640, 68] width 82 height 32
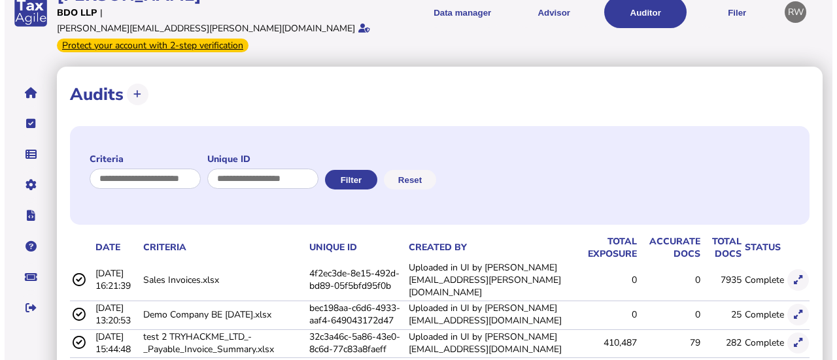
scroll to position [86, 0]
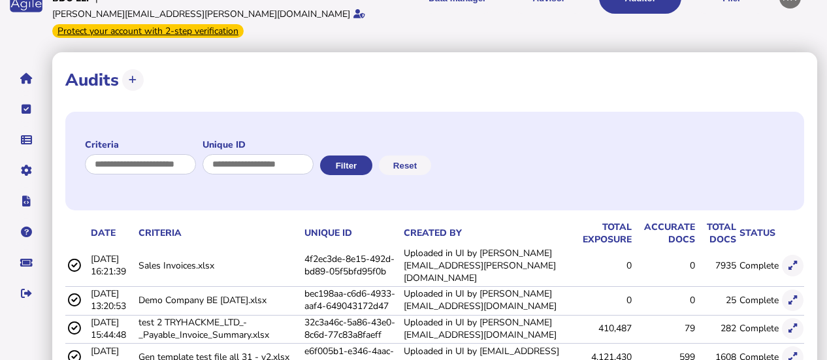
click at [791, 261] on icon at bounding box center [793, 265] width 8 height 8
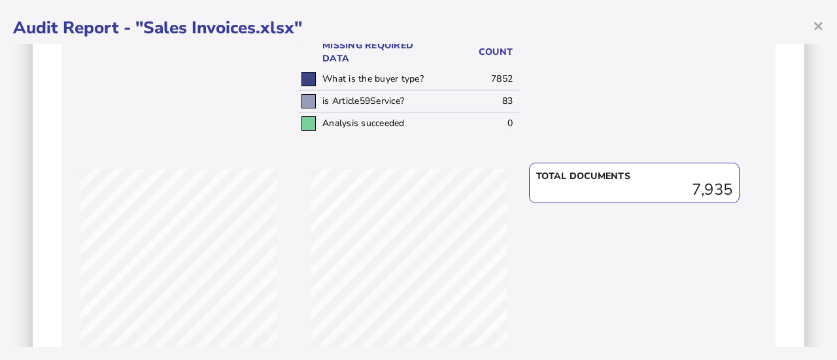
scroll to position [468, 0]
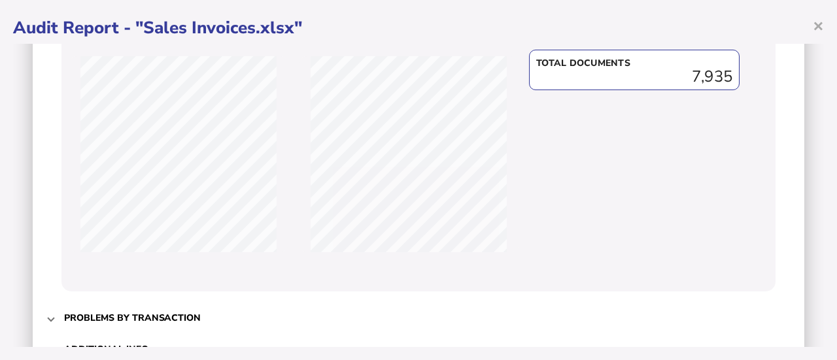
click at [101, 317] on h3 "Problems by transaction" at bounding box center [132, 318] width 137 height 12
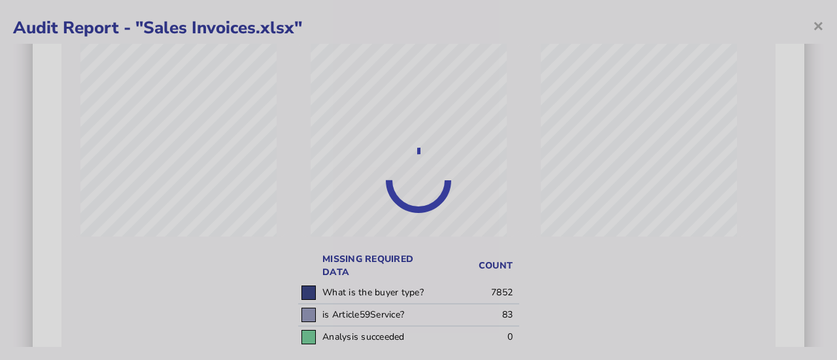
scroll to position [98, 0]
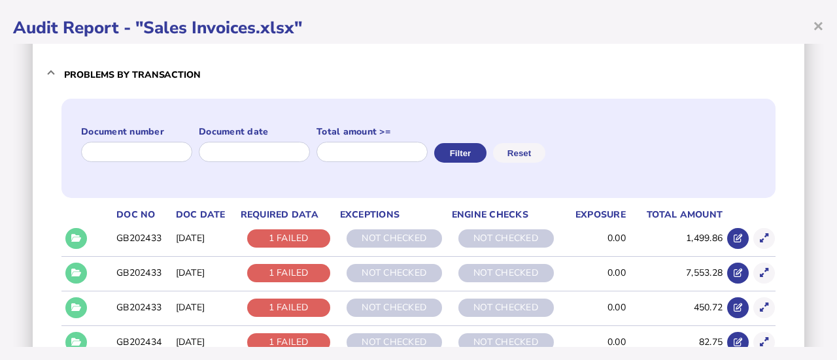
click at [80, 235] on icon at bounding box center [76, 238] width 10 height 8
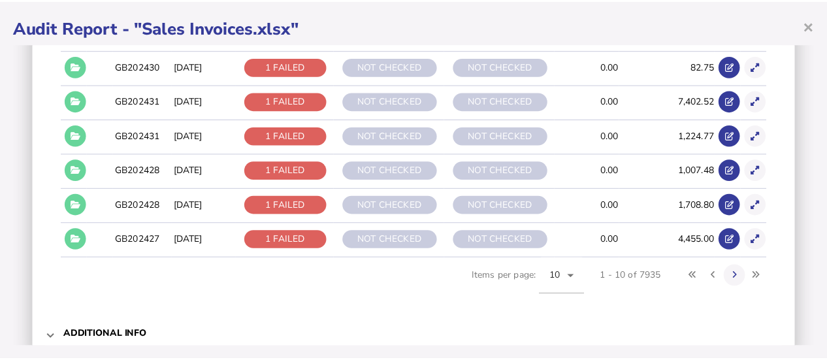
scroll to position [498, 0]
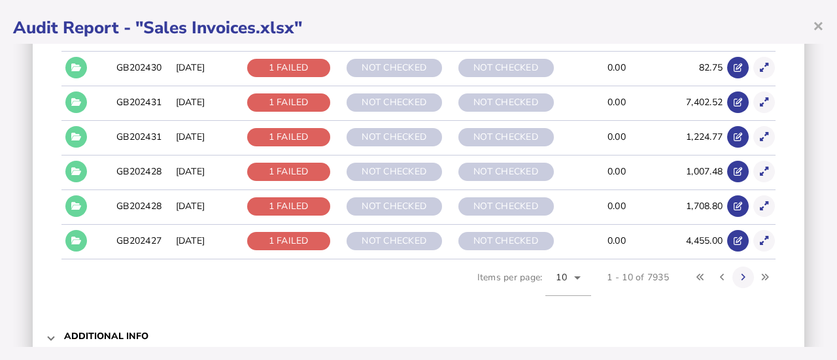
click at [736, 276] on button at bounding box center [743, 278] width 22 height 22
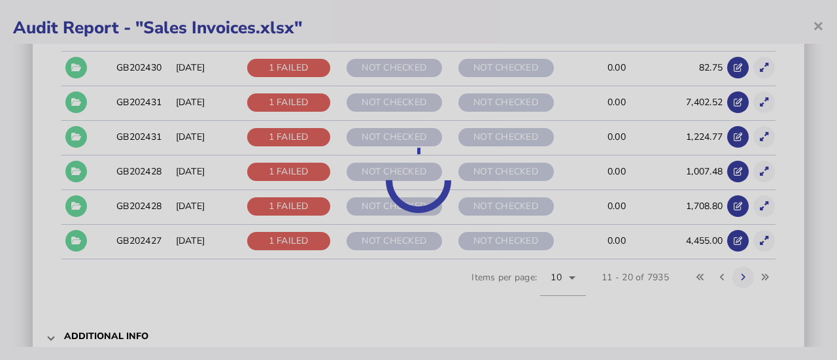
click at [736, 276] on div at bounding box center [418, 180] width 837 height 360
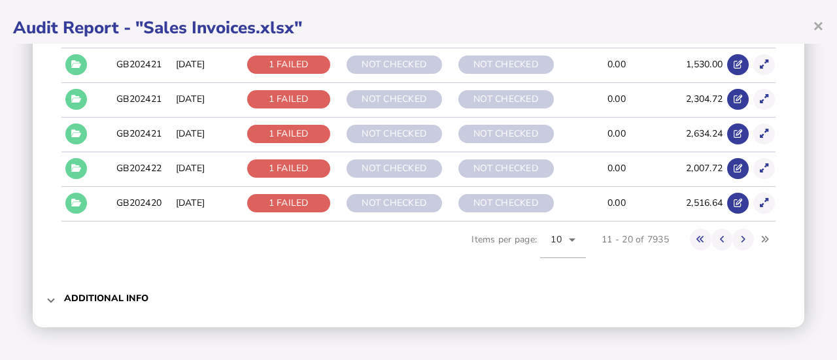
scroll to position [442, 0]
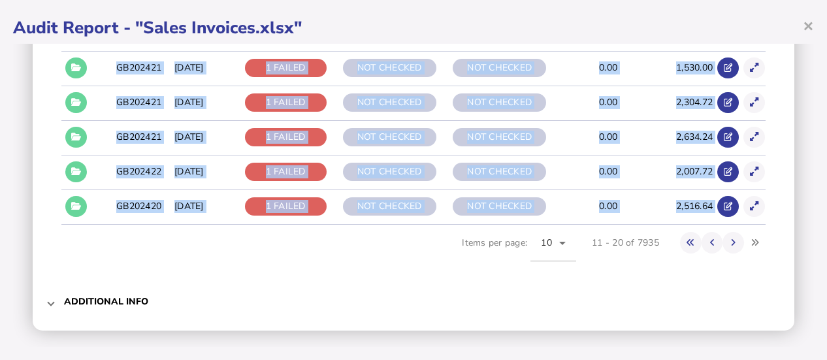
click at [736, 276] on div "Document number Document date Total amount >= Filter Reset Doc No Doc Date Requ…" at bounding box center [414, 19] width 736 height 535
click at [729, 238] on button at bounding box center [734, 243] width 22 height 22
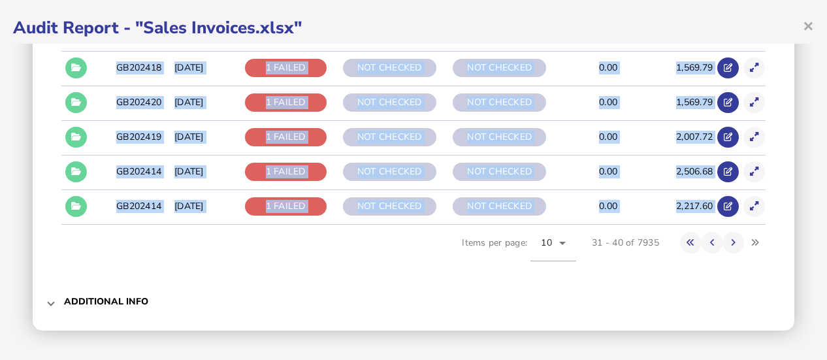
click at [76, 133] on icon at bounding box center [76, 137] width 10 height 8
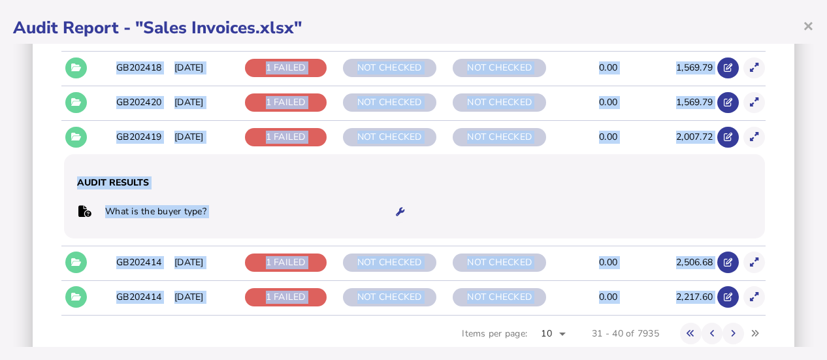
click at [28, 131] on div "Audit criteria: Sales Invoices.xlsx Created by: Uploaded in UI by ryan.wallace@…" at bounding box center [413, 195] width 801 height 303
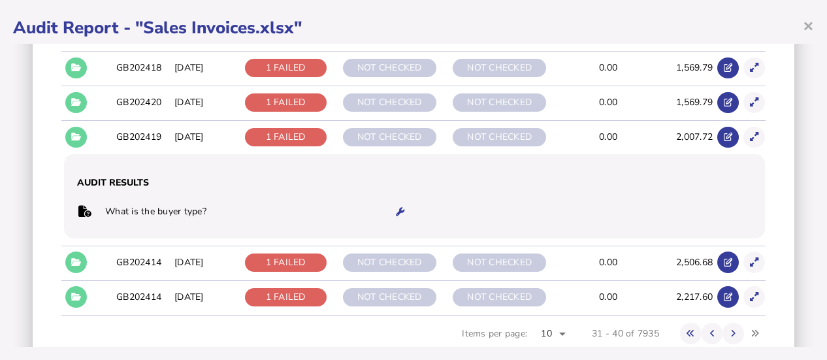
click at [389, 211] on button at bounding box center [400, 212] width 22 height 22
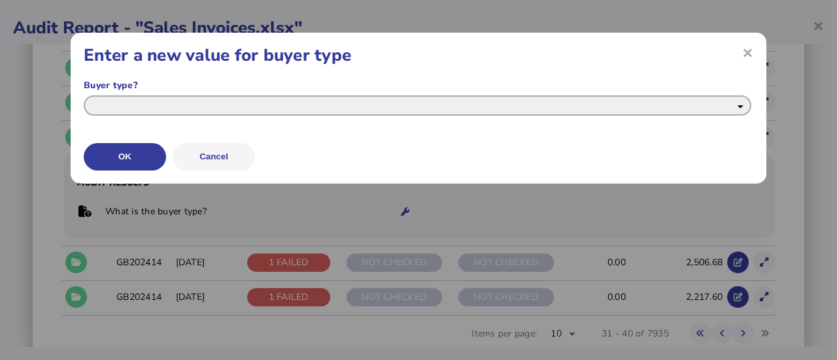
click at [370, 100] on select "**********" at bounding box center [417, 105] width 667 height 20
select select "**********"
click at [84, 95] on select "**********" at bounding box center [417, 105] width 667 height 20
click at [0, 0] on button "OK" at bounding box center [0, 0] width 0 height 0
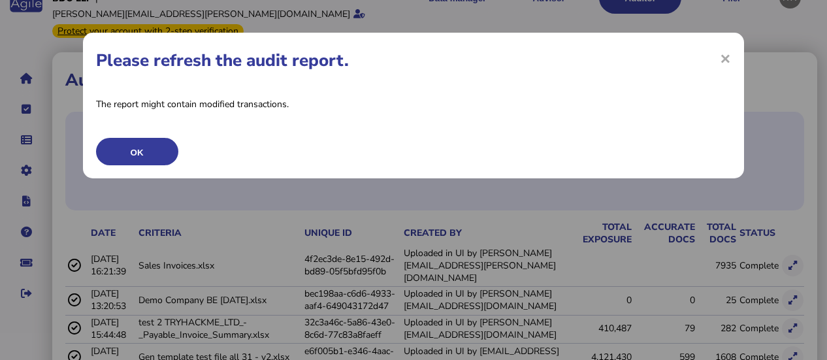
click at [162, 154] on button "OK" at bounding box center [137, 151] width 82 height 27
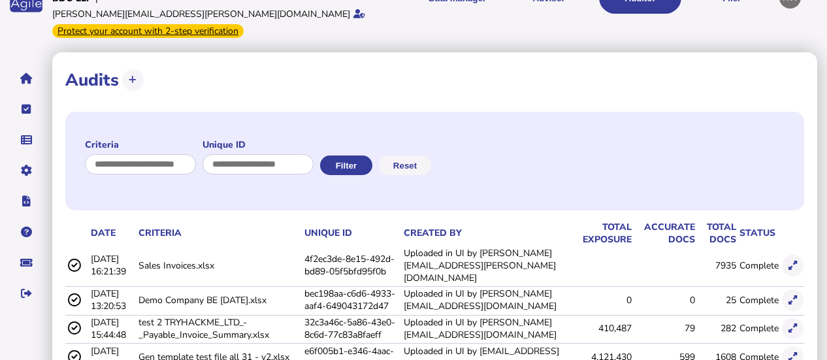
click at [797, 255] on button at bounding box center [793, 266] width 22 height 22
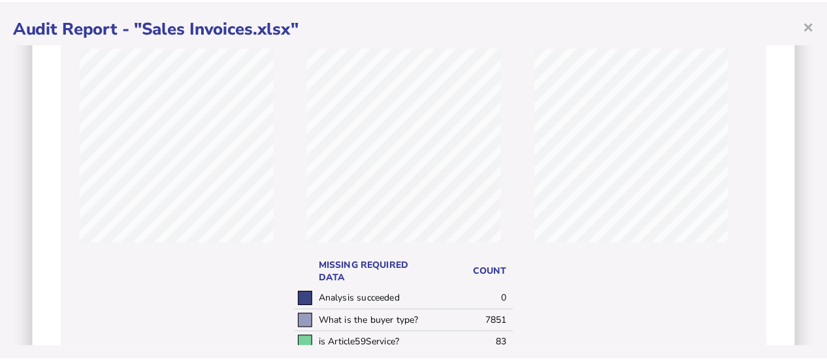
scroll to position [132, 0]
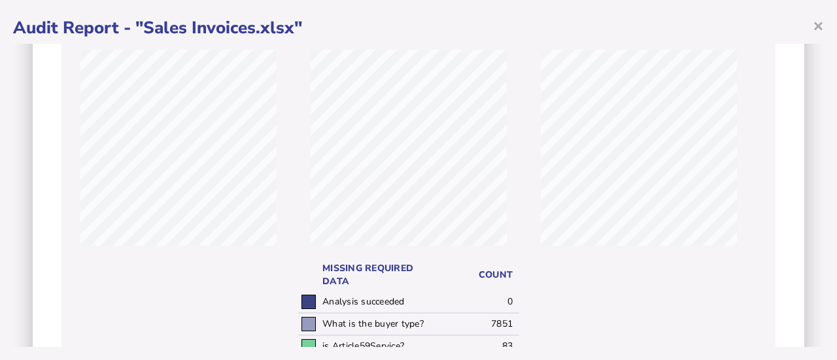
click at [818, 28] on span "×" at bounding box center [817, 25] width 11 height 25
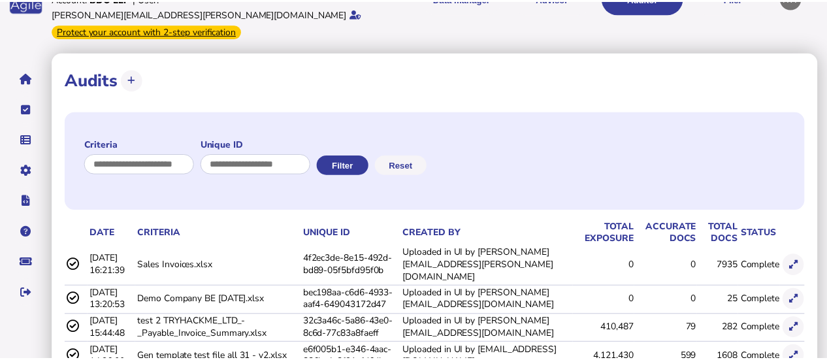
scroll to position [0, 0]
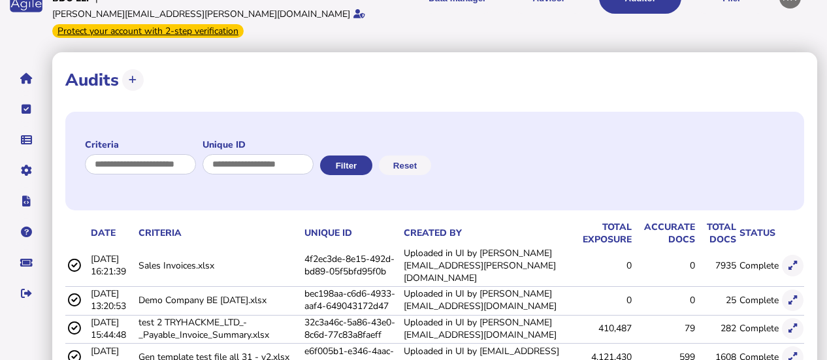
click at [0, 0] on link "Data mappings" at bounding box center [0, 0] width 0 height 0
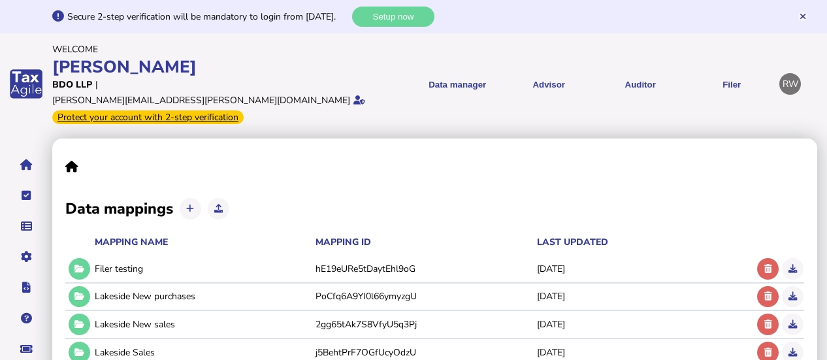
click at [77, 320] on icon at bounding box center [80, 324] width 10 height 8
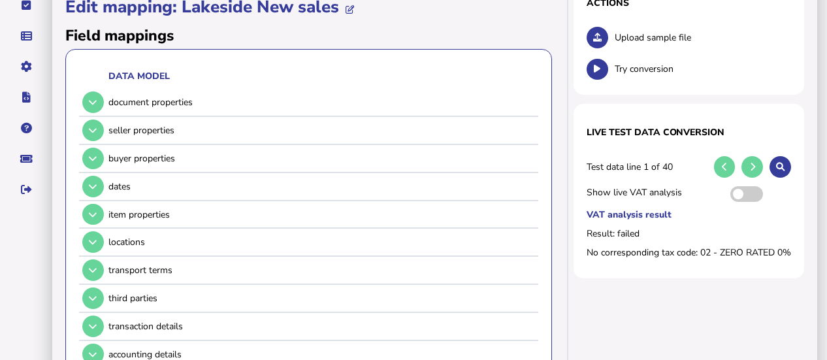
scroll to position [191, 0]
click at [88, 119] on button at bounding box center [93, 130] width 22 height 22
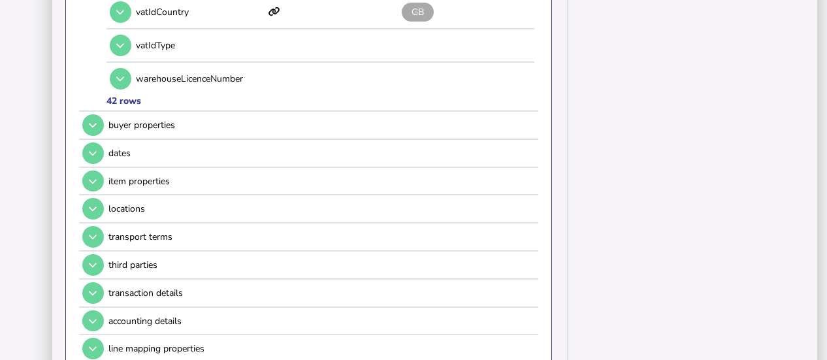
scroll to position [1627, 0]
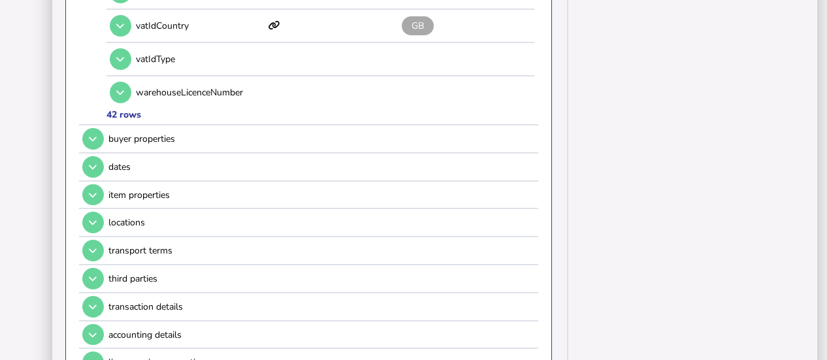
click at [99, 128] on button at bounding box center [93, 139] width 22 height 22
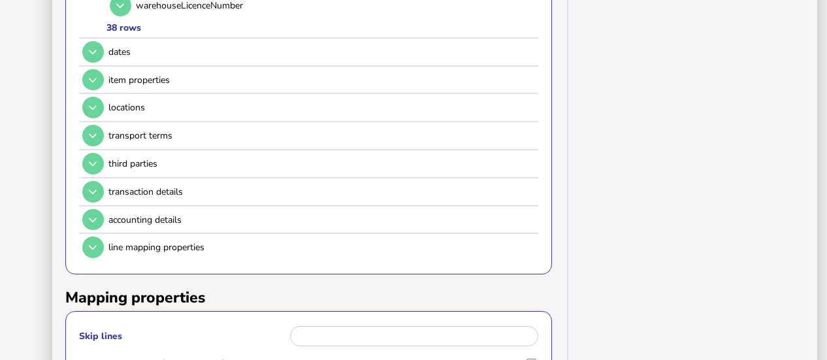
scroll to position [1610, 0]
click at [86, 69] on button at bounding box center [93, 80] width 22 height 22
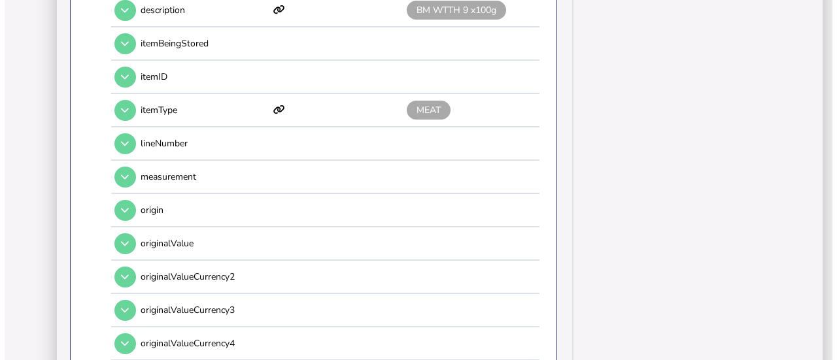
scroll to position [584, 0]
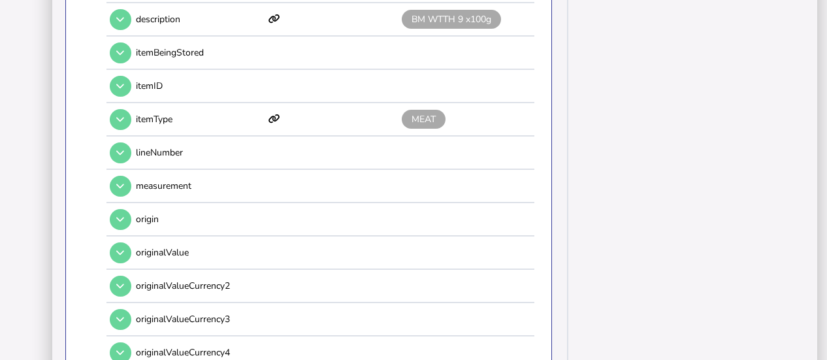
click at [124, 109] on button at bounding box center [121, 120] width 22 height 22
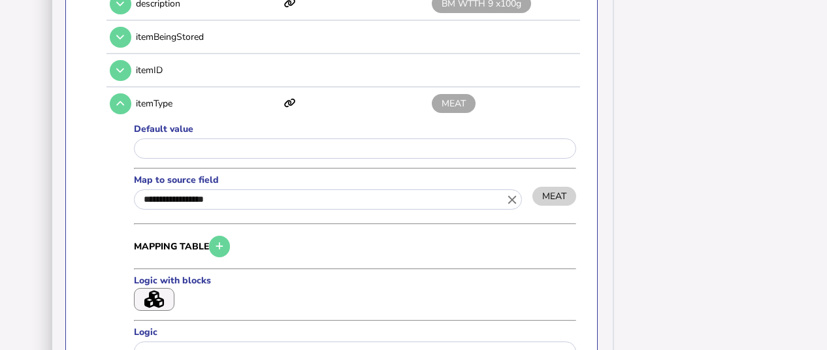
click at [158, 291] on icon "button" at bounding box center [154, 300] width 20 height 18
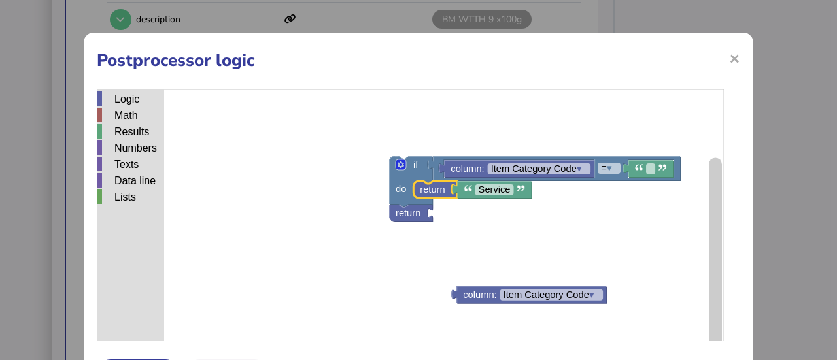
click at [485, 259] on rect "Blockly Workspace" at bounding box center [410, 252] width 627 height 327
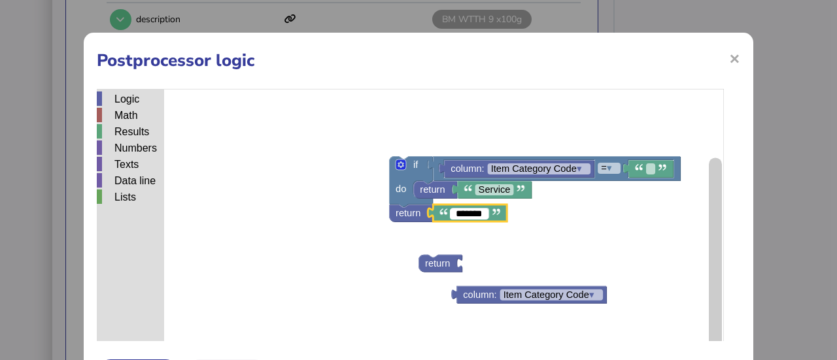
click at [465, 218] on input "*******" at bounding box center [469, 213] width 39 height 11
type input "*****"
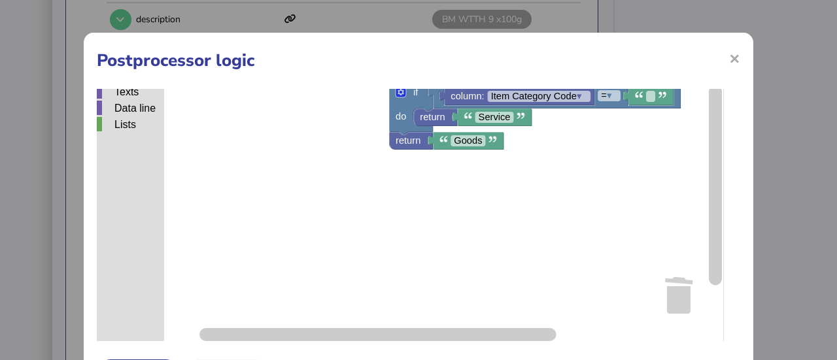
scroll to position [75, 0]
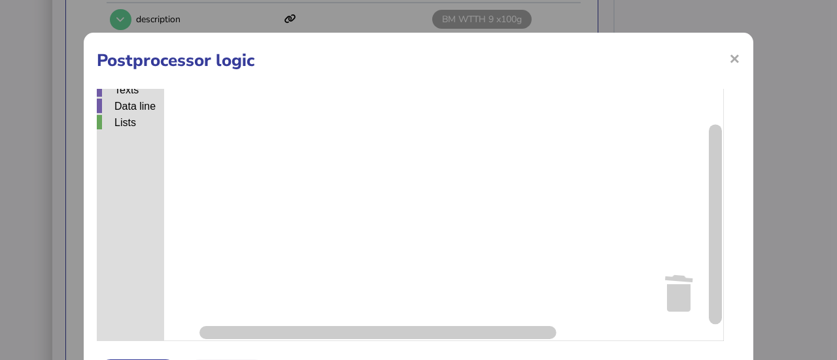
click at [704, 355] on div "× Postprocessor logic Logic Math Results Numbers Texts Data line Lists column: …" at bounding box center [418, 216] width 669 height 367
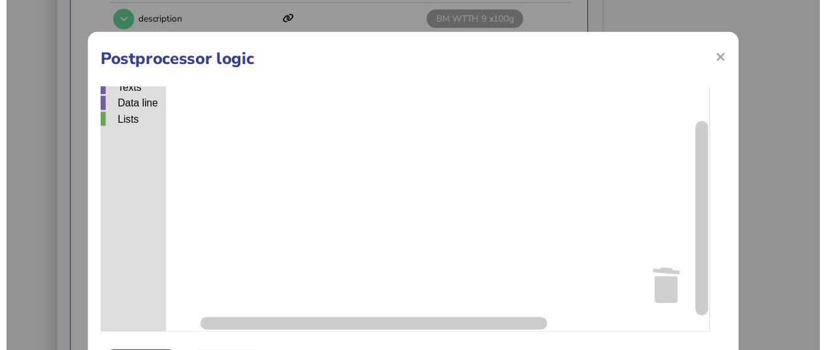
scroll to position [73, 0]
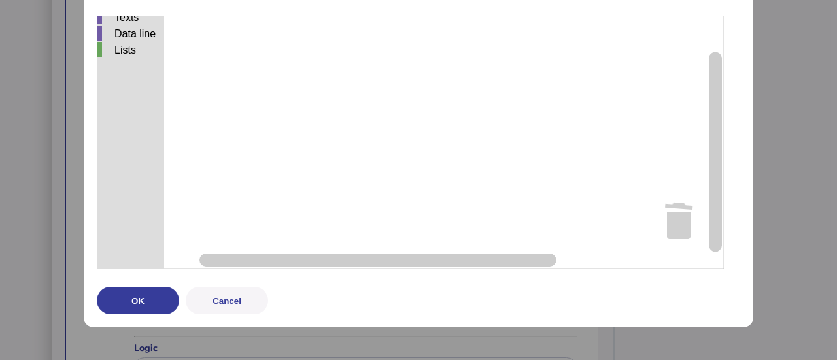
click at [121, 301] on button "OK" at bounding box center [138, 300] width 82 height 27
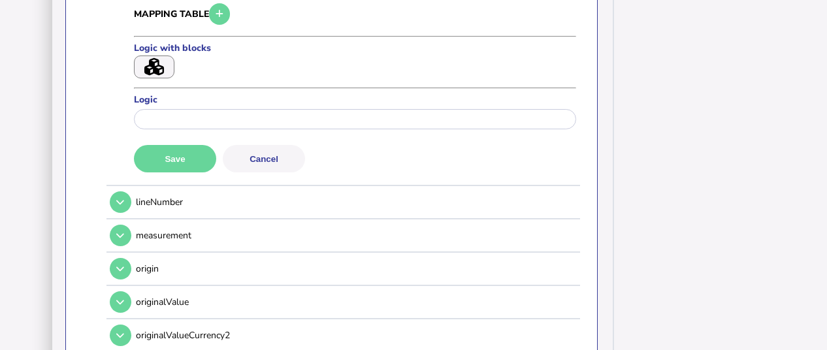
scroll to position [796, 0]
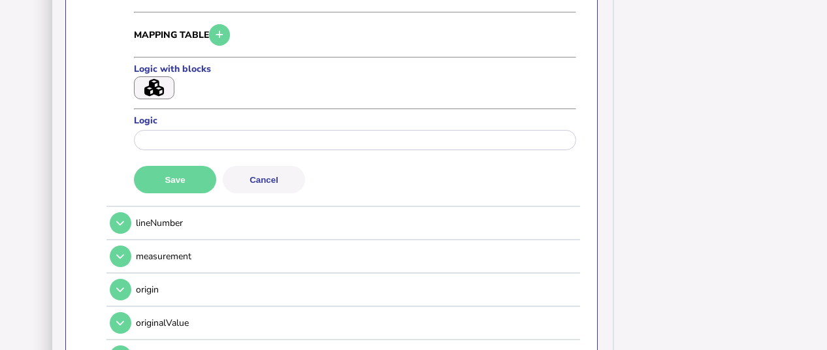
click at [178, 180] on button "Save" at bounding box center [175, 179] width 82 height 27
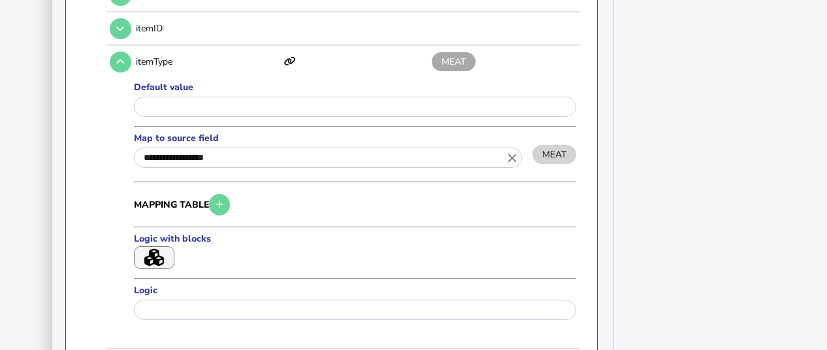
scroll to position [623, 0]
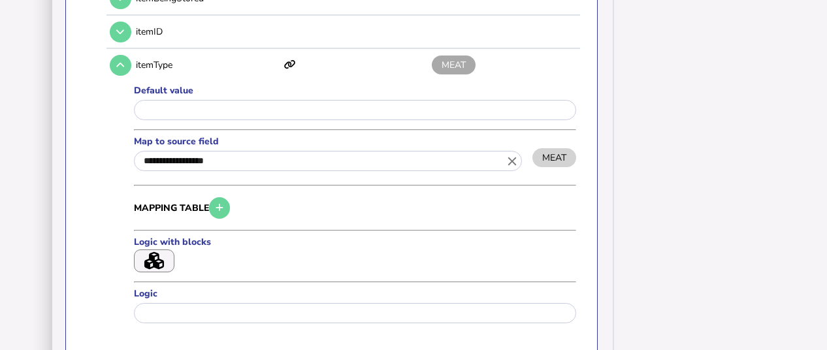
click at [125, 67] on button at bounding box center [121, 66] width 22 height 22
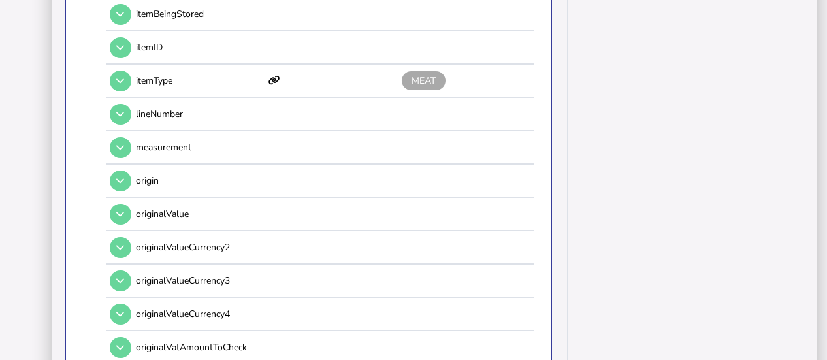
click at [125, 71] on button at bounding box center [121, 82] width 22 height 22
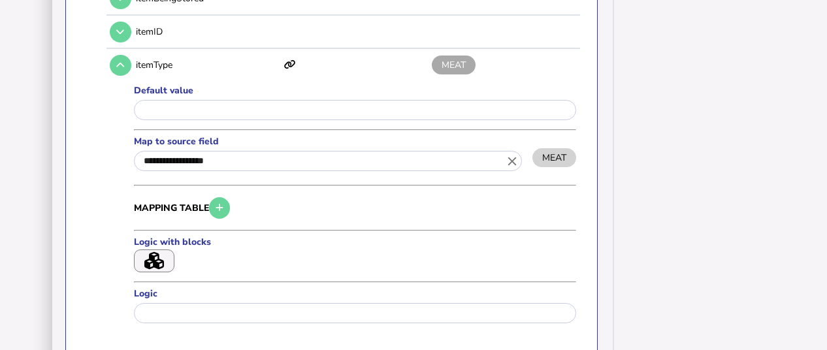
click at [144, 254] on icon "button" at bounding box center [154, 261] width 20 height 18
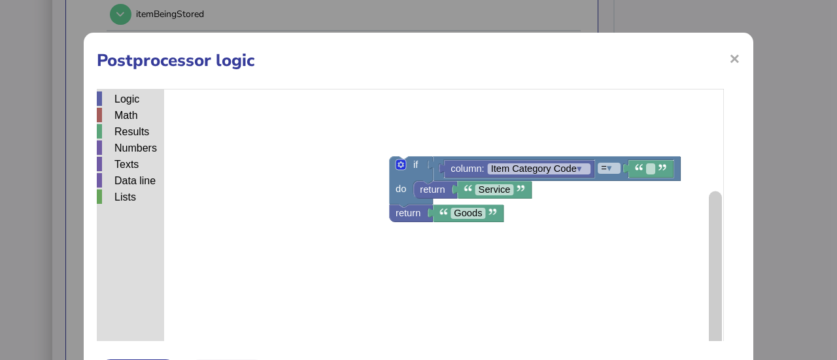
click at [729, 52] on span "×" at bounding box center [734, 58] width 11 height 25
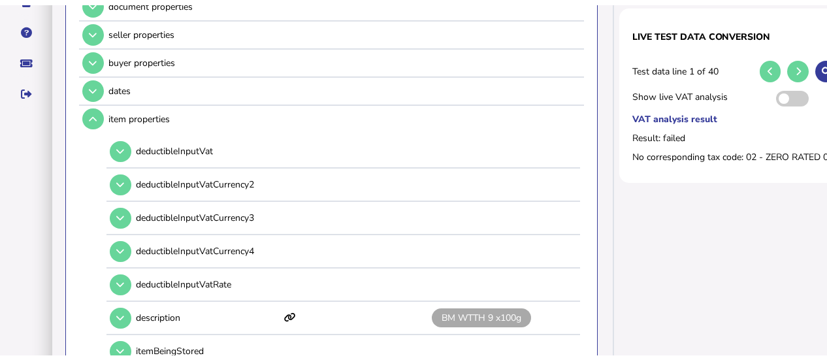
scroll to position [255, 0]
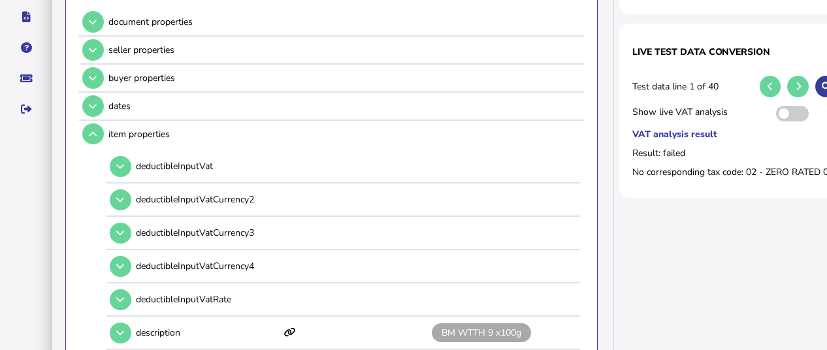
click at [90, 76] on icon at bounding box center [93, 78] width 8 height 8
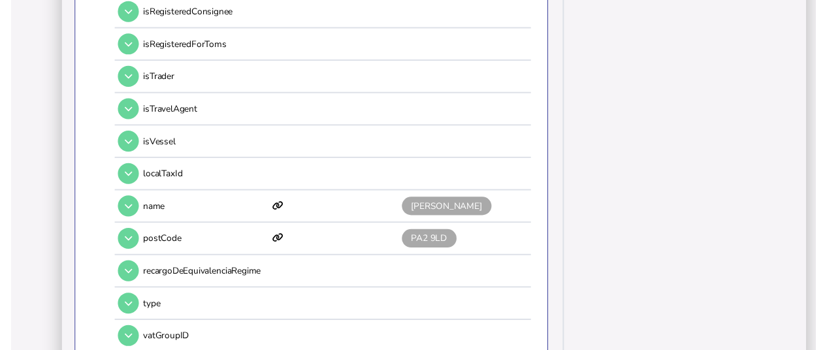
scroll to position [1149, 0]
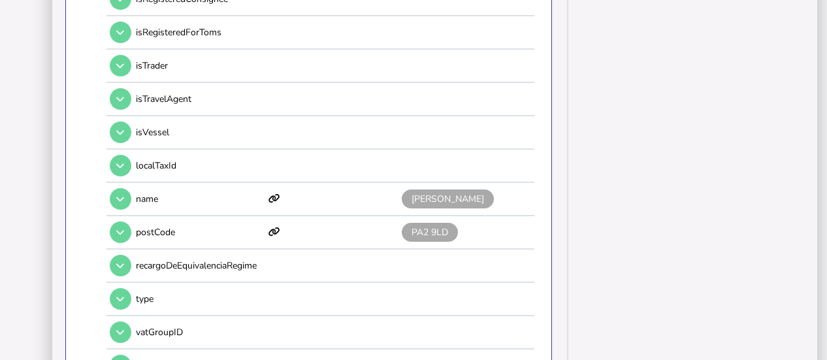
click at [131, 286] on td at bounding box center [119, 299] width 25 height 27
click at [120, 295] on icon at bounding box center [120, 299] width 8 height 8
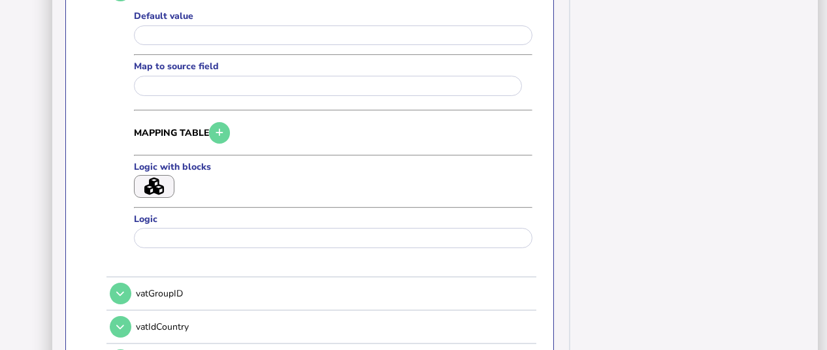
scroll to position [1454, 0]
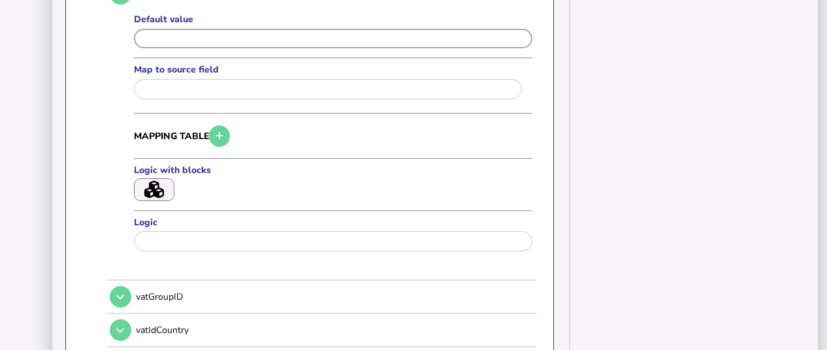
click at [320, 29] on input "input" at bounding box center [333, 39] width 399 height 20
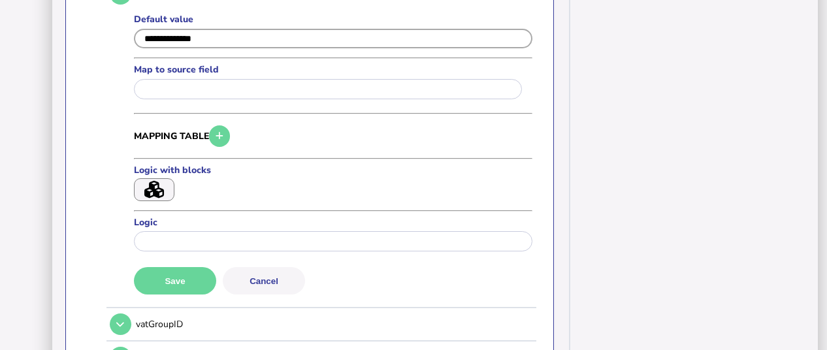
type input "**********"
click at [169, 267] on button "Save" at bounding box center [175, 280] width 82 height 27
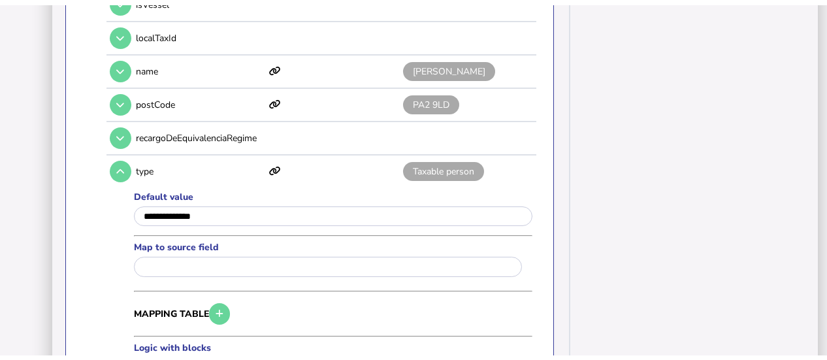
scroll to position [1297, 0]
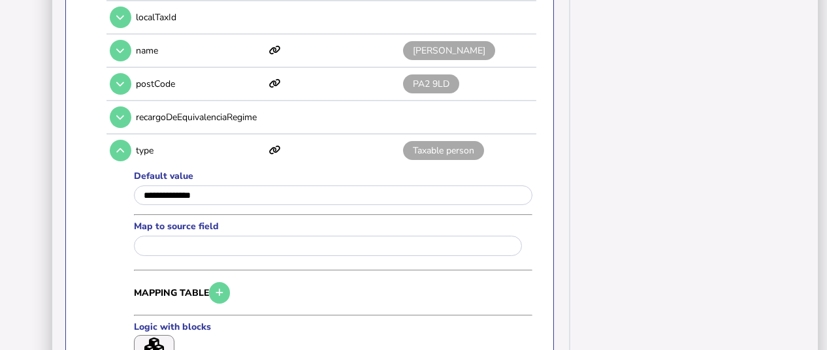
click at [120, 146] on icon at bounding box center [120, 150] width 8 height 8
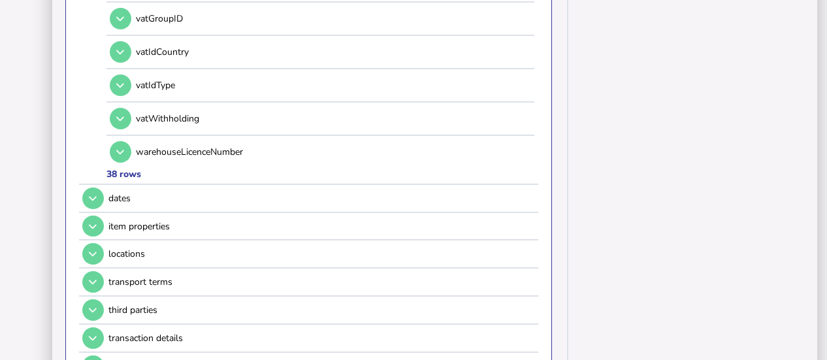
scroll to position [1470, 0]
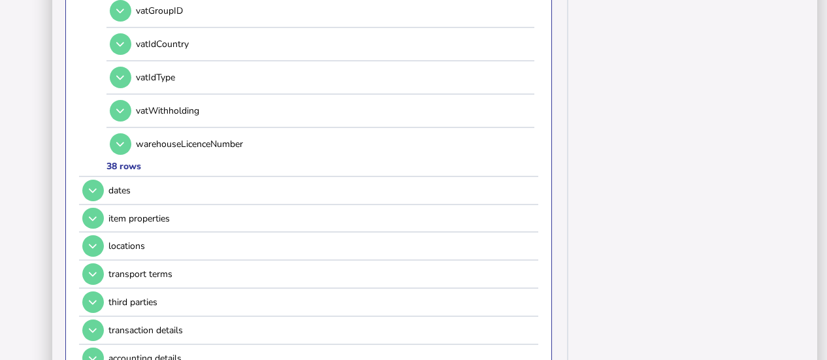
click at [95, 214] on icon at bounding box center [93, 218] width 8 height 8
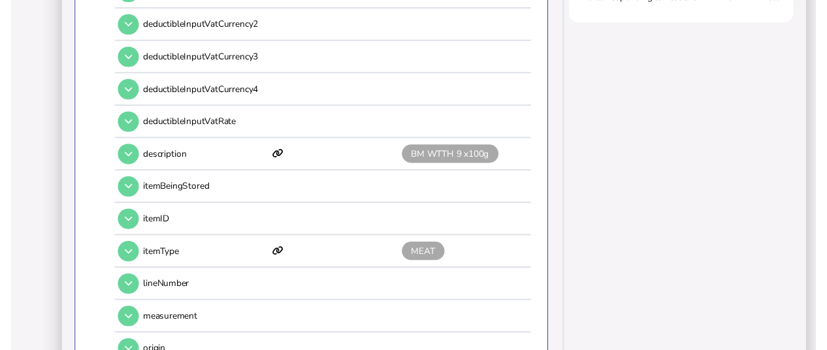
scroll to position [448, 0]
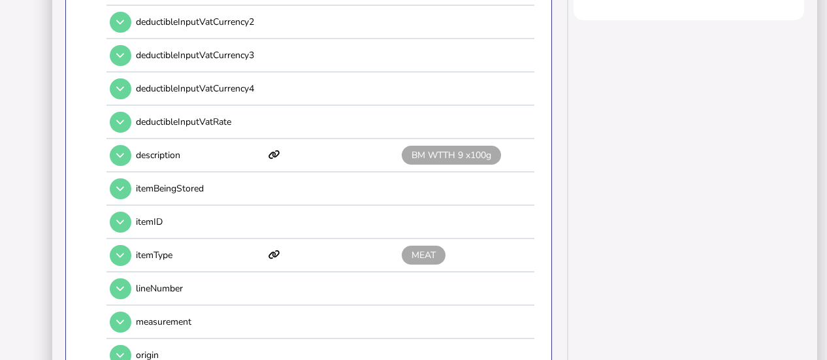
click at [121, 245] on button at bounding box center [121, 256] width 22 height 22
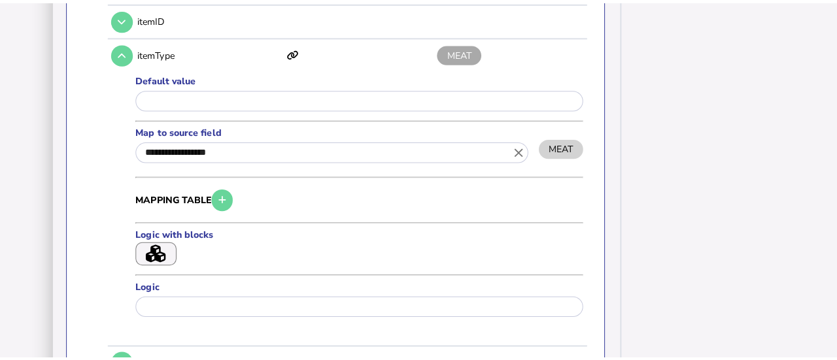
scroll to position [642, 0]
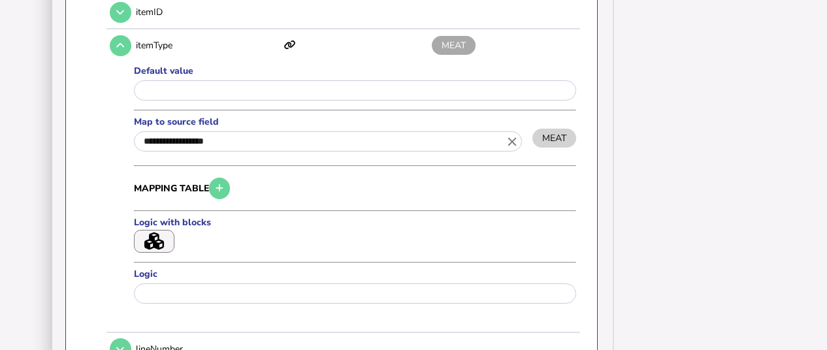
click at [146, 230] on button "button" at bounding box center [154, 241] width 41 height 23
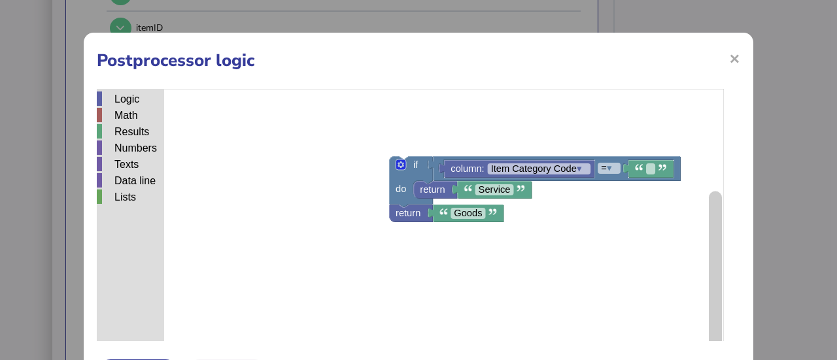
drag, startPoint x: 147, startPoint y: 227, endPoint x: 378, endPoint y: 209, distance: 231.4
click at [378, 209] on div "Logic Math Results Numbers Texts Data line Lists column: Item Category Code ▾ =…" at bounding box center [418, 252] width 643 height 327
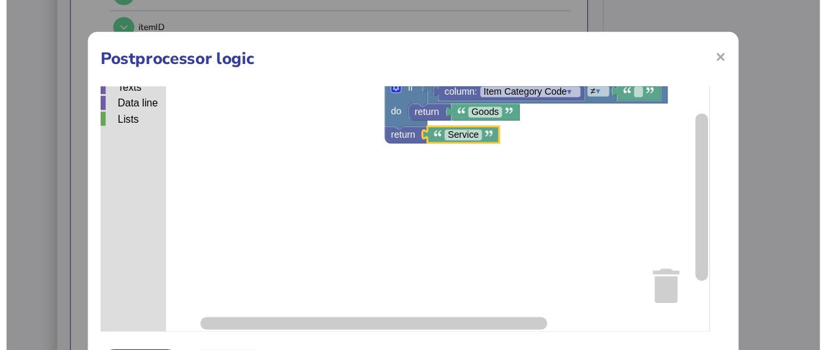
scroll to position [73, 0]
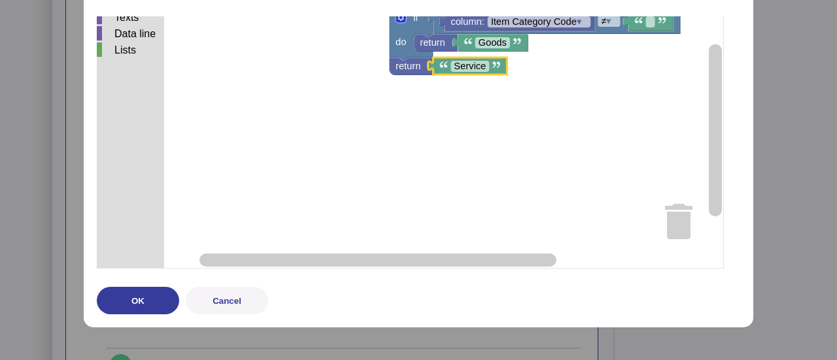
click at [157, 295] on button "OK" at bounding box center [138, 300] width 82 height 27
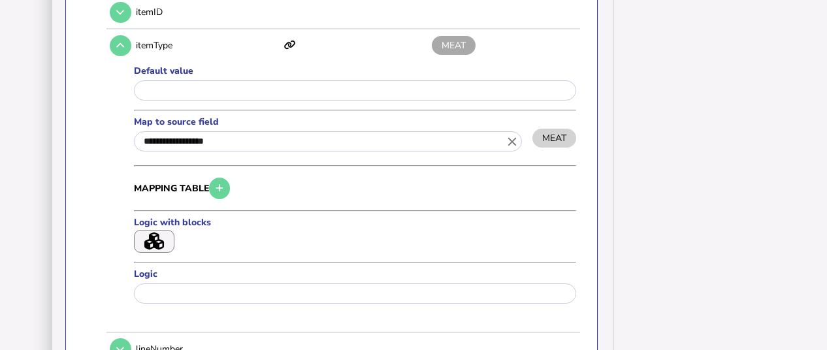
scroll to position [0, 0]
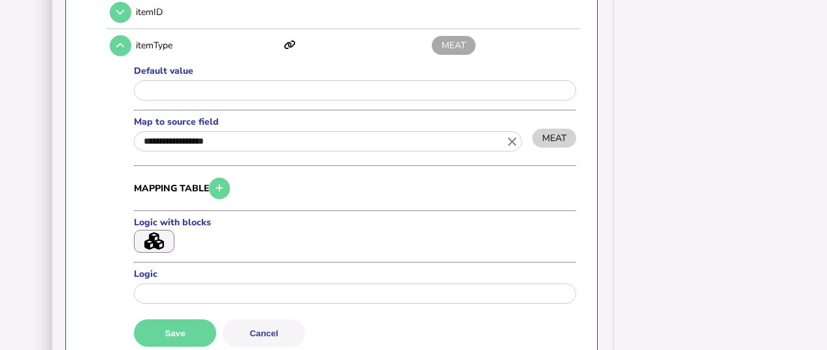
click at [181, 322] on button "Save" at bounding box center [175, 333] width 82 height 27
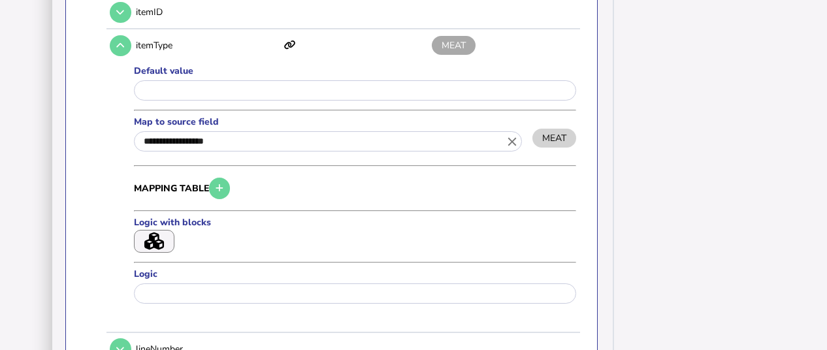
click at [514, 137] on icon "close" at bounding box center [512, 141] width 14 height 14
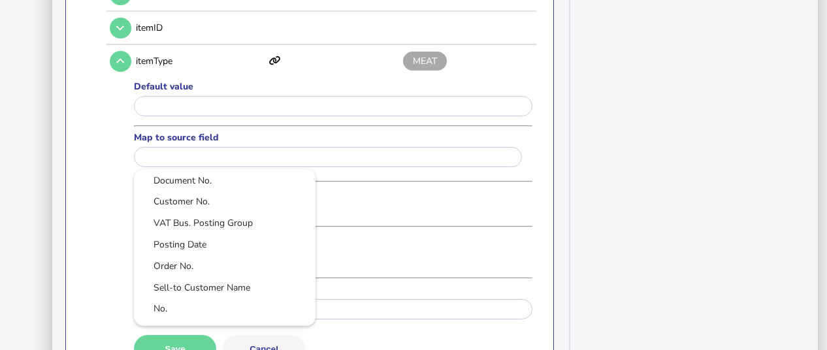
click at [182, 321] on div at bounding box center [413, 175] width 827 height 350
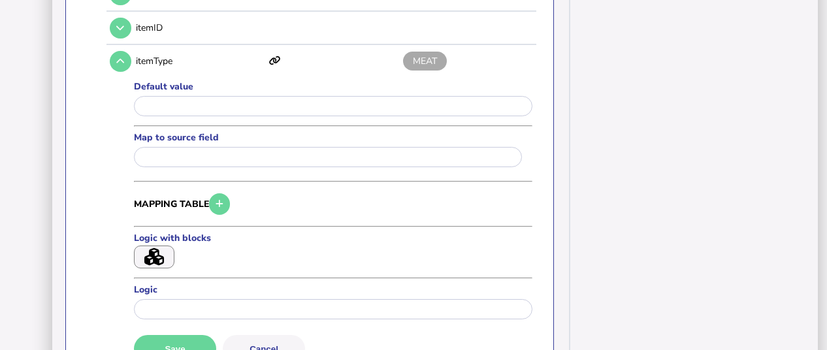
click at [182, 335] on button "Save" at bounding box center [175, 348] width 82 height 27
click at [216, 147] on input "text" at bounding box center [328, 157] width 388 height 20
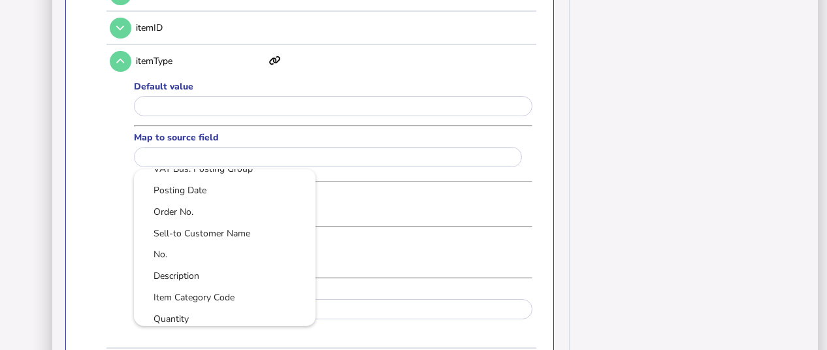
scroll to position [56, 0]
click at [232, 288] on link "Item Category Code" at bounding box center [224, 296] width 161 height 16
type input "**********"
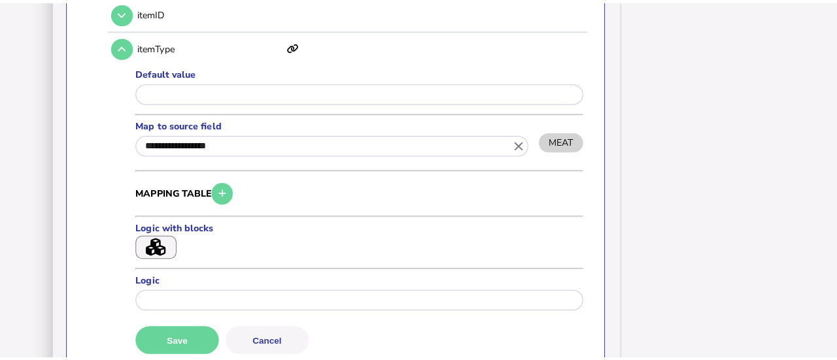
scroll to position [0, 0]
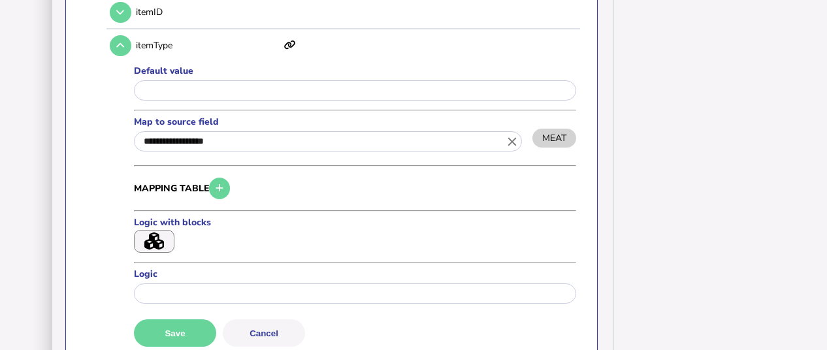
click at [182, 320] on button "Save" at bounding box center [175, 333] width 82 height 27
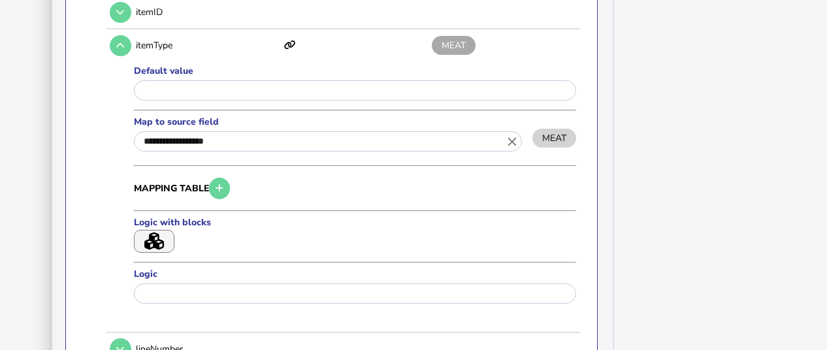
click at [164, 245] on button "button" at bounding box center [154, 241] width 41 height 23
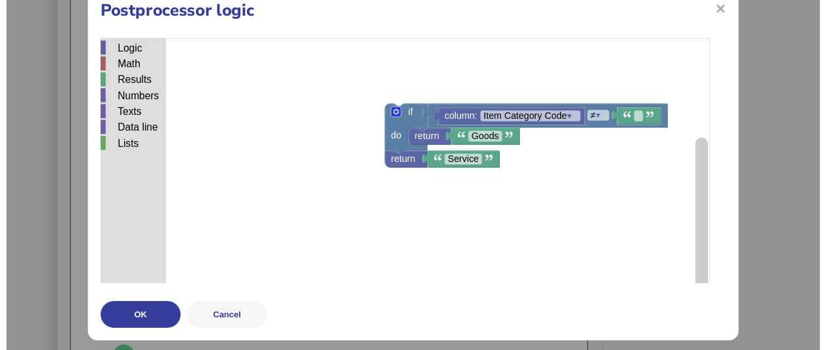
scroll to position [49, 0]
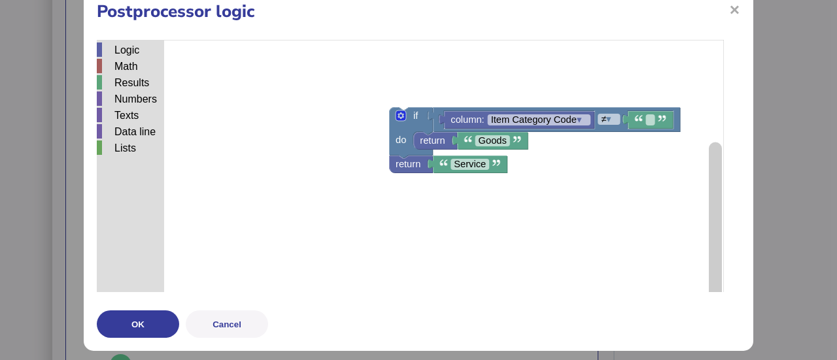
click at [122, 318] on button "OK" at bounding box center [138, 323] width 82 height 27
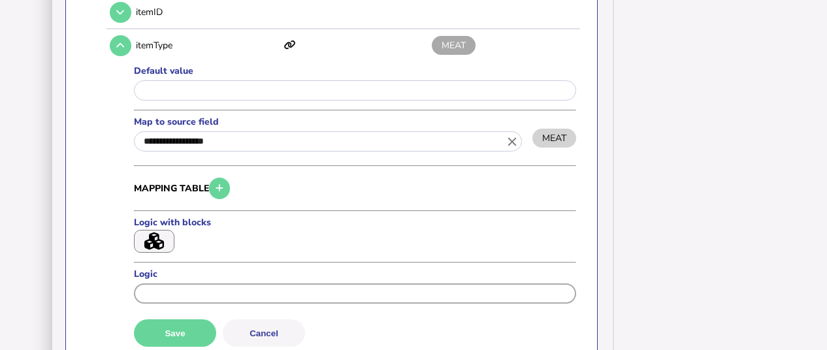
click at [229, 293] on input "input" at bounding box center [355, 294] width 442 height 20
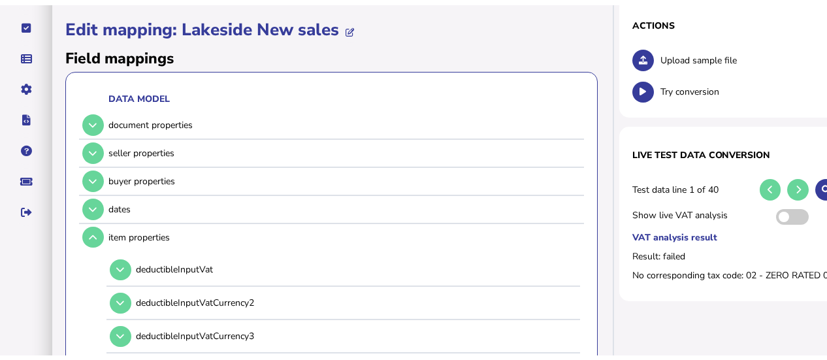
scroll to position [0, 0]
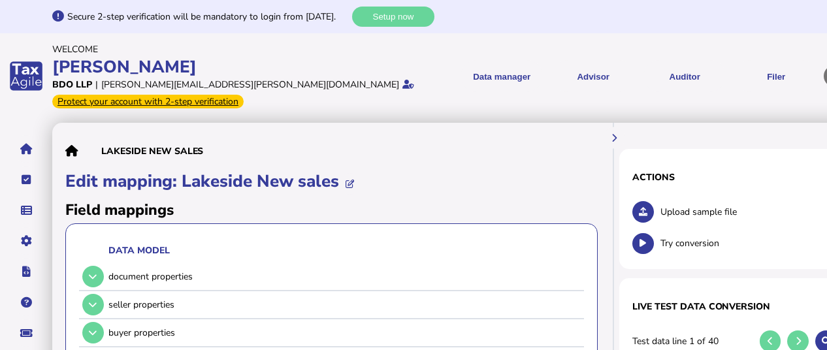
click at [0, 0] on link "Upload list" at bounding box center [0, 0] width 0 height 0
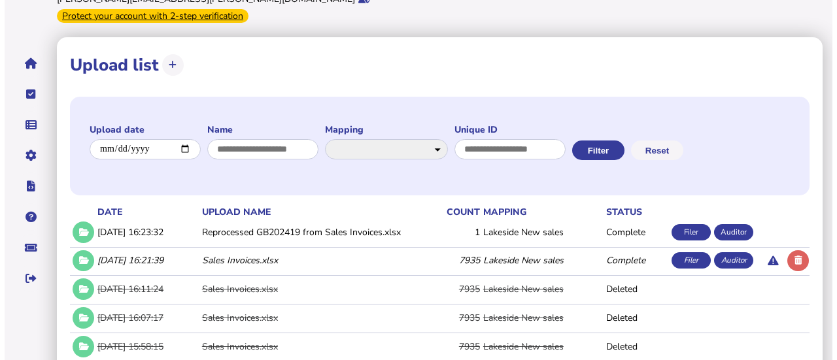
scroll to position [105, 0]
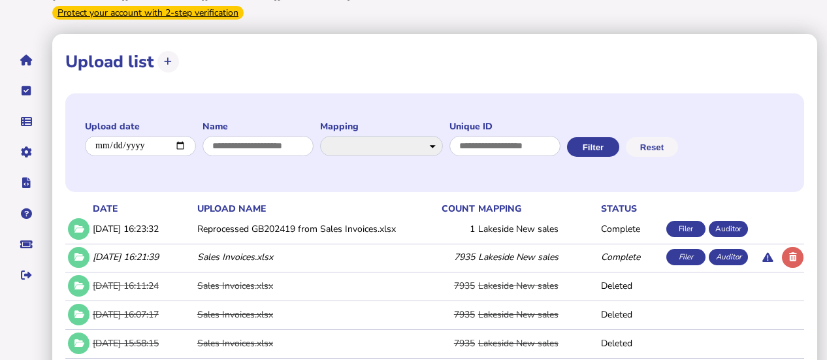
click at [794, 253] on icon at bounding box center [793, 257] width 8 height 8
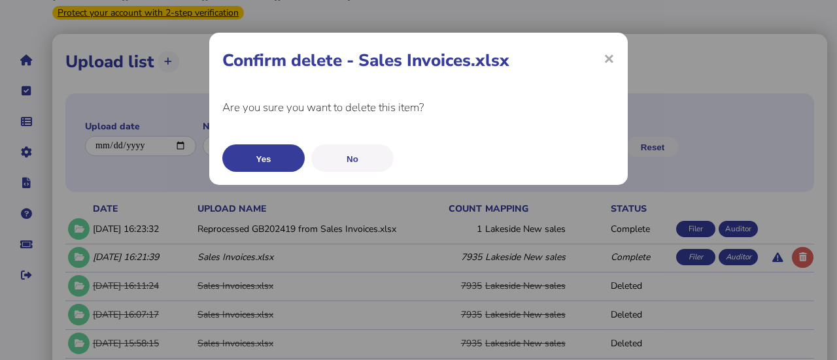
click at [273, 159] on button "Yes" at bounding box center [263, 157] width 82 height 27
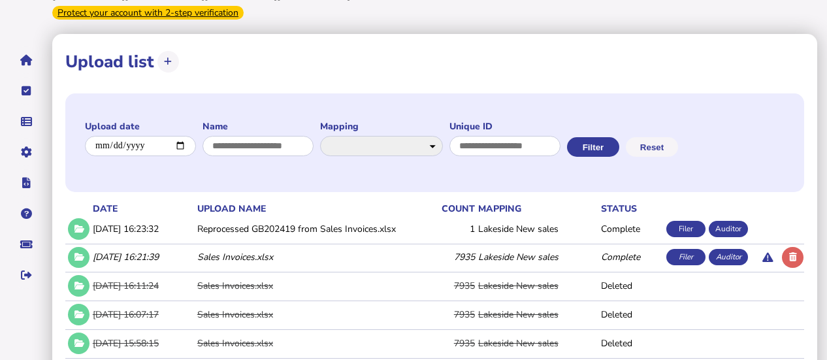
click at [171, 51] on button at bounding box center [168, 62] width 22 height 22
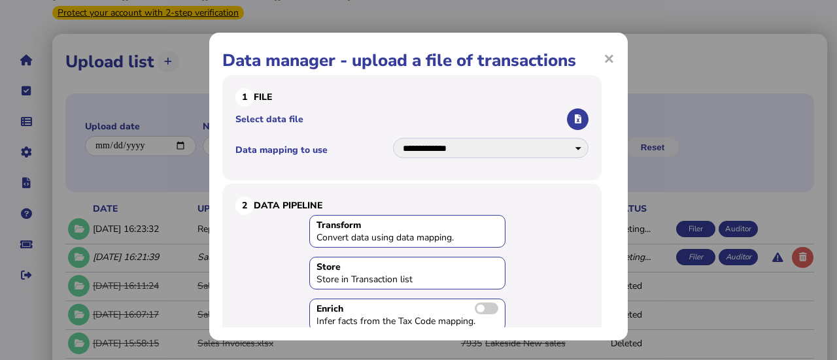
click at [569, 126] on button "button" at bounding box center [578, 119] width 22 height 22
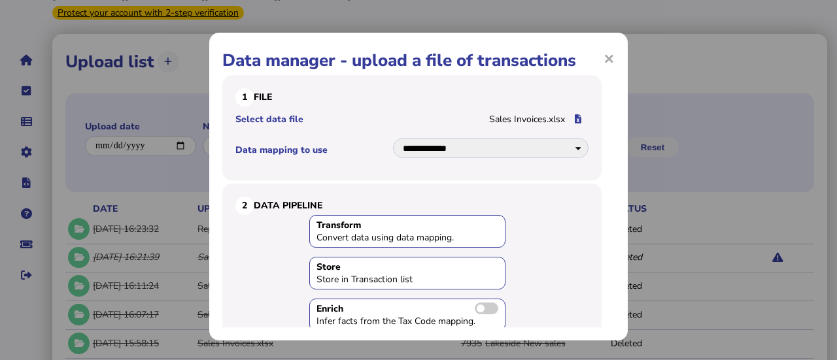
scroll to position [139, 0]
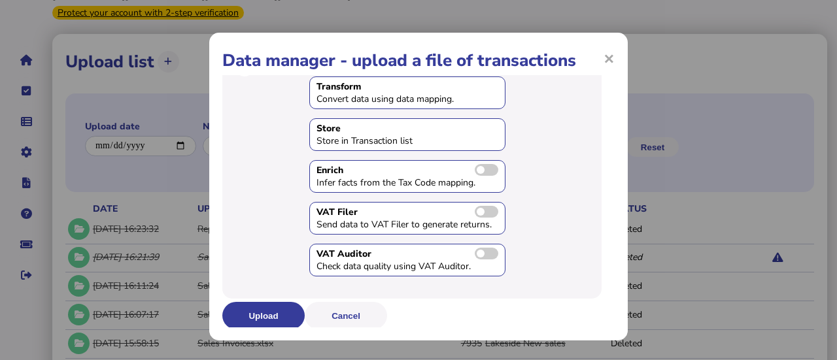
click at [274, 306] on button "Upload" at bounding box center [263, 315] width 82 height 27
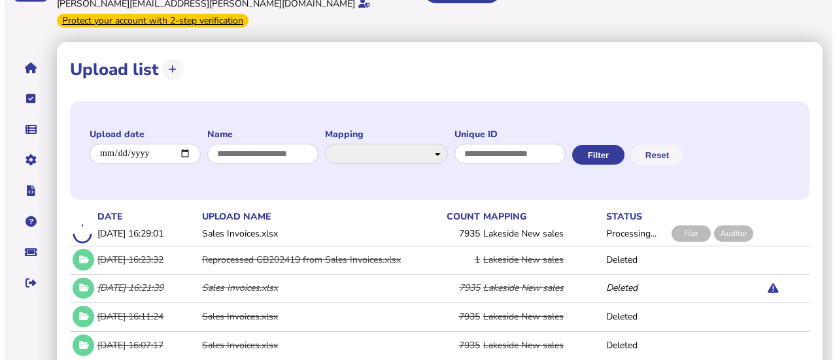
scroll to position [97, 0]
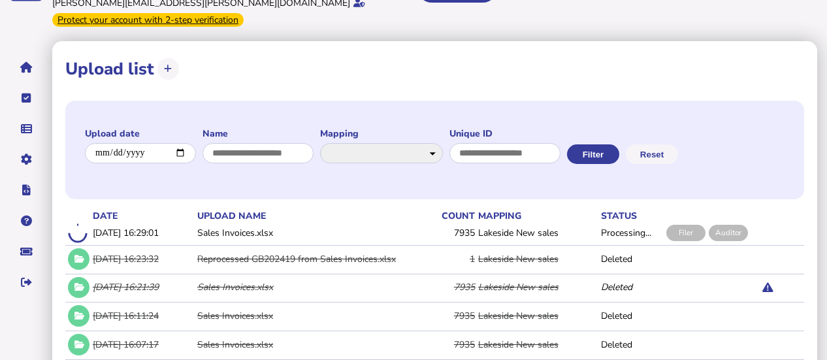
click at [159, 58] on button at bounding box center [168, 69] width 22 height 22
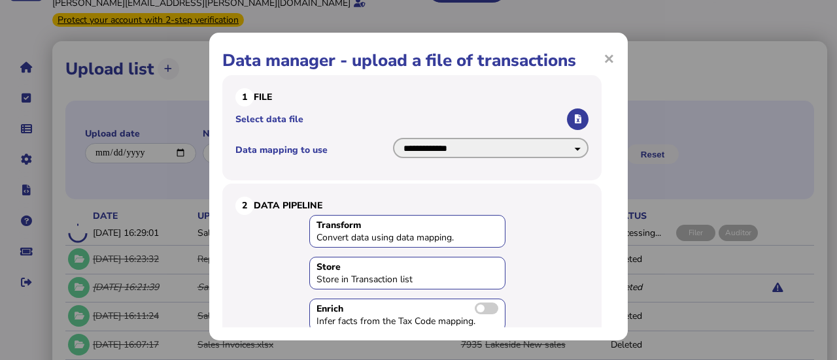
click at [474, 149] on select "**********" at bounding box center [490, 148] width 195 height 20
select select "**********"
click at [393, 138] on select "**********" at bounding box center [490, 148] width 195 height 20
click at [574, 123] on icon "button" at bounding box center [577, 119] width 7 height 8
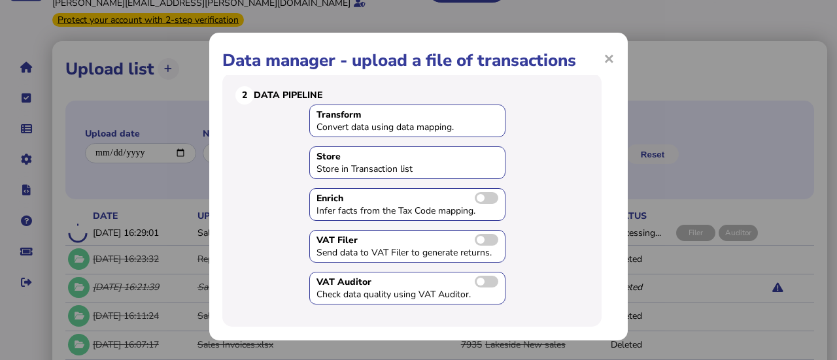
scroll to position [139, 0]
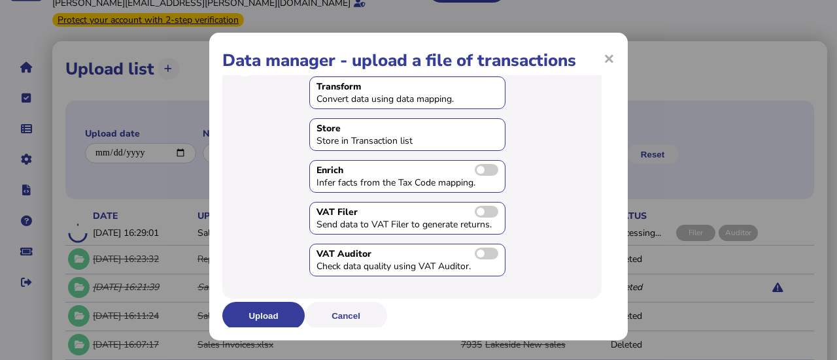
click at [279, 312] on button "Upload" at bounding box center [263, 315] width 82 height 27
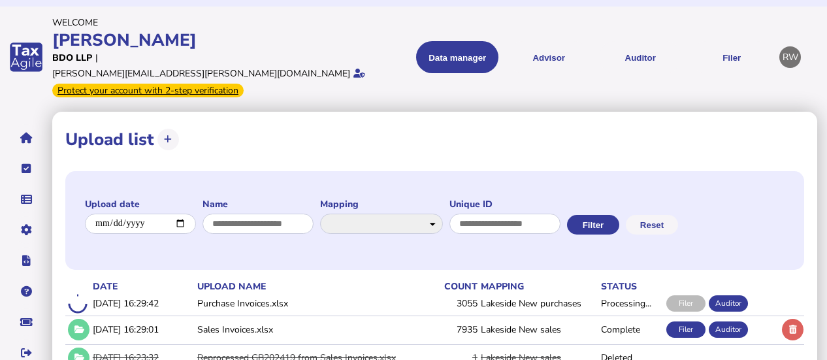
scroll to position [28, 0]
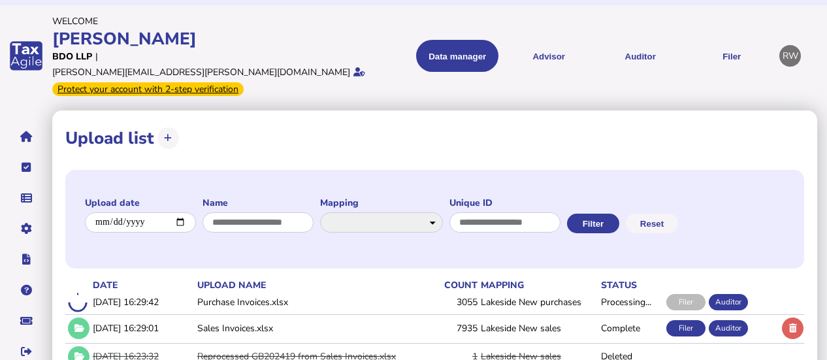
click at [631, 44] on button "Auditor" at bounding box center [640, 56] width 82 height 32
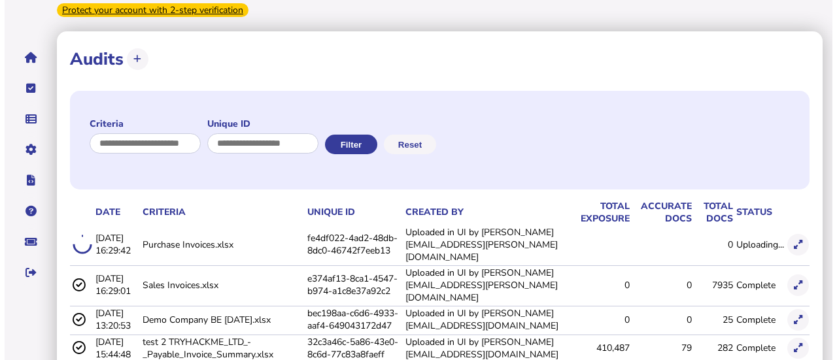
scroll to position [108, 0]
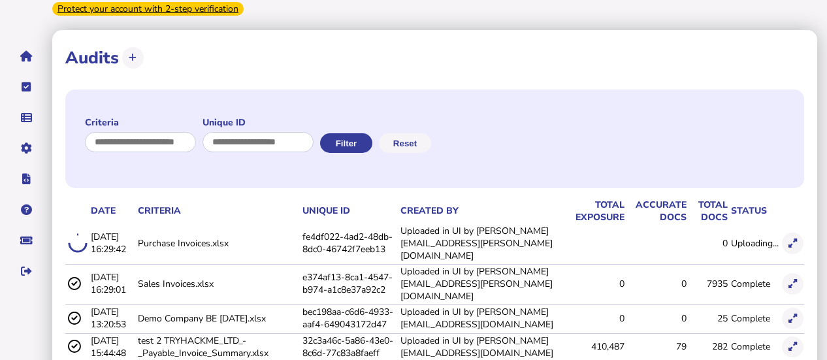
click at [782, 264] on td at bounding box center [792, 283] width 25 height 39
click at [791, 280] on icon at bounding box center [793, 284] width 8 height 8
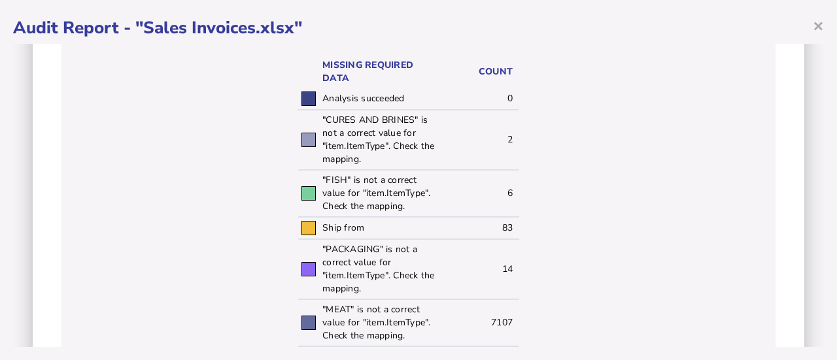
scroll to position [345, 0]
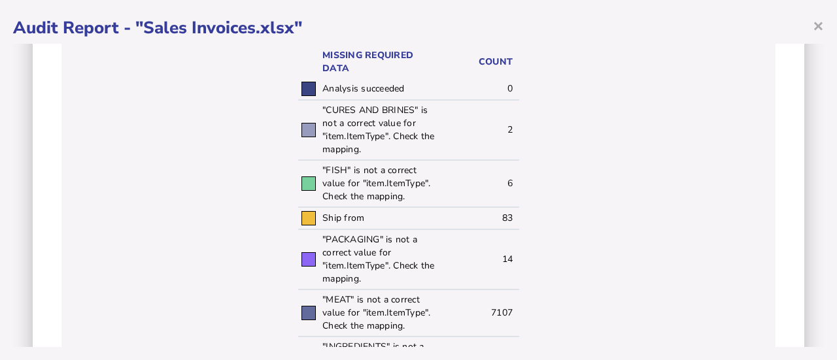
click at [812, 182] on div "Audit criteria: Sales Invoices.xlsx Created by: Uploaded in UI by ryan.wallace@…" at bounding box center [418, 195] width 810 height 303
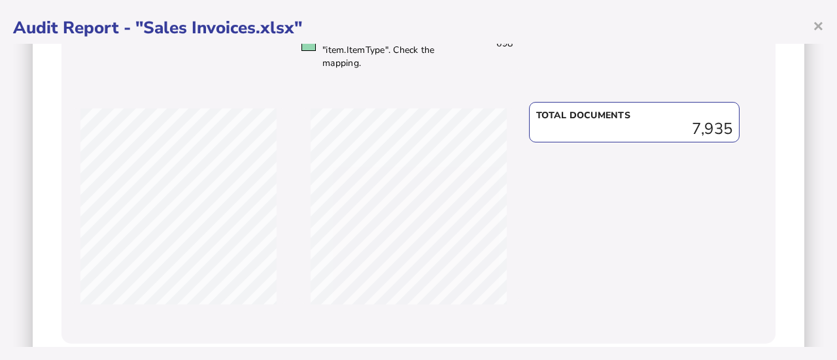
scroll to position [829, 0]
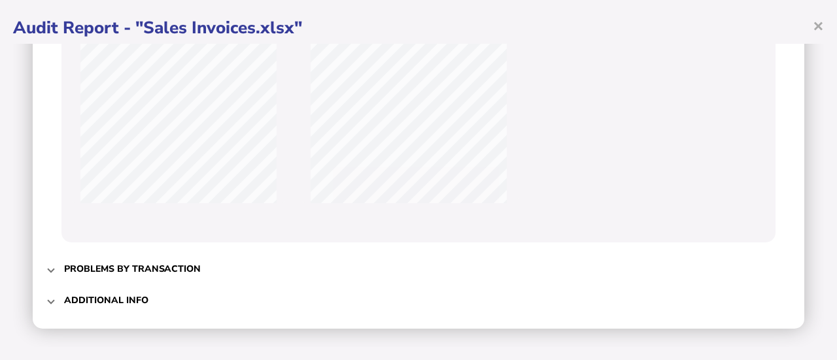
click at [106, 266] on h3 "Problems by transaction" at bounding box center [132, 269] width 137 height 12
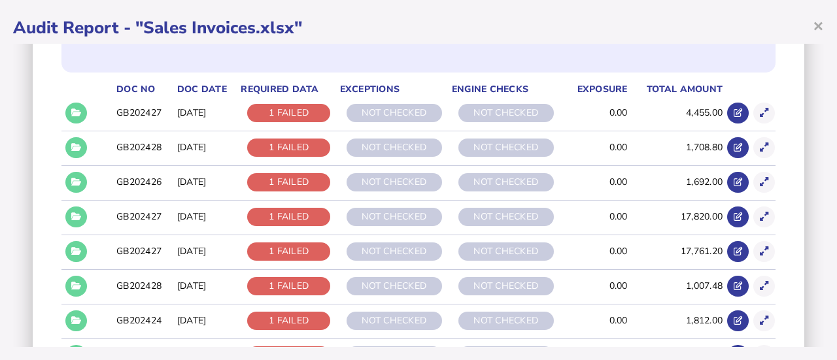
scroll to position [233, 0]
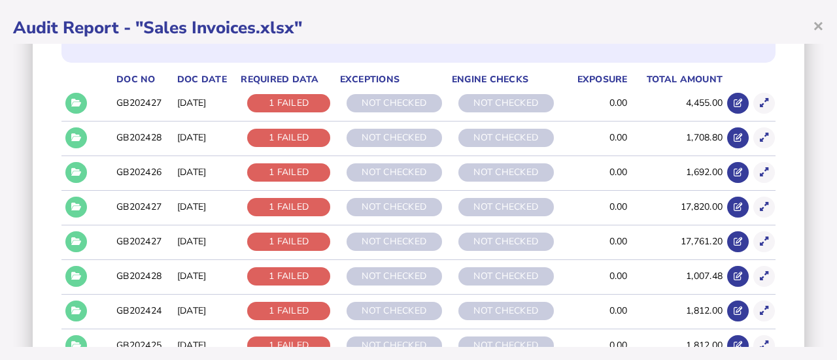
click at [82, 178] on button at bounding box center [76, 173] width 22 height 22
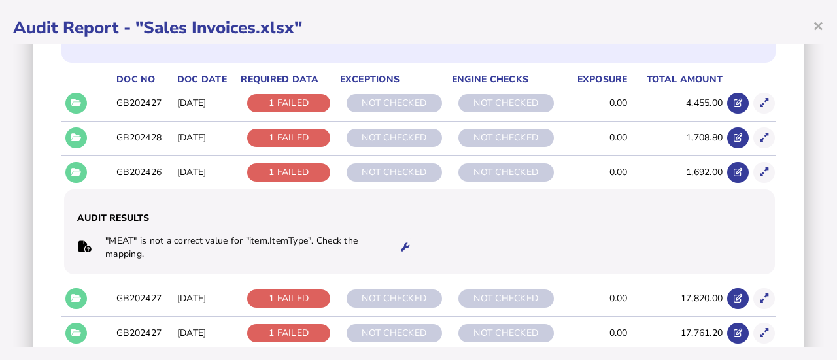
click at [72, 146] on button at bounding box center [76, 138] width 22 height 22
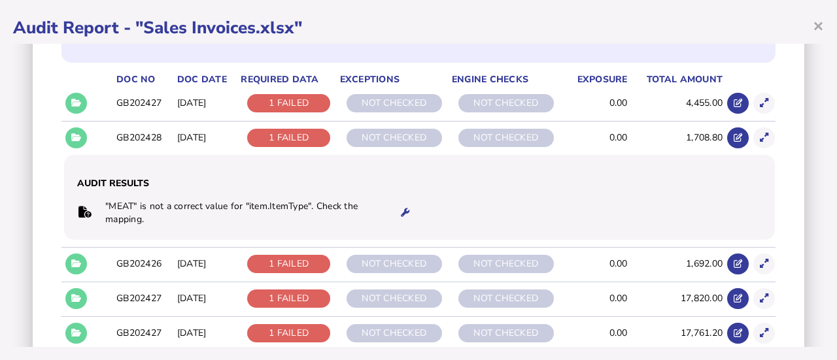
click at [403, 214] on icon at bounding box center [405, 212] width 8 height 8
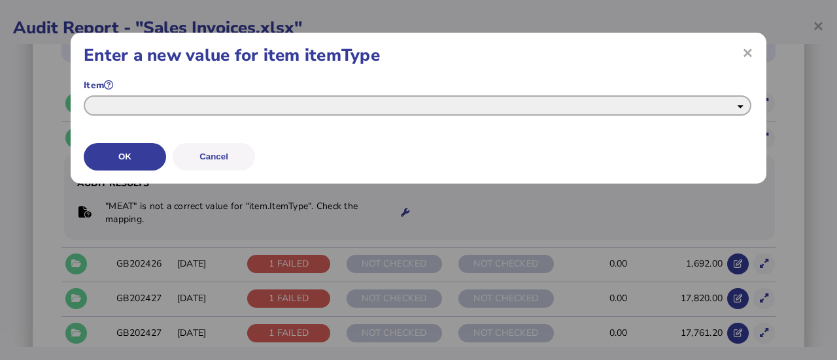
click at [355, 109] on select "**********" at bounding box center [417, 105] width 667 height 20
select select "**********"
click at [84, 95] on select "**********" at bounding box center [417, 105] width 667 height 20
click at [0, 0] on button "OK" at bounding box center [0, 0] width 0 height 0
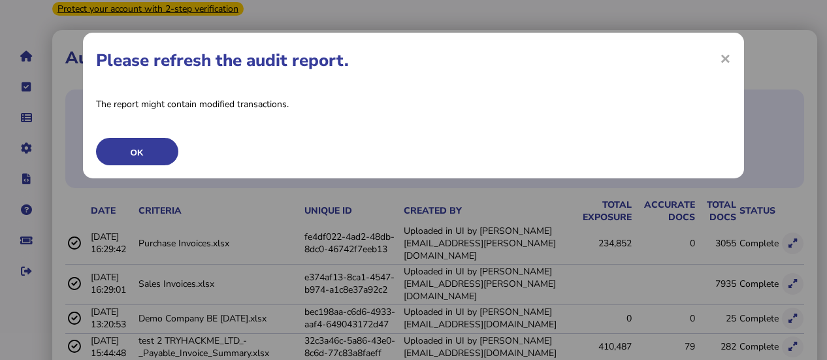
click at [126, 156] on button "OK" at bounding box center [137, 151] width 82 height 27
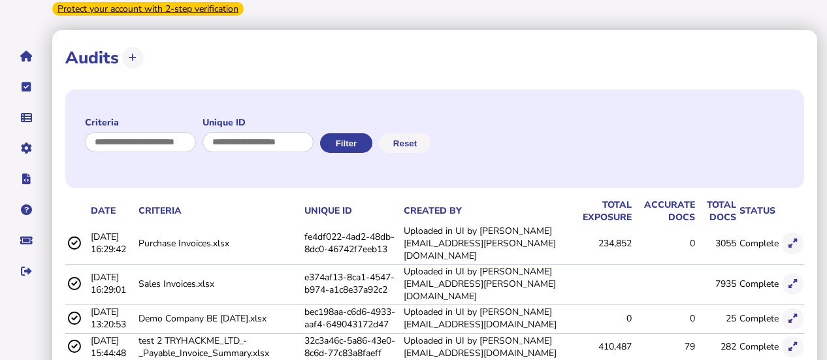
click at [797, 280] on icon at bounding box center [793, 284] width 8 height 8
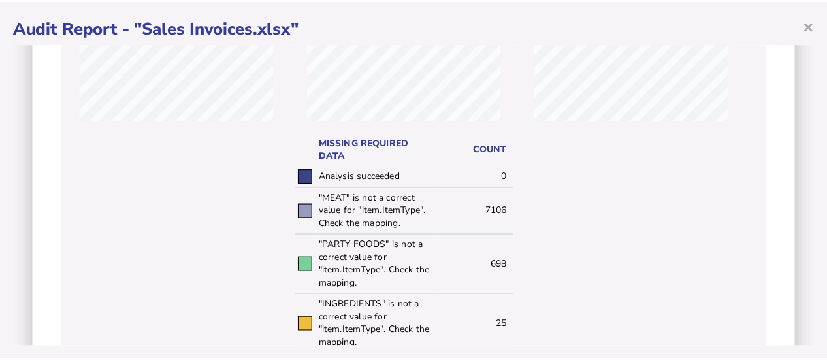
scroll to position [265, 0]
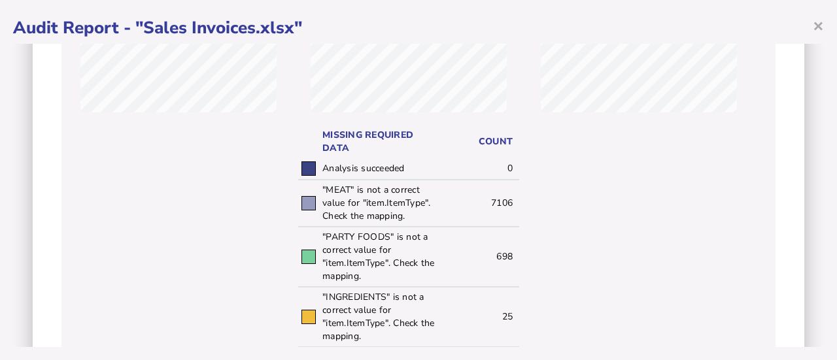
click at [816, 24] on span "×" at bounding box center [817, 25] width 11 height 25
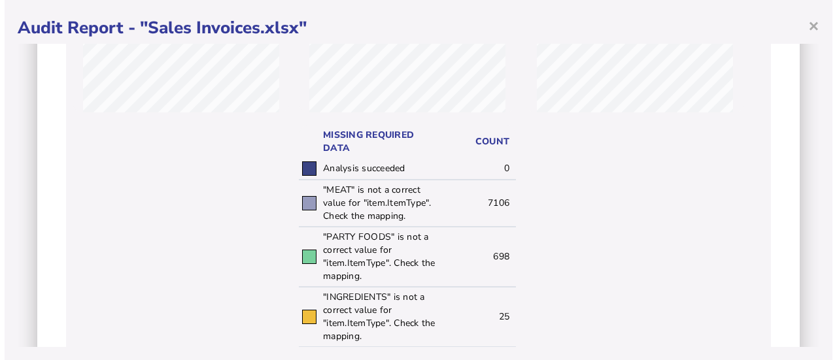
scroll to position [0, 0]
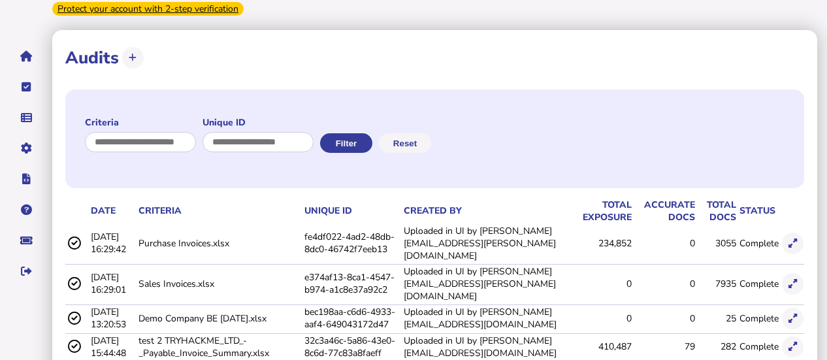
click at [799, 273] on button at bounding box center [793, 284] width 22 height 22
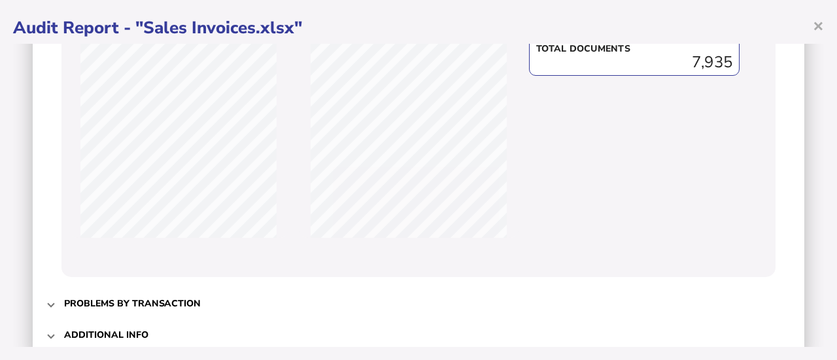
scroll to position [829, 0]
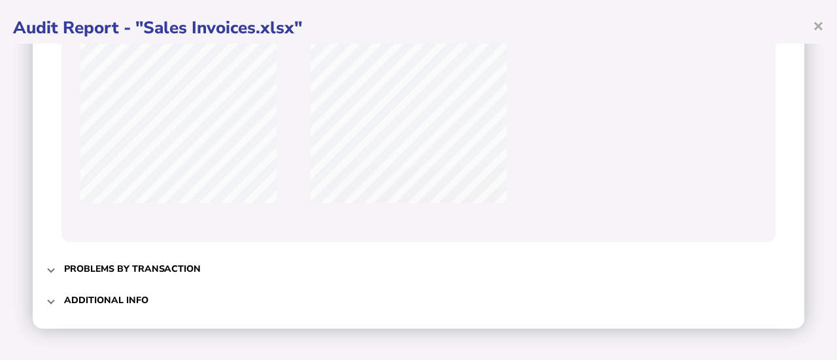
click at [167, 269] on h3 "Problems by transaction" at bounding box center [132, 269] width 137 height 12
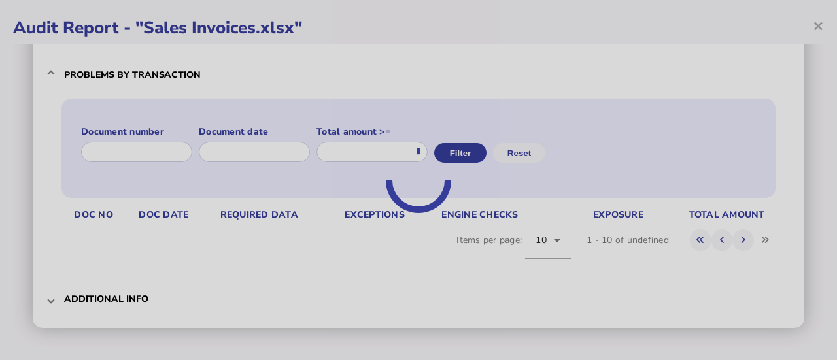
scroll to position [98, 0]
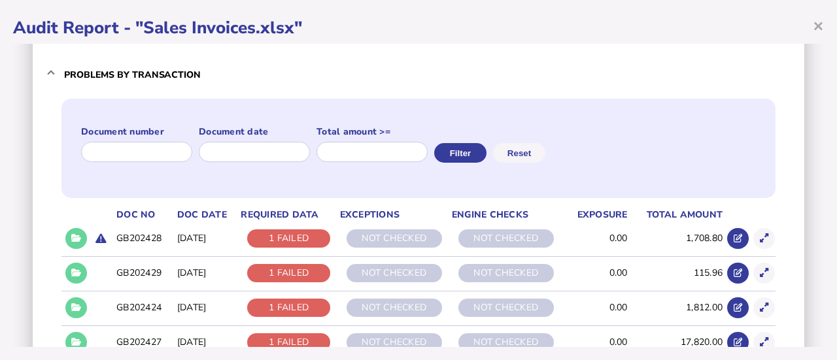
click at [80, 240] on icon at bounding box center [76, 238] width 10 height 8
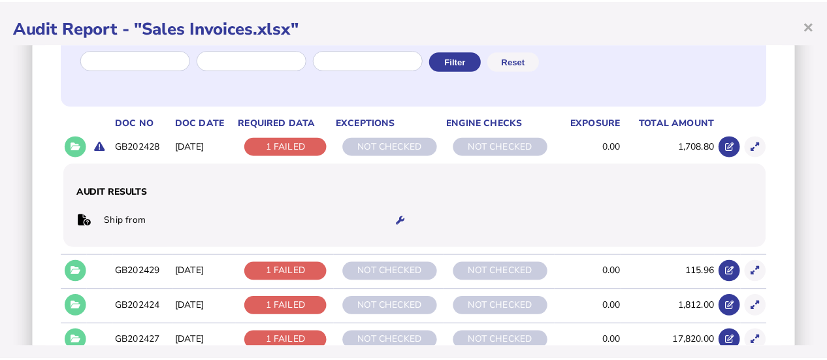
scroll to position [192, 0]
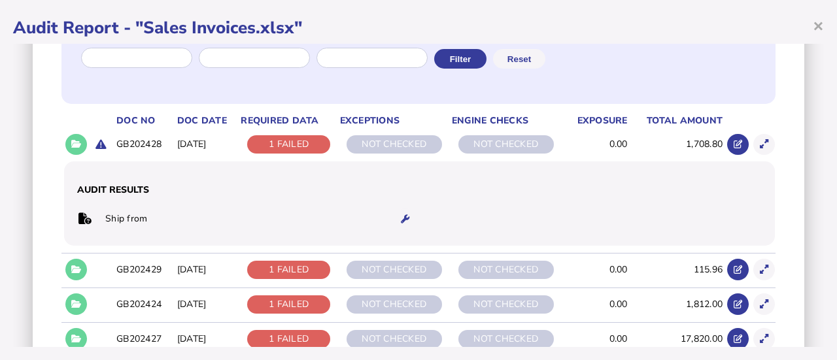
click at [80, 269] on icon at bounding box center [76, 269] width 10 height 8
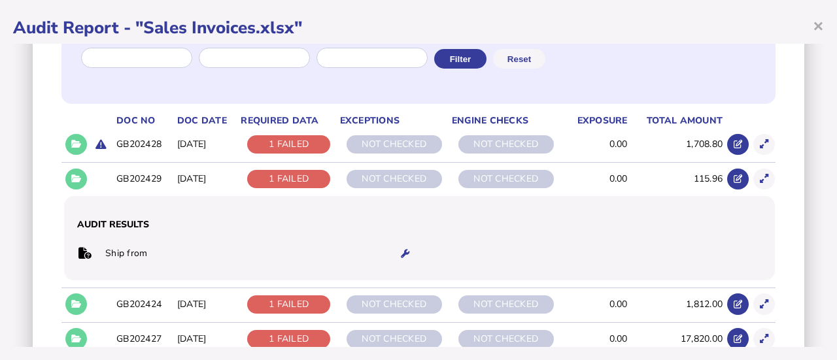
click at [77, 306] on icon at bounding box center [76, 304] width 10 height 8
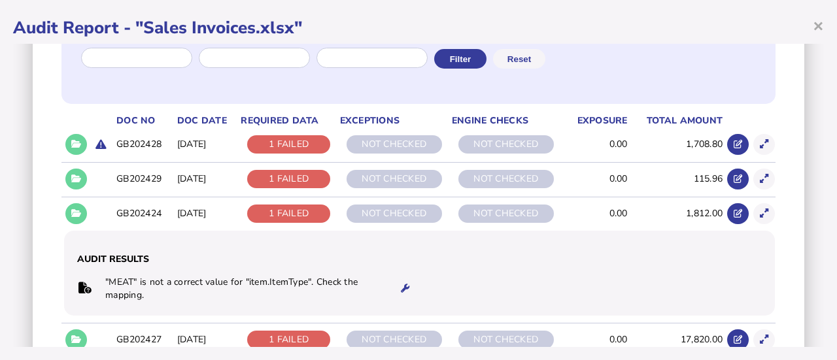
click at [394, 286] on button at bounding box center [405, 289] width 22 height 22
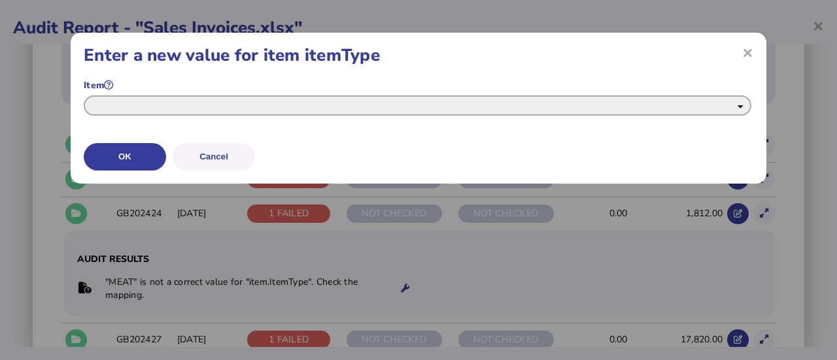
click at [335, 96] on select "**********" at bounding box center [417, 105] width 667 height 20
click at [84, 95] on select "**********" at bounding box center [417, 105] width 667 height 20
click at [373, 104] on select "**********" at bounding box center [417, 105] width 667 height 20
click at [361, 111] on select "**********" at bounding box center [417, 105] width 667 height 20
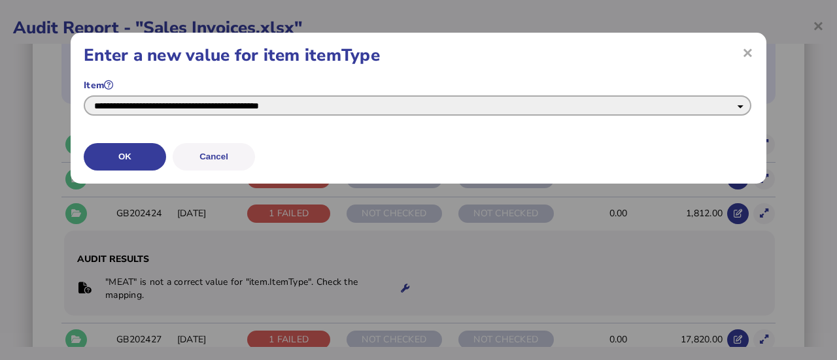
select select "**********"
click at [84, 95] on select "**********" at bounding box center [417, 105] width 667 height 20
drag, startPoint x: 251, startPoint y: 114, endPoint x: 161, endPoint y: 105, distance: 89.9
click at [161, 105] on select "**********" at bounding box center [417, 105] width 667 height 20
click at [84, 95] on select "**********" at bounding box center [417, 105] width 667 height 20
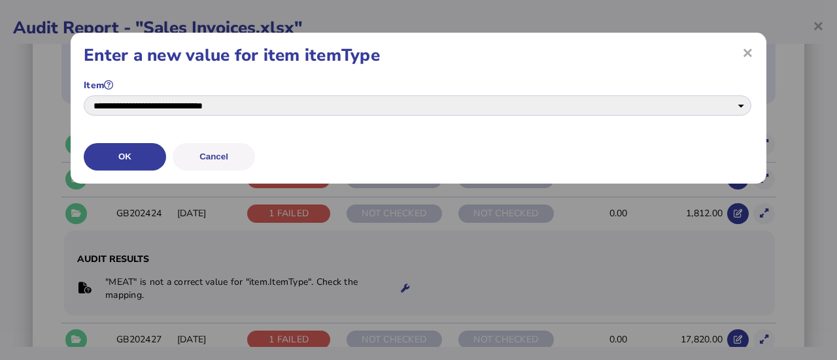
drag, startPoint x: 237, startPoint y: 104, endPoint x: 170, endPoint y: 125, distance: 70.7
click at [0, 0] on div "**********" at bounding box center [0, 0] width 0 height 0
drag, startPoint x: 254, startPoint y: 105, endPoint x: 144, endPoint y: 105, distance: 109.8
click at [144, 105] on select "**********" at bounding box center [417, 105] width 667 height 20
click at [0, 0] on span "×" at bounding box center [0, 0] width 0 height 0
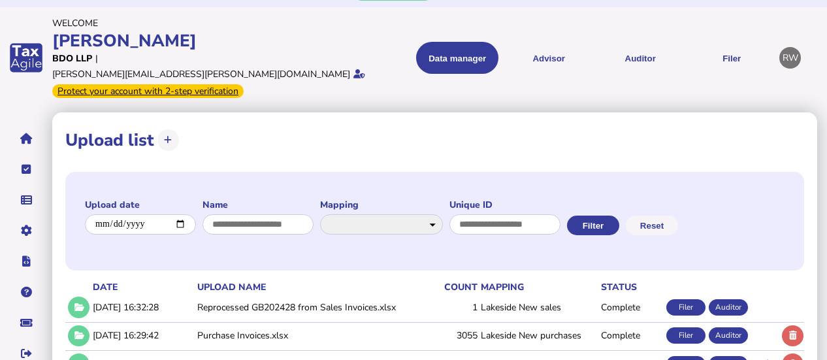
scroll to position [108, 0]
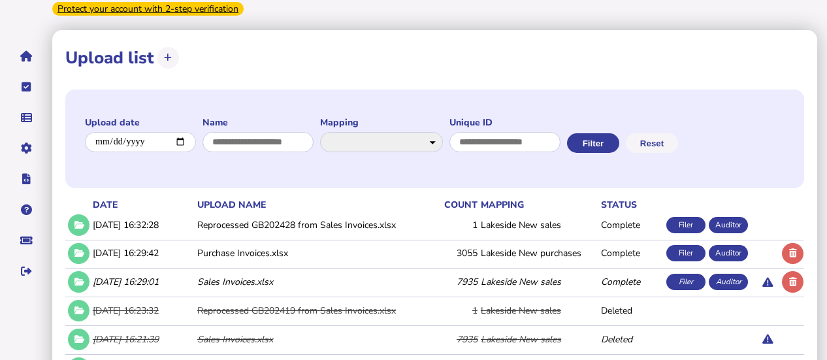
click at [0, 0] on link "Data mappings" at bounding box center [0, 0] width 0 height 0
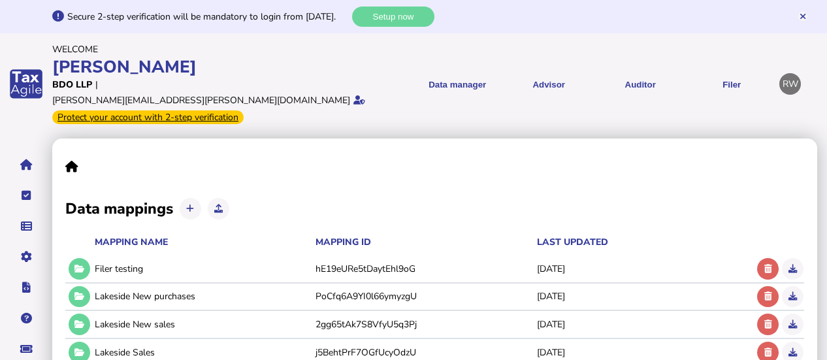
click at [77, 320] on icon at bounding box center [80, 324] width 10 height 8
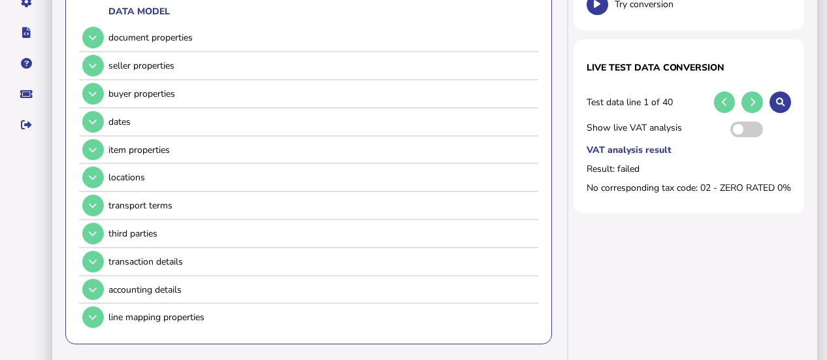
scroll to position [268, 0]
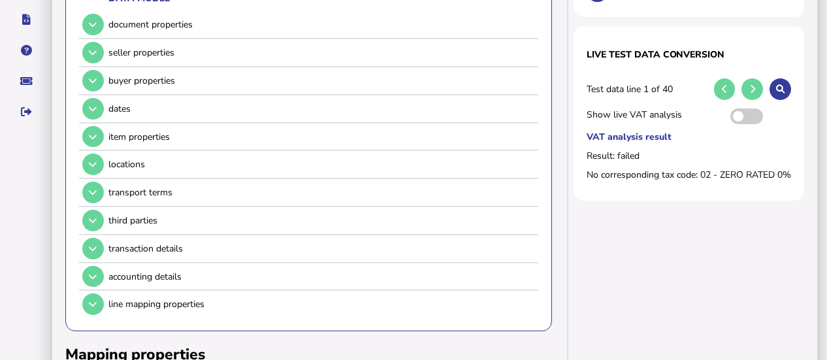
click at [78, 60] on div "Data model document properties seller properties buyer properties dates item pr…" at bounding box center [308, 151] width 487 height 361
click at [90, 76] on icon at bounding box center [93, 80] width 8 height 8
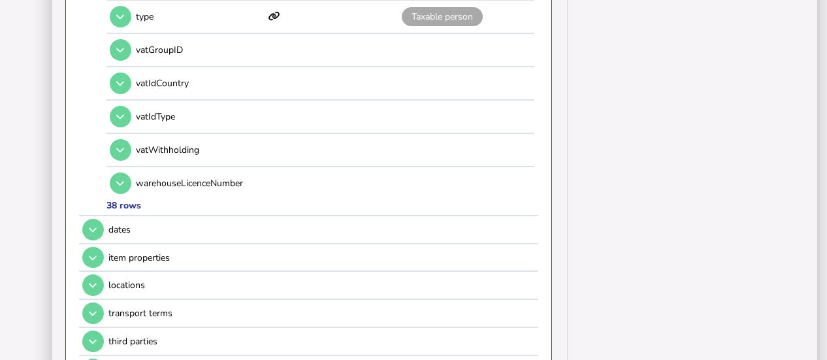
scroll to position [1434, 0]
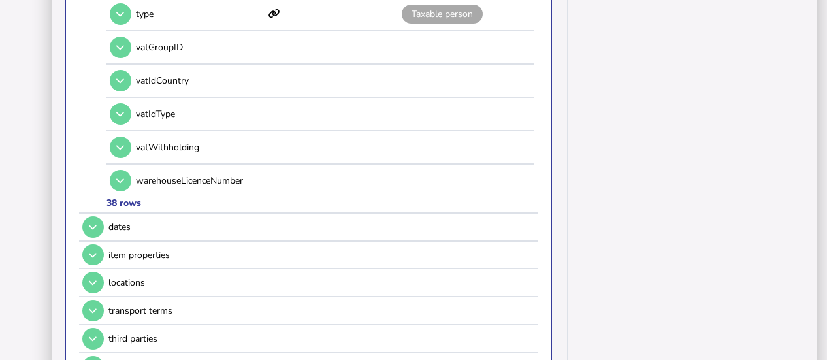
click at [89, 251] on icon at bounding box center [93, 255] width 8 height 8
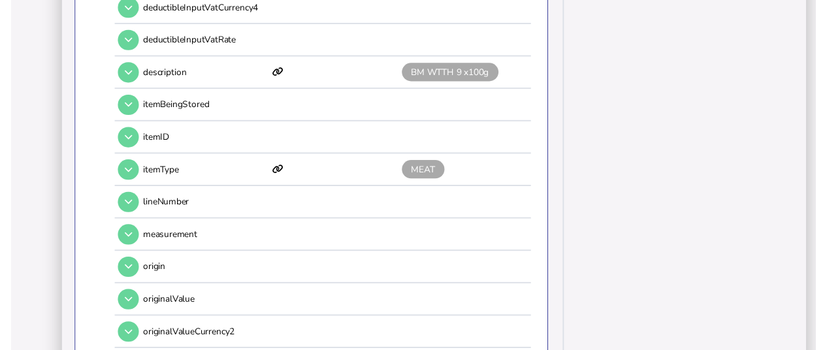
scroll to position [533, 0]
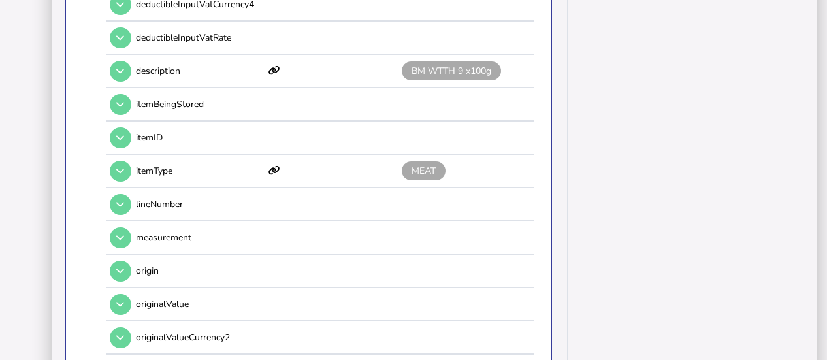
click at [120, 167] on icon at bounding box center [120, 171] width 8 height 8
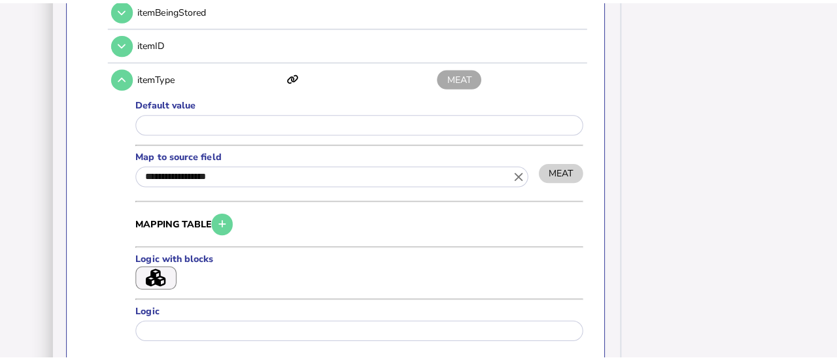
scroll to position [616, 0]
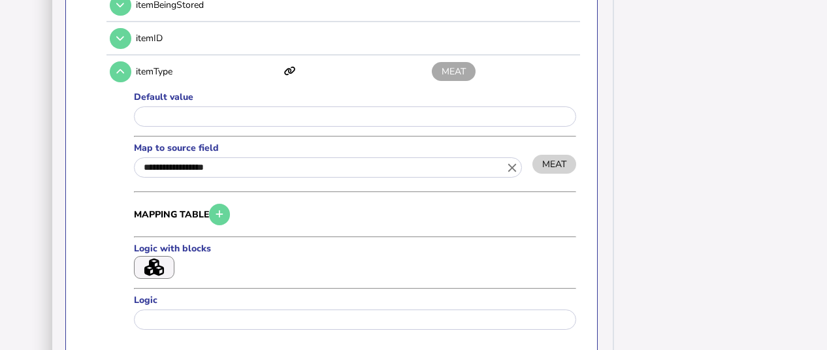
click at [145, 261] on icon "button" at bounding box center [154, 268] width 20 height 18
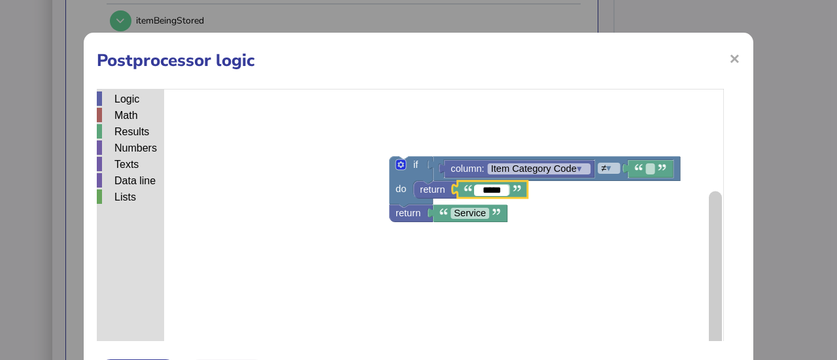
click at [503, 190] on input "*****" at bounding box center [491, 190] width 35 height 11
click at [520, 192] on input "********" at bounding box center [499, 190] width 50 height 11
type input "**********"
click at [533, 221] on rect "Blockly Workspace" at bounding box center [410, 252] width 627 height 327
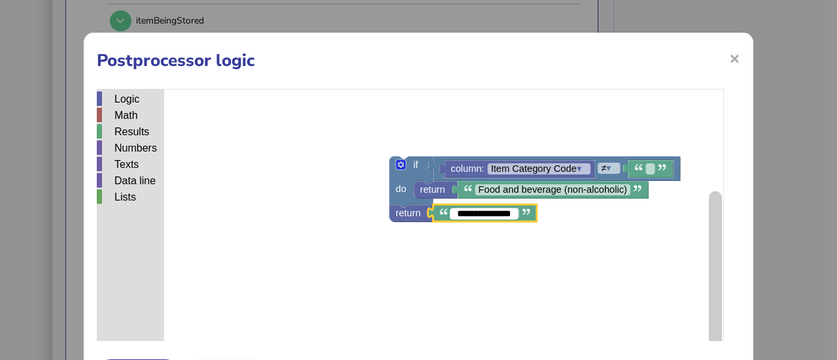
type input "**********"
drag, startPoint x: 731, startPoint y: 205, endPoint x: 729, endPoint y: 246, distance: 40.6
click at [729, 246] on div "Logic Math Results Numbers Texts Data line Lists column: Item Category Code ▾ ≠…" at bounding box center [418, 215] width 643 height 252
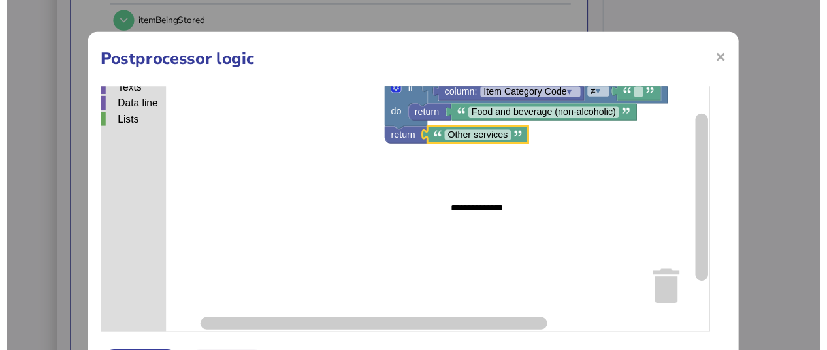
scroll to position [73, 0]
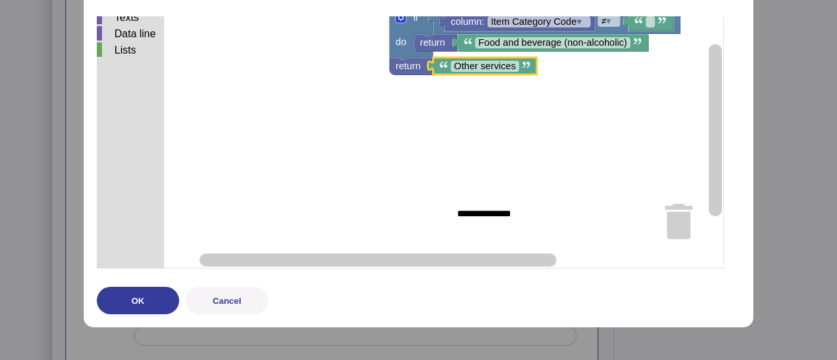
click at [161, 296] on button "OK" at bounding box center [138, 300] width 82 height 27
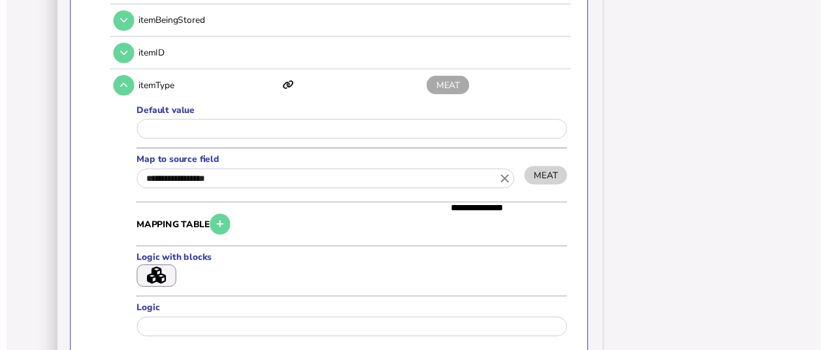
scroll to position [0, 0]
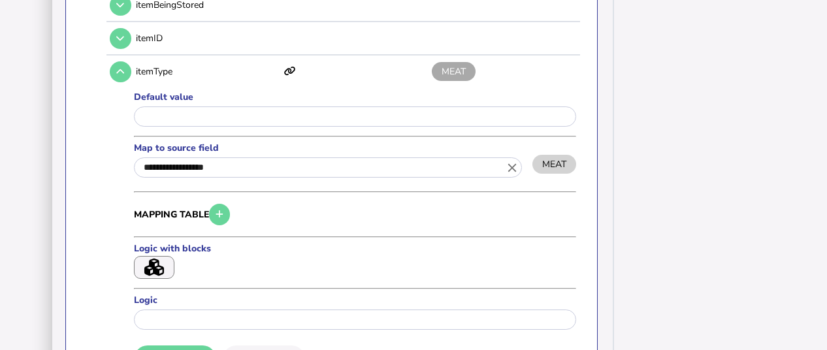
click at [127, 75] on button at bounding box center [121, 72] width 22 height 22
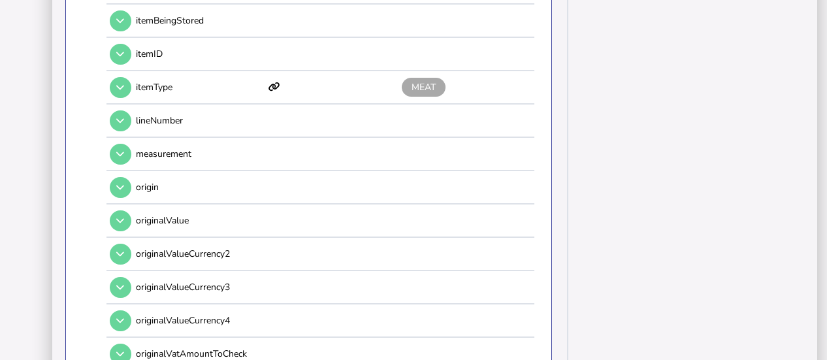
click at [127, 77] on button at bounding box center [121, 88] width 22 height 22
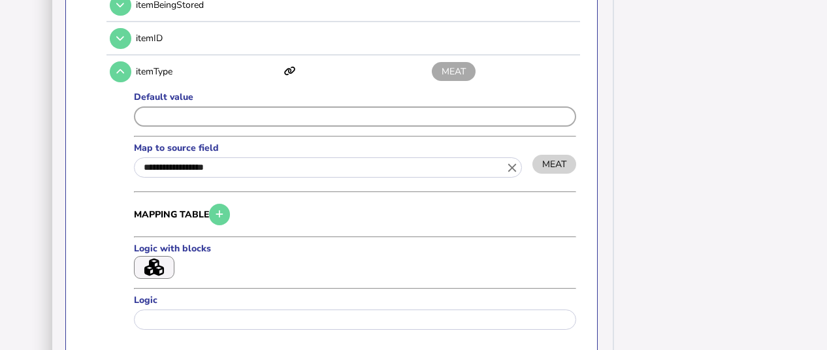
click at [246, 110] on input "input" at bounding box center [355, 117] width 442 height 20
type input "**********"
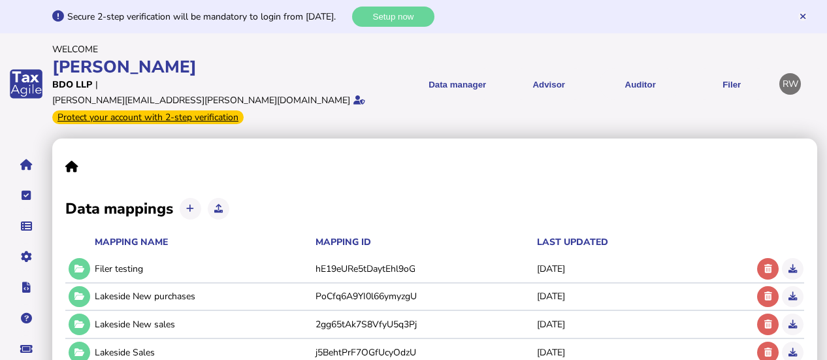
click at [0, 0] on link "Upload list" at bounding box center [0, 0] width 0 height 0
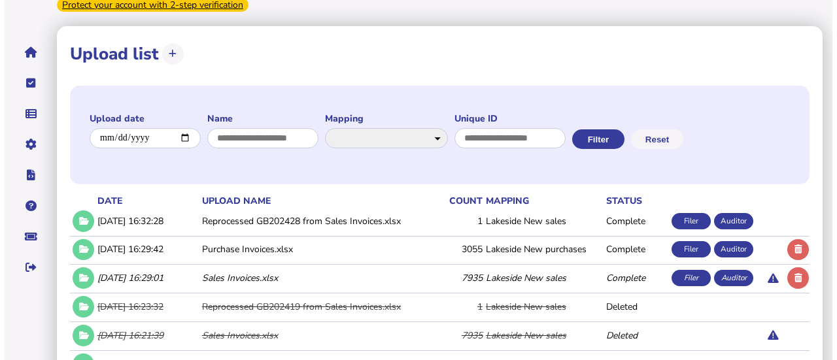
scroll to position [114, 0]
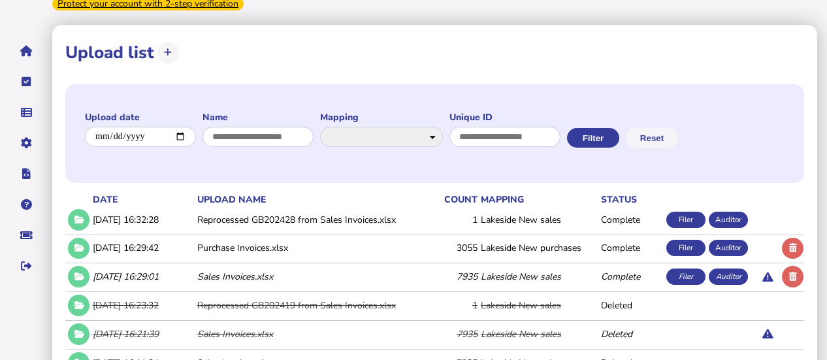
click at [789, 266] on button at bounding box center [793, 277] width 22 height 22
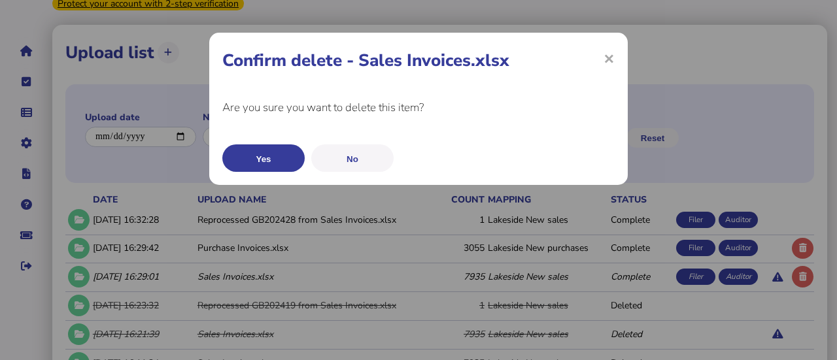
click at [243, 156] on button "Yes" at bounding box center [263, 157] width 82 height 27
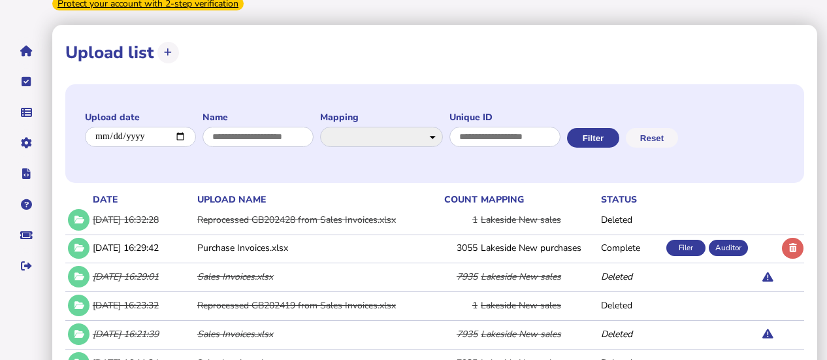
click at [156, 41] on app-dm-vat-upload "**********" at bounding box center [166, 52] width 25 height 25
click at [164, 42] on button at bounding box center [168, 53] width 22 height 22
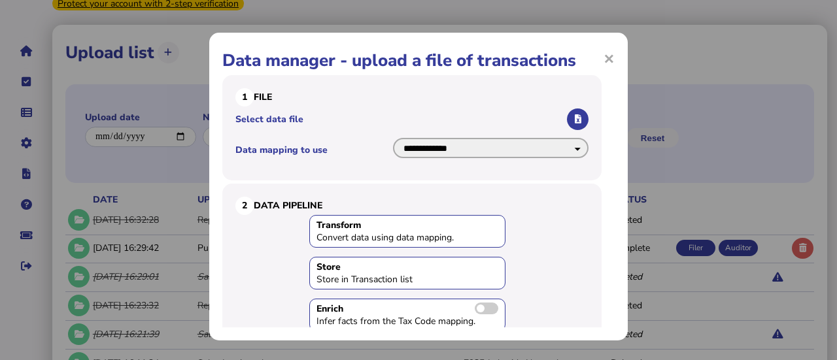
click at [559, 144] on select "**********" at bounding box center [490, 148] width 195 height 20
select select "**********"
click at [393, 138] on select "**********" at bounding box center [490, 148] width 195 height 20
click at [574, 119] on icon "button" at bounding box center [577, 119] width 7 height 8
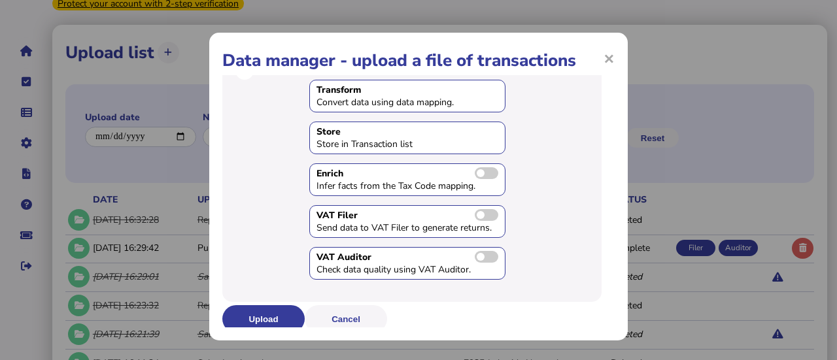
scroll to position [139, 0]
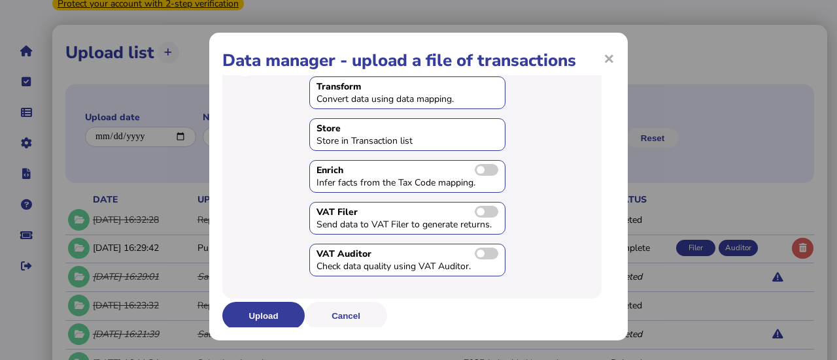
click at [276, 313] on button "Upload" at bounding box center [263, 315] width 82 height 27
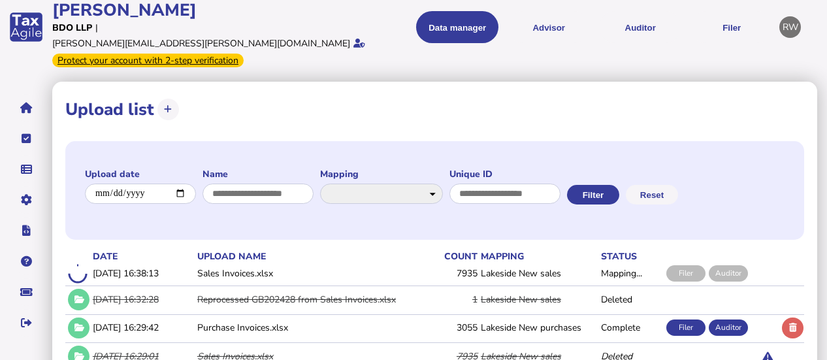
scroll to position [59, 0]
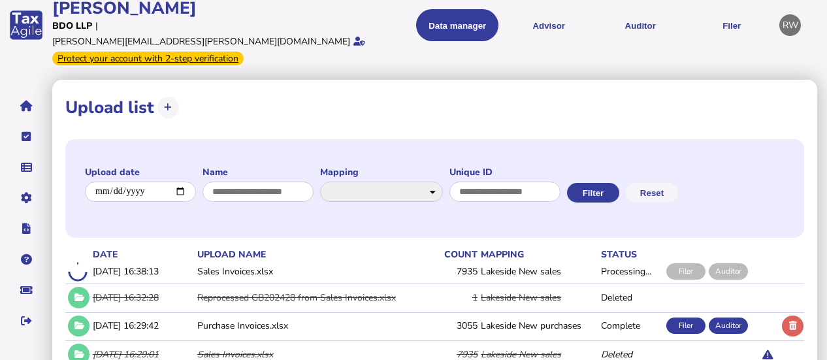
click at [0, 0] on link "Data mappings" at bounding box center [0, 0] width 0 height 0
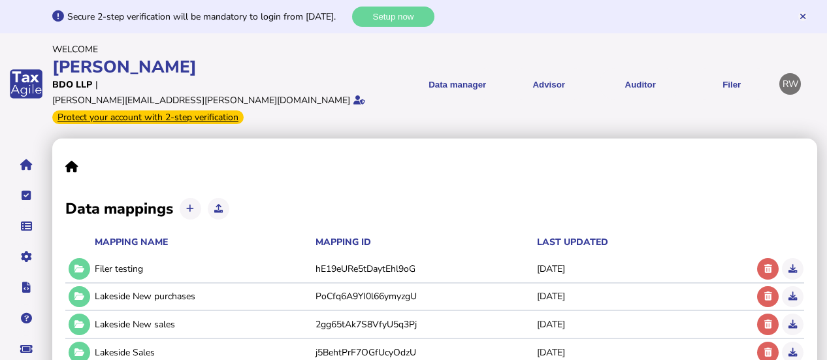
click at [80, 320] on icon at bounding box center [80, 324] width 10 height 8
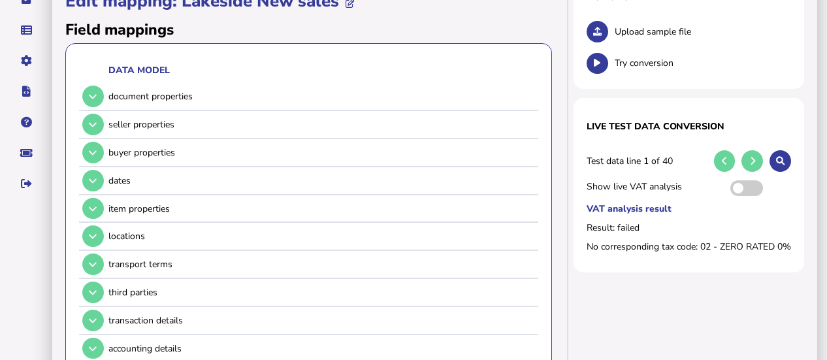
scroll to position [201, 0]
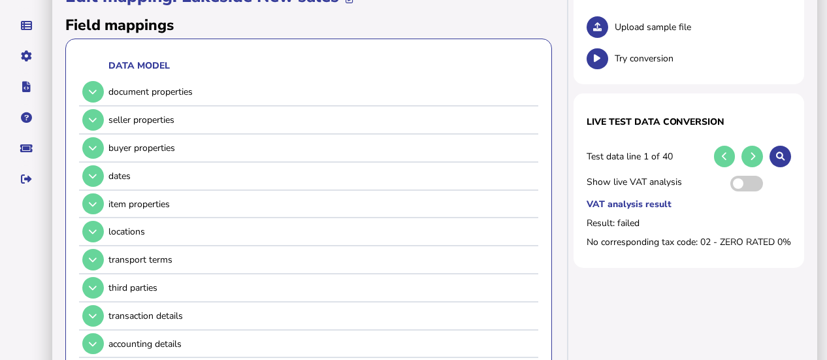
click at [91, 144] on icon at bounding box center [93, 148] width 8 height 8
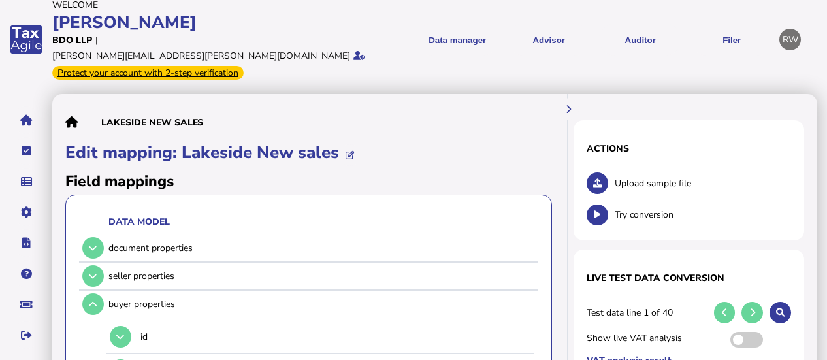
scroll to position [0, 0]
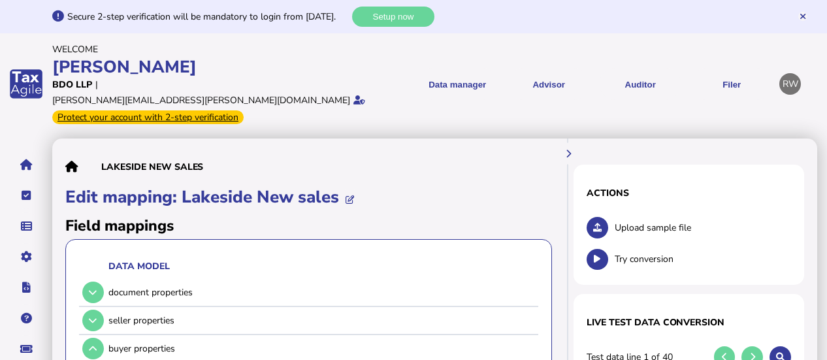
click at [0, 0] on link "Upload list" at bounding box center [0, 0] width 0 height 0
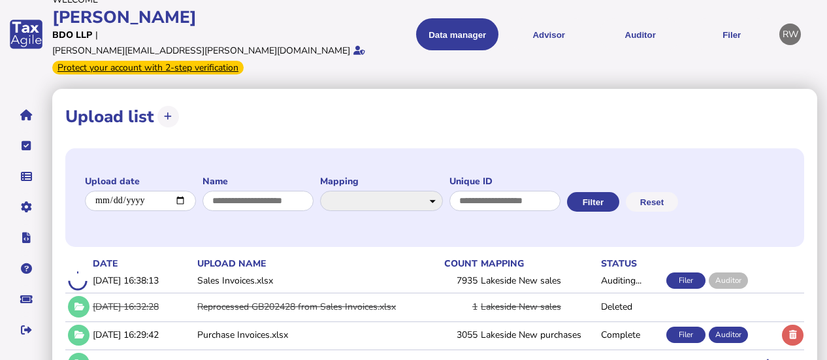
scroll to position [50, 0]
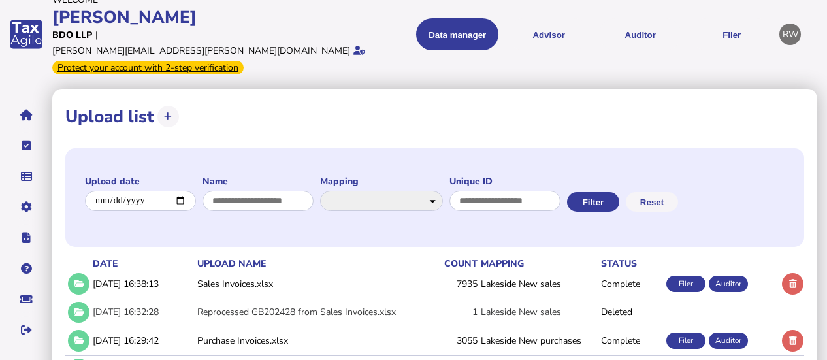
click at [635, 23] on button "Auditor" at bounding box center [640, 34] width 82 height 32
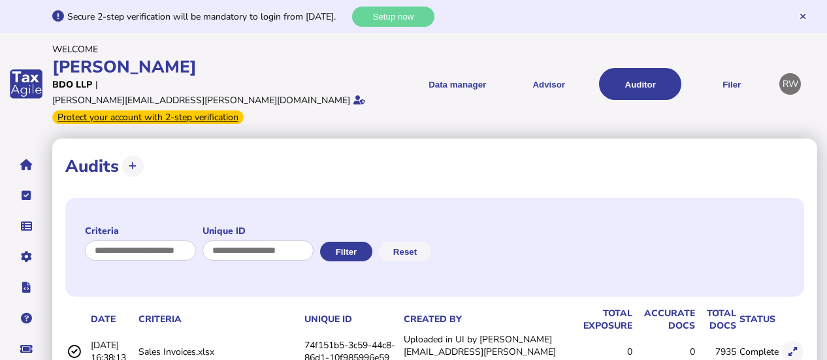
click at [800, 341] on button at bounding box center [793, 352] width 22 height 22
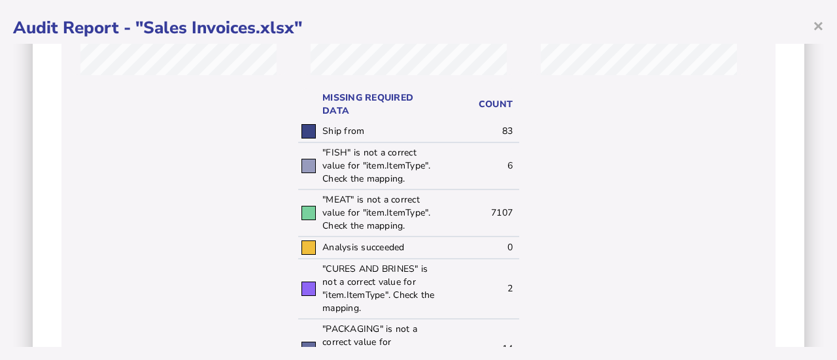
scroll to position [305, 0]
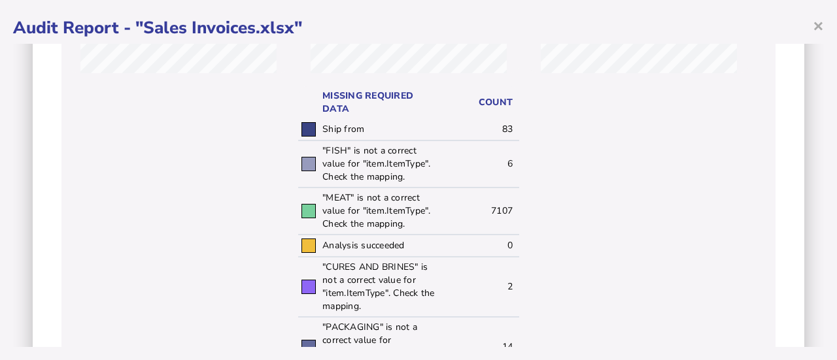
drag, startPoint x: 825, startPoint y: 182, endPoint x: 816, endPoint y: 180, distance: 9.4
click at [816, 180] on div "× Audit Report - "Sales Invoices.xlsx" Audit criteria: Sales Invoices.xlsx Crea…" at bounding box center [418, 180] width 837 height 360
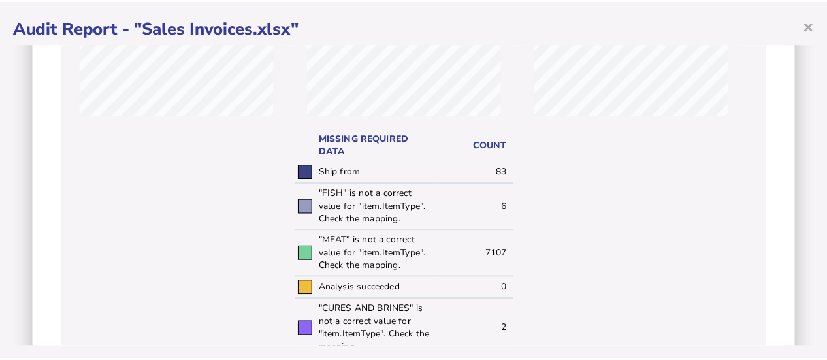
scroll to position [257, 0]
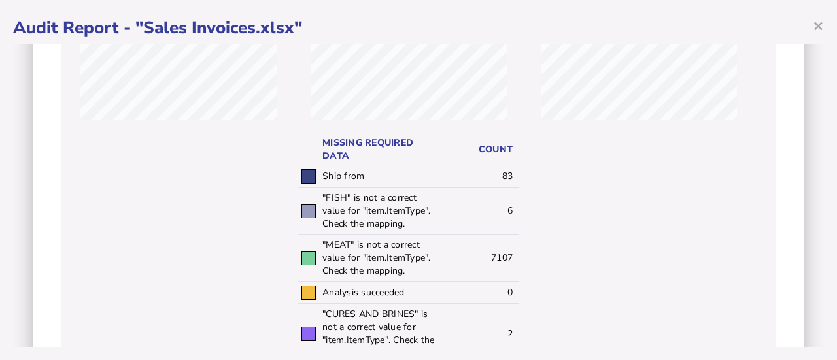
click at [814, 27] on span "×" at bounding box center [817, 25] width 11 height 25
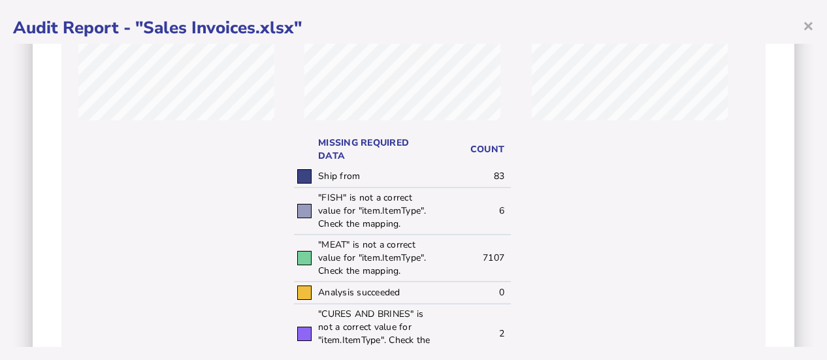
scroll to position [0, 0]
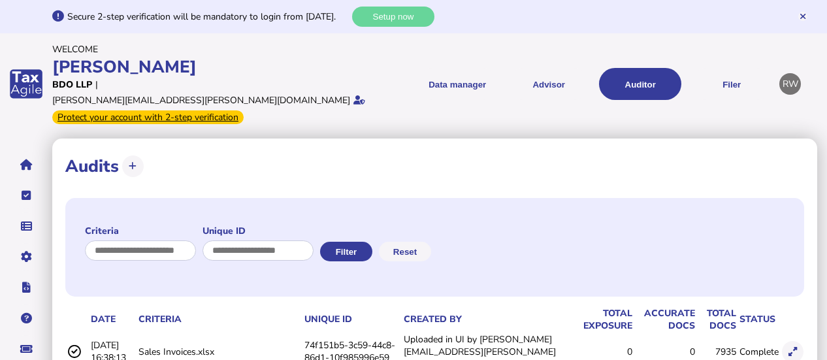
click at [0, 0] on link "Data mappings" at bounding box center [0, 0] width 0 height 0
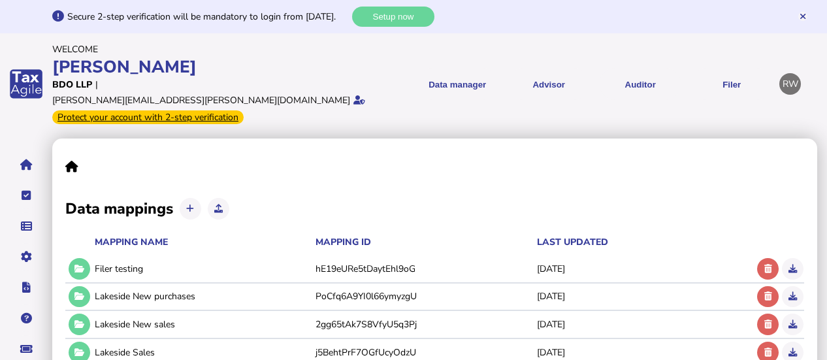
click at [0, 0] on link "Data mappings" at bounding box center [0, 0] width 0 height 0
click at [76, 320] on icon at bounding box center [80, 324] width 10 height 8
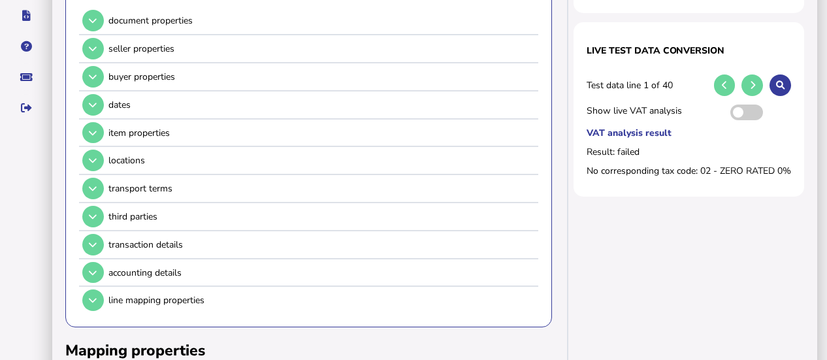
scroll to position [274, 0]
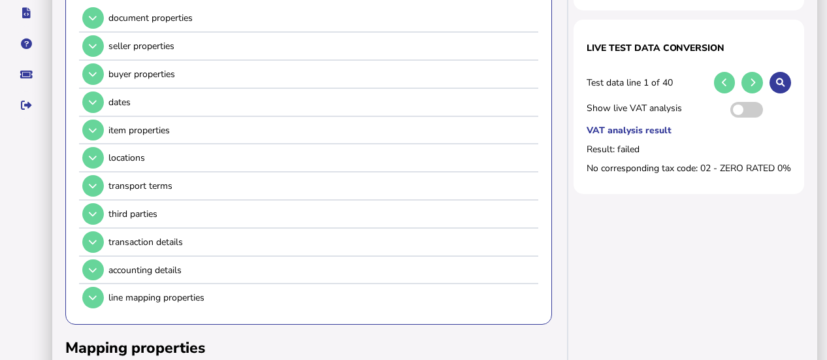
click at [98, 120] on button at bounding box center [93, 131] width 22 height 22
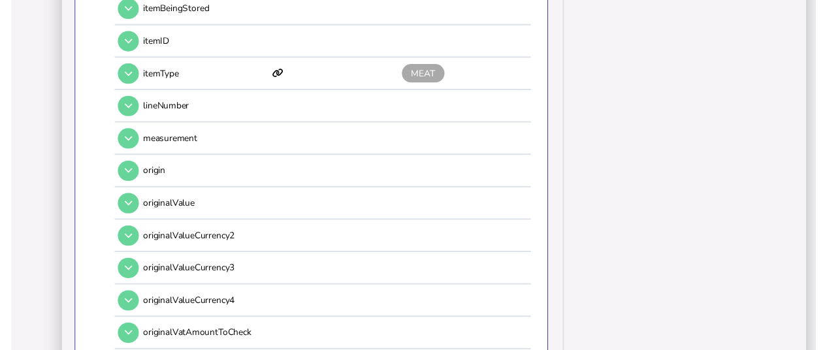
scroll to position [610, 0]
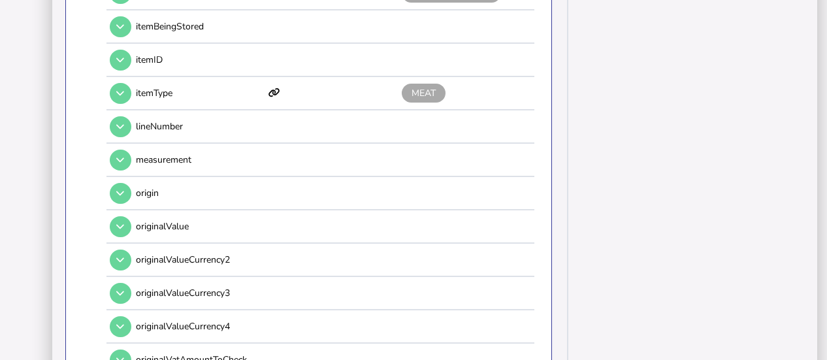
click at [116, 83] on button at bounding box center [121, 94] width 22 height 22
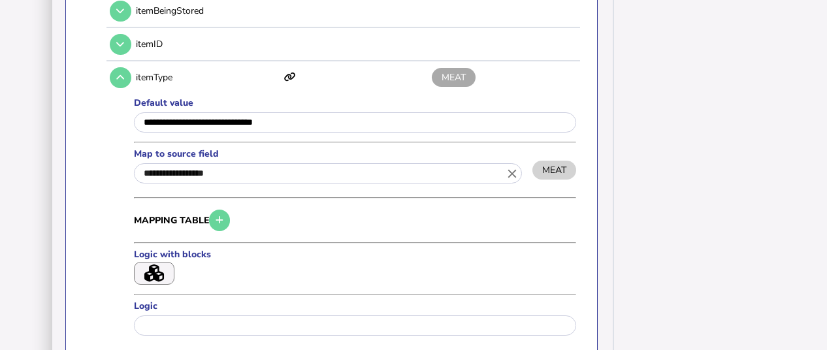
click at [506, 167] on icon "close" at bounding box center [512, 173] width 14 height 14
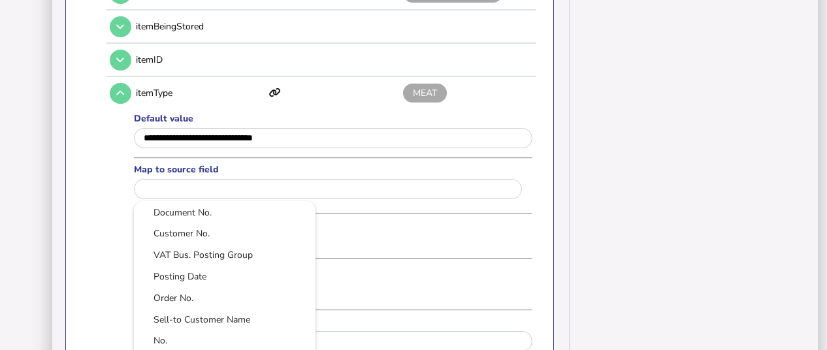
click at [469, 231] on div at bounding box center [413, 175] width 827 height 350
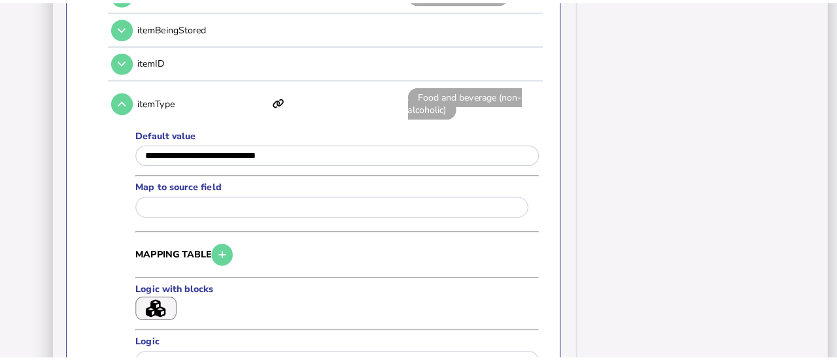
scroll to position [0, 0]
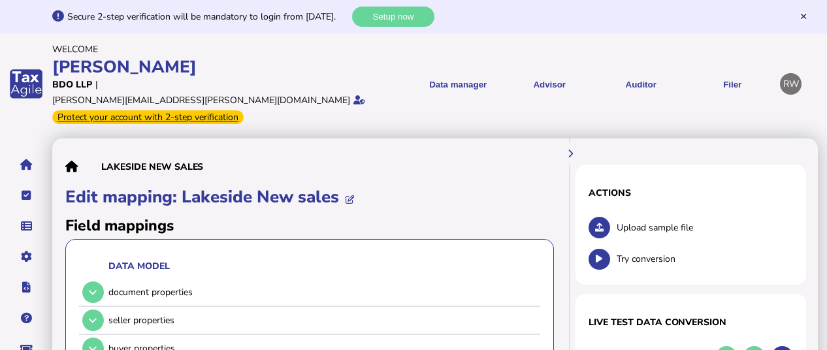
click at [0, 0] on link "Upload list" at bounding box center [0, 0] width 0 height 0
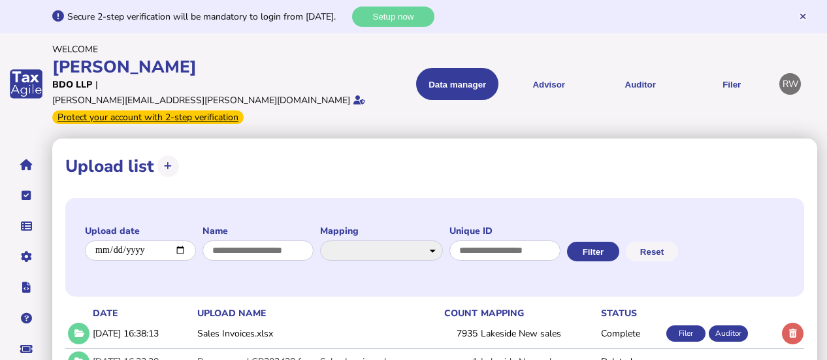
click at [797, 323] on button at bounding box center [793, 334] width 22 height 22
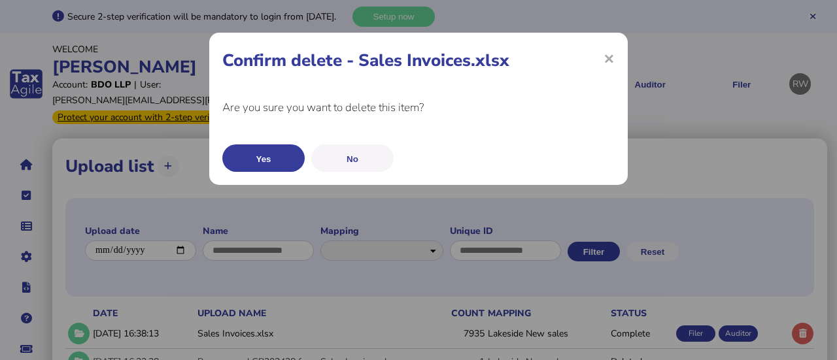
click at [288, 154] on button "Yes" at bounding box center [263, 157] width 82 height 27
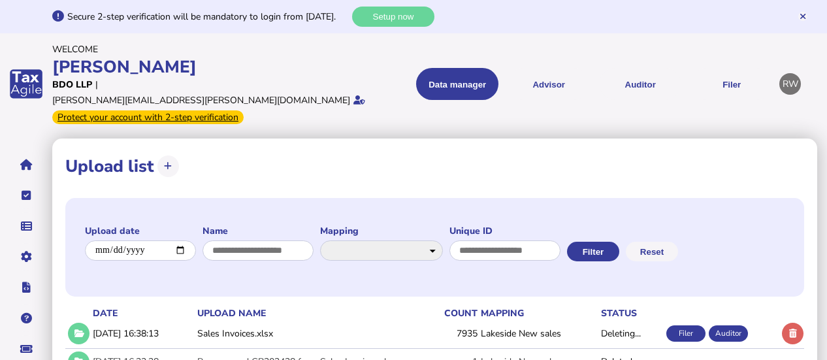
click at [164, 162] on icon at bounding box center [168, 166] width 8 height 8
select select "**********"
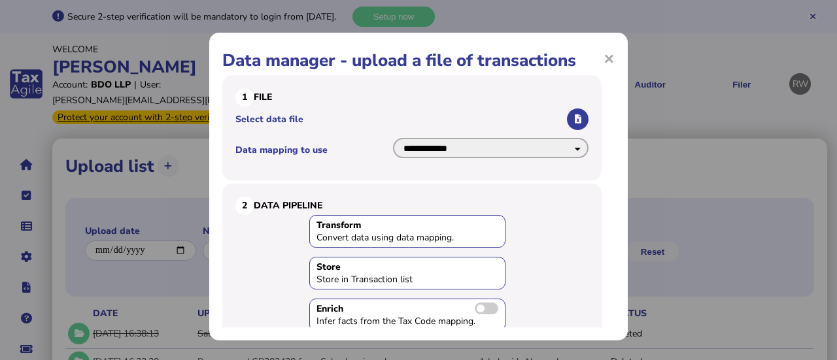
click at [555, 154] on select "**********" at bounding box center [490, 148] width 195 height 20
click at [520, 120] on label "Select data file" at bounding box center [399, 119] width 329 height 12
click at [0, 0] on input "Select data file" at bounding box center [0, 0] width 0 height 0
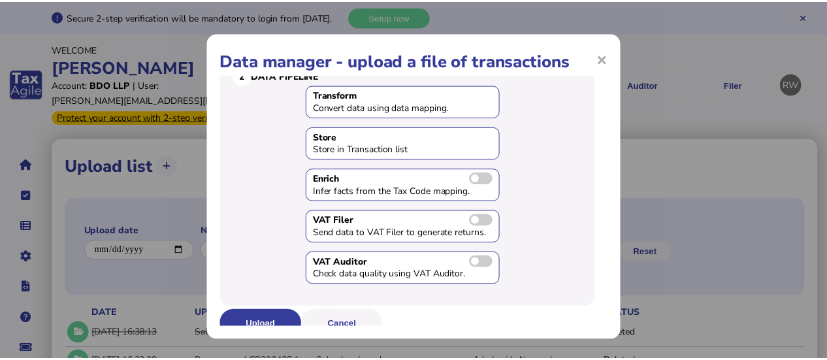
scroll to position [139, 0]
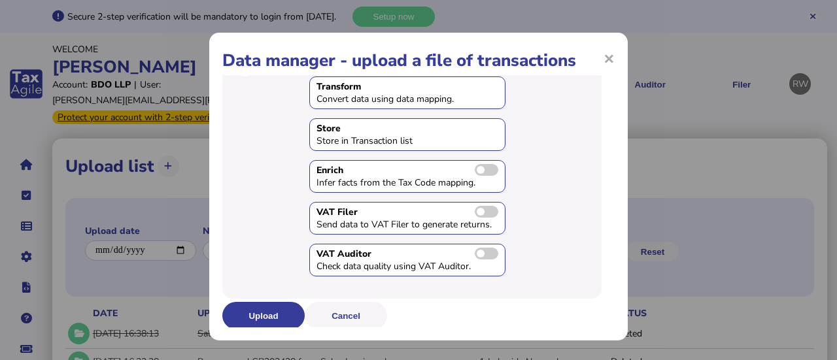
click at [244, 312] on button "Upload" at bounding box center [263, 315] width 82 height 27
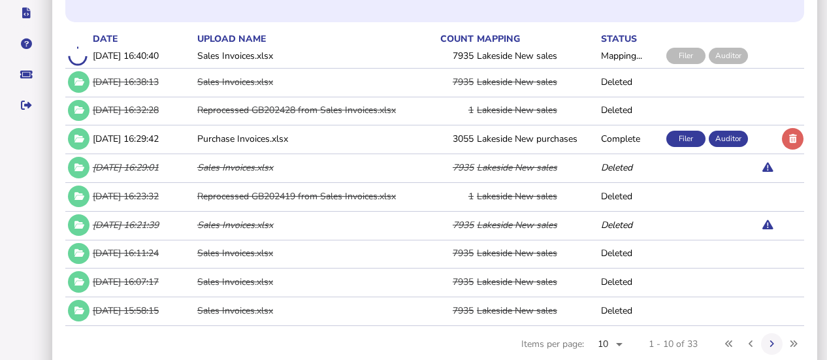
scroll to position [286, 0]
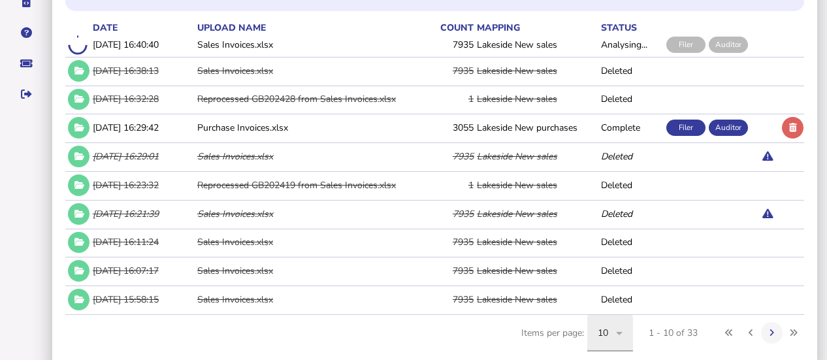
click at [623, 325] on icon at bounding box center [620, 333] width 16 height 16
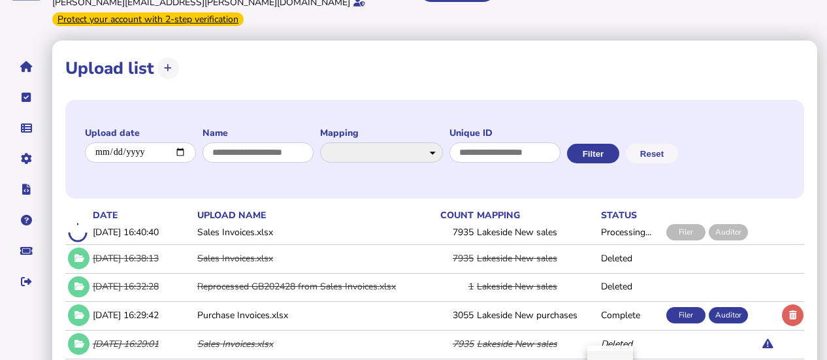
scroll to position [107, 0]
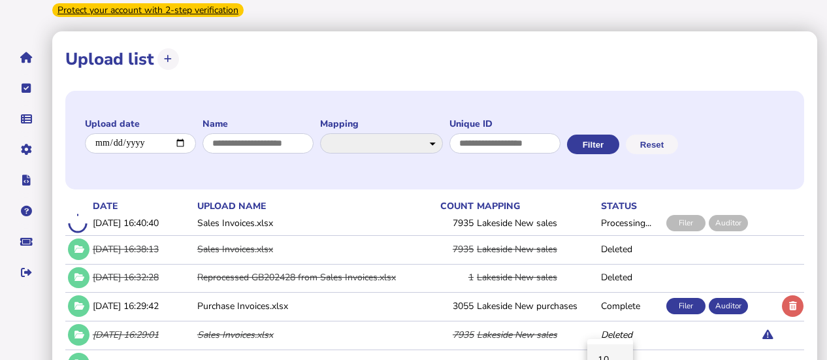
click at [495, 166] on div at bounding box center [413, 180] width 827 height 360
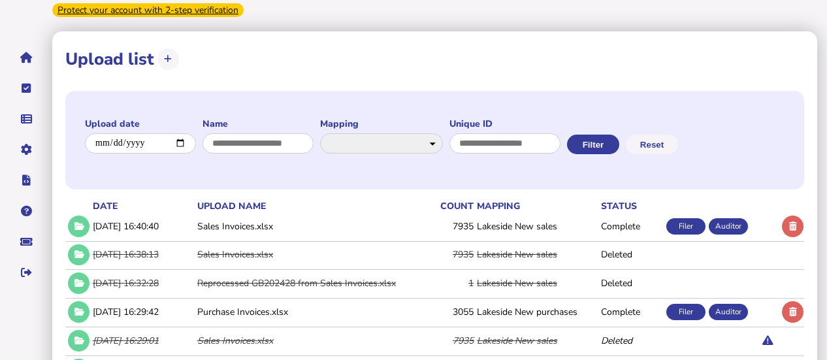
scroll to position [0, 0]
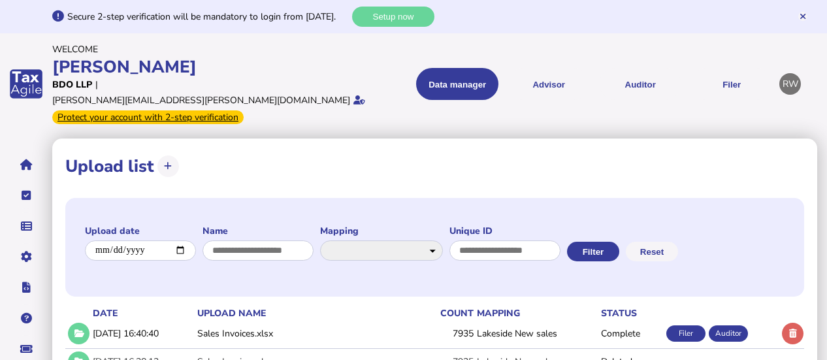
click at [635, 68] on button "Auditor" at bounding box center [640, 84] width 82 height 32
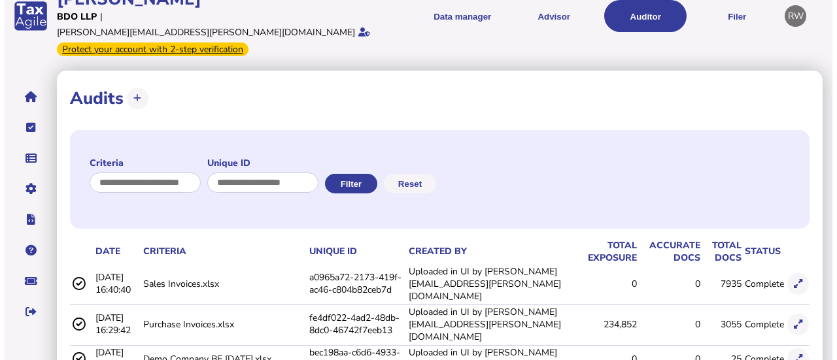
scroll to position [73, 0]
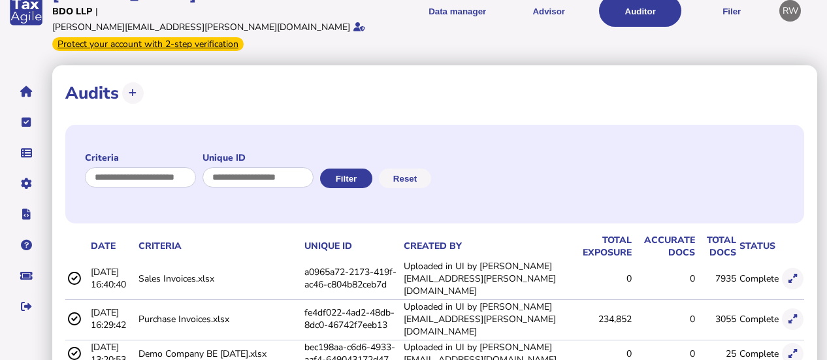
click at [788, 268] on button at bounding box center [793, 279] width 22 height 22
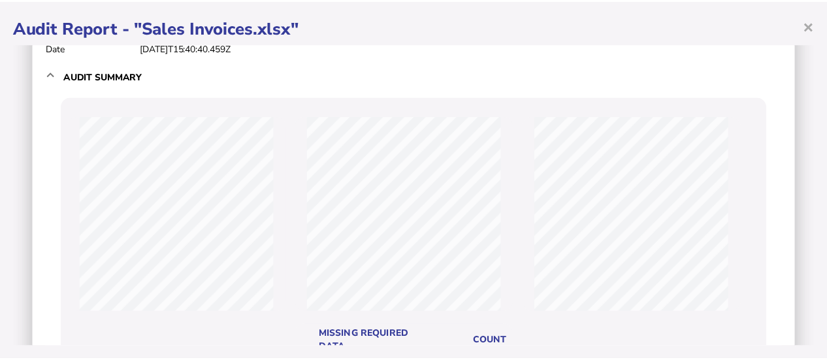
scroll to position [63, 0]
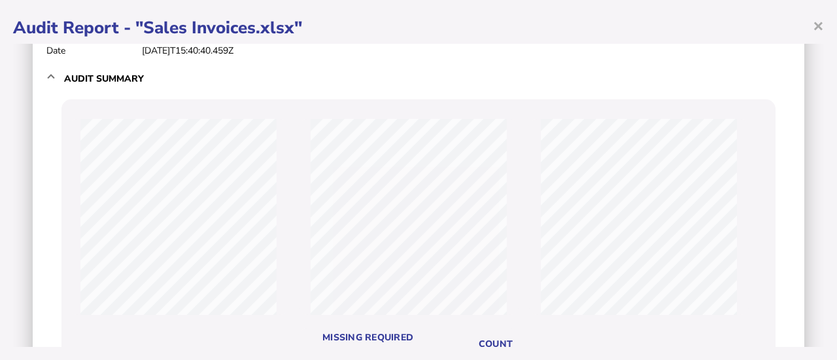
click at [818, 25] on span "×" at bounding box center [817, 25] width 11 height 25
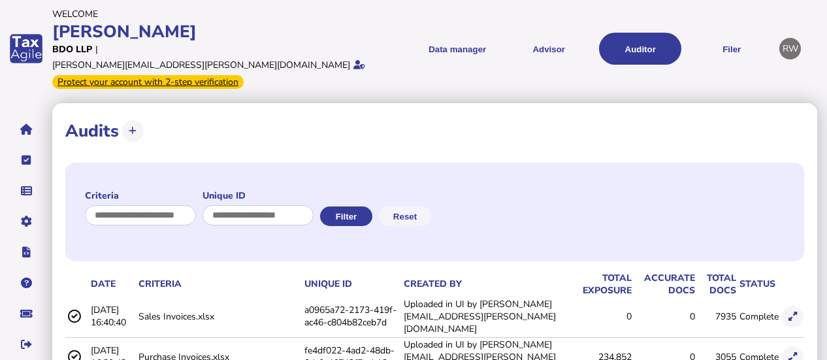
scroll to position [34, 0]
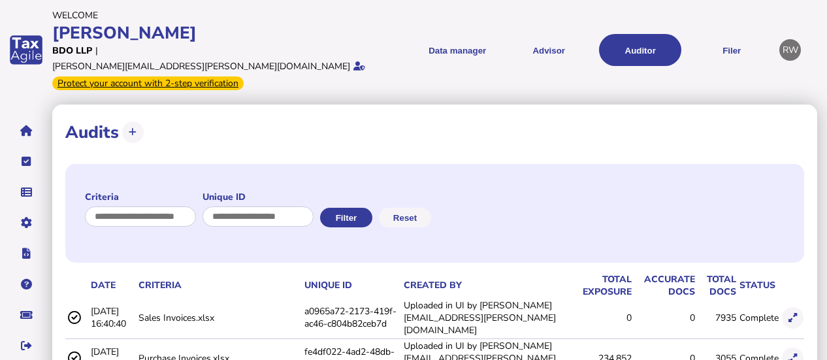
click at [652, 39] on button "Auditor" at bounding box center [640, 50] width 82 height 32
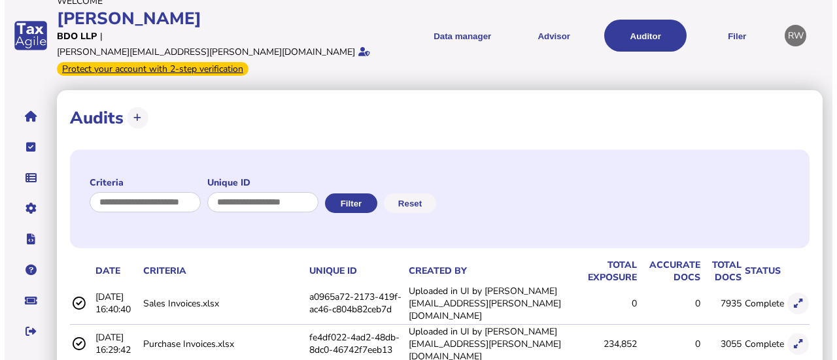
scroll to position [52, 0]
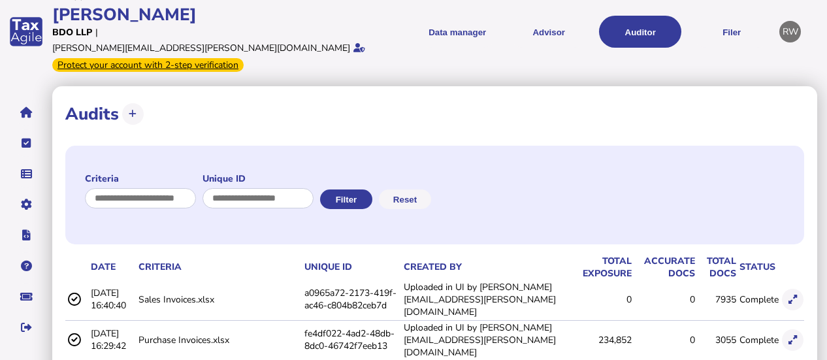
click at [793, 336] on icon at bounding box center [793, 340] width 8 height 8
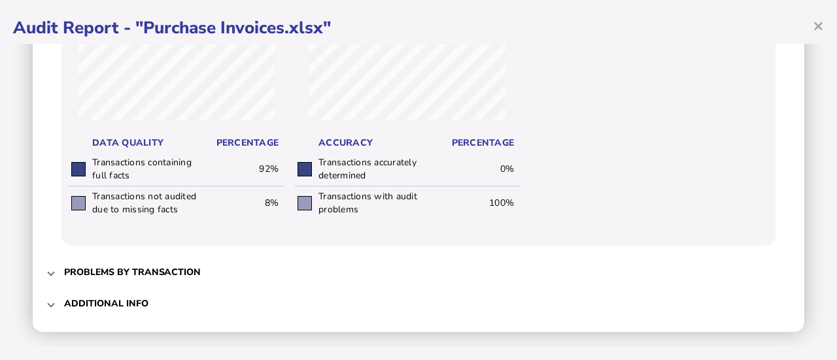
scroll to position [764, 0]
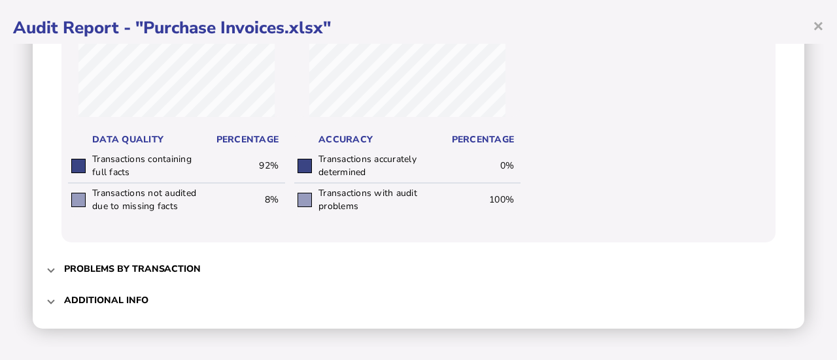
click at [58, 270] on mat-expansion-panel-header "Problems by transaction" at bounding box center [418, 268] width 745 height 31
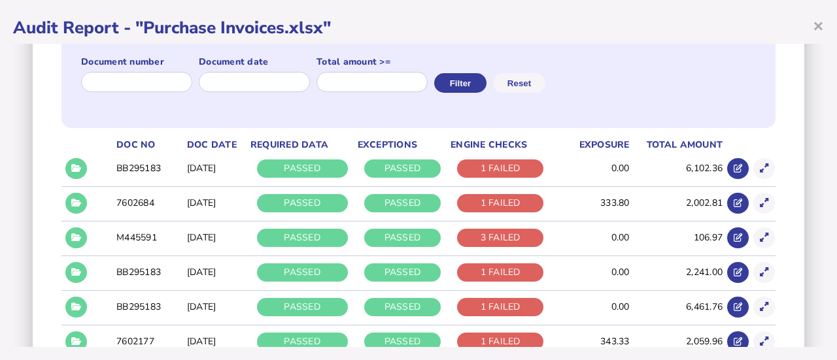
scroll to position [176, 0]
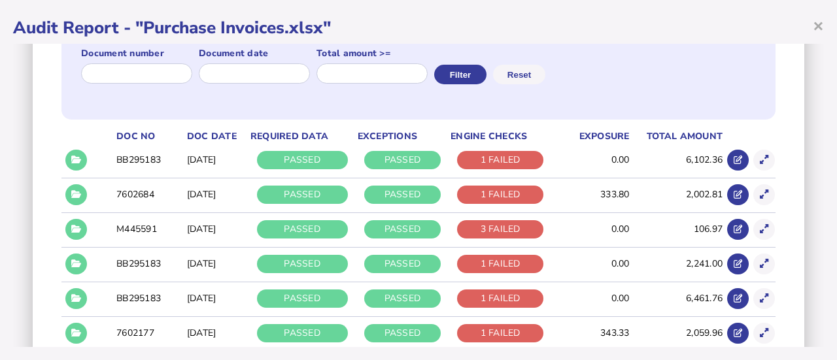
click at [81, 196] on button at bounding box center [76, 195] width 22 height 22
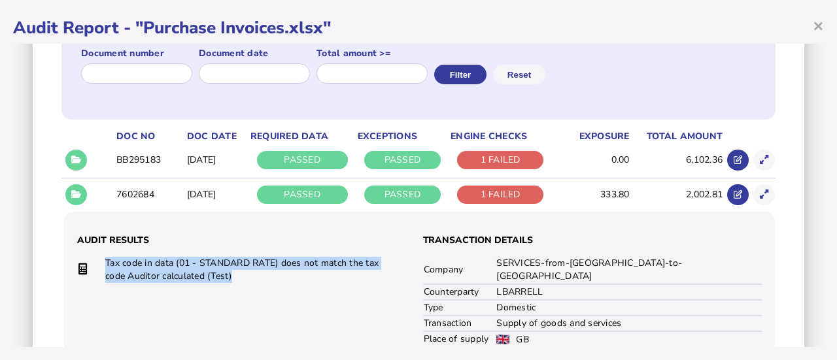
drag, startPoint x: 238, startPoint y: 254, endPoint x: 277, endPoint y: 276, distance: 45.1
click at [277, 276] on div "Audit Results Tax code in data (01 - STANDARD RATE) does not match the tax code…" at bounding box center [246, 308] width 339 height 167
click at [277, 276] on td "Tax code in data (01 - STANDARD RATE) does not match the tax code Auditor calcu…" at bounding box center [244, 269] width 278 height 27
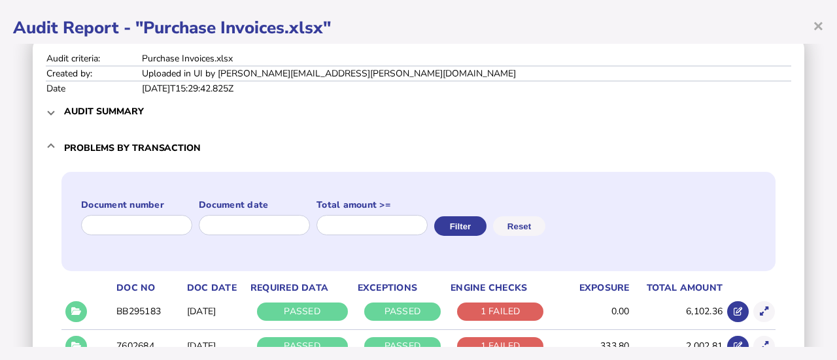
scroll to position [0, 0]
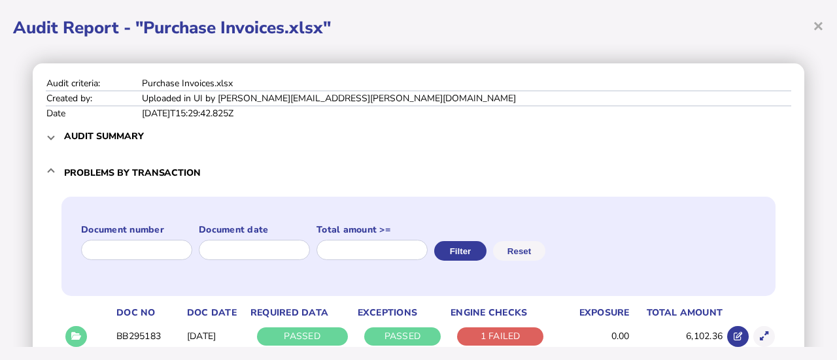
click at [815, 25] on span "×" at bounding box center [817, 25] width 11 height 25
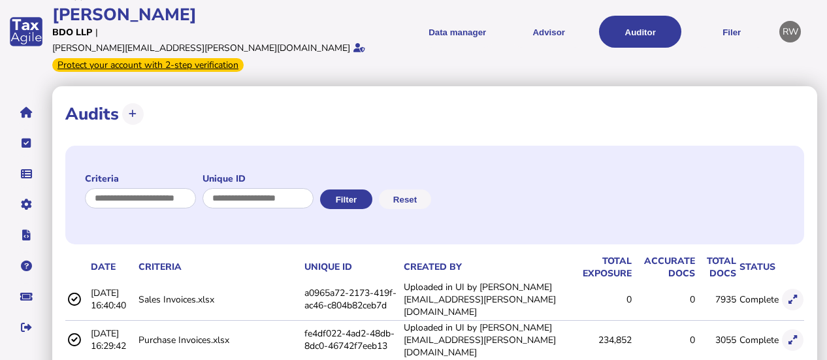
click at [789, 336] on icon at bounding box center [793, 340] width 8 height 8
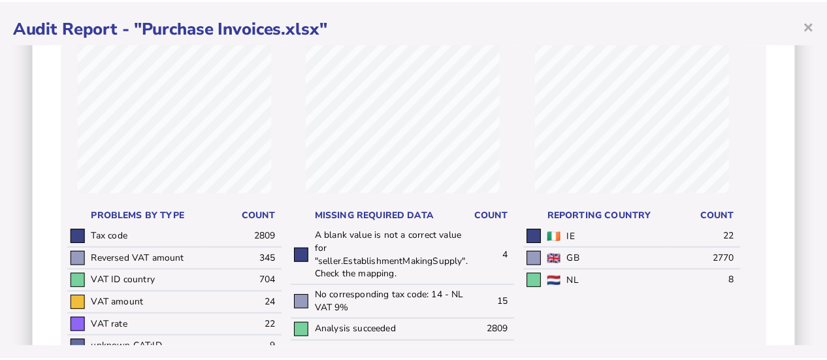
scroll to position [179, 0]
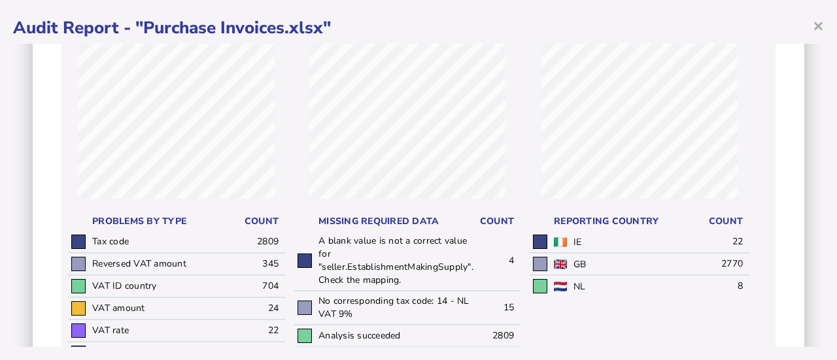
click at [819, 32] on span "×" at bounding box center [817, 25] width 11 height 25
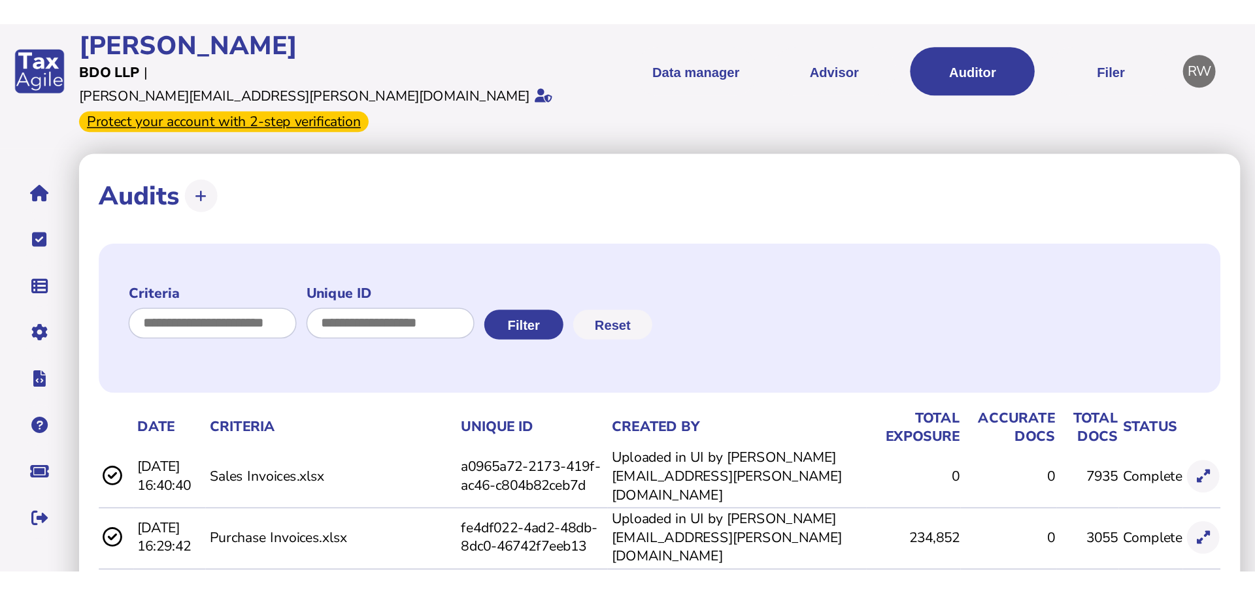
scroll to position [0, 0]
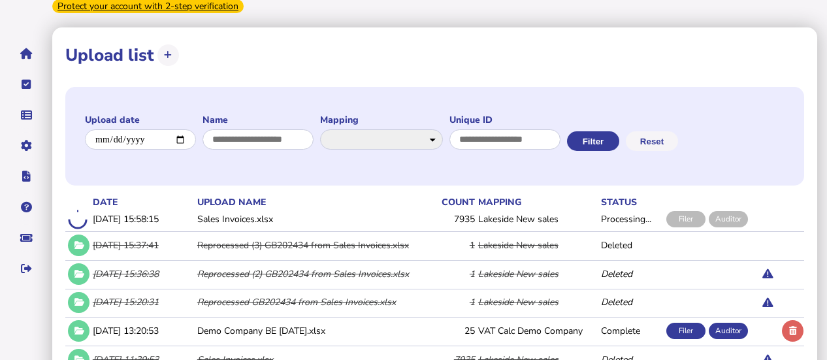
scroll to position [78, 0]
click at [827, 84] on html "**********" at bounding box center [413, 237] width 827 height 631
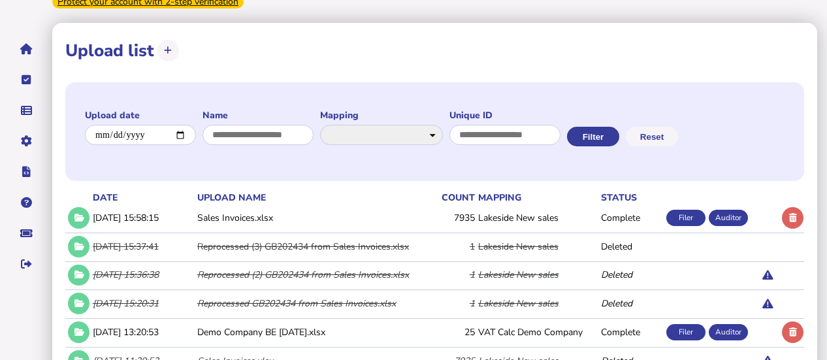
scroll to position [84, 0]
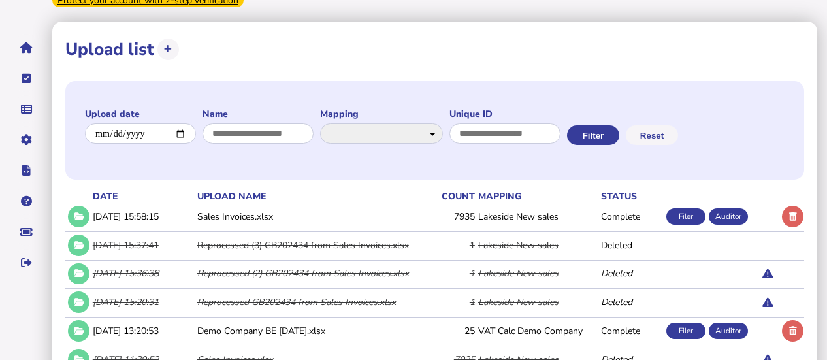
click at [76, 212] on icon at bounding box center [78, 216] width 11 height 8
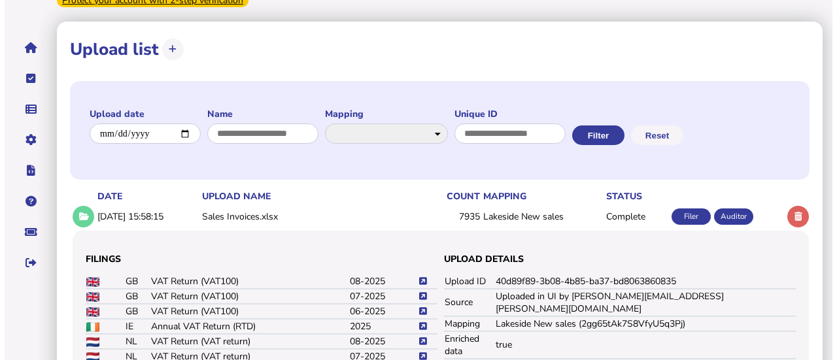
scroll to position [0, 0]
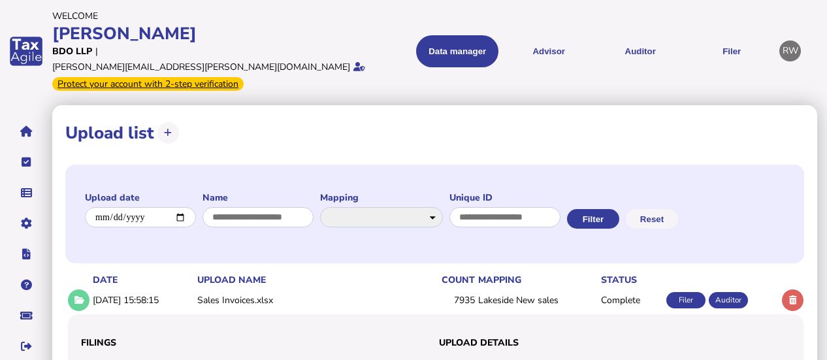
click at [625, 44] on button "Auditor" at bounding box center [640, 51] width 82 height 32
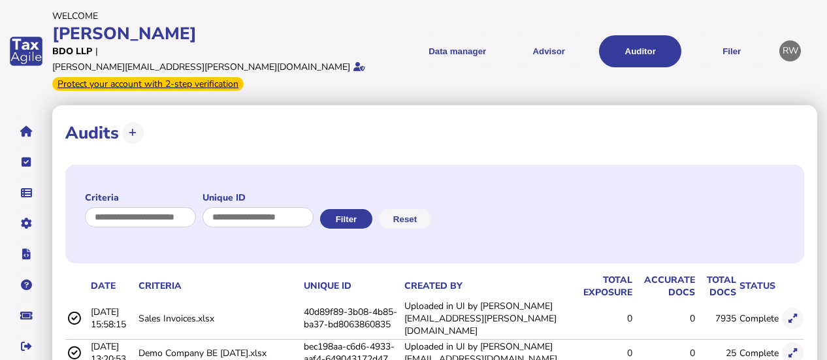
drag, startPoint x: 826, startPoint y: 116, endPoint x: 826, endPoint y: 133, distance: 16.3
click at [826, 133] on app-audit-list "**********" at bounding box center [439, 317] width 775 height 425
click at [794, 314] on icon at bounding box center [793, 318] width 8 height 8
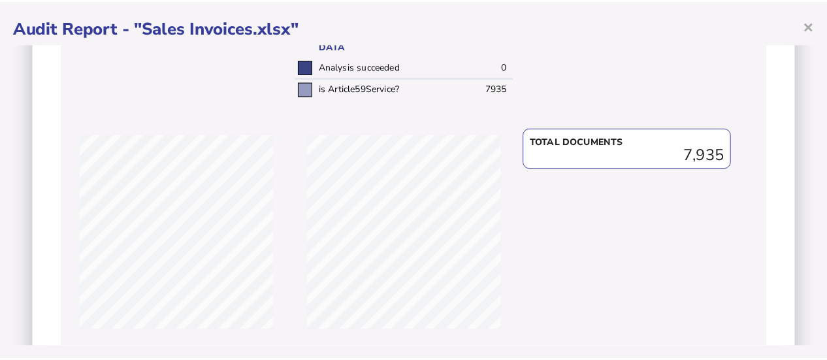
scroll to position [387, 0]
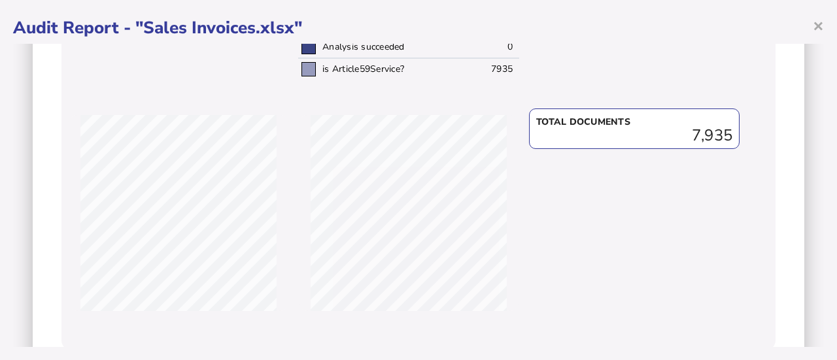
click at [816, 34] on span "×" at bounding box center [817, 25] width 11 height 25
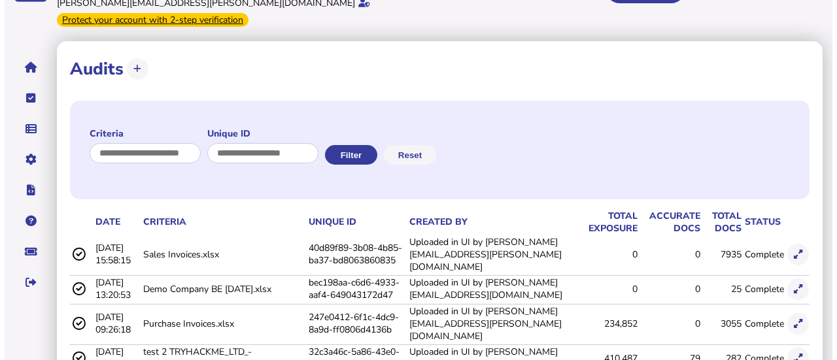
scroll to position [67, 0]
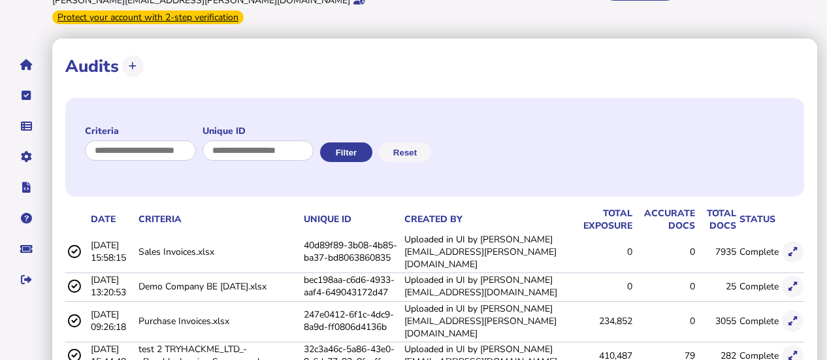
click at [795, 248] on icon at bounding box center [793, 252] width 8 height 8
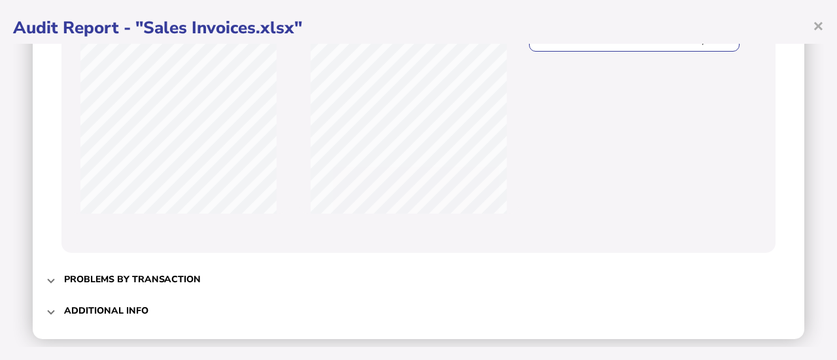
scroll to position [495, 0]
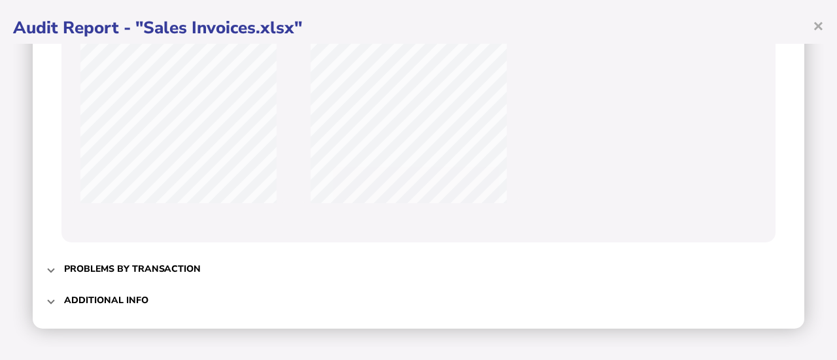
click at [52, 274] on mat-expansion-panel-header "Problems by transaction" at bounding box center [418, 268] width 745 height 31
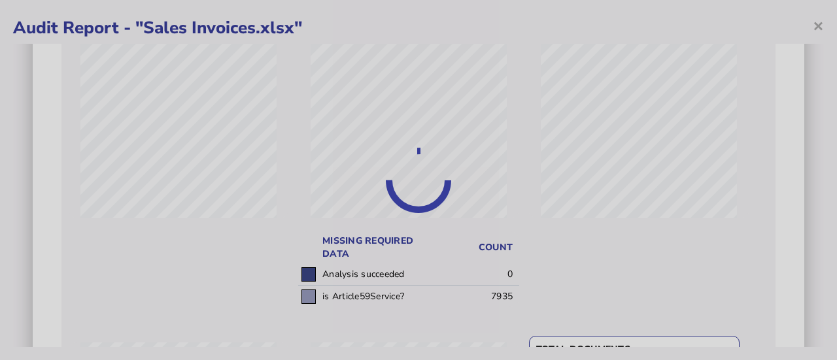
scroll to position [98, 0]
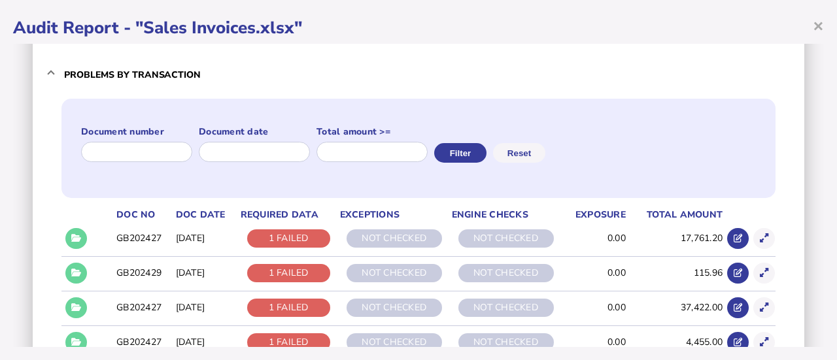
click at [78, 239] on icon at bounding box center [76, 238] width 10 height 8
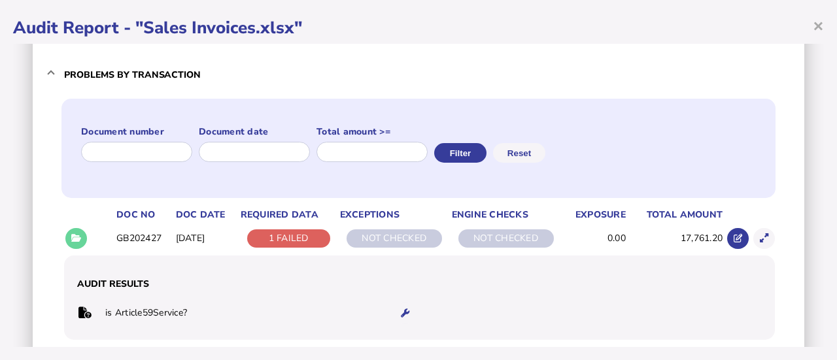
drag, startPoint x: 823, startPoint y: 146, endPoint x: 818, endPoint y: 164, distance: 19.0
click at [818, 164] on div "× Audit Report - "Sales Invoices.xlsx" Audit criteria: Sales Invoices.xlsx Crea…" at bounding box center [418, 180] width 837 height 360
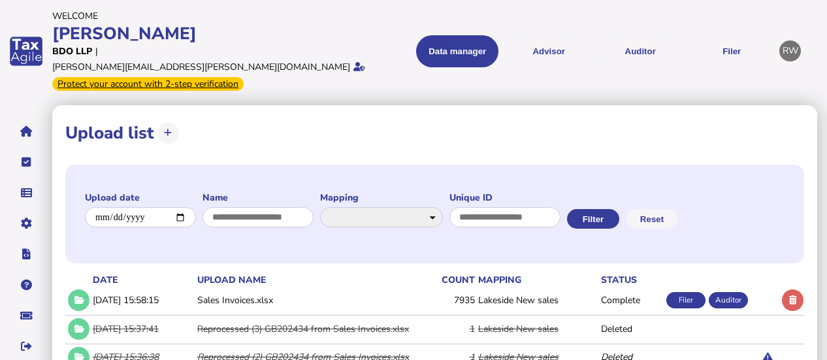
click at [0, 0] on link "Data mappings" at bounding box center [0, 0] width 0 height 0
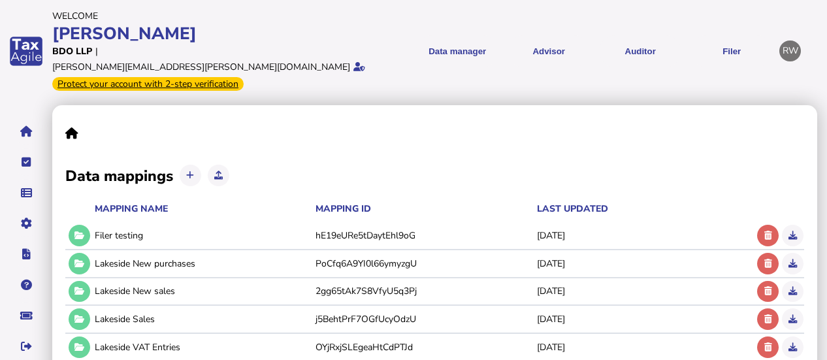
click at [84, 281] on button at bounding box center [80, 292] width 22 height 22
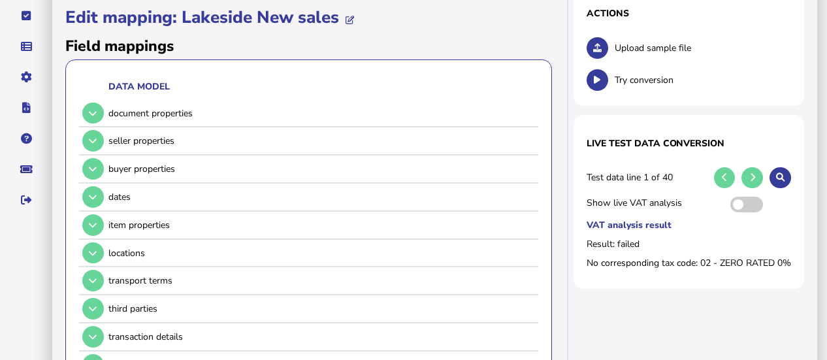
scroll to position [151, 0]
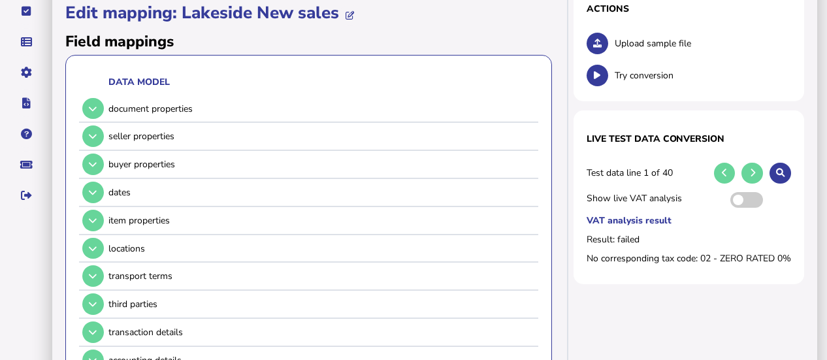
click at [97, 98] on button at bounding box center [93, 109] width 22 height 22
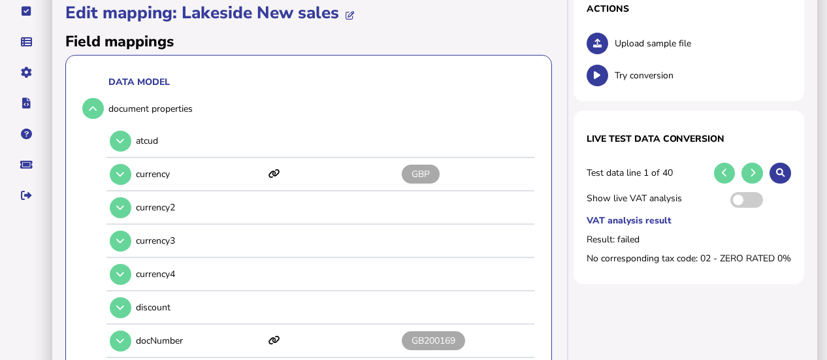
click at [93, 105] on icon at bounding box center [93, 109] width 8 height 8
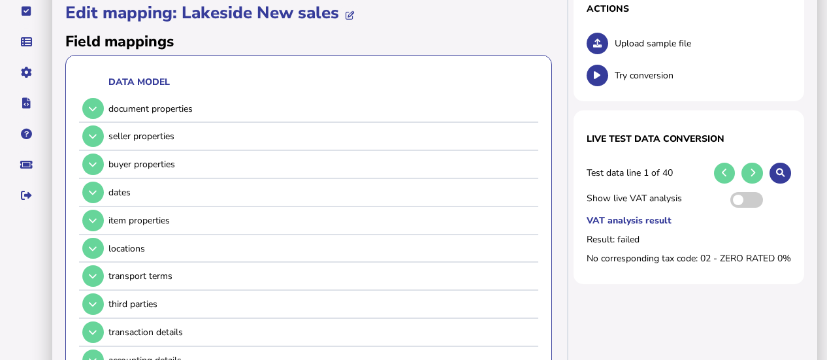
click at [93, 216] on icon at bounding box center [93, 220] width 8 height 8
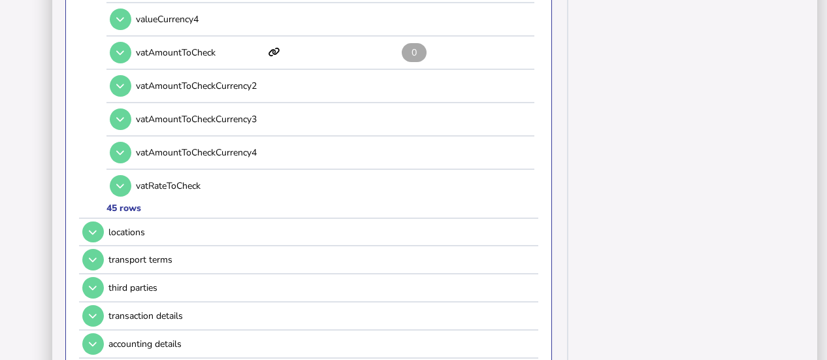
scroll to position [1693, 0]
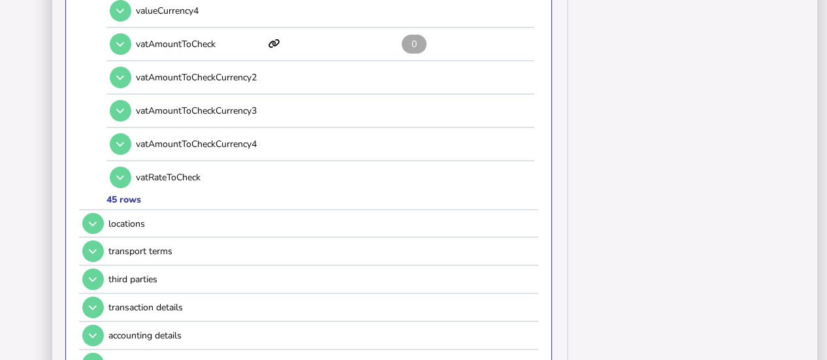
click at [94, 247] on icon at bounding box center [93, 251] width 8 height 8
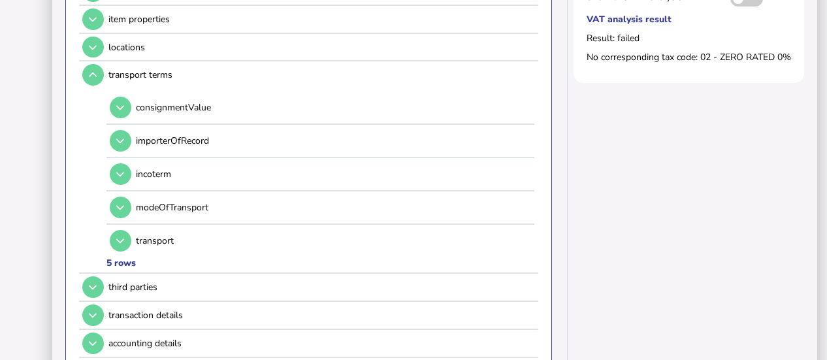
scroll to position [344, 0]
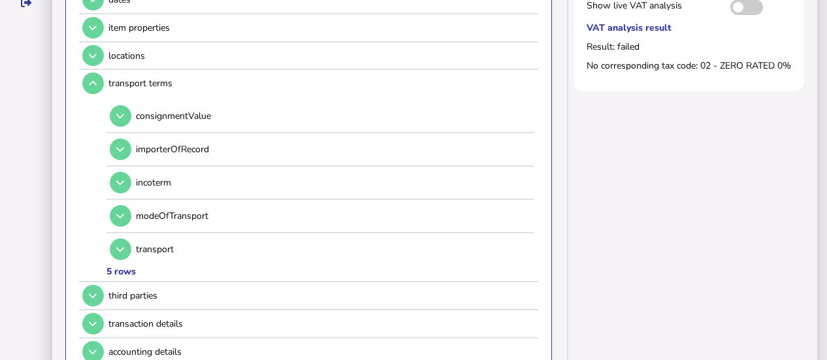
click at [92, 79] on icon at bounding box center [93, 83] width 8 height 8
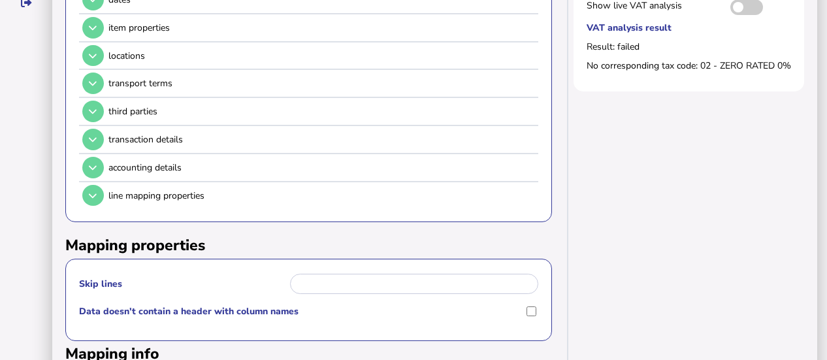
click at [95, 103] on button at bounding box center [93, 112] width 22 height 22
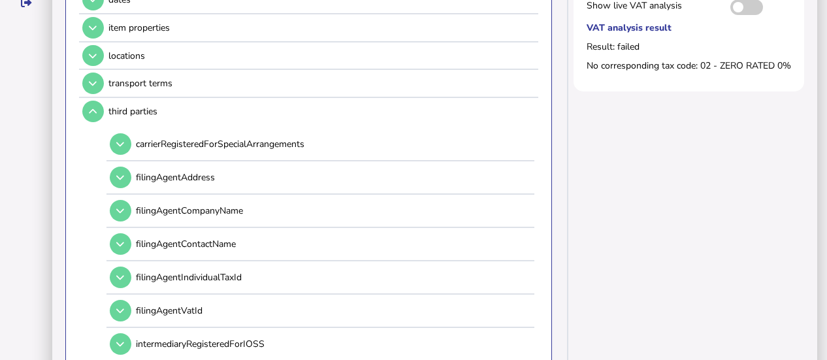
click at [95, 103] on button at bounding box center [93, 112] width 22 height 22
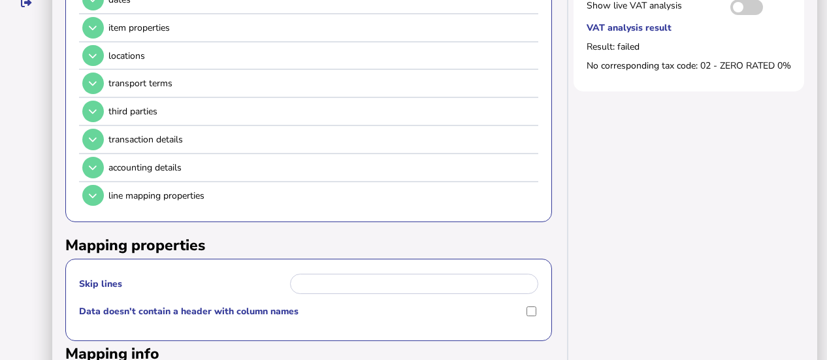
click at [92, 135] on icon at bounding box center [93, 139] width 8 height 8
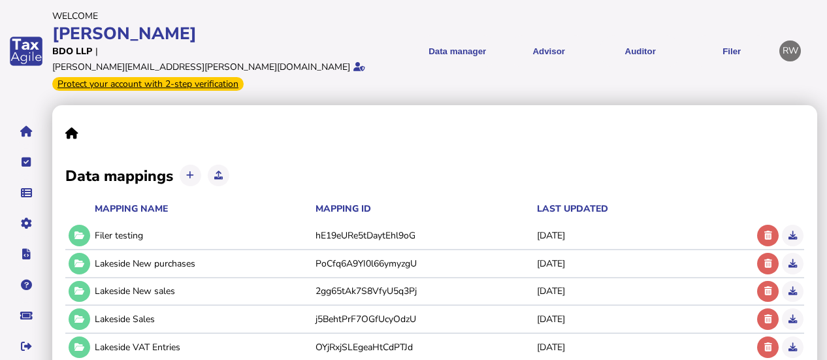
click at [0, 0] on link "Data mappings" at bounding box center [0, 0] width 0 height 0
click at [0, 0] on link "Upload list" at bounding box center [0, 0] width 0 height 0
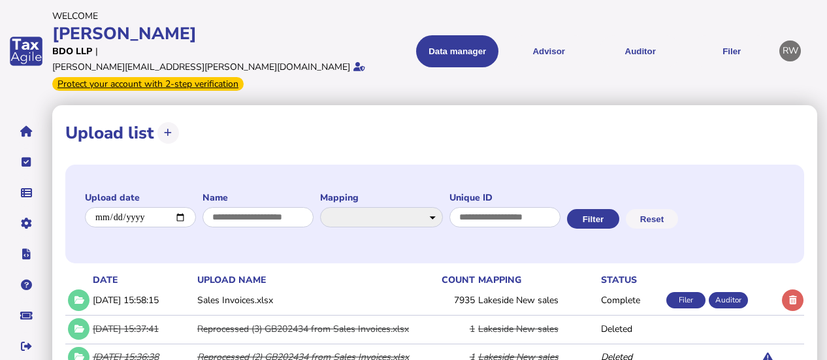
click at [802, 291] on td at bounding box center [792, 300] width 25 height 27
click at [799, 290] on button at bounding box center [793, 301] width 22 height 22
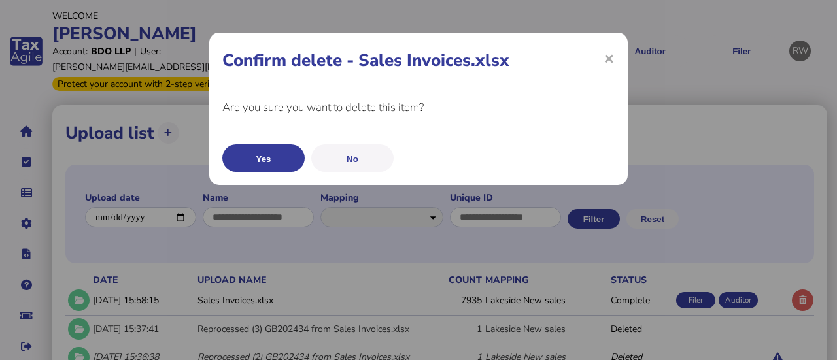
click at [275, 157] on button "Yes" at bounding box center [263, 157] width 82 height 27
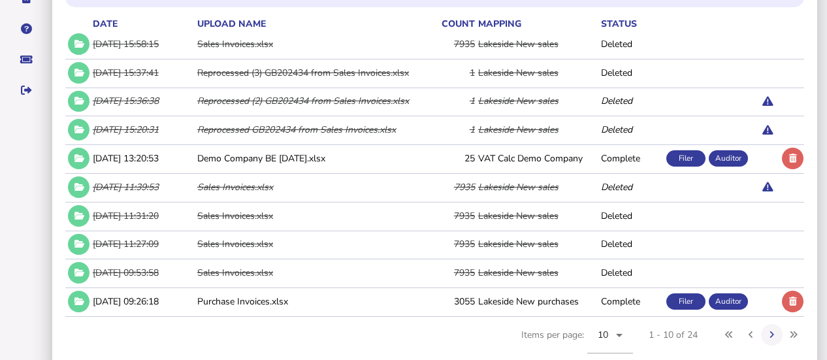
scroll to position [258, 0]
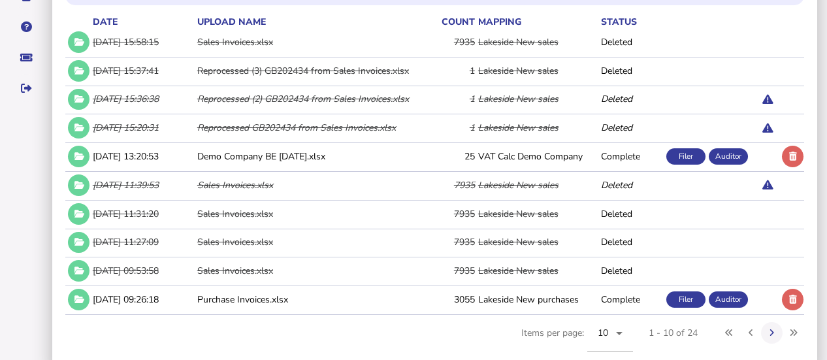
click at [791, 295] on icon at bounding box center [793, 299] width 8 height 8
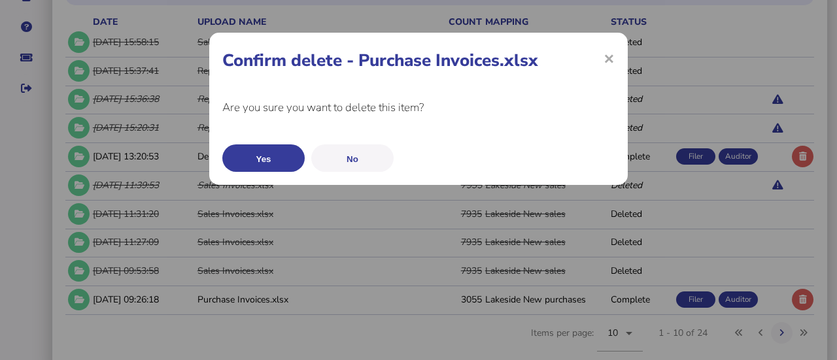
click at [282, 151] on button "Yes" at bounding box center [263, 157] width 82 height 27
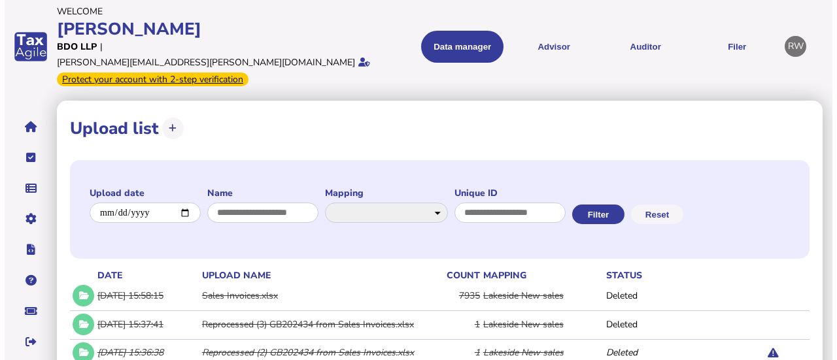
scroll to position [0, 0]
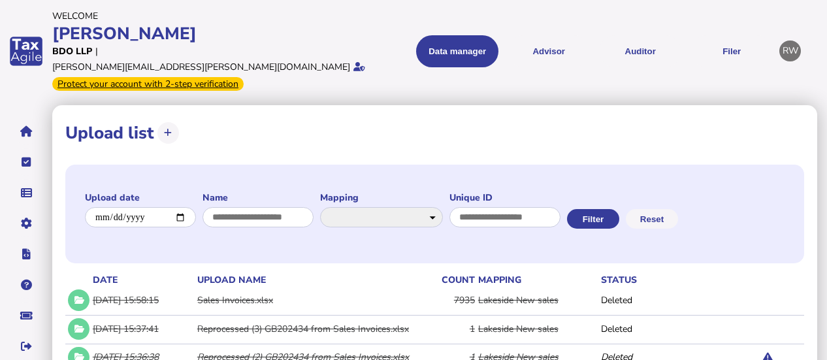
click at [167, 129] on icon at bounding box center [168, 133] width 8 height 8
select select "**********"
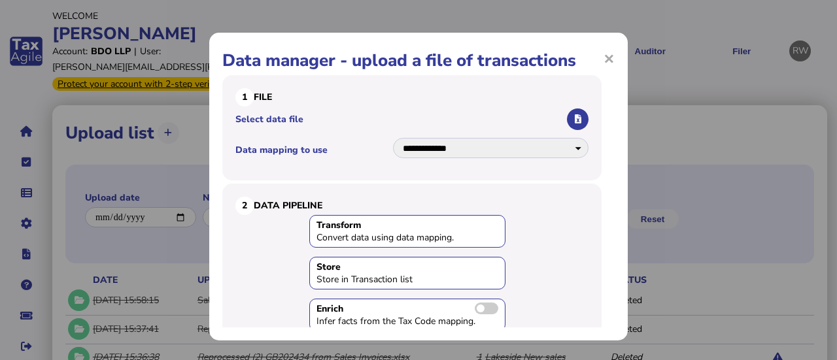
click at [567, 118] on button "button" at bounding box center [578, 119] width 22 height 22
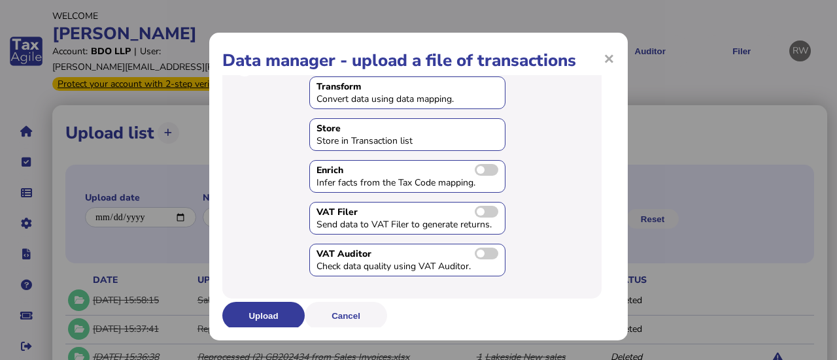
scroll to position [139, 0]
click at [267, 309] on button "Upload" at bounding box center [263, 315] width 82 height 27
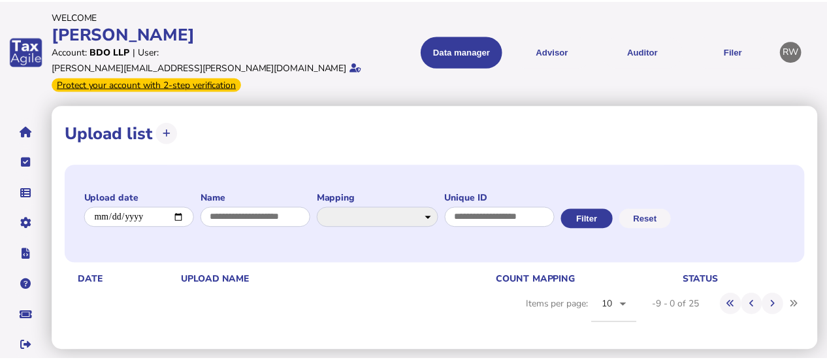
scroll to position [0, 0]
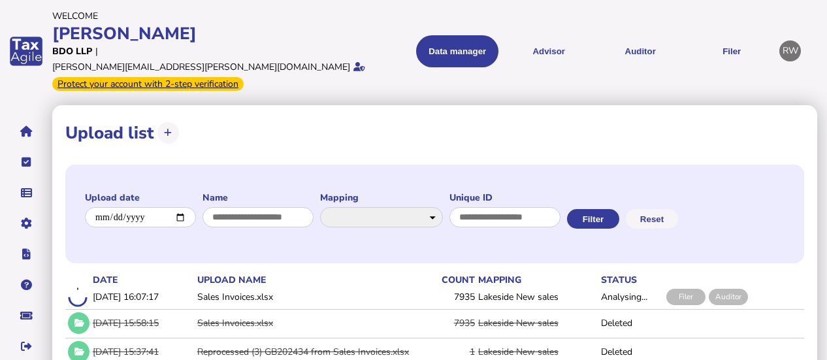
click at [0, 0] on link "Data mappings" at bounding box center [0, 0] width 0 height 0
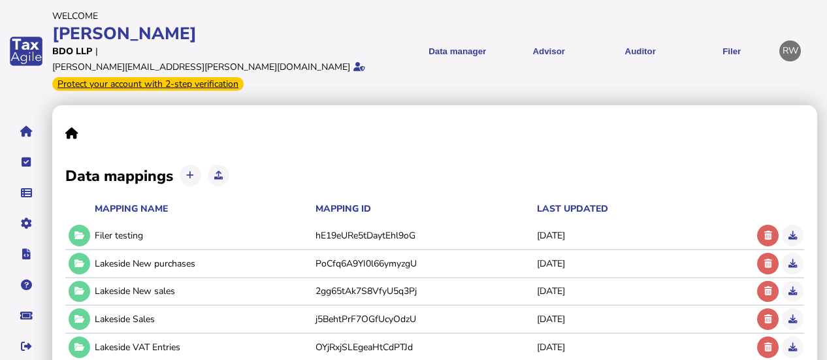
click at [80, 287] on icon at bounding box center [80, 291] width 10 height 8
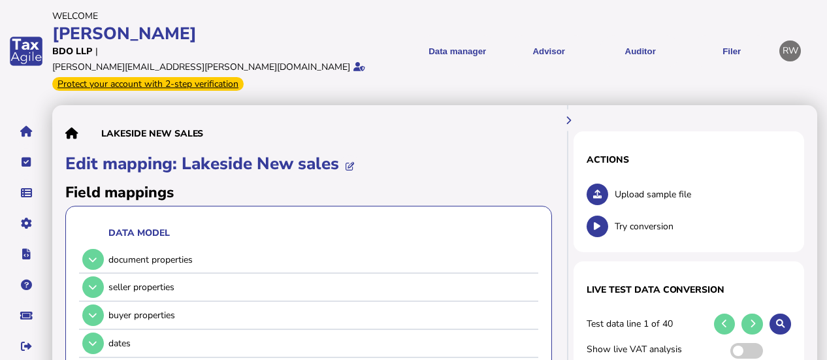
click at [602, 184] on button at bounding box center [598, 195] width 22 height 22
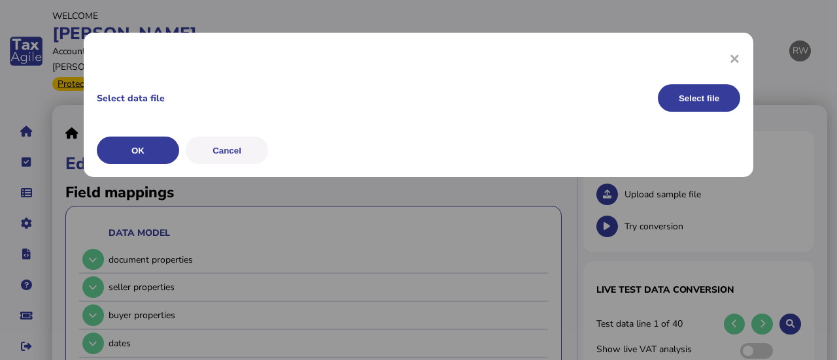
click at [690, 105] on button "Select file" at bounding box center [698, 97] width 82 height 27
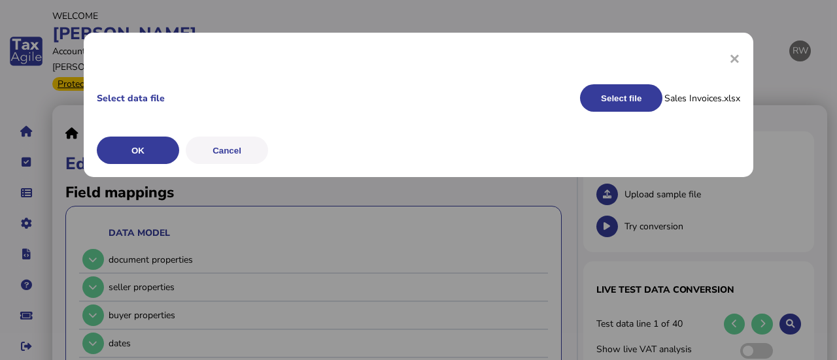
click at [0, 0] on button "OK" at bounding box center [0, 0] width 0 height 0
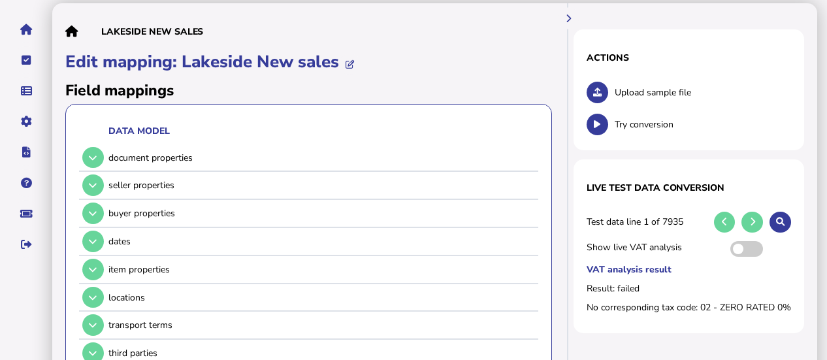
scroll to position [112, 0]
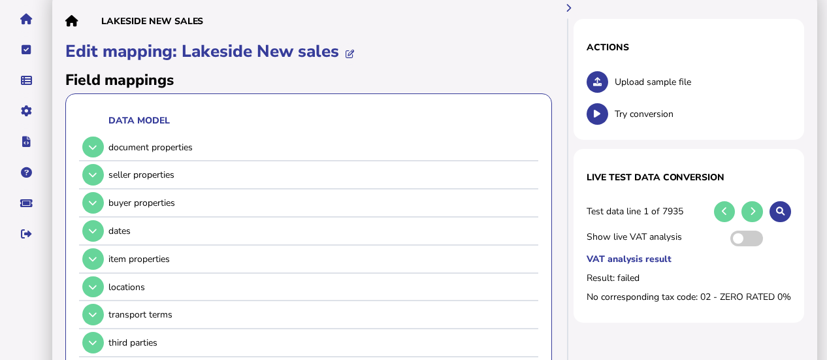
click at [595, 110] on icon at bounding box center [597, 114] width 7 height 8
click at [95, 252] on button at bounding box center [93, 259] width 22 height 22
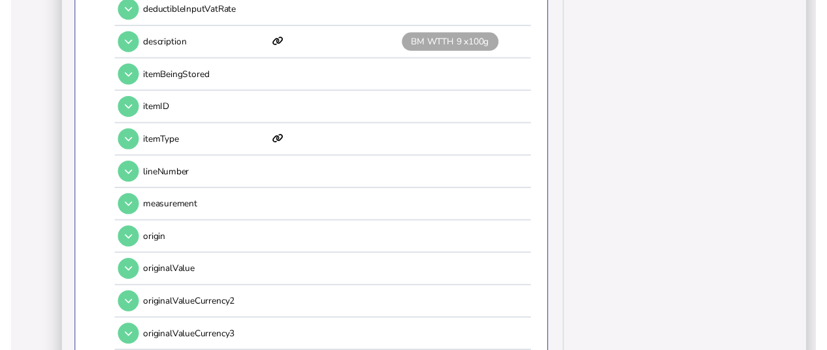
scroll to position [511, 0]
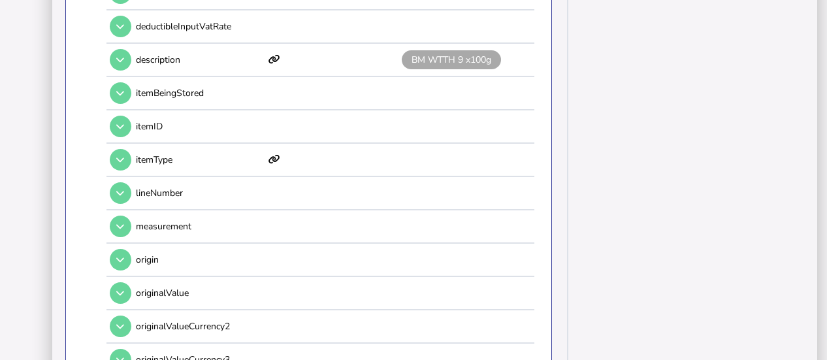
click at [122, 149] on button at bounding box center [121, 160] width 22 height 22
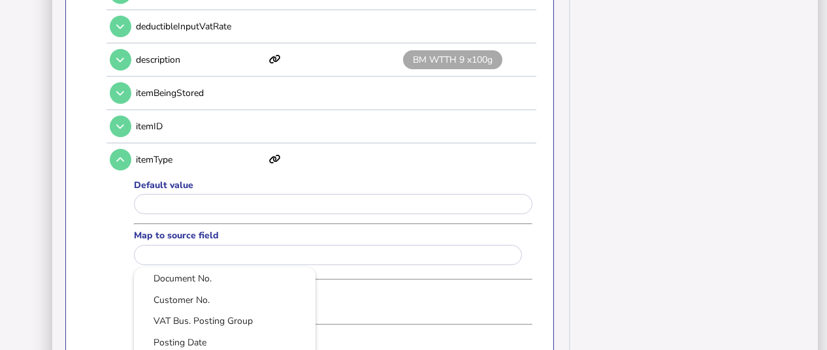
click at [201, 245] on input "text" at bounding box center [328, 255] width 388 height 20
click at [284, 296] on link "Item Category Code" at bounding box center [224, 304] width 161 height 16
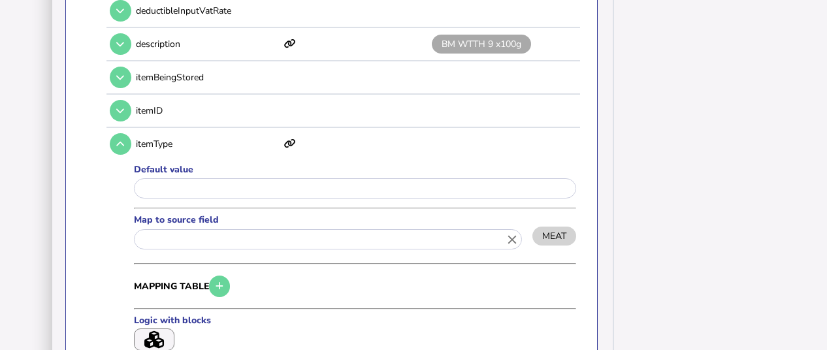
type input "**********"
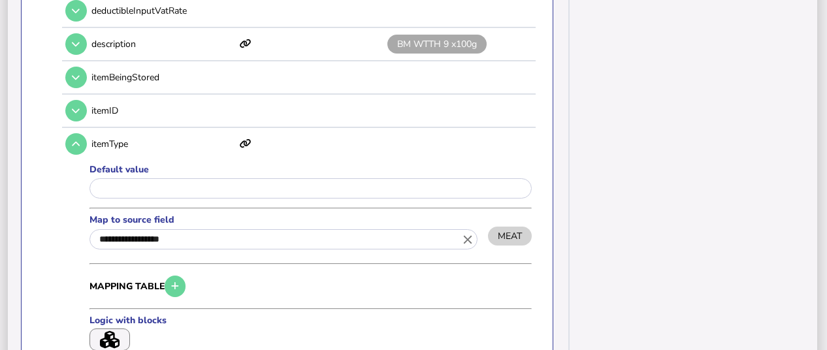
drag, startPoint x: 827, startPoint y: 98, endPoint x: 827, endPoint y: 116, distance: 17.7
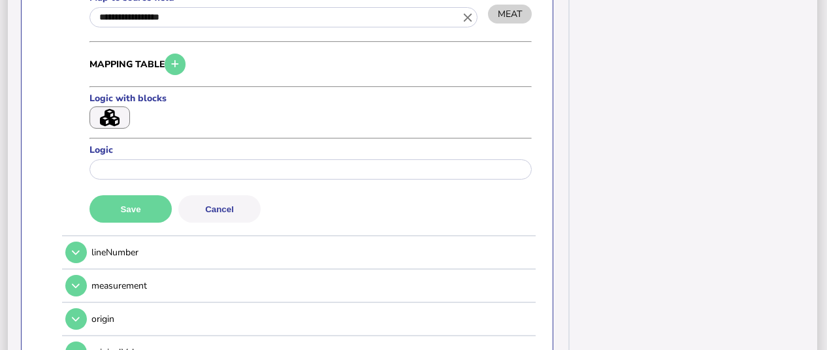
scroll to position [740, 47]
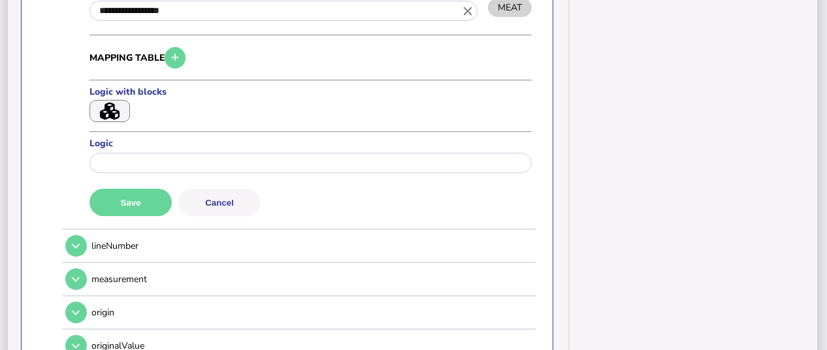
click at [163, 190] on button "Save" at bounding box center [131, 202] width 82 height 27
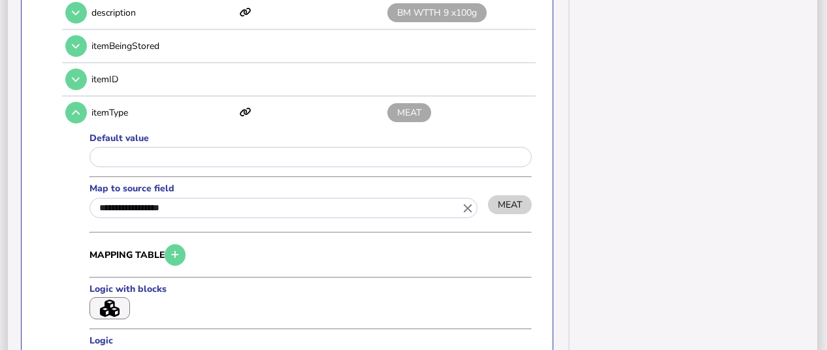
scroll to position [526, 47]
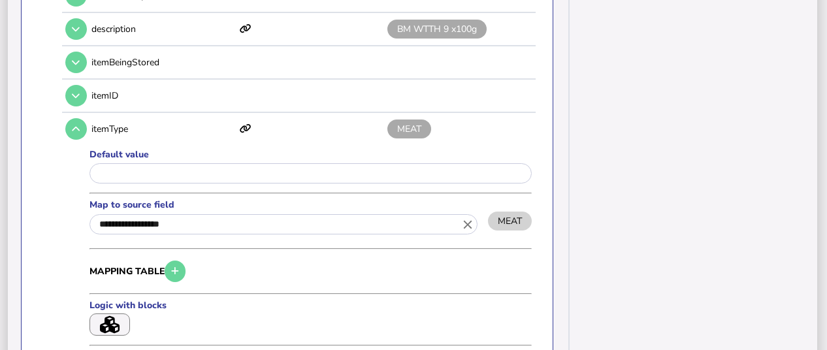
click at [68, 125] on button at bounding box center [76, 129] width 22 height 22
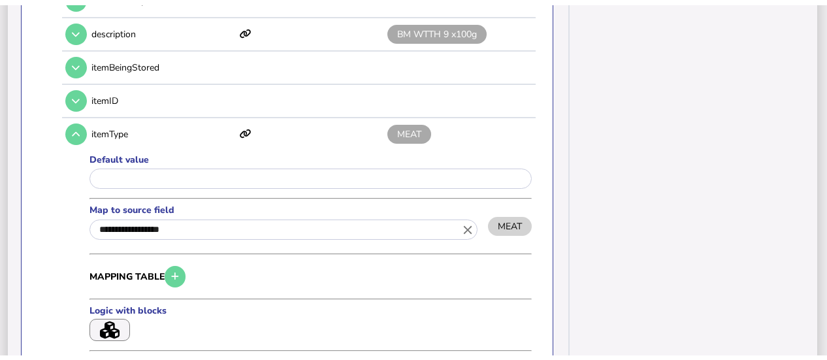
scroll to position [526, 0]
